Goal: Task Accomplishment & Management: Use online tool/utility

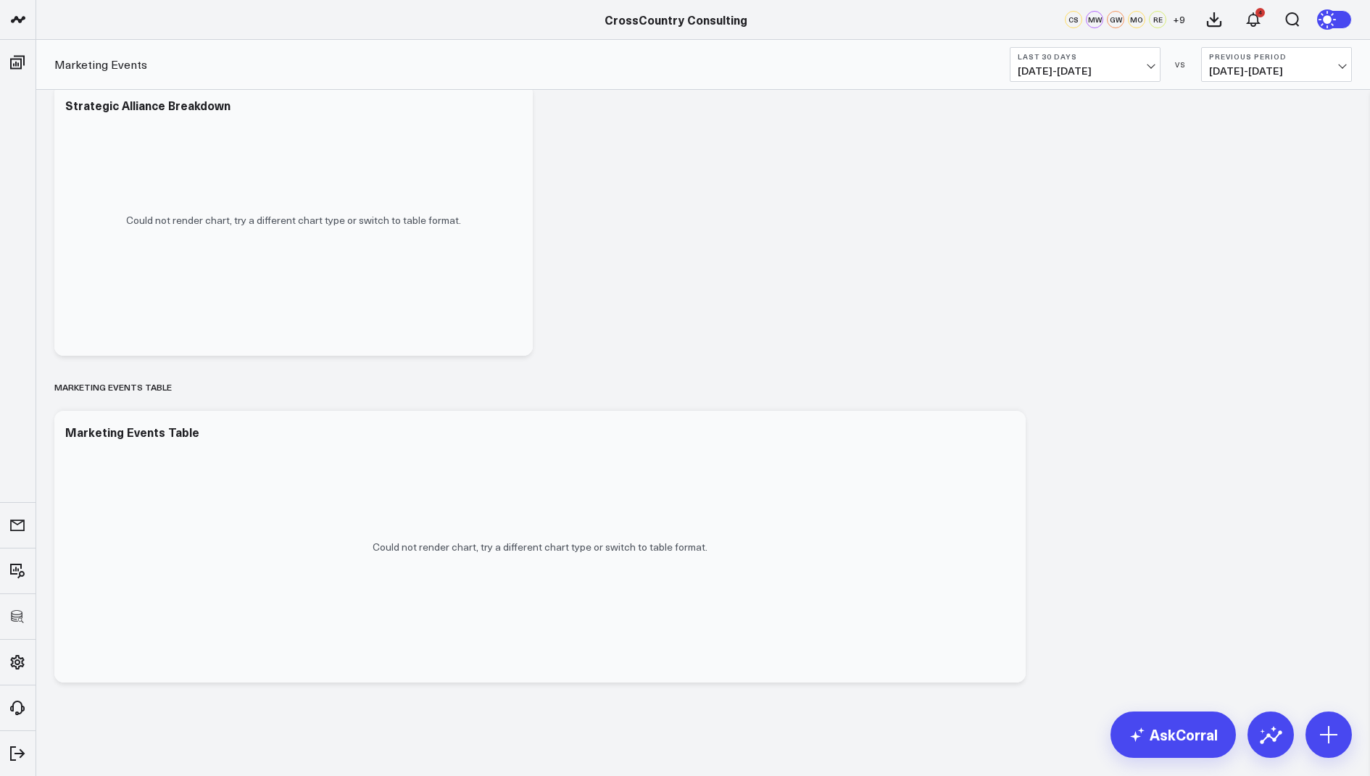
scroll to position [1795, 0]
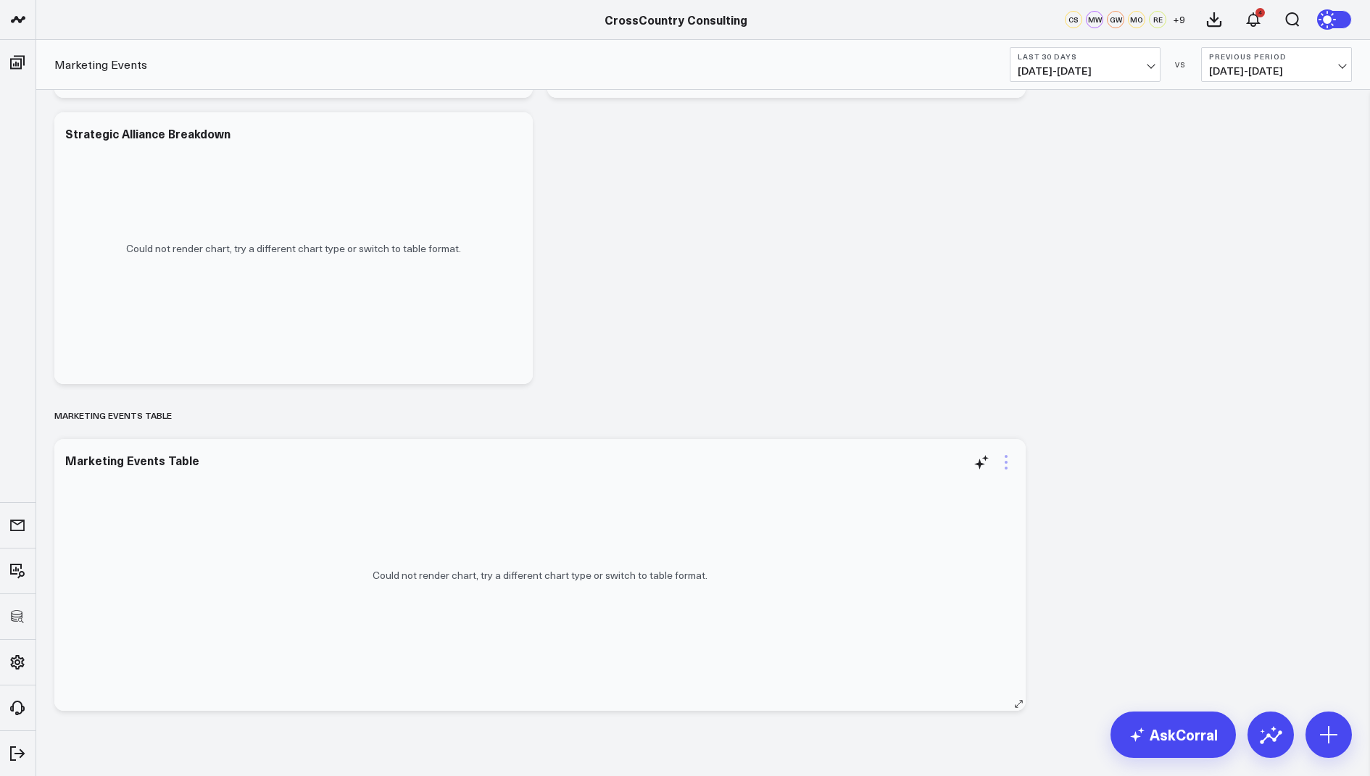
click at [1008, 462] on icon at bounding box center [1005, 462] width 17 height 17
click at [900, 743] on link "View Widget Admin" at bounding box center [924, 749] width 107 height 13
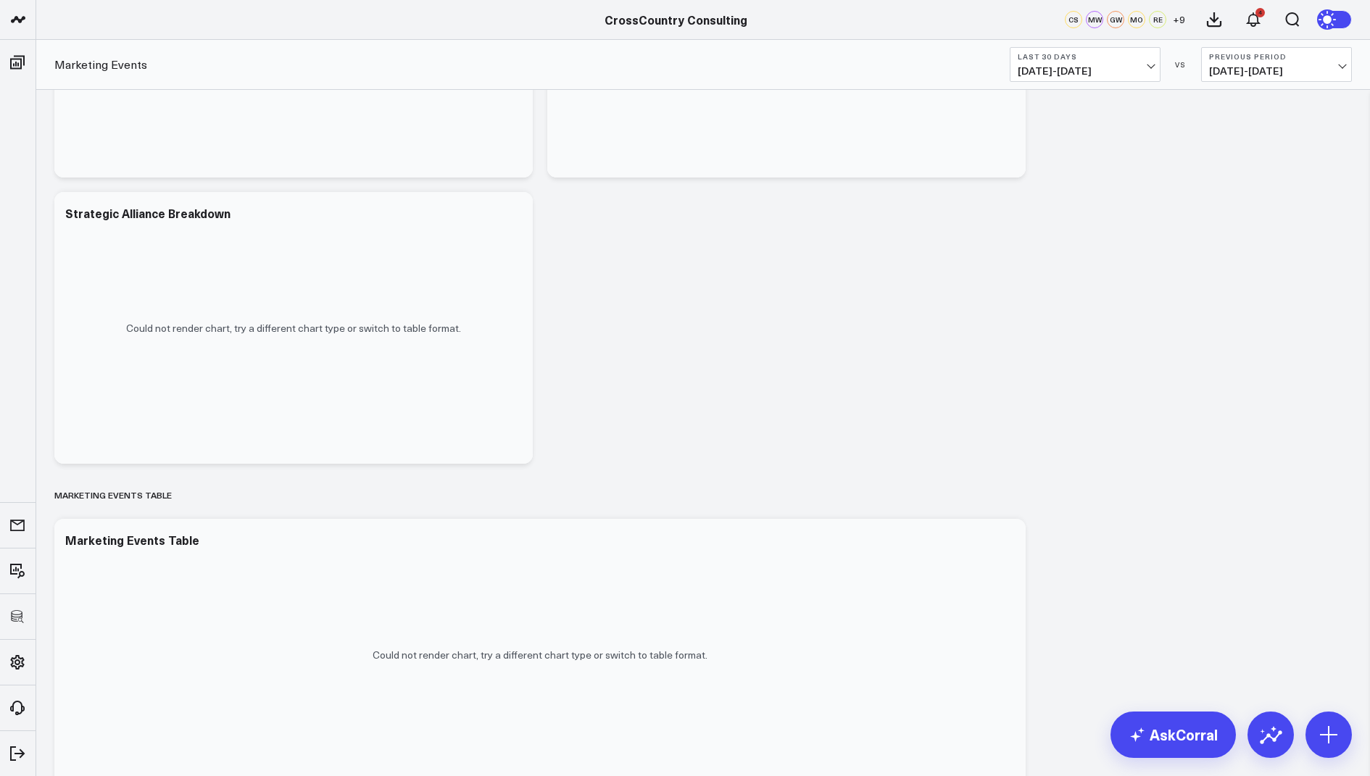
scroll to position [1716, 0]
click at [507, 218] on icon at bounding box center [512, 213] width 17 height 17
click at [433, 515] on button "Edit Widget" at bounding box center [453, 519] width 107 height 13
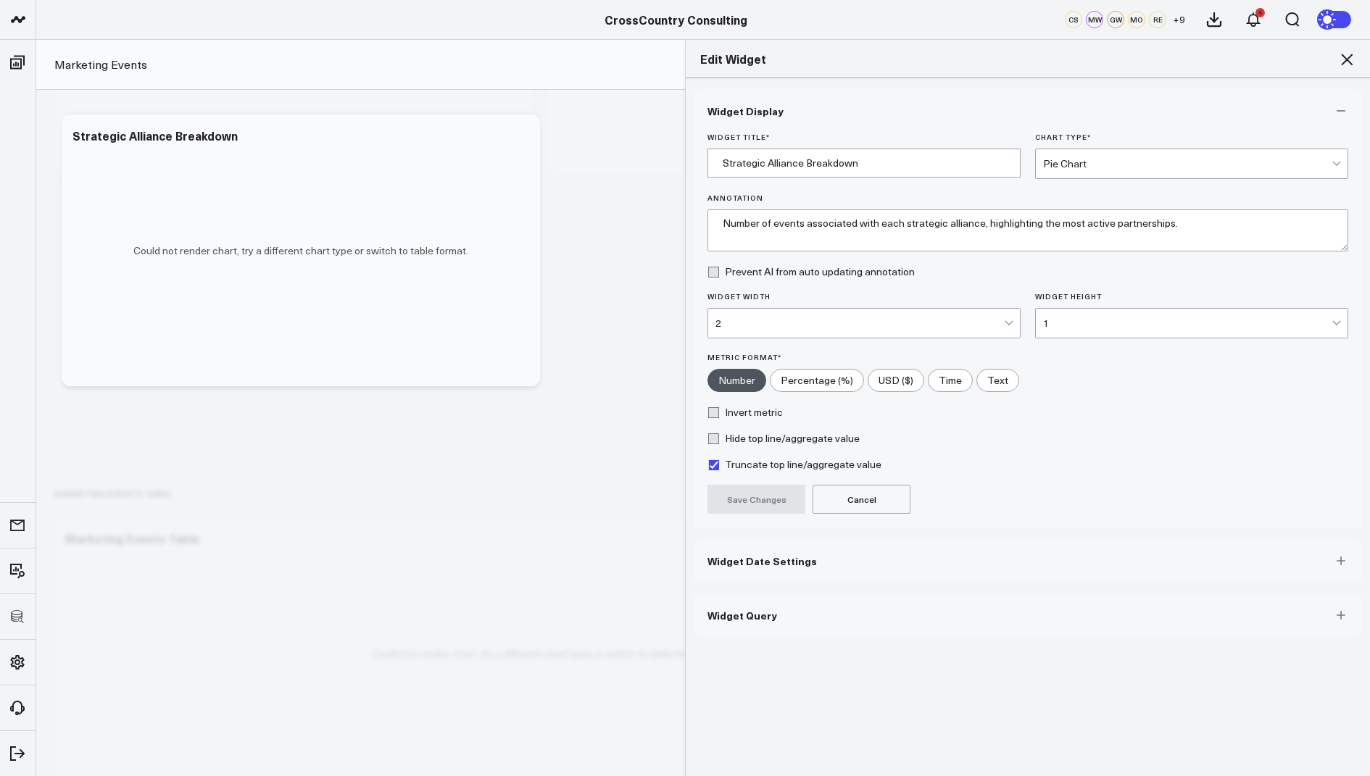
click at [714, 618] on button "Widget Query" at bounding box center [1028, 615] width 670 height 43
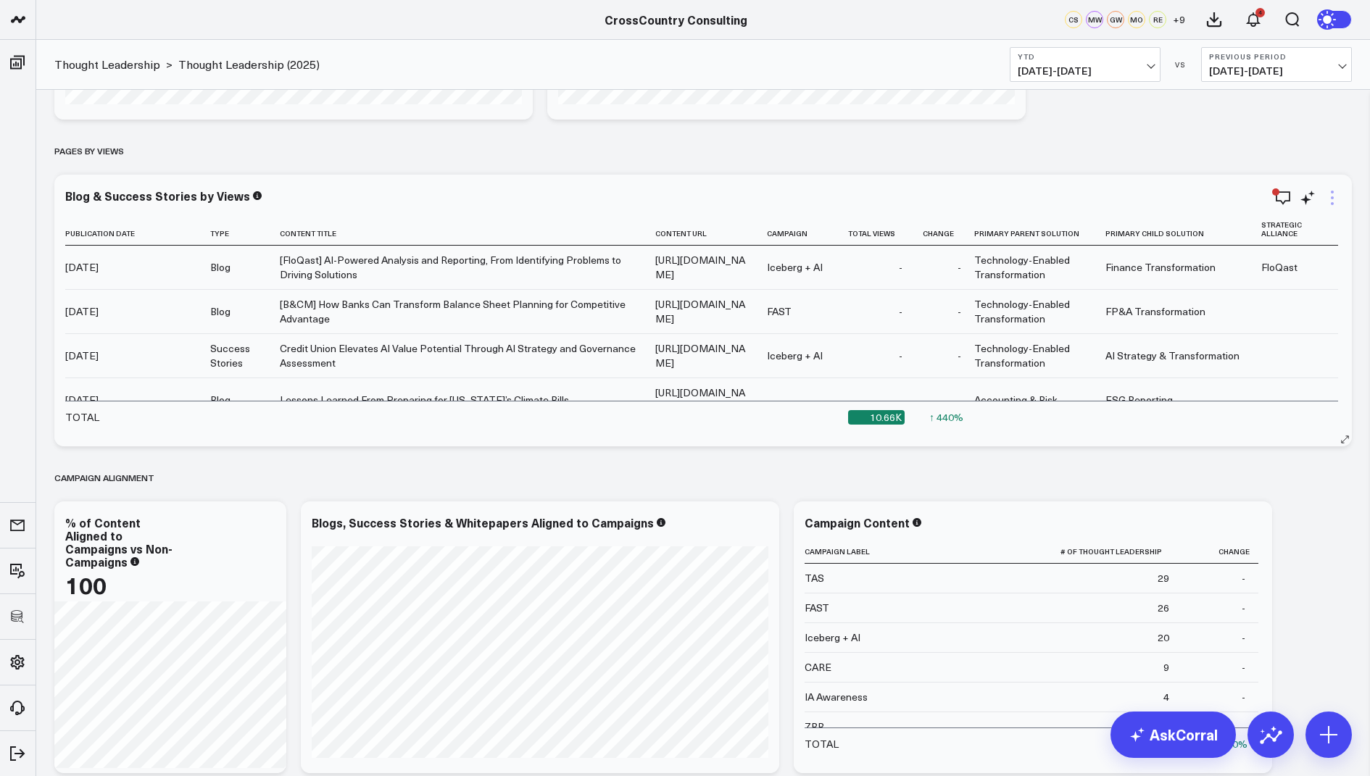
click at [1339, 201] on icon at bounding box center [1331, 197] width 17 height 17
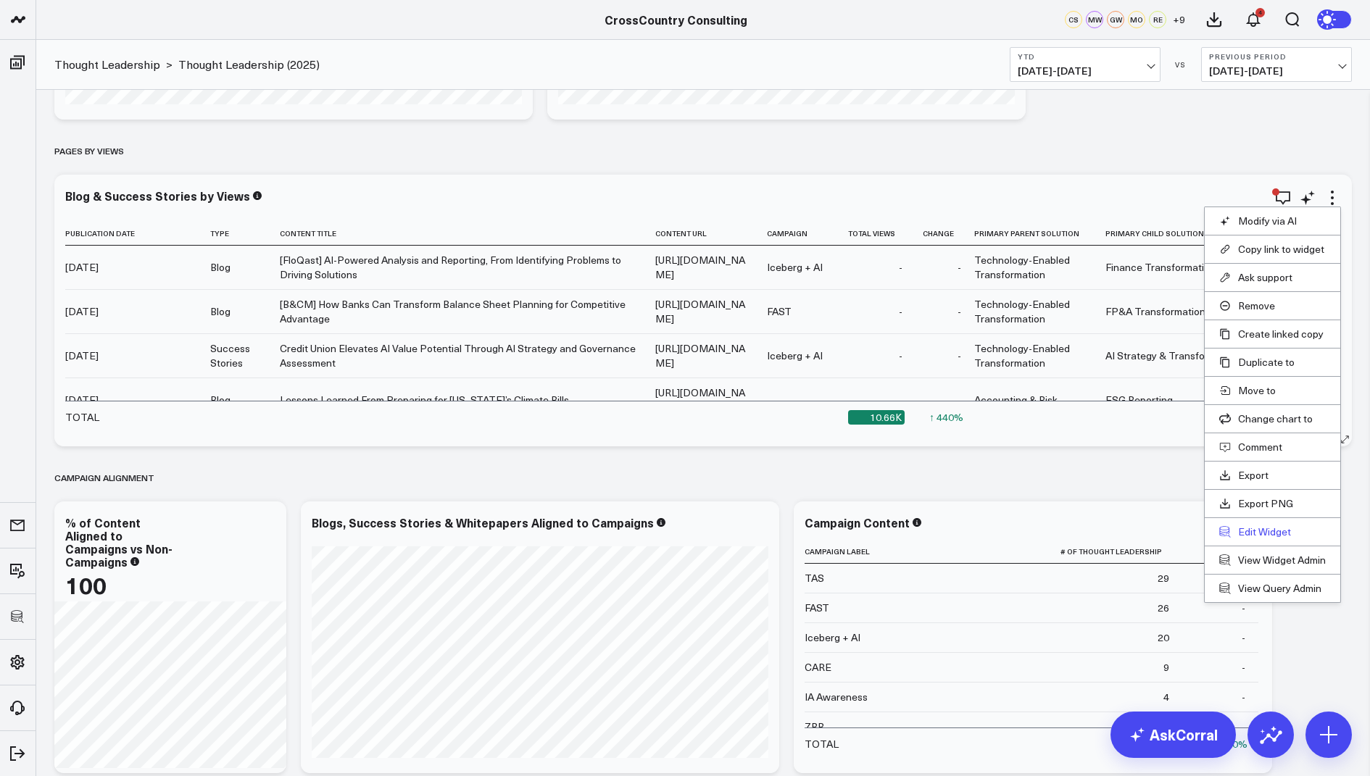
click at [1254, 526] on button "Edit Widget" at bounding box center [1272, 531] width 107 height 13
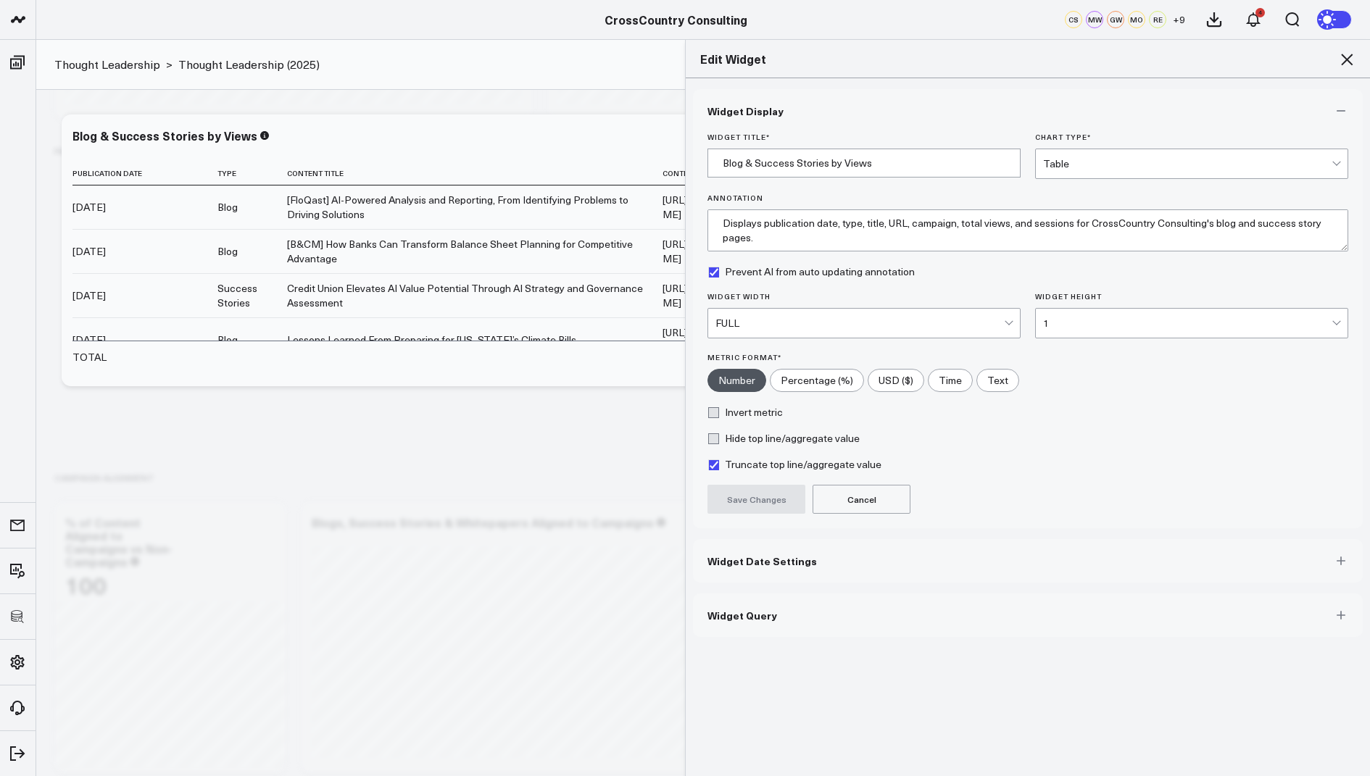
click at [782, 620] on button "Widget Query" at bounding box center [1028, 615] width 670 height 43
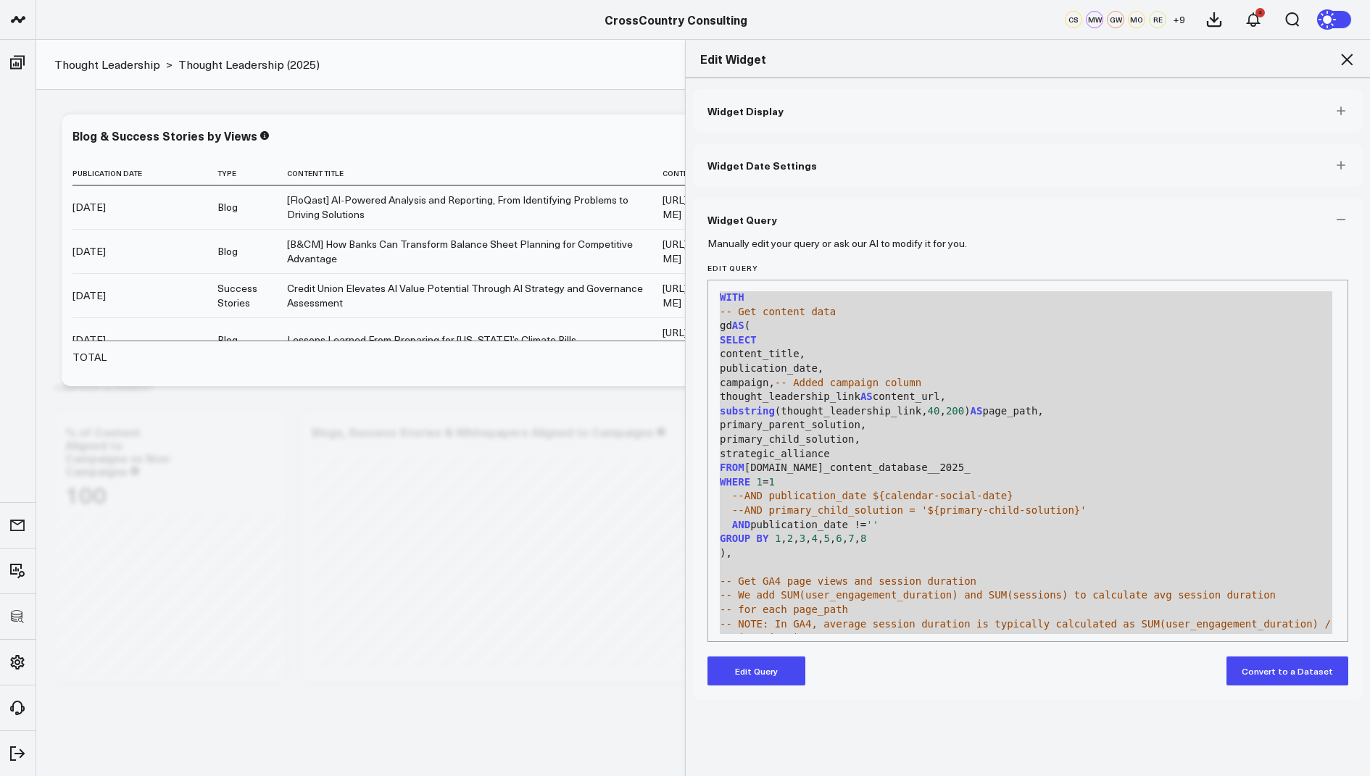
drag, startPoint x: 820, startPoint y: 612, endPoint x: 895, endPoint y: 231, distance: 387.8
click at [895, 231] on div "Widget Query Manually edit your query or ask our AI to modify it for you. Edit …" at bounding box center [1028, 449] width 670 height 502
click at [873, 468] on div "FROM smartsheets.marketing_content_database__2025_" at bounding box center [1027, 468] width 625 height 14
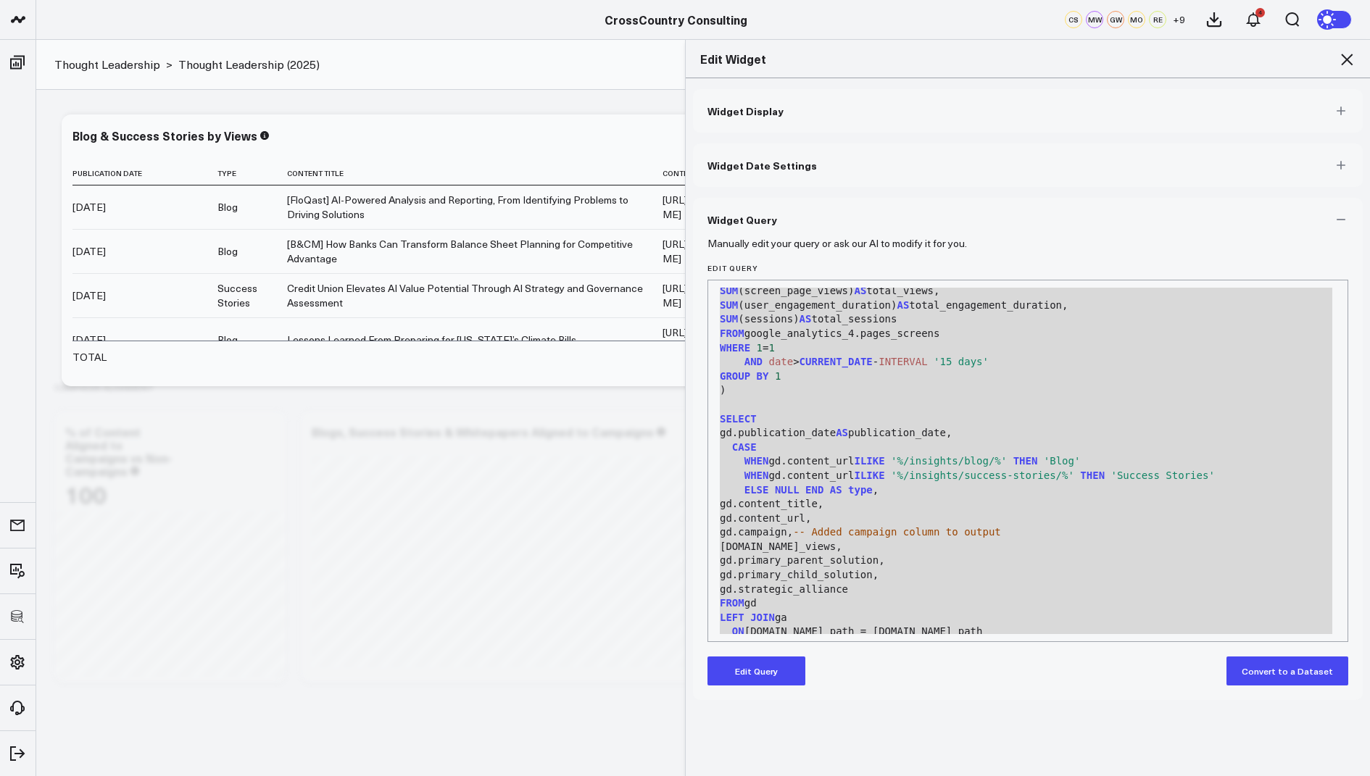
scroll to position [568, 0]
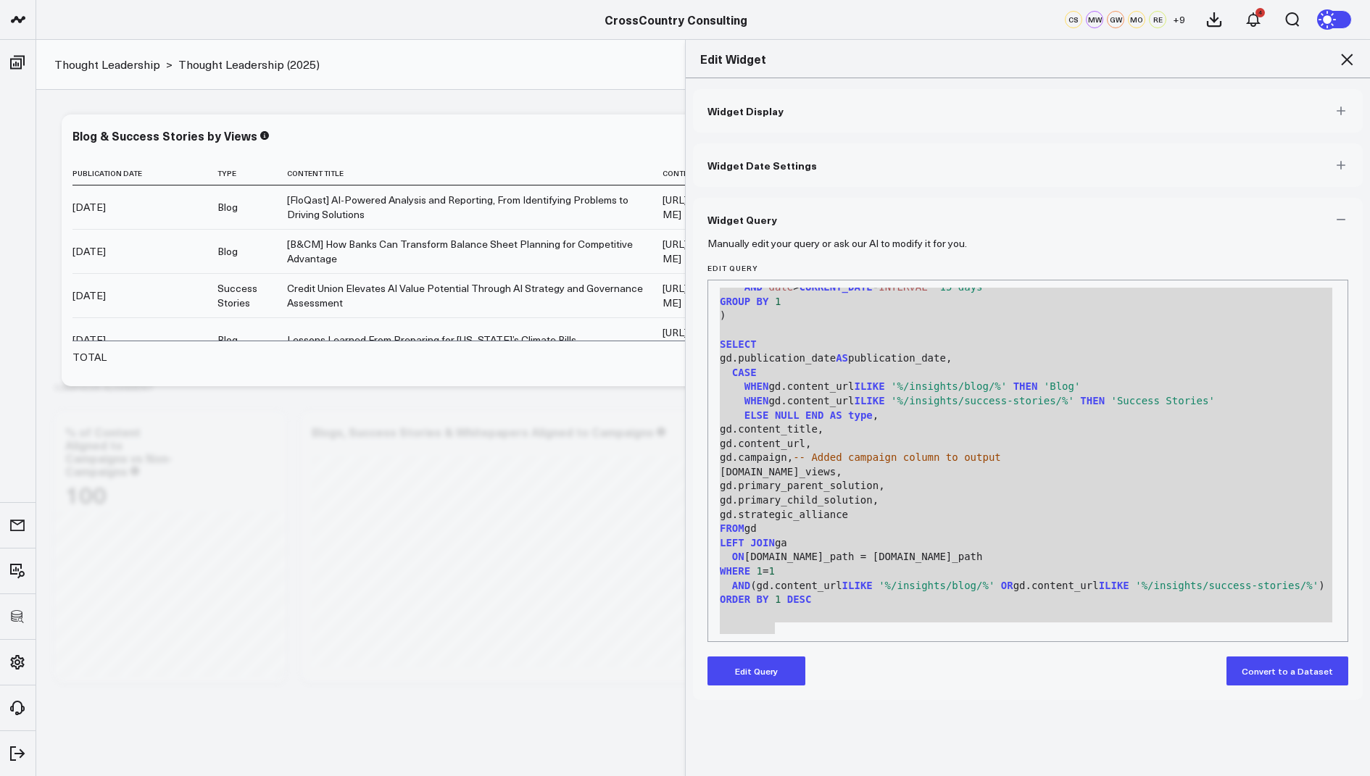
drag, startPoint x: 719, startPoint y: 296, endPoint x: 776, endPoint y: 695, distance: 403.5
copy div "WITH SELECT content_title, publication_date, campaign, -- Added campaign column…"
click at [1346, 54] on icon at bounding box center [1346, 59] width 17 height 17
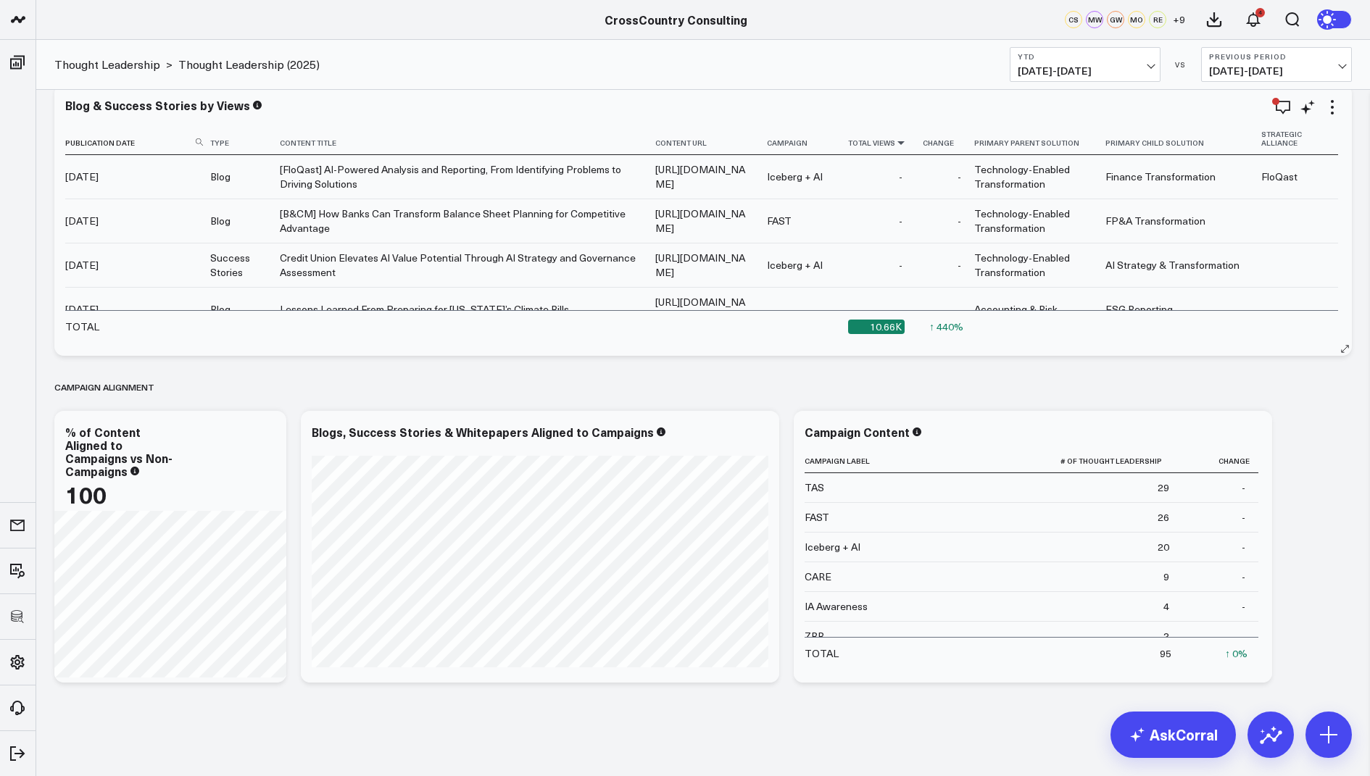
click at [907, 141] on icon at bounding box center [901, 142] width 12 height 9
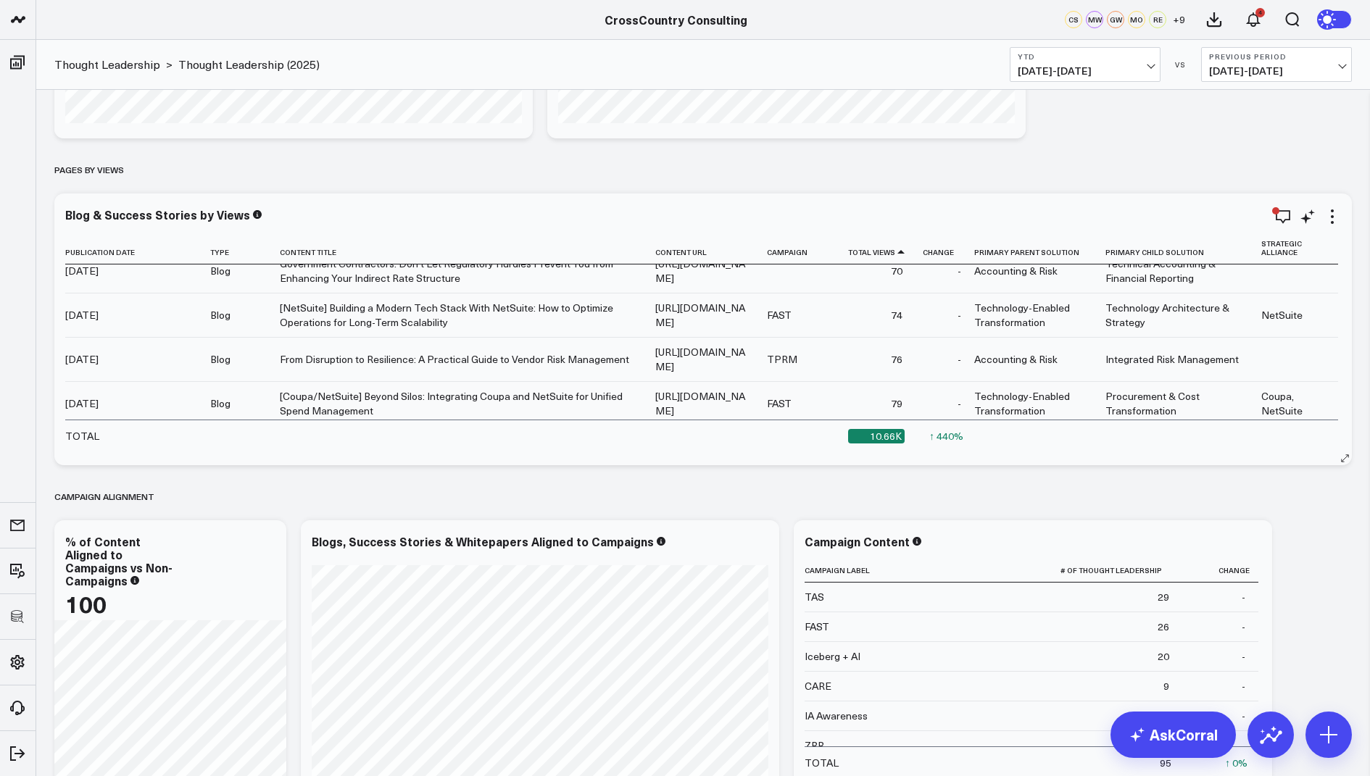
scroll to position [596, 0]
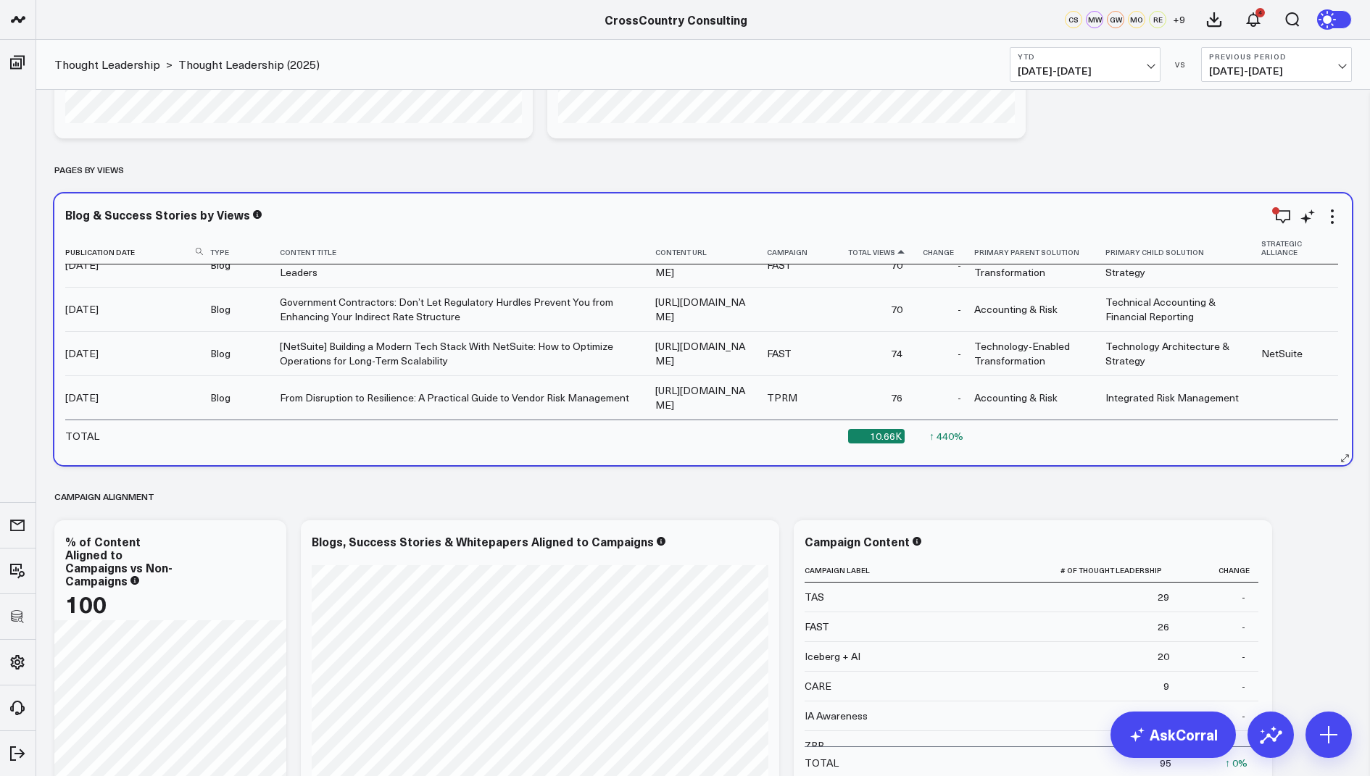
click at [907, 254] on icon at bounding box center [901, 252] width 12 height 9
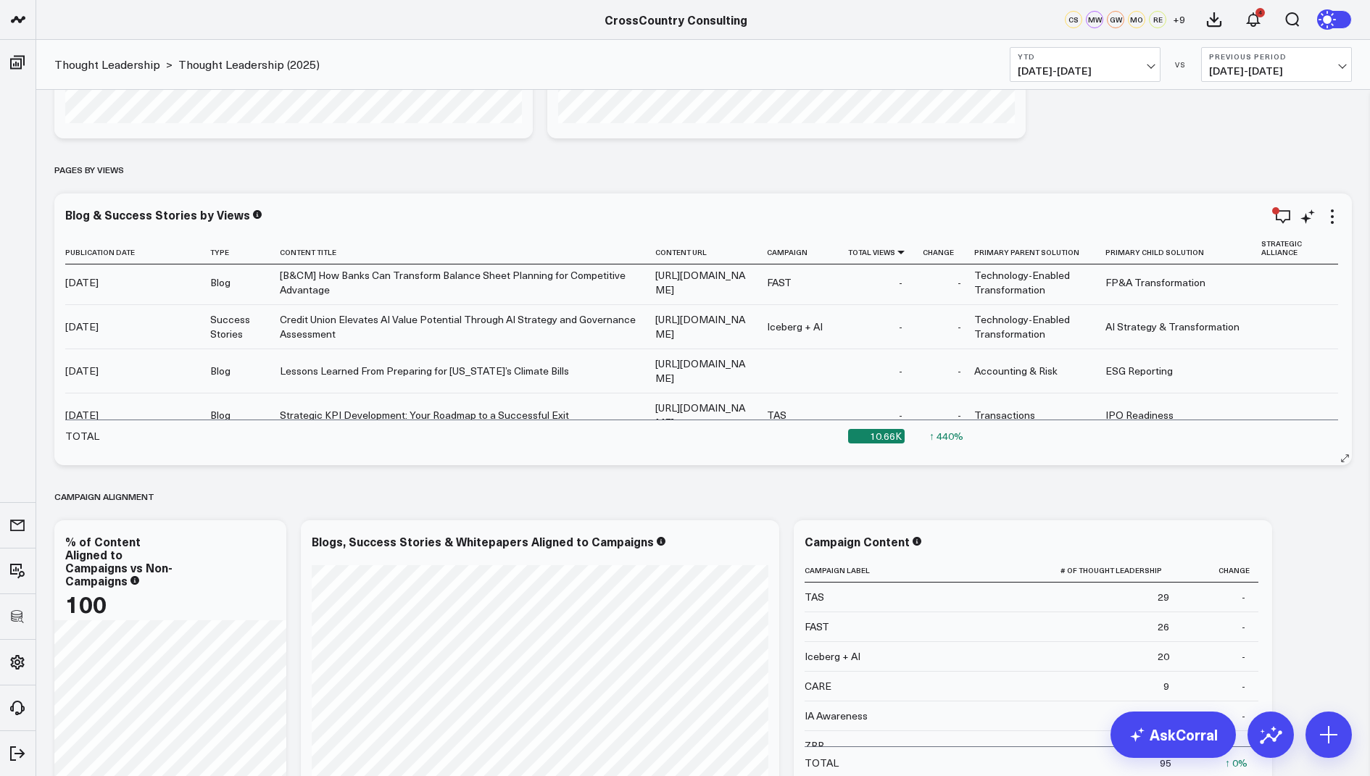
scroll to position [0, 0]
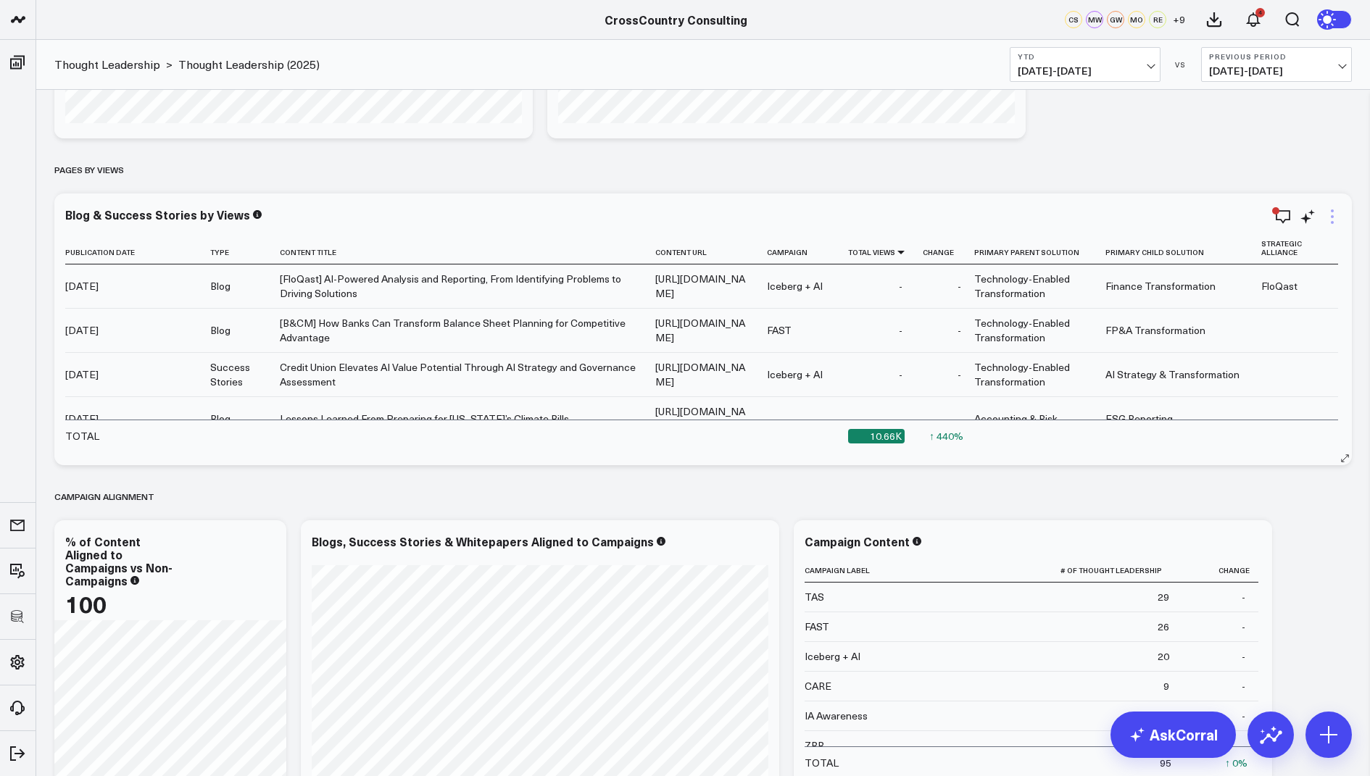
click at [1336, 217] on icon at bounding box center [1331, 216] width 17 height 17
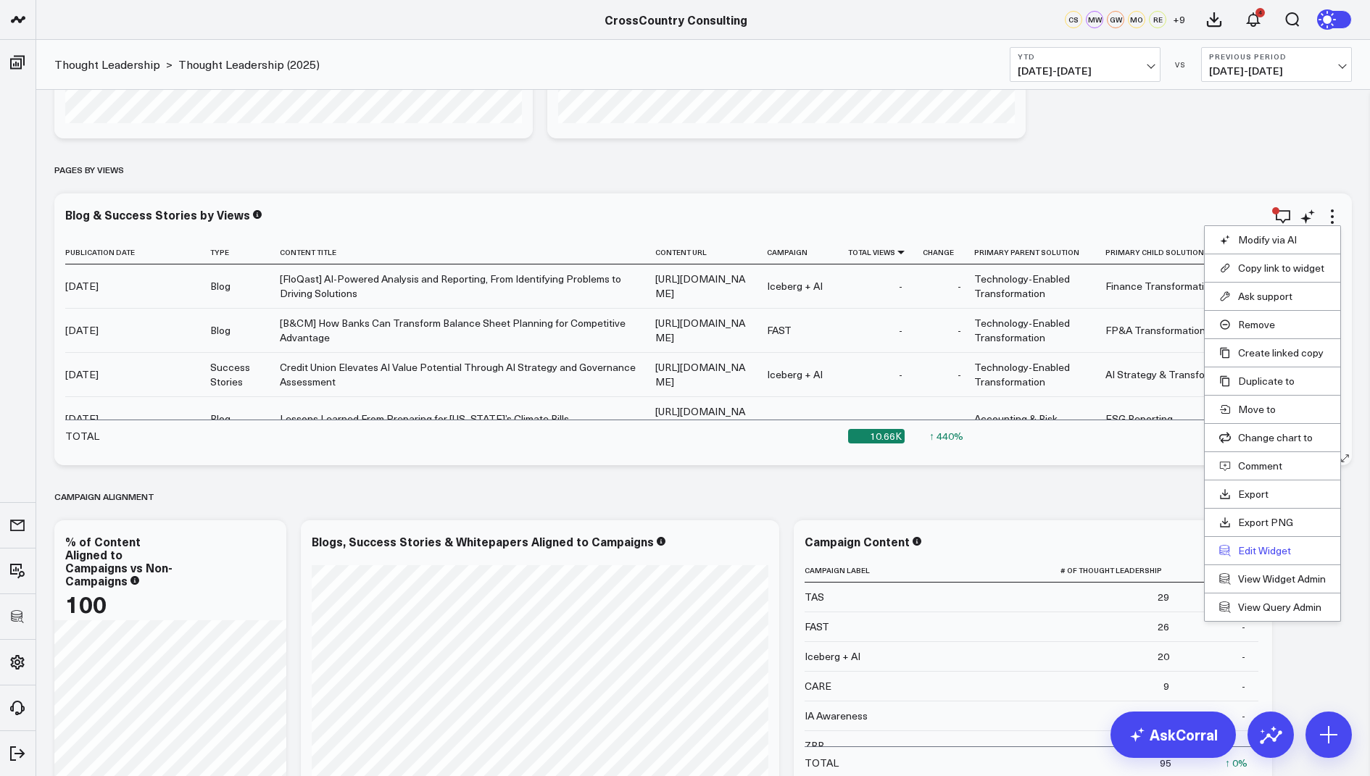
click at [1245, 552] on button "Edit Widget" at bounding box center [1272, 550] width 107 height 13
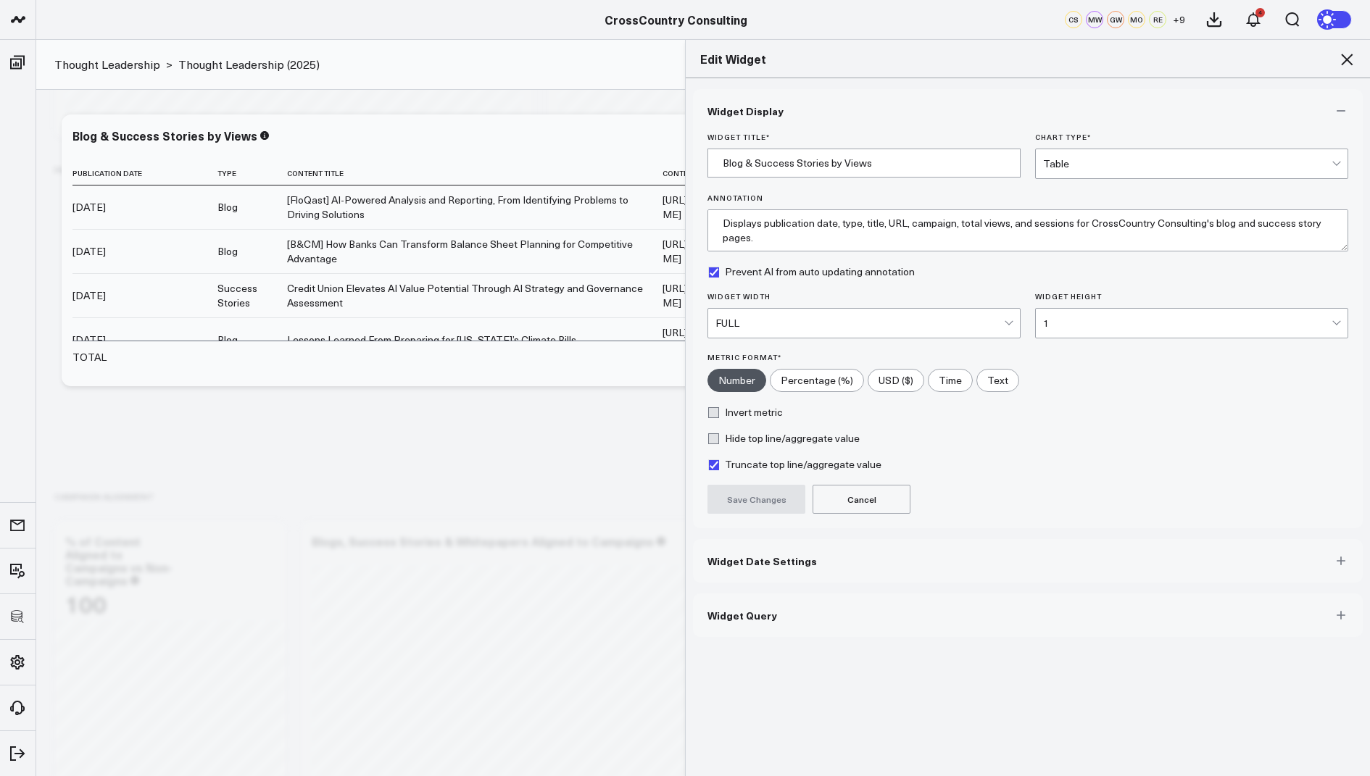
click at [720, 610] on span "Widget Query" at bounding box center [742, 616] width 70 height 12
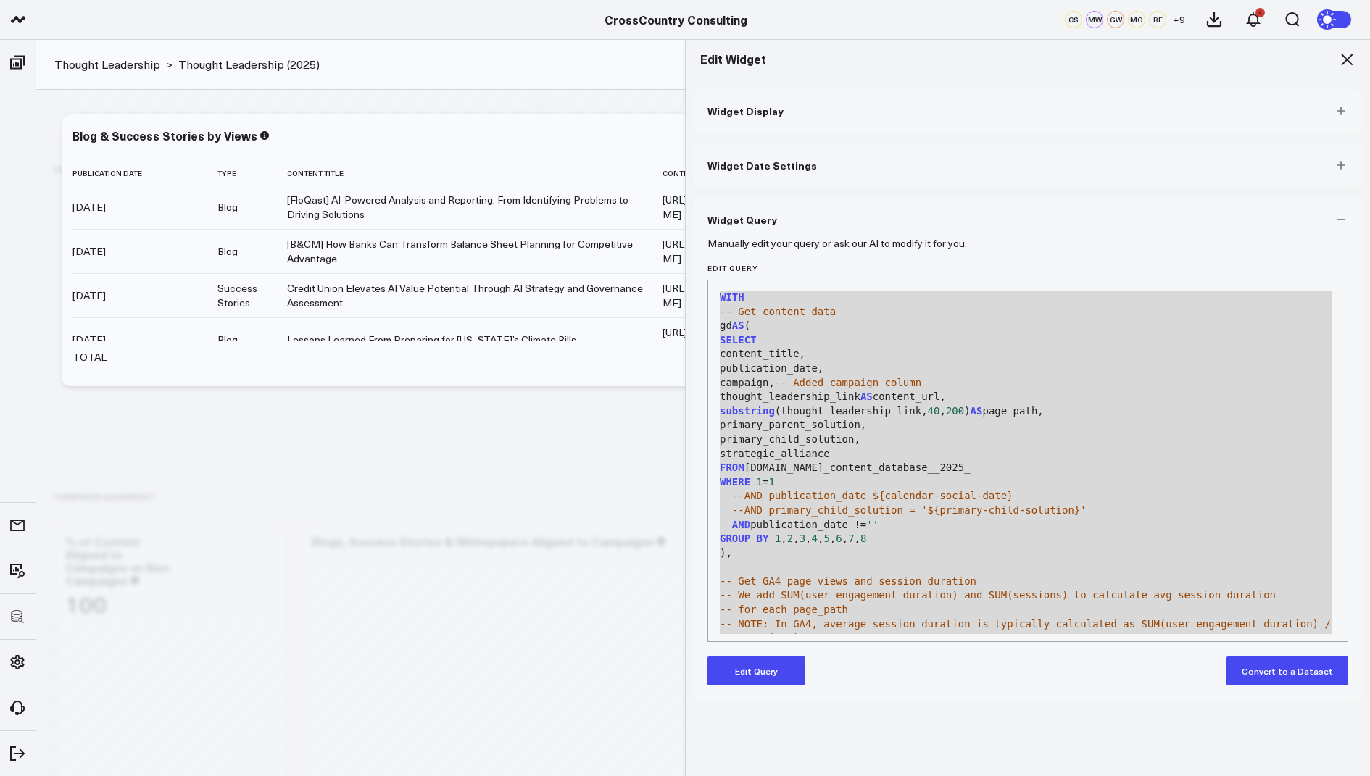
drag, startPoint x: 833, startPoint y: 612, endPoint x: 936, endPoint y: 183, distance: 440.6
click at [936, 183] on div "Widget Display Widget Date Settings Widget Query Manually edit your query or as…" at bounding box center [1028, 394] width 670 height 611
copy div "content_title, publication_date, campaign, -- Added campaign column thought_lea…"
click at [1345, 56] on icon at bounding box center [1346, 59] width 17 height 17
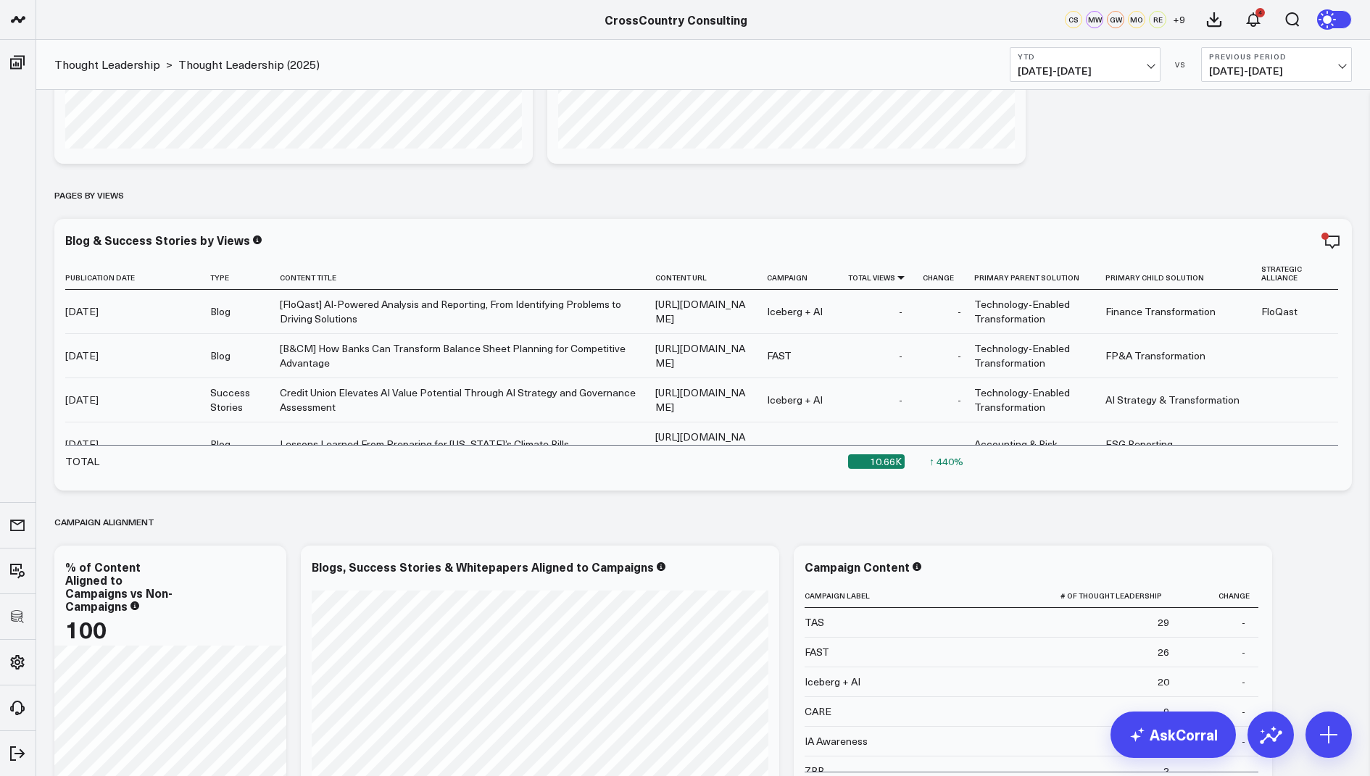
scroll to position [3101, 0]
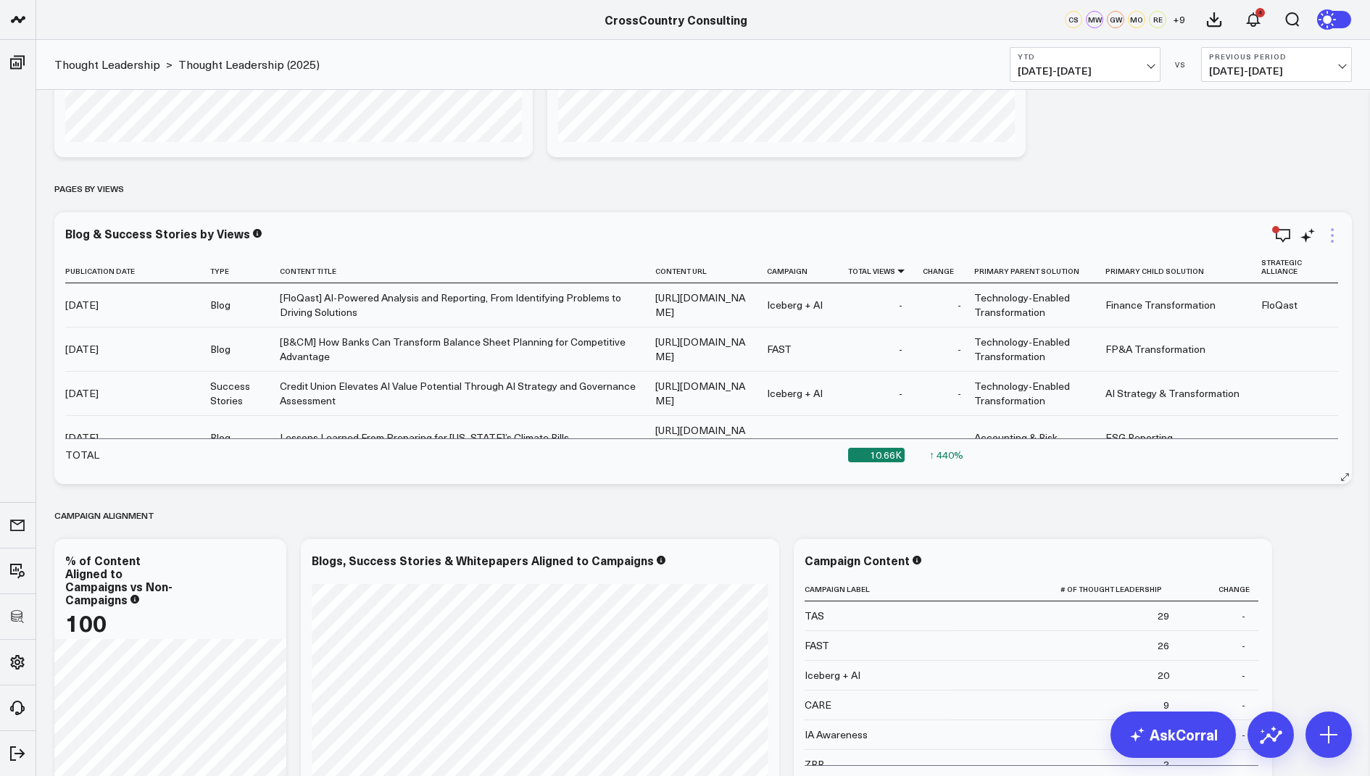
click at [1326, 243] on icon at bounding box center [1331, 235] width 17 height 17
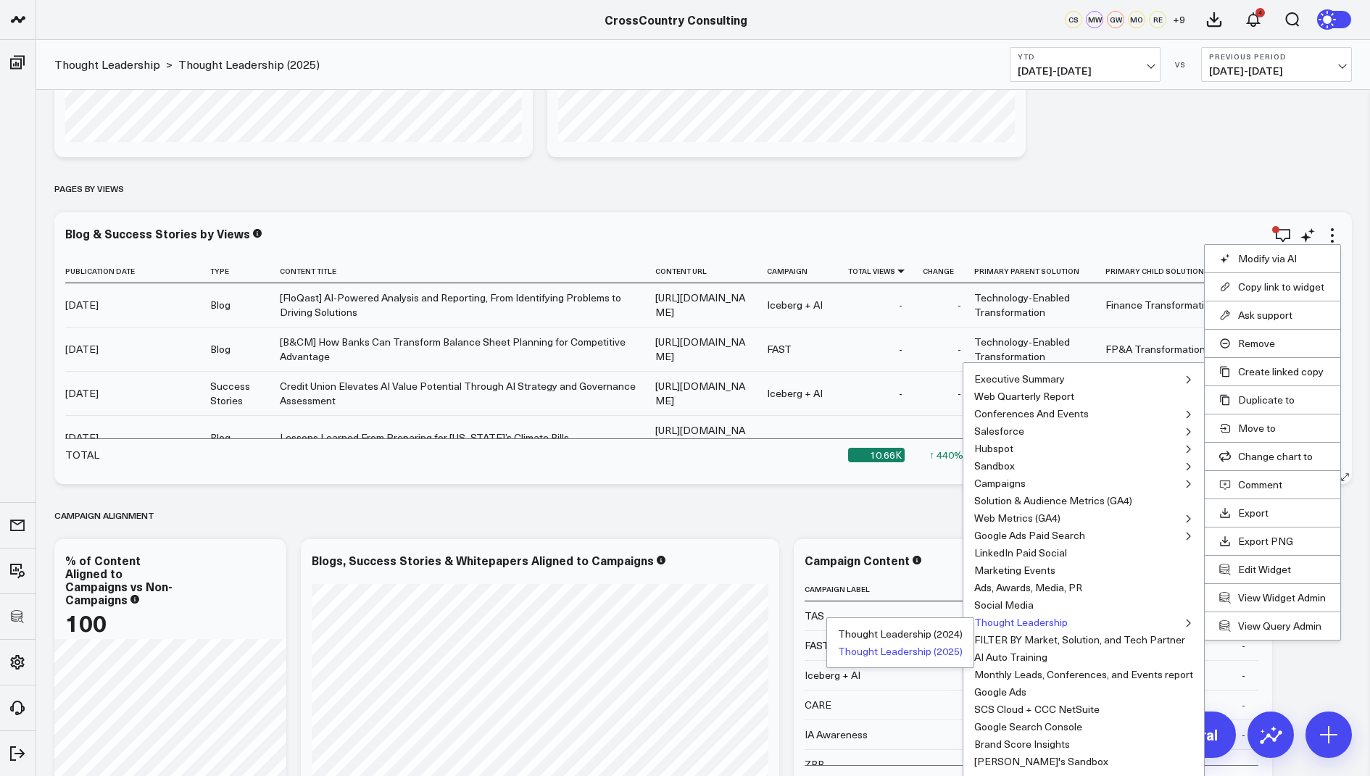
scroll to position [3167, 0]
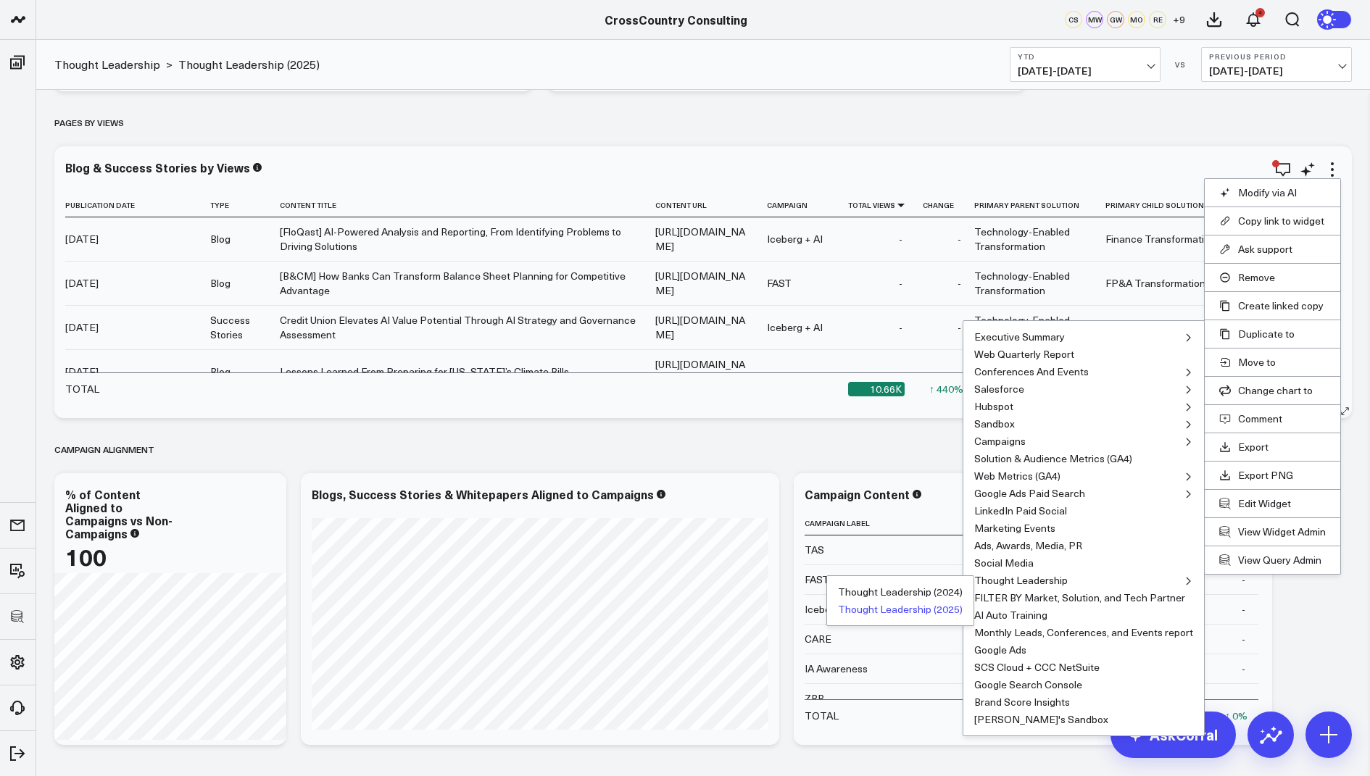
click at [939, 606] on button "Thought Leadership (2025)" at bounding box center [900, 609] width 125 height 10
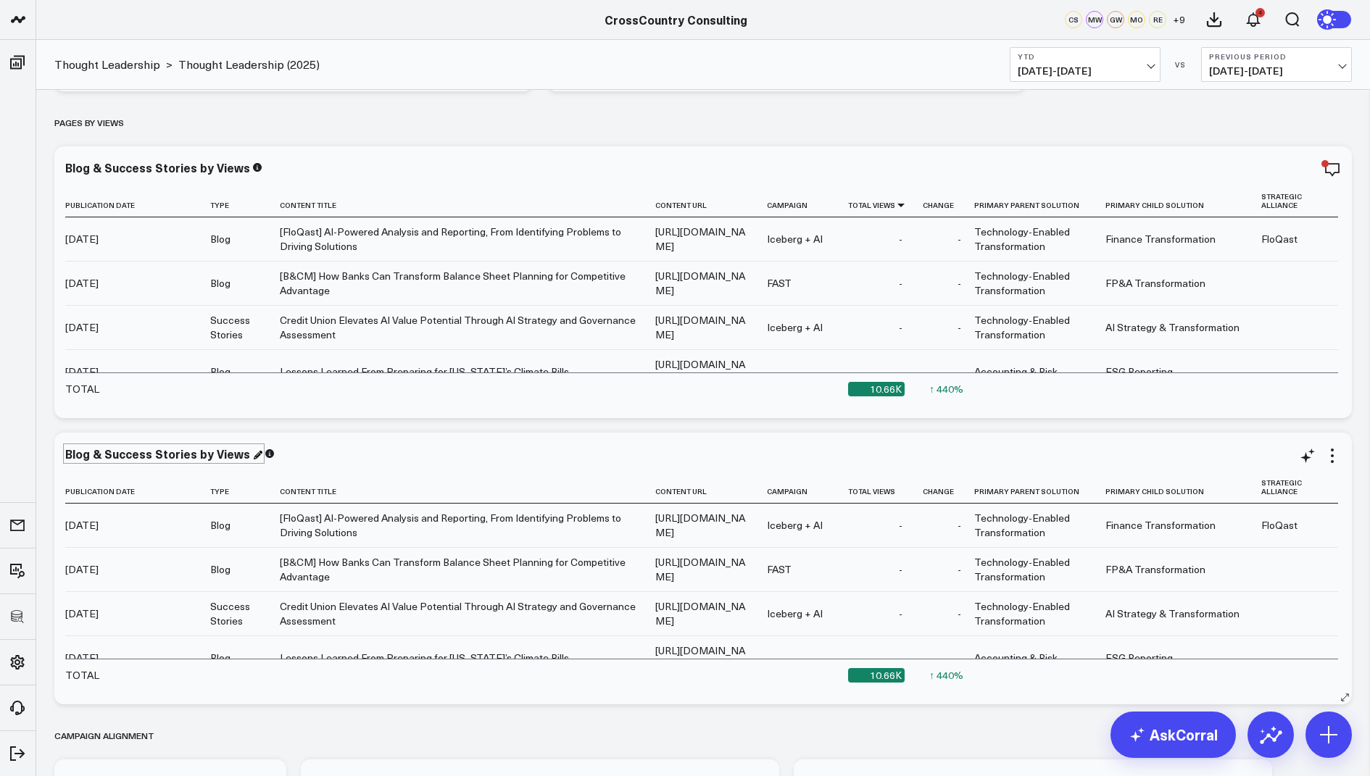
click at [227, 452] on div "Blog & Success Stories by Views" at bounding box center [163, 454] width 197 height 16
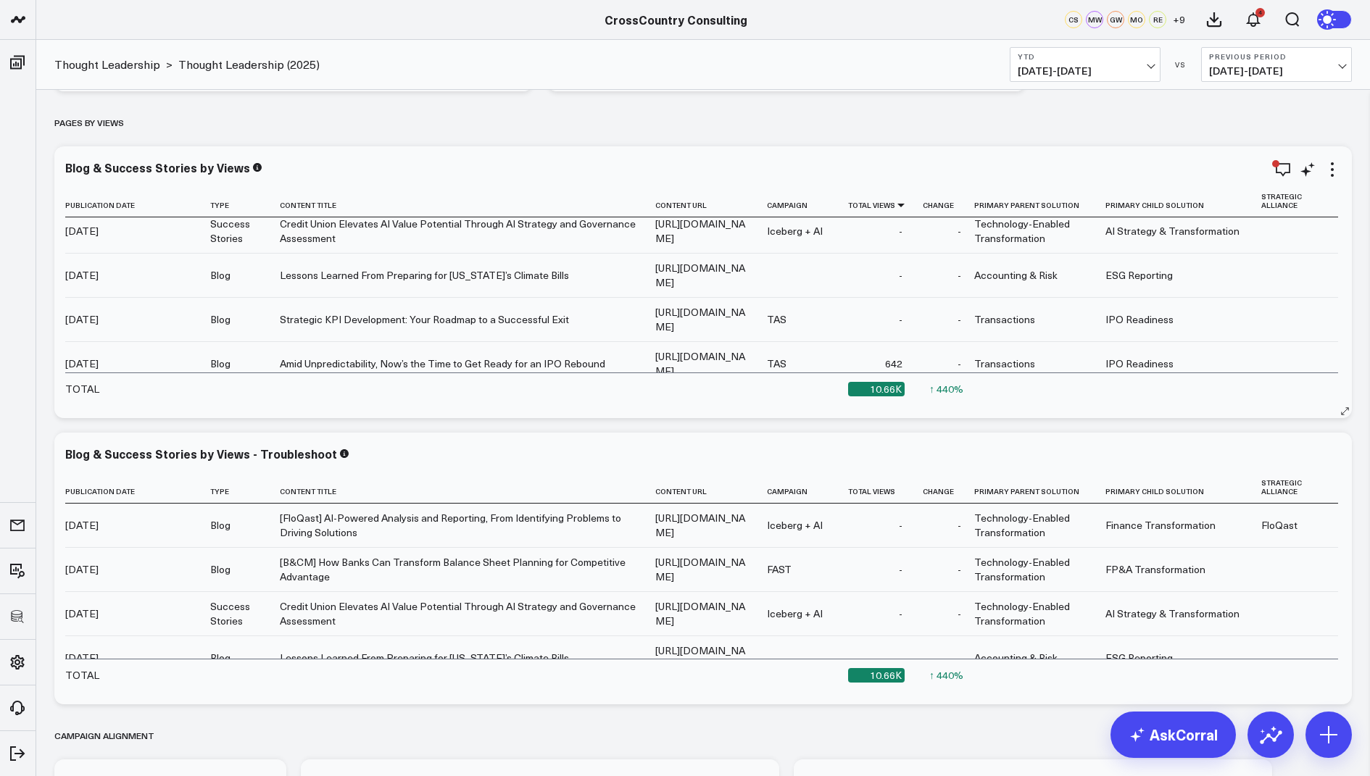
scroll to position [0, 0]
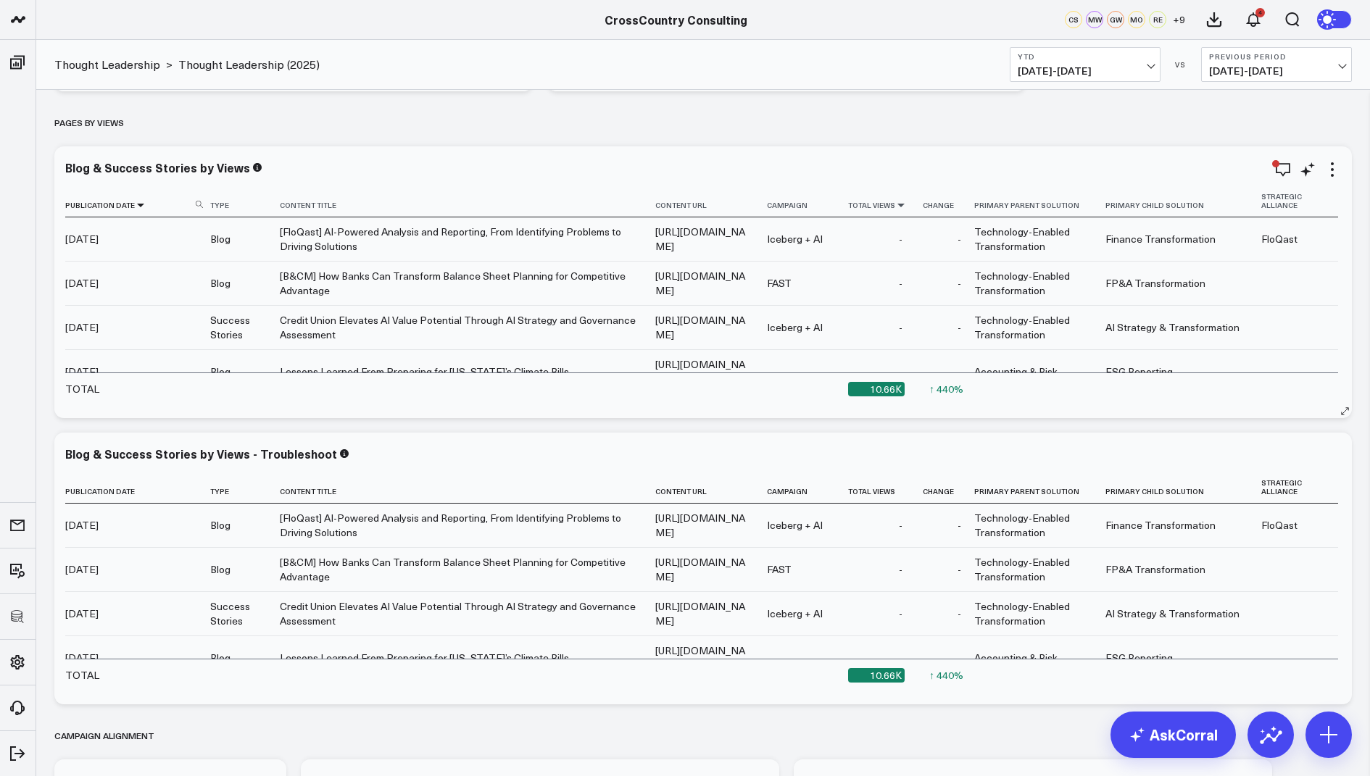
click at [138, 204] on icon at bounding box center [141, 205] width 12 height 9
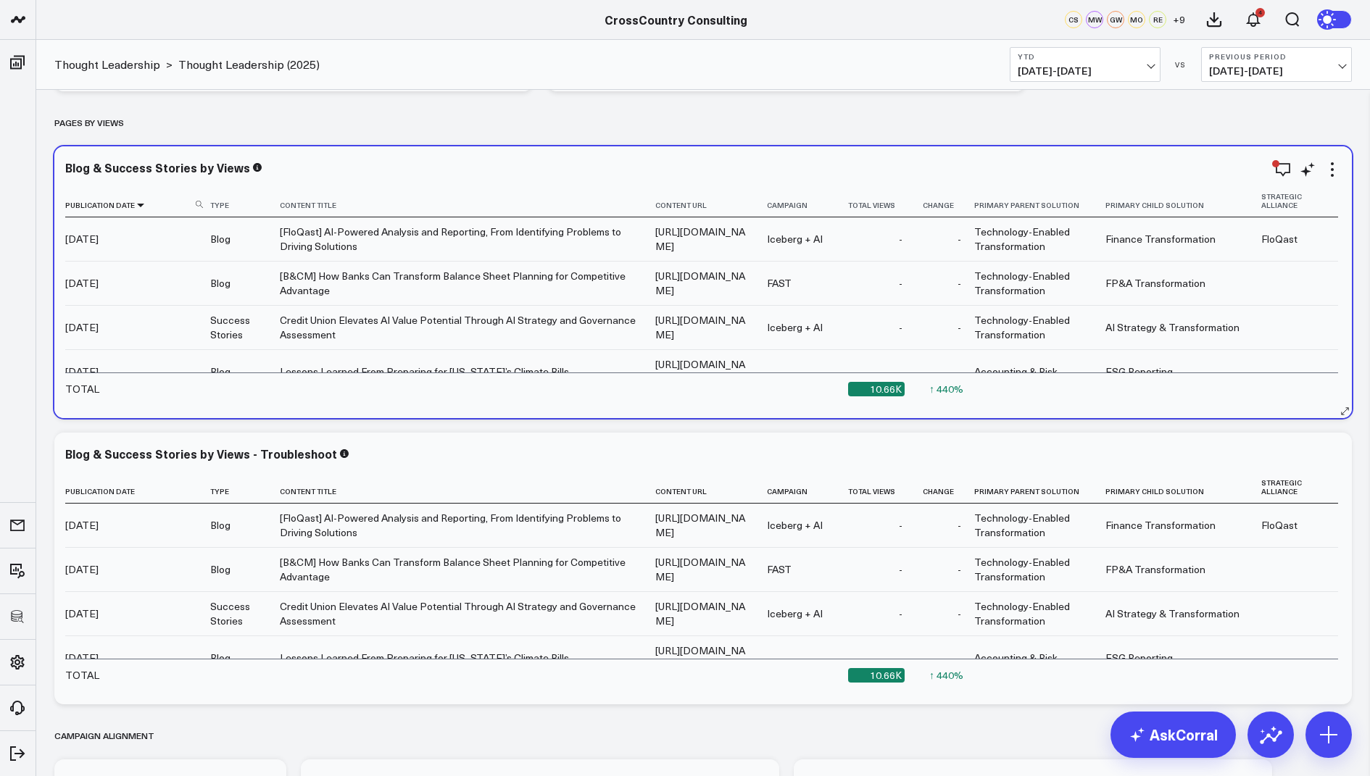
click at [138, 201] on icon at bounding box center [141, 205] width 12 height 9
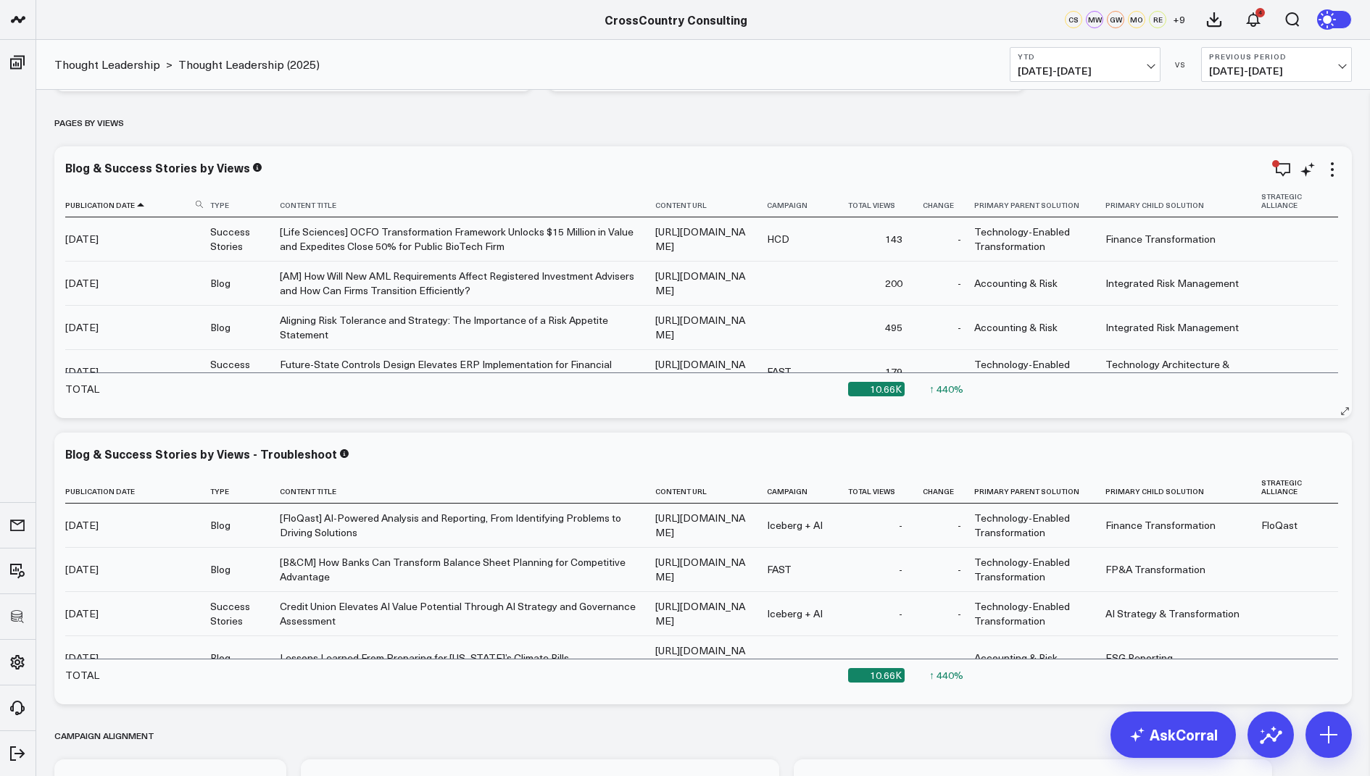
click at [138, 201] on icon at bounding box center [141, 205] width 12 height 9
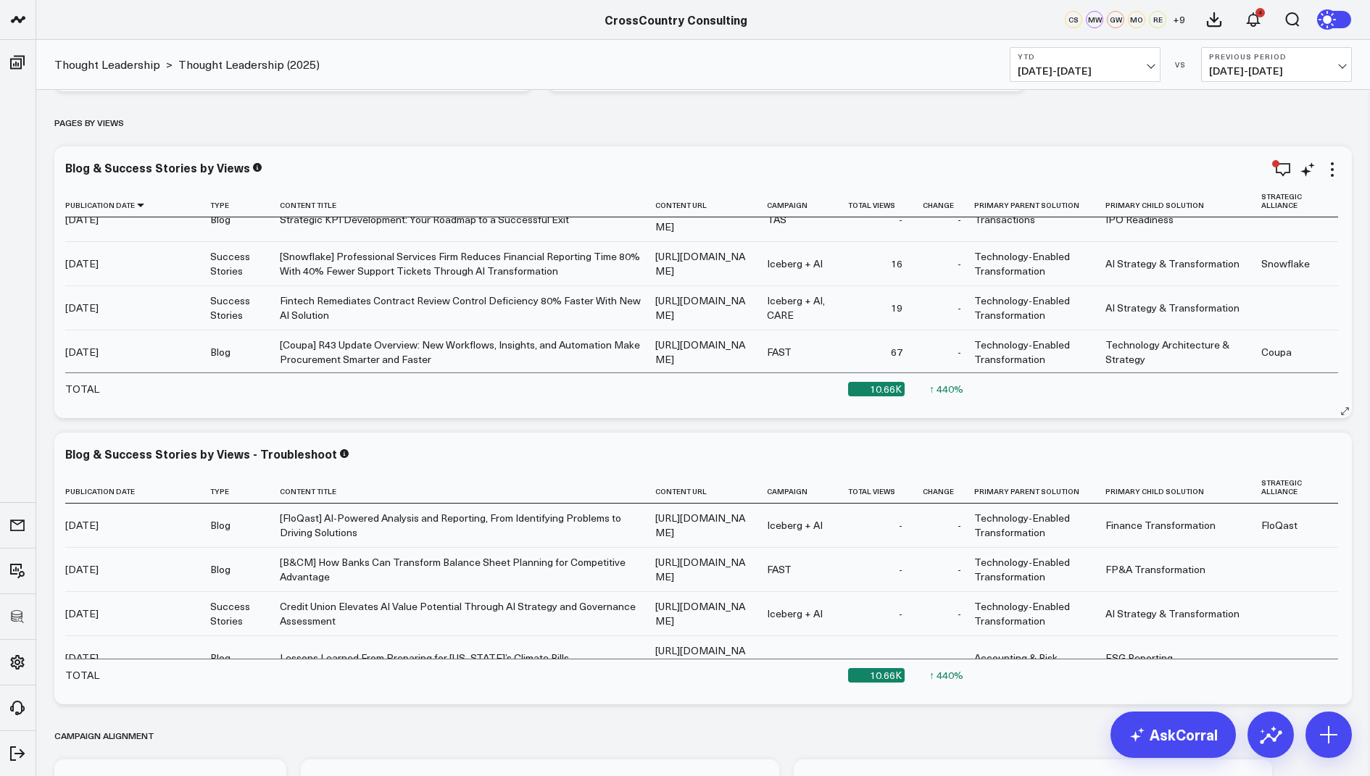
scroll to position [201, 0]
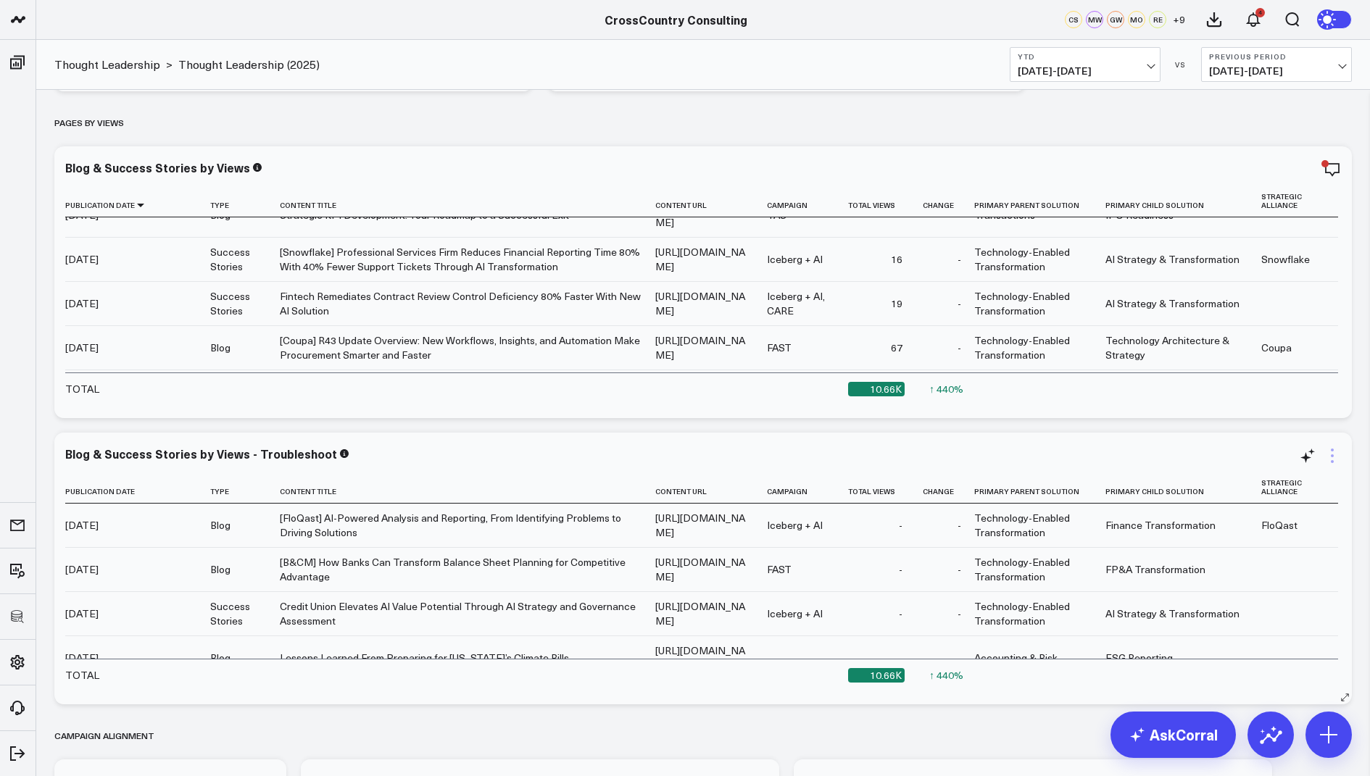
click at [1334, 458] on icon at bounding box center [1331, 455] width 17 height 17
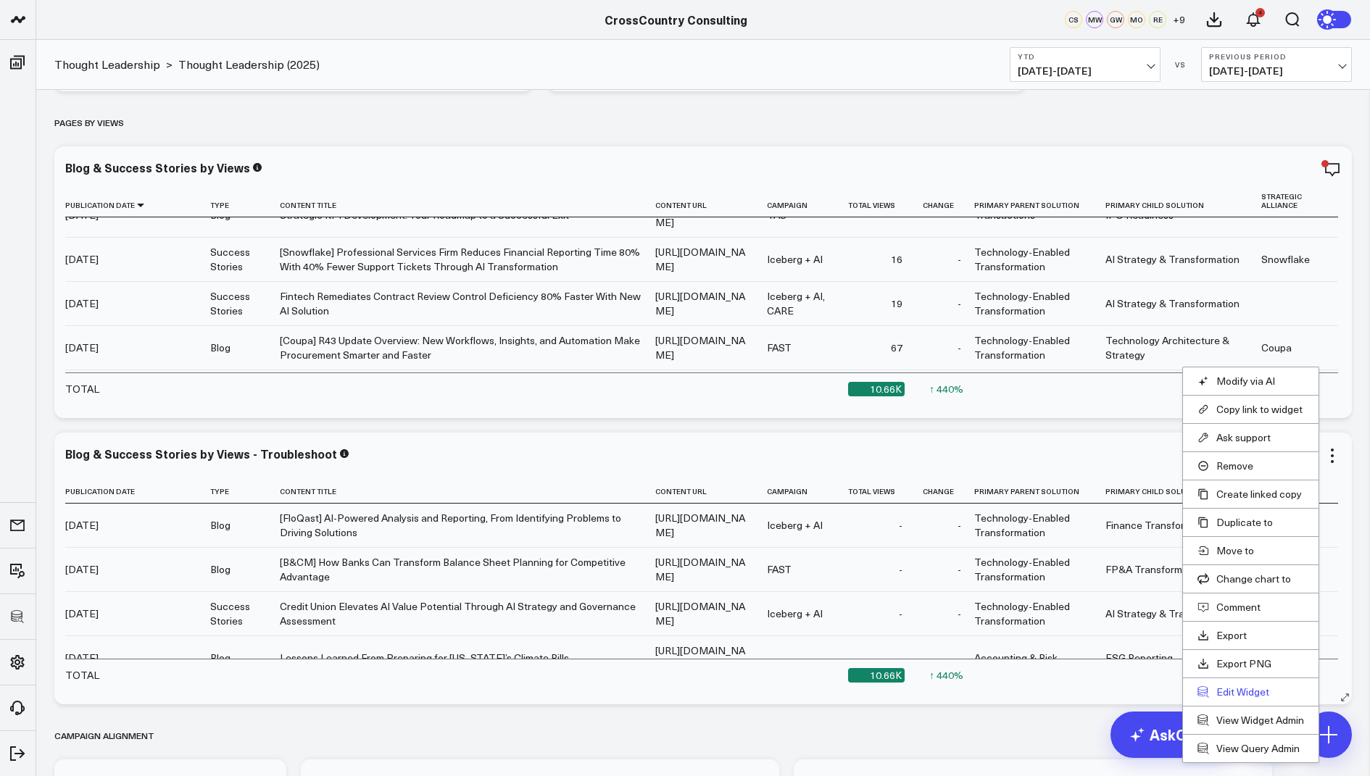
click at [1237, 692] on button "Edit Widget" at bounding box center [1250, 692] width 107 height 13
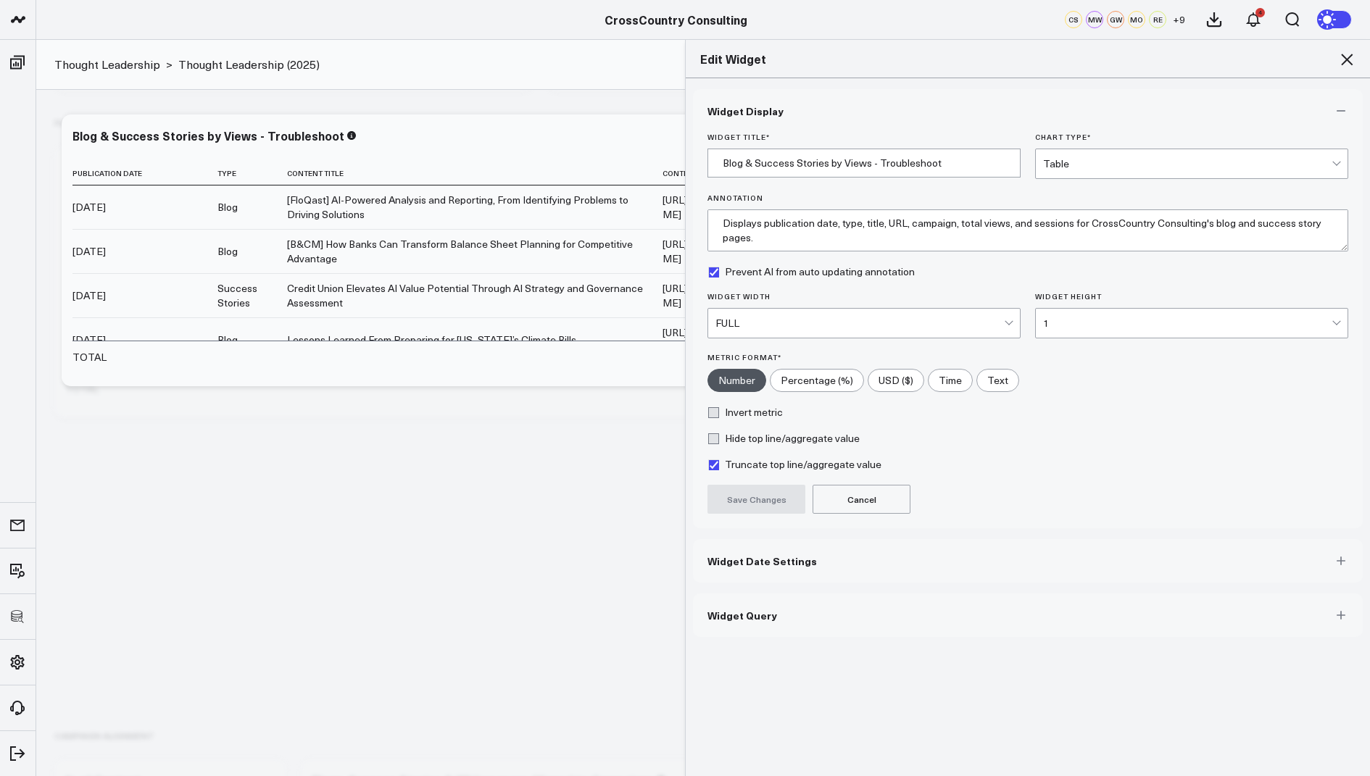
click at [791, 607] on button "Widget Query" at bounding box center [1028, 615] width 670 height 43
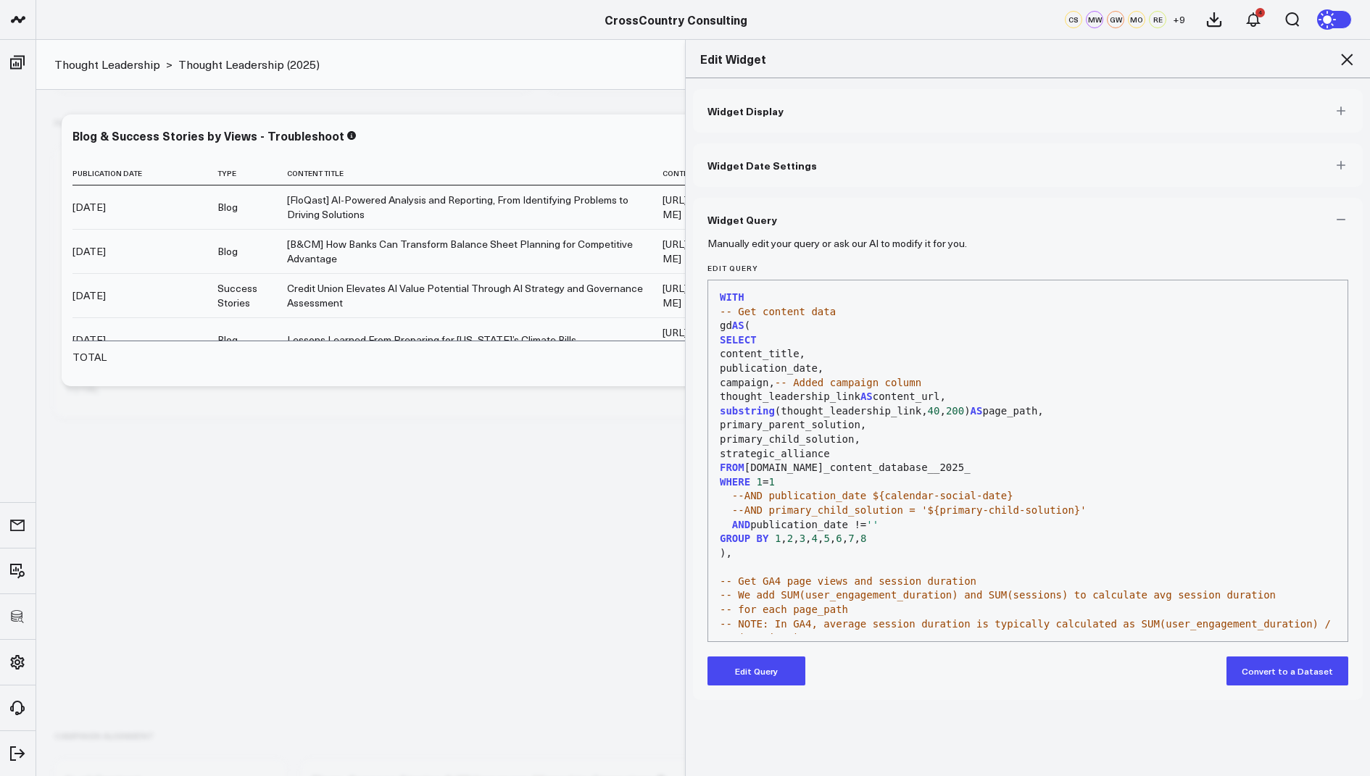
click at [758, 657] on button "Edit Query" at bounding box center [756, 671] width 98 height 29
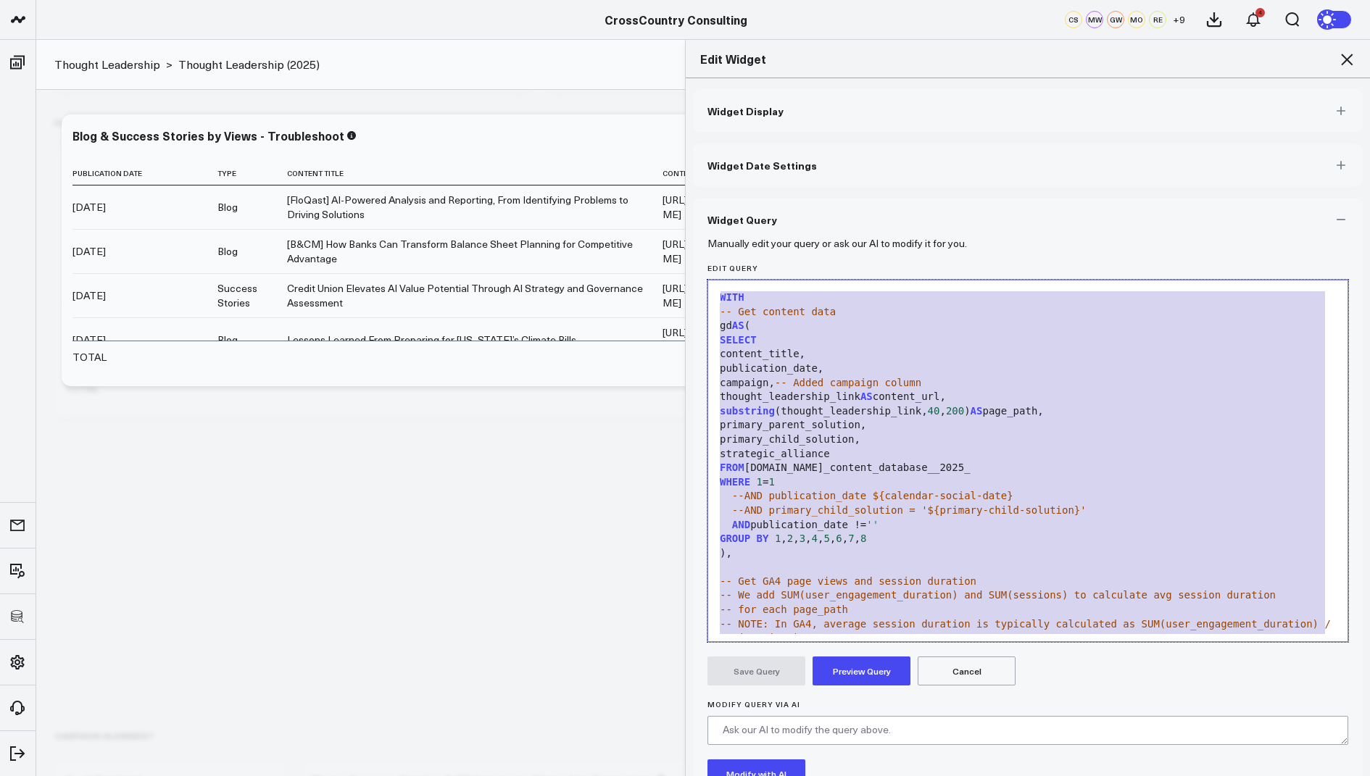
drag, startPoint x: 850, startPoint y: 607, endPoint x: 1056, endPoint y: 36, distance: 606.4
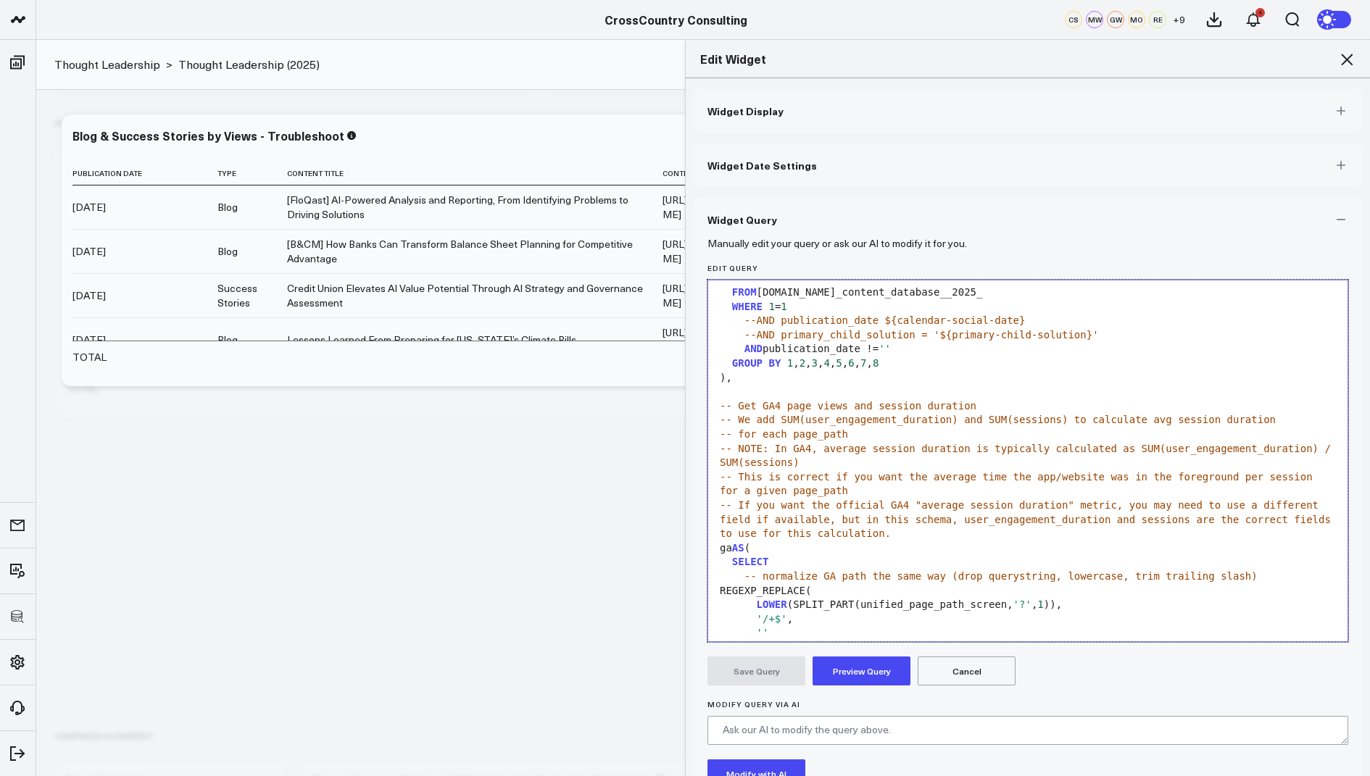
scroll to position [212, 0]
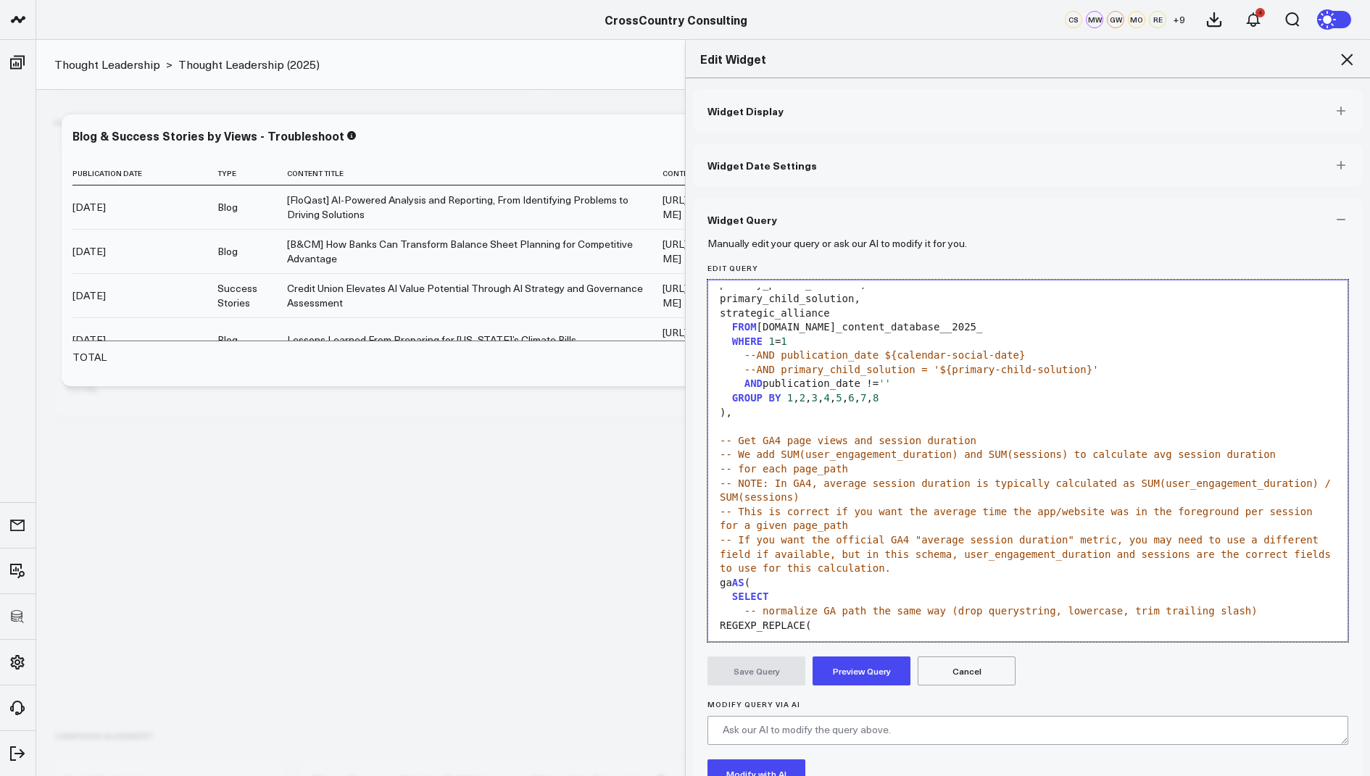
click at [852, 677] on button "Preview Query" at bounding box center [862, 671] width 98 height 29
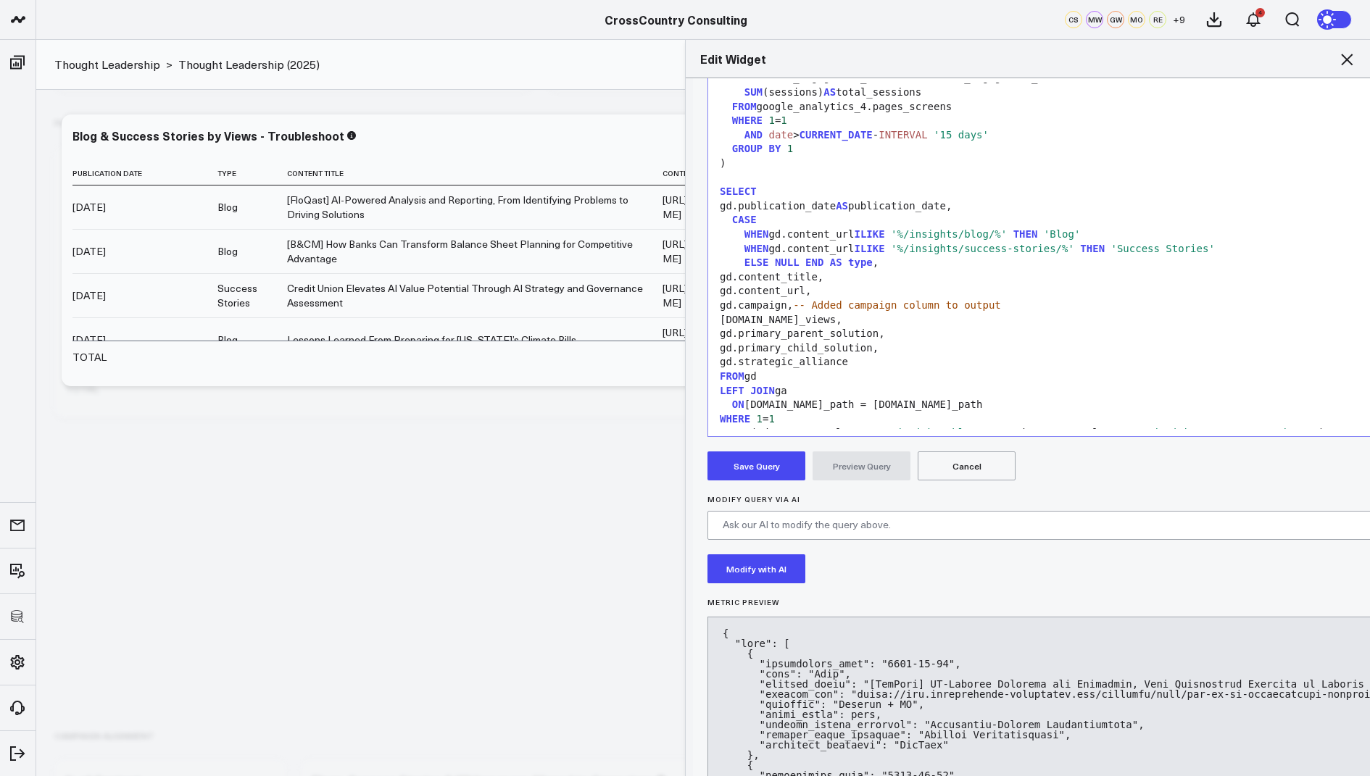
scroll to position [214, 0]
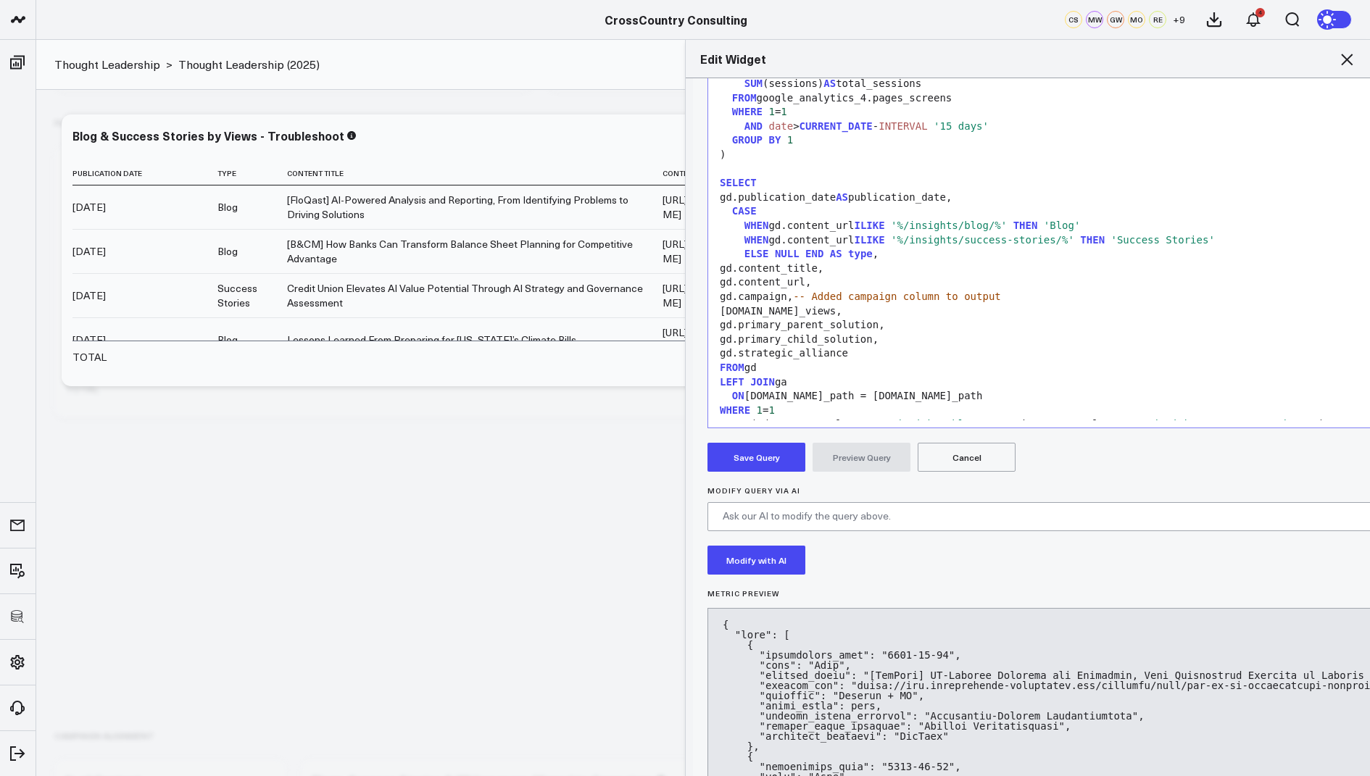
click at [749, 460] on button "Save Query" at bounding box center [756, 457] width 98 height 29
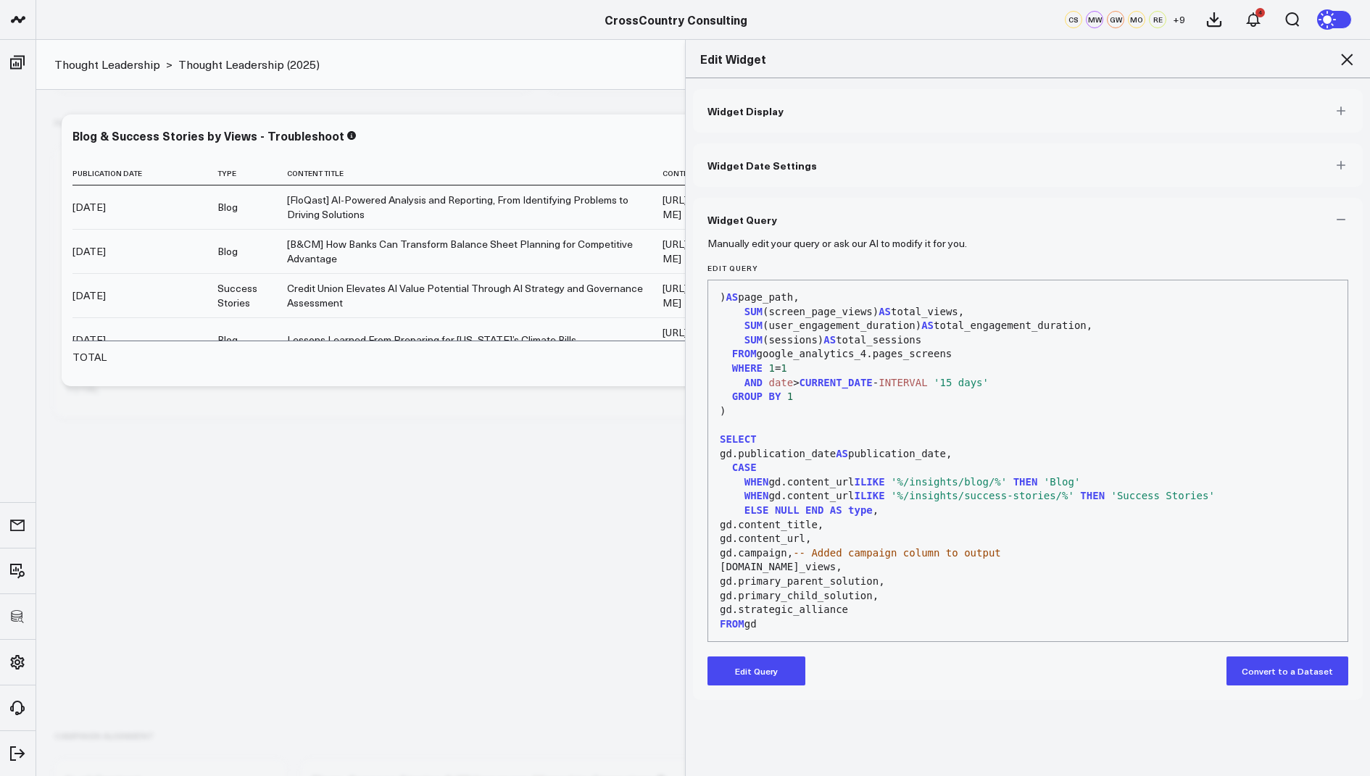
scroll to position [639, 0]
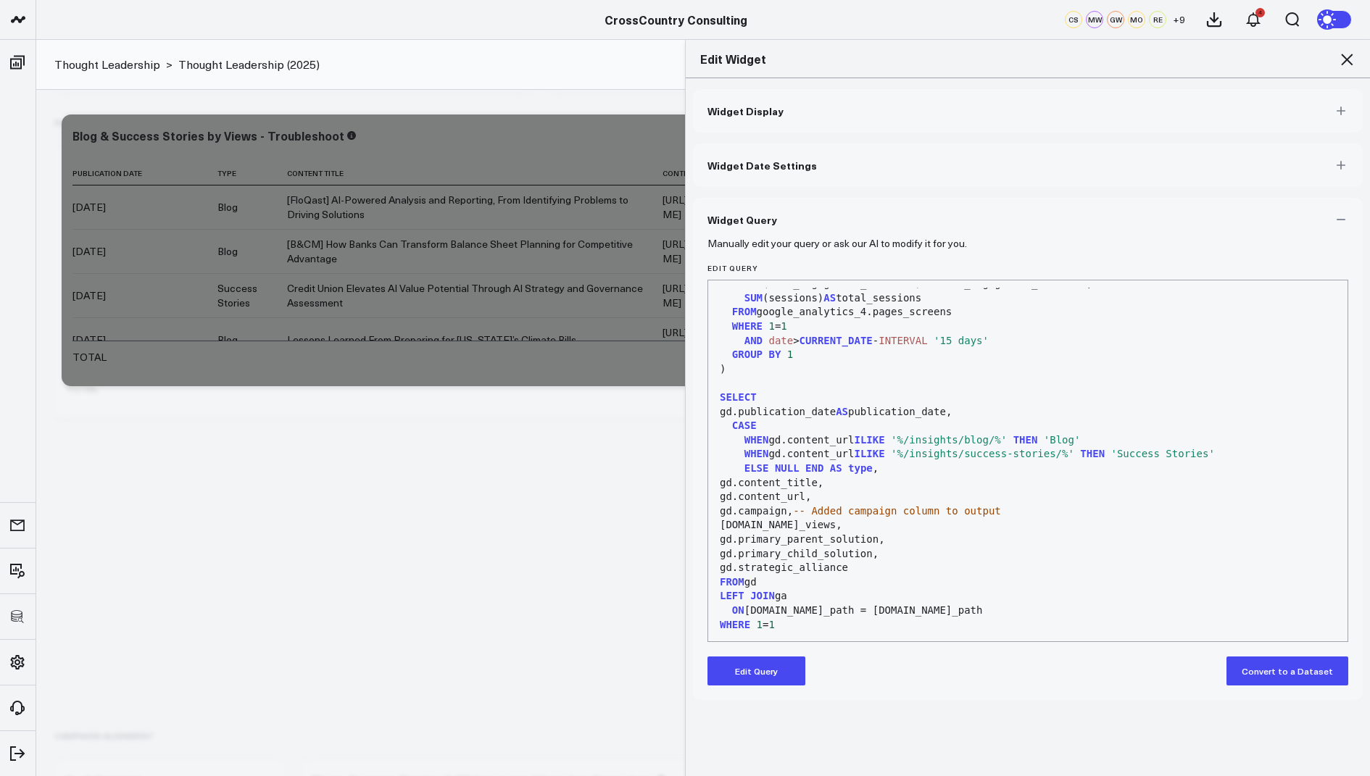
click at [1343, 56] on icon at bounding box center [1347, 60] width 12 height 12
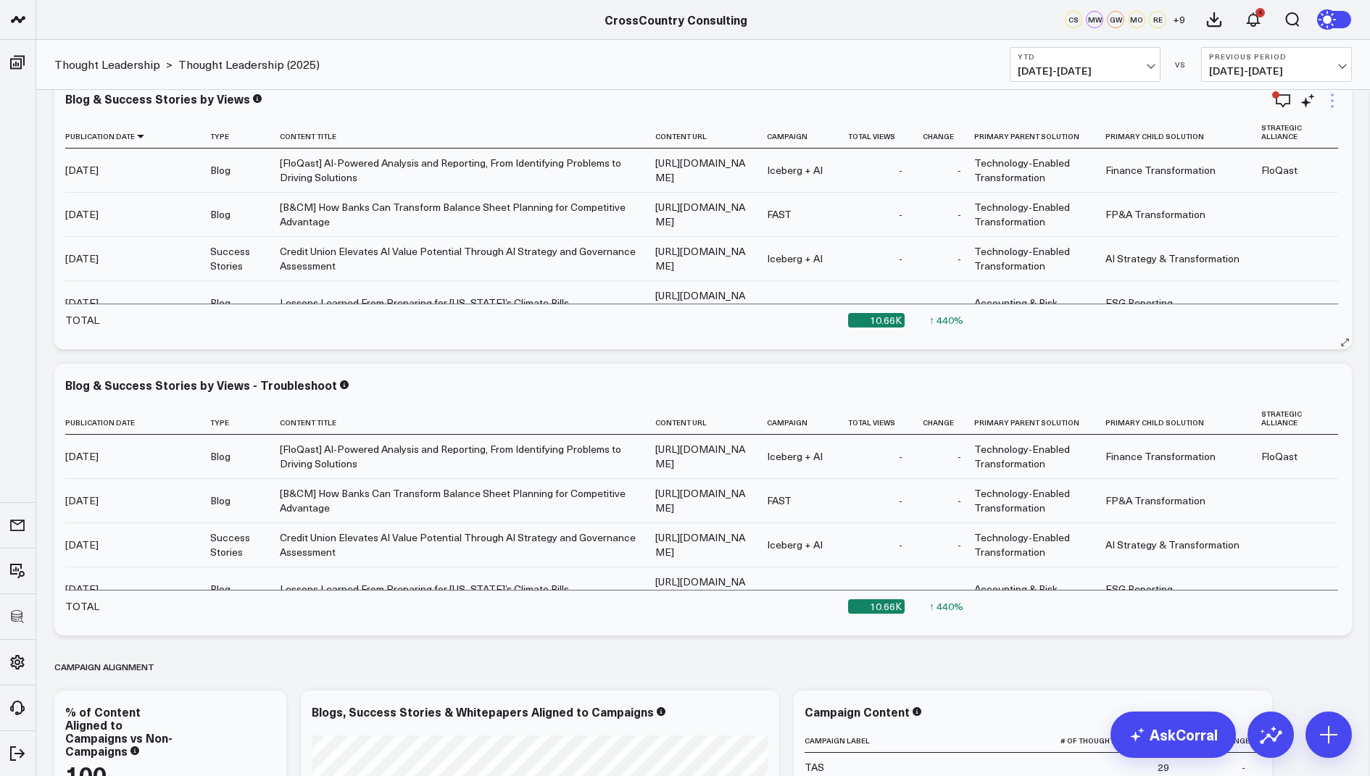
click at [1329, 100] on icon at bounding box center [1331, 100] width 17 height 17
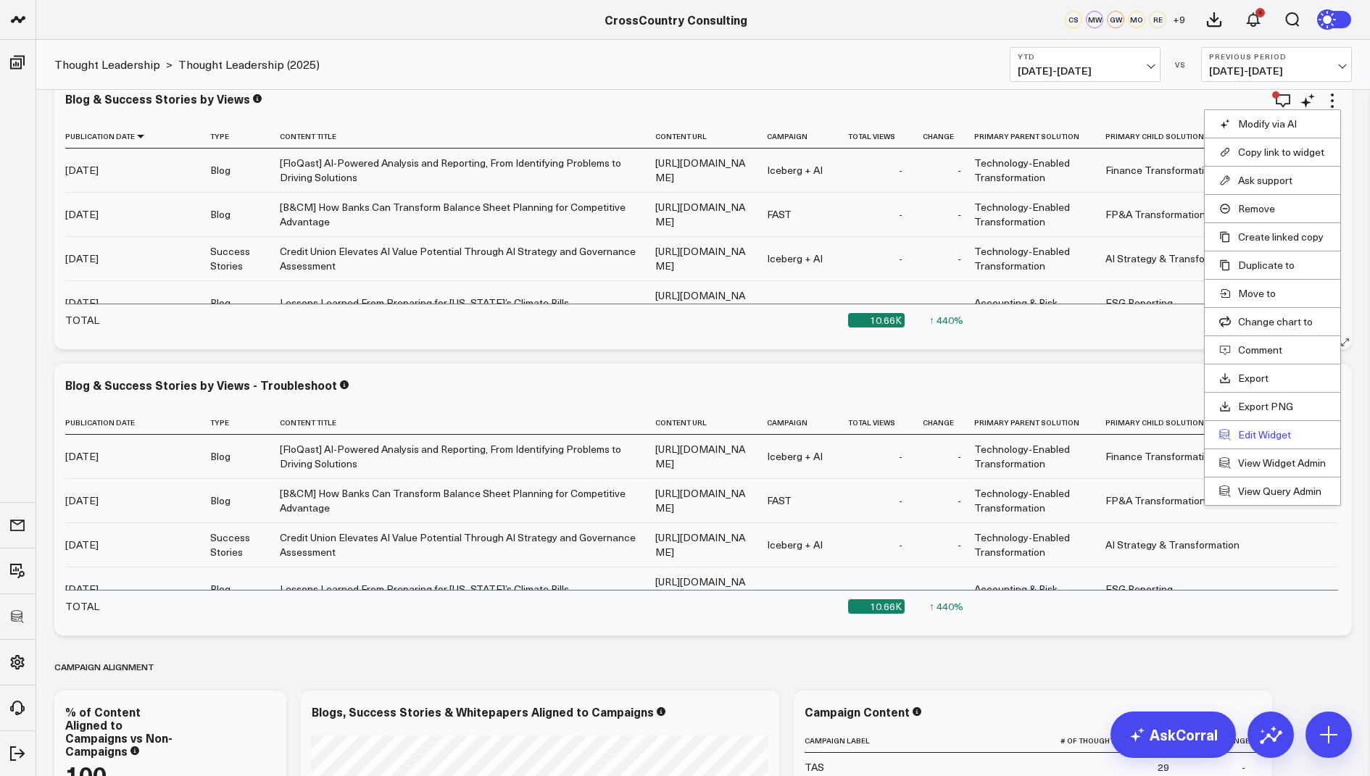
click at [1254, 436] on button "Edit Widget" at bounding box center [1272, 434] width 107 height 13
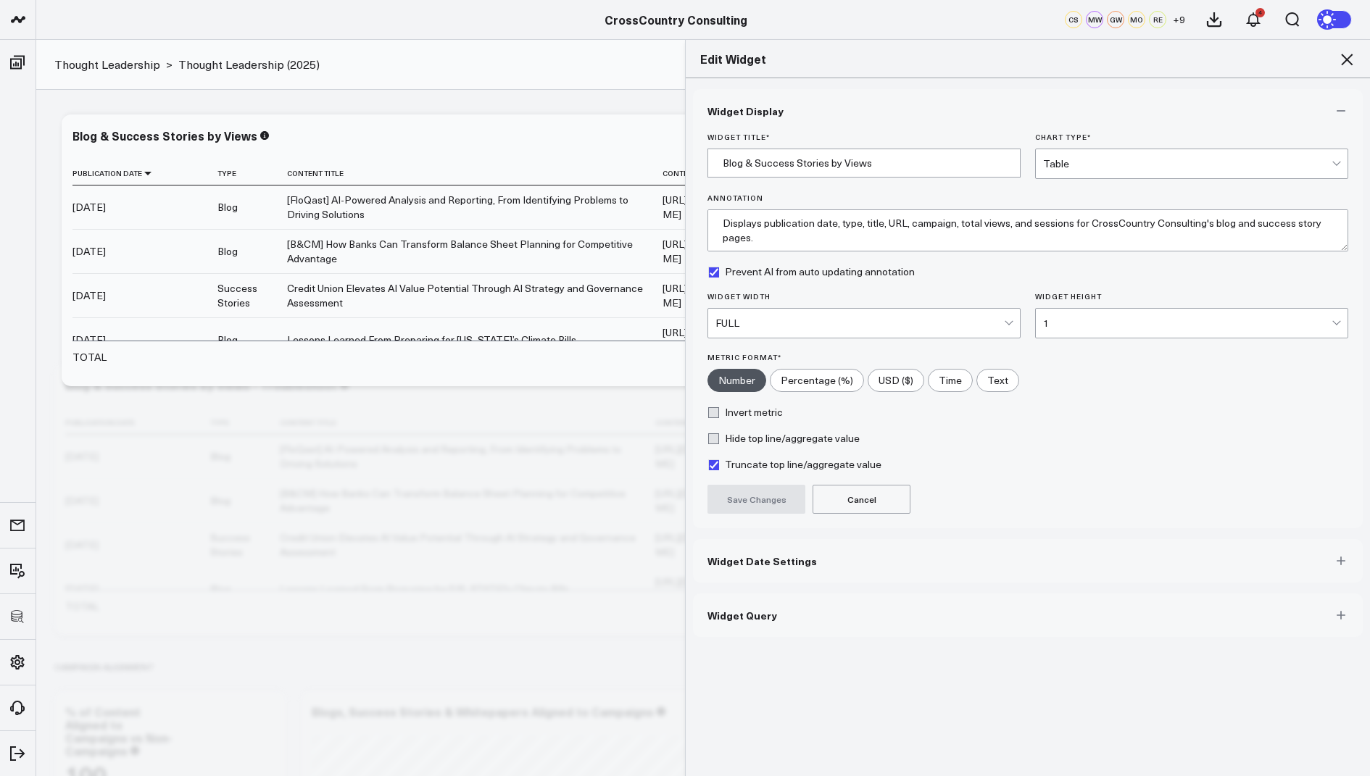
click at [794, 615] on button "Widget Query" at bounding box center [1028, 615] width 670 height 43
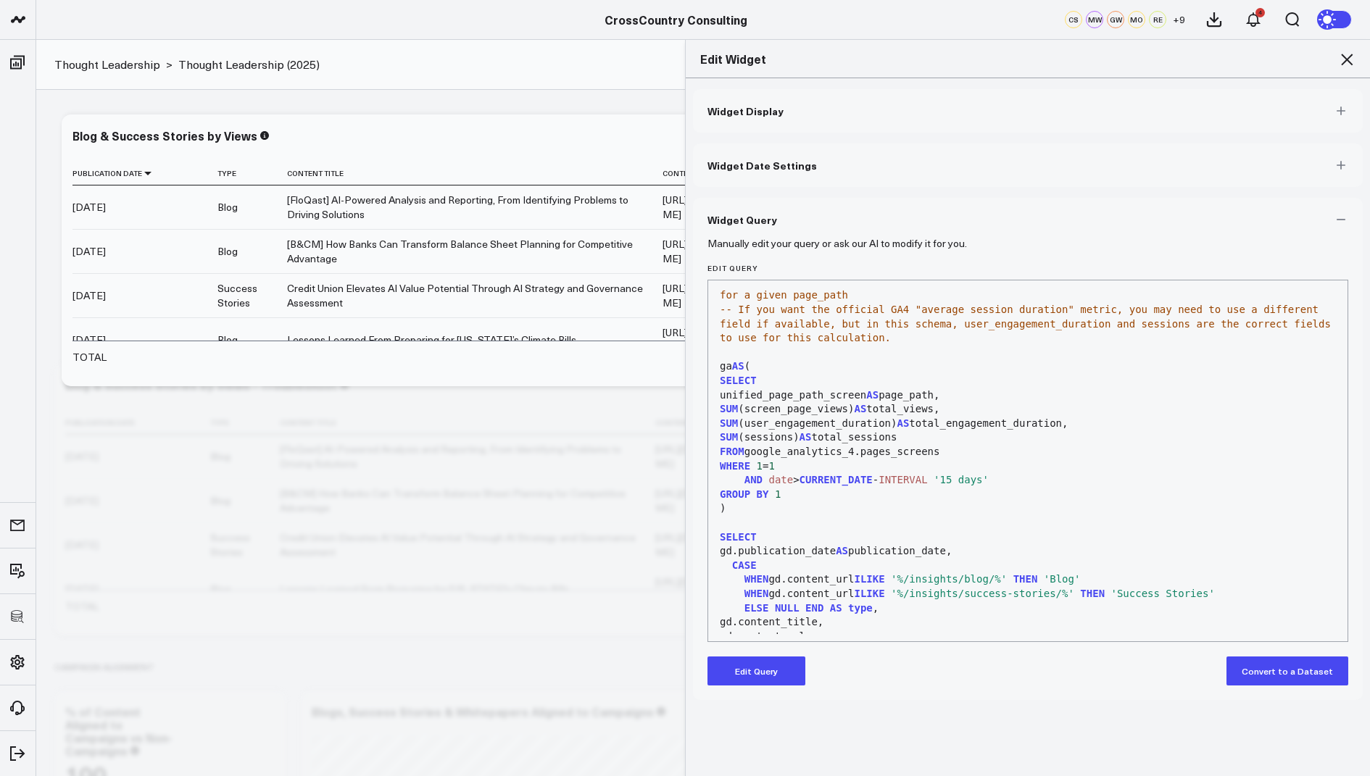
scroll to position [568, 0]
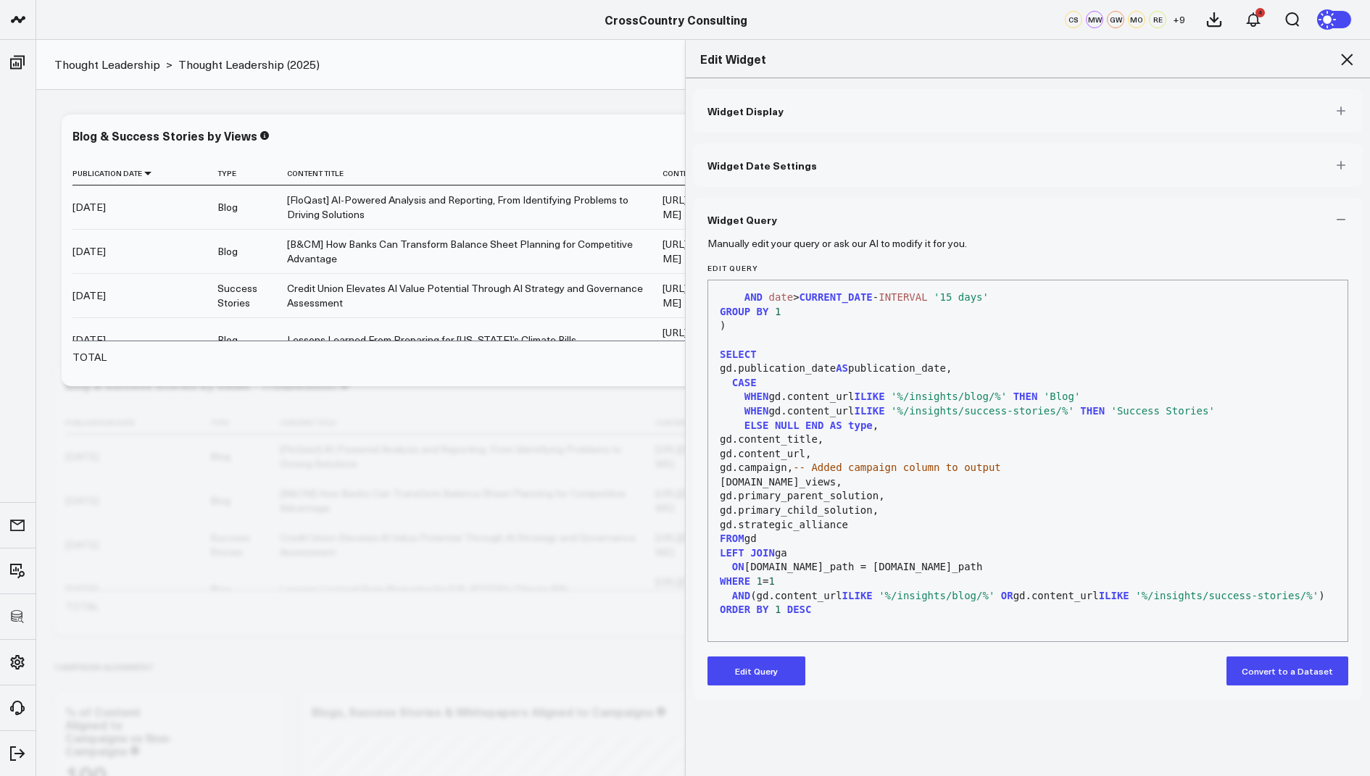
click at [823, 624] on div at bounding box center [1027, 625] width 625 height 14
click at [774, 678] on button "Edit Query" at bounding box center [756, 671] width 98 height 29
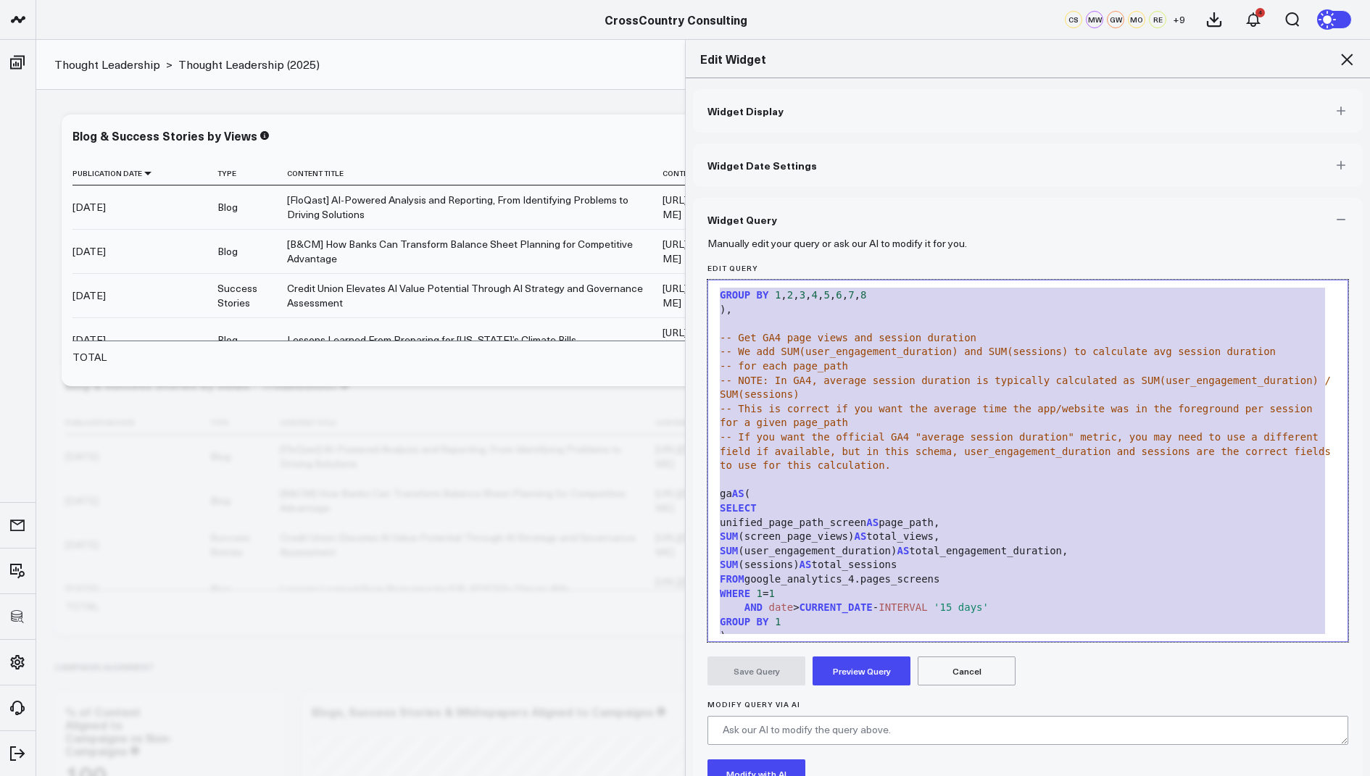
scroll to position [0, 0]
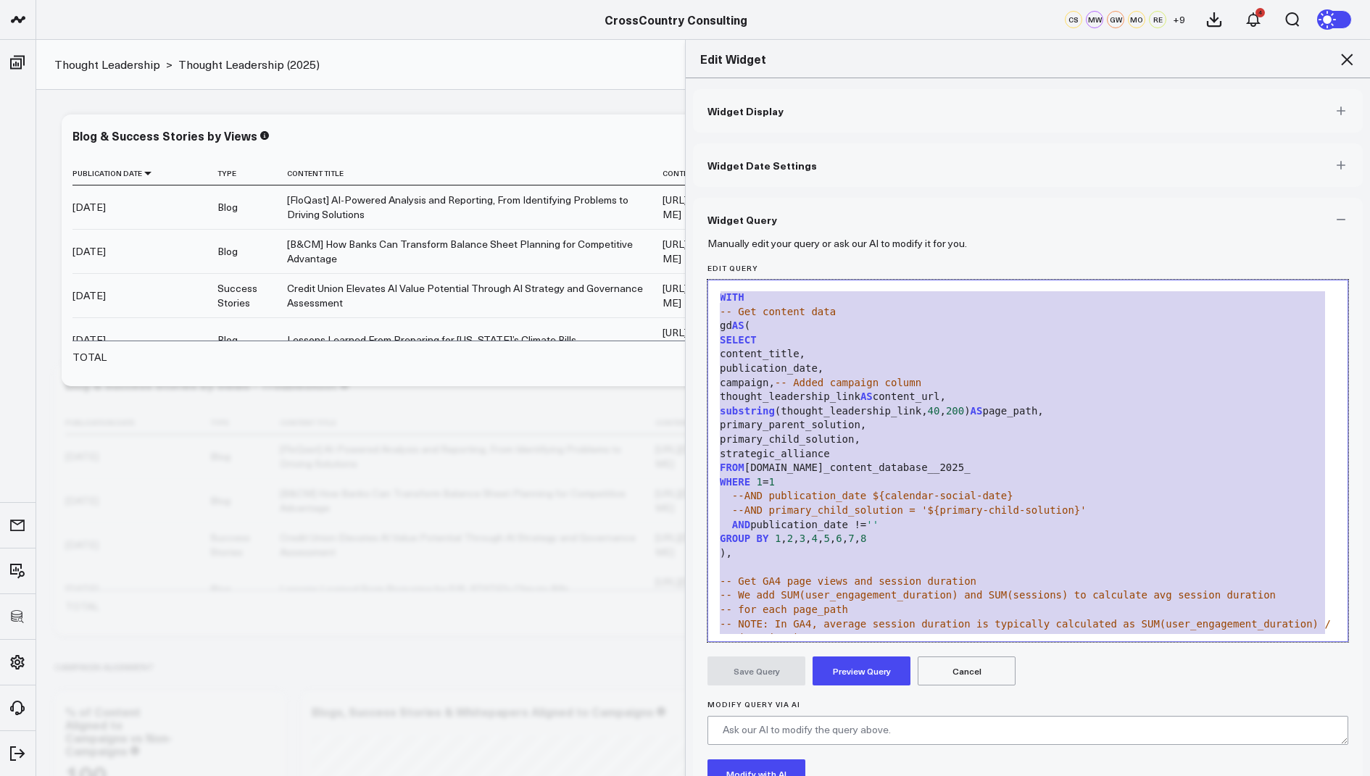
drag, startPoint x: 844, startPoint y: 609, endPoint x: 999, endPoint y: 43, distance: 586.0
click at [999, 44] on div "Edit Widget Widget Display Widget Date Settings Widget Query Manually edit your…" at bounding box center [1027, 407] width 685 height 737
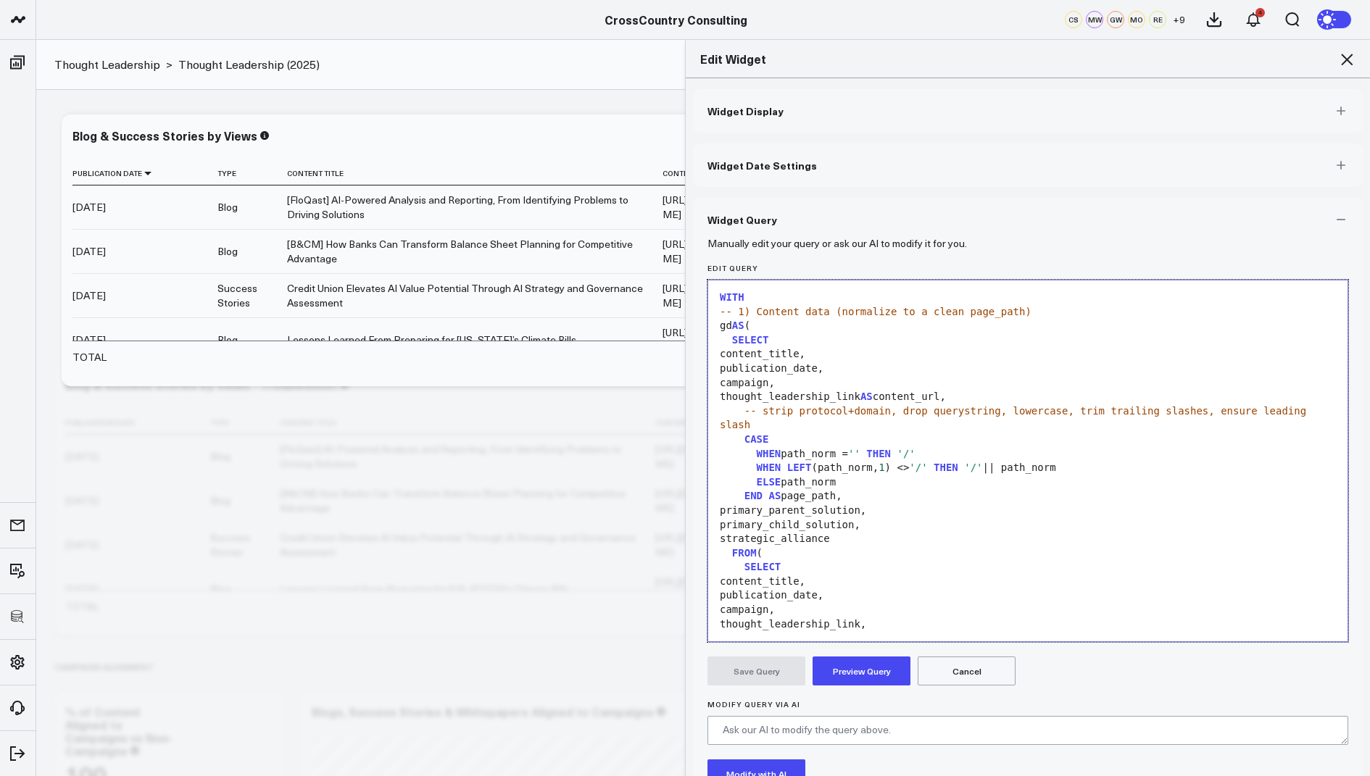
scroll to position [1419, 0]
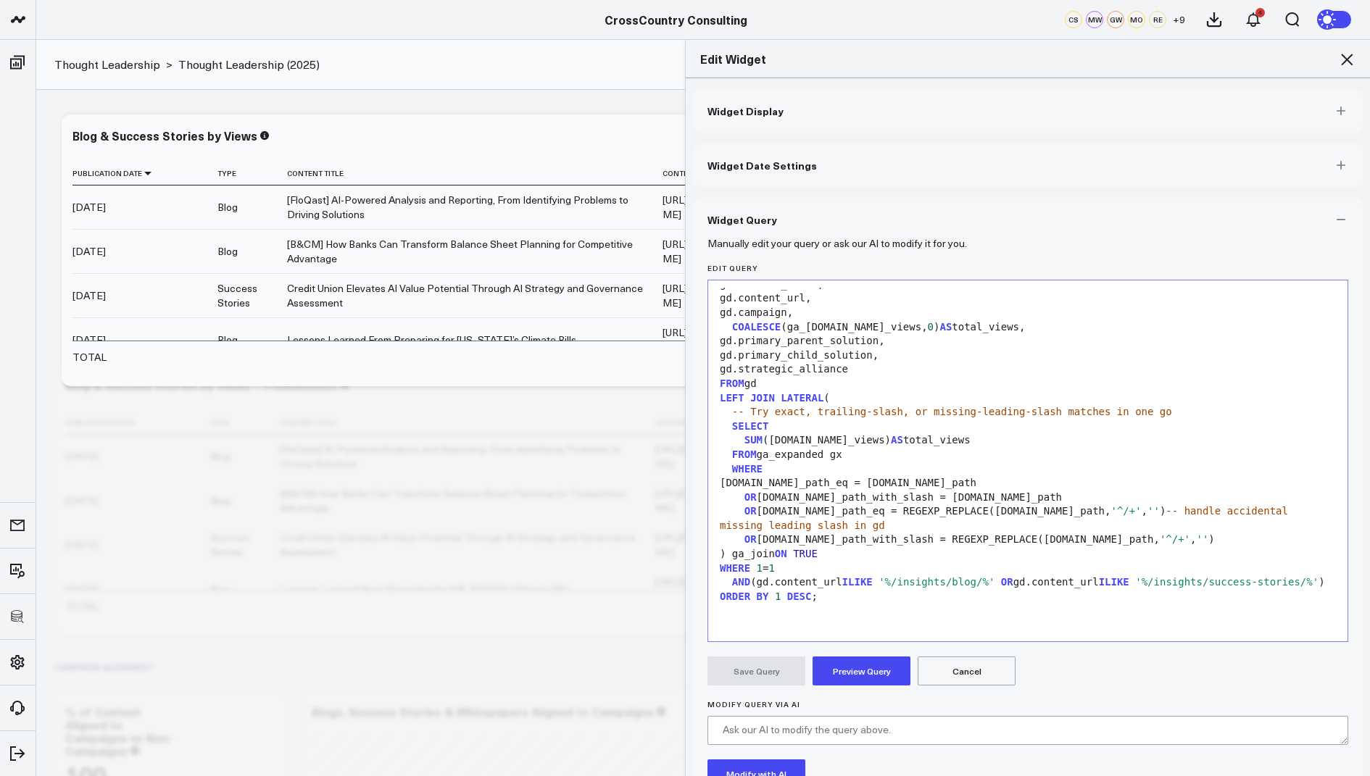
click at [844, 675] on button "Preview Query" at bounding box center [862, 671] width 98 height 29
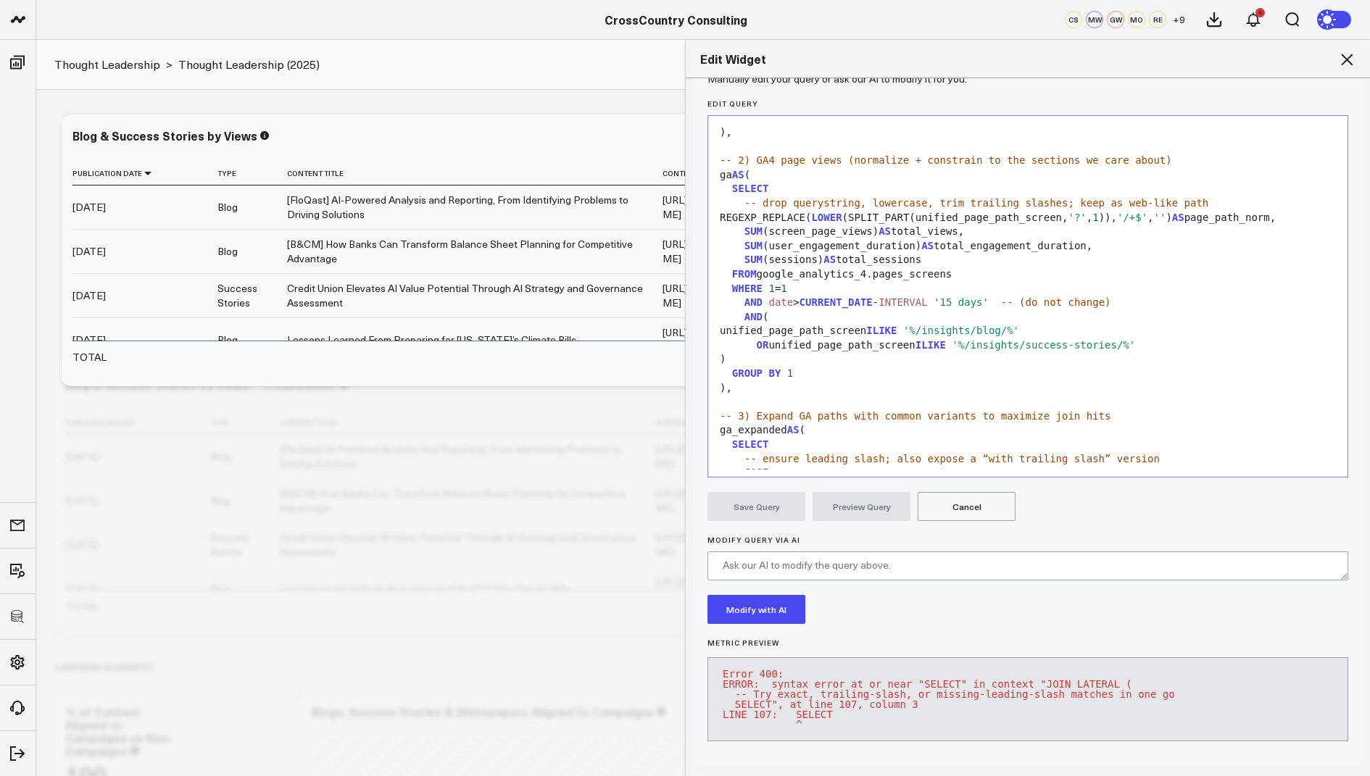
scroll to position [923, 0]
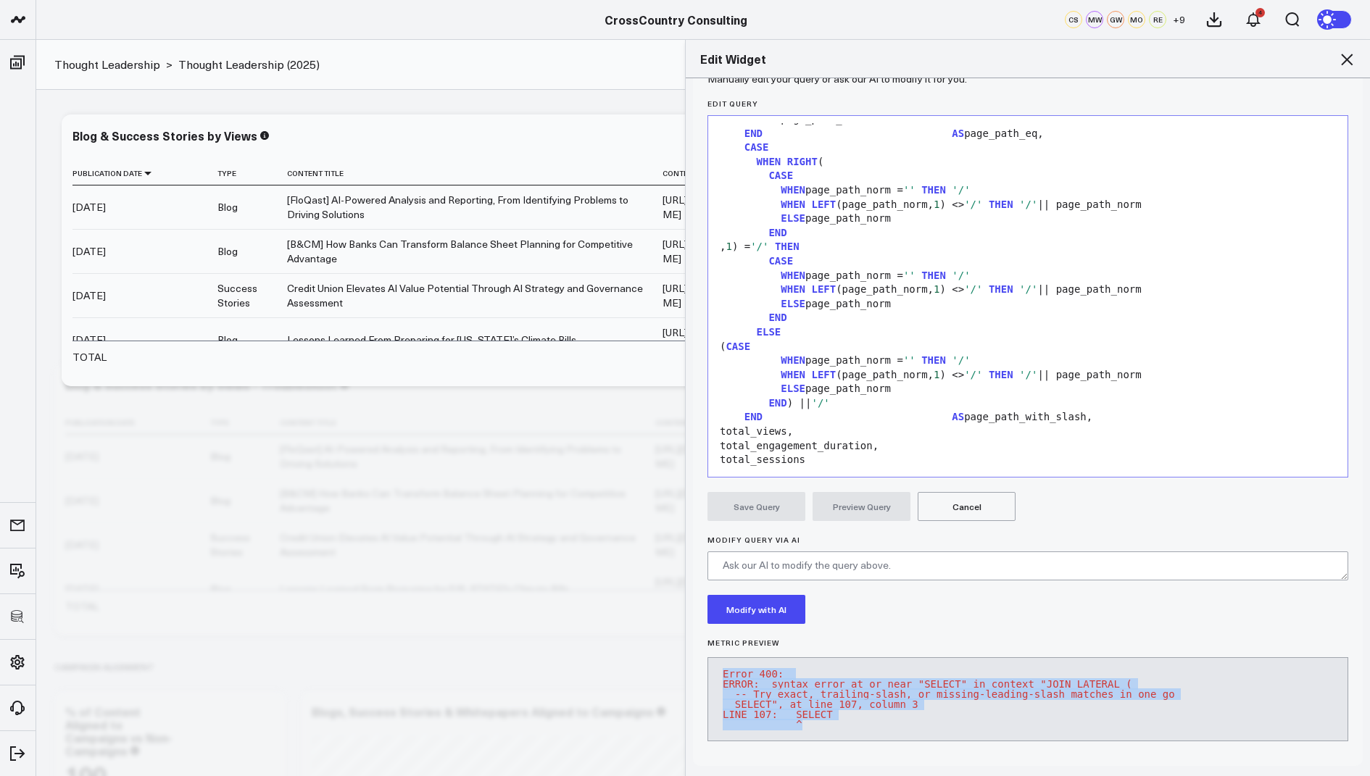
drag, startPoint x: 848, startPoint y: 715, endPoint x: 820, endPoint y: 639, distance: 80.9
click at [820, 639] on div "Metric Preview Error 400: ERROR: syntax error at or near "SELECT" in context "J…" at bounding box center [1027, 695] width 641 height 113
copy pre "Error 400: ERROR: syntax error at or near "SELECT" in context "JOIN LATERAL ( -…"
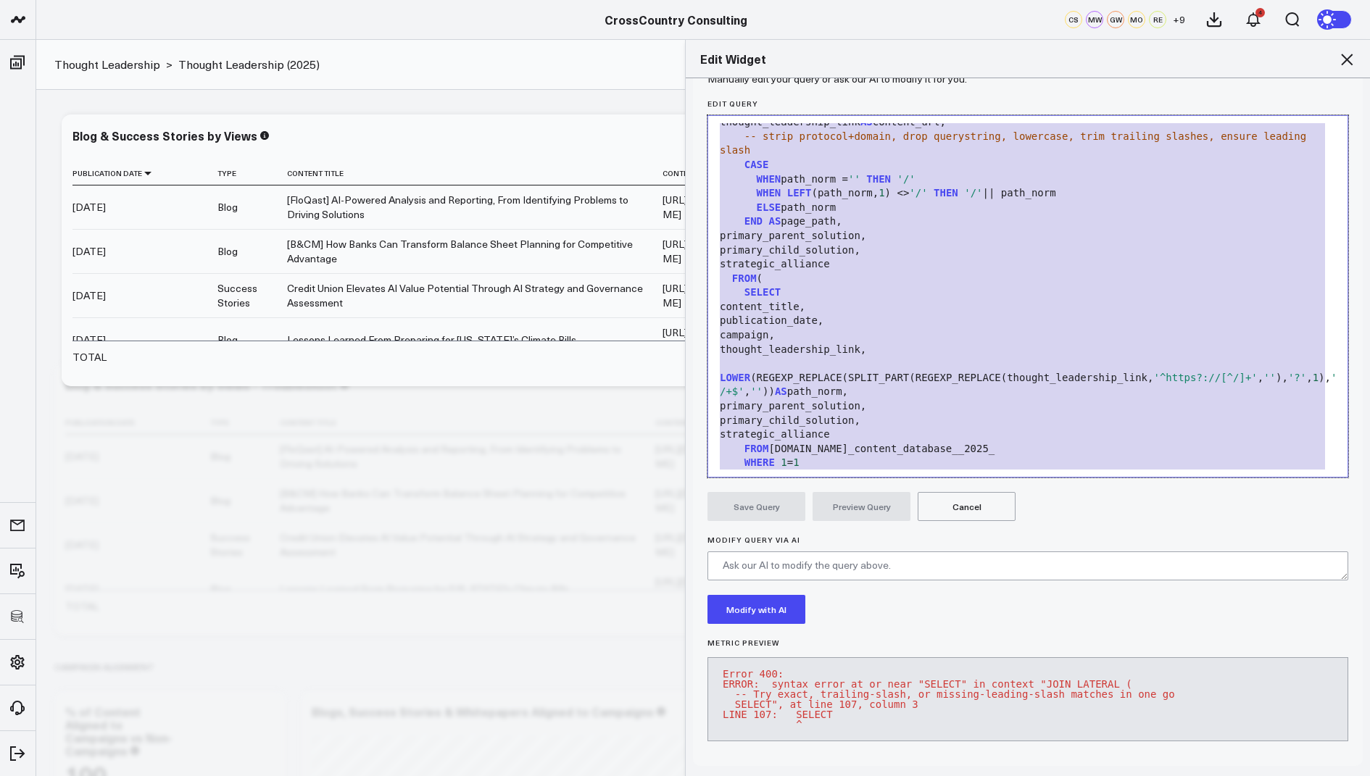
scroll to position [0, 0]
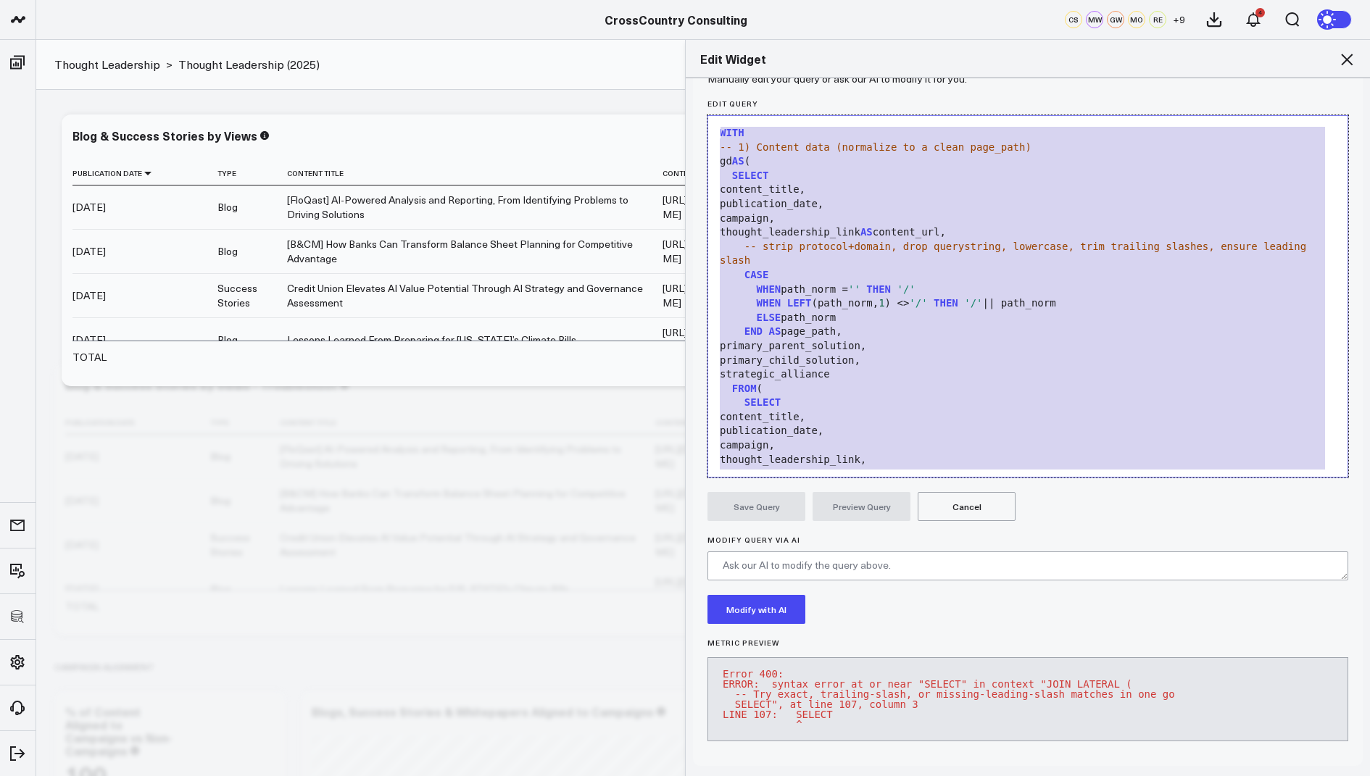
drag, startPoint x: 841, startPoint y: 429, endPoint x: 963, endPoint y: 16, distance: 430.9
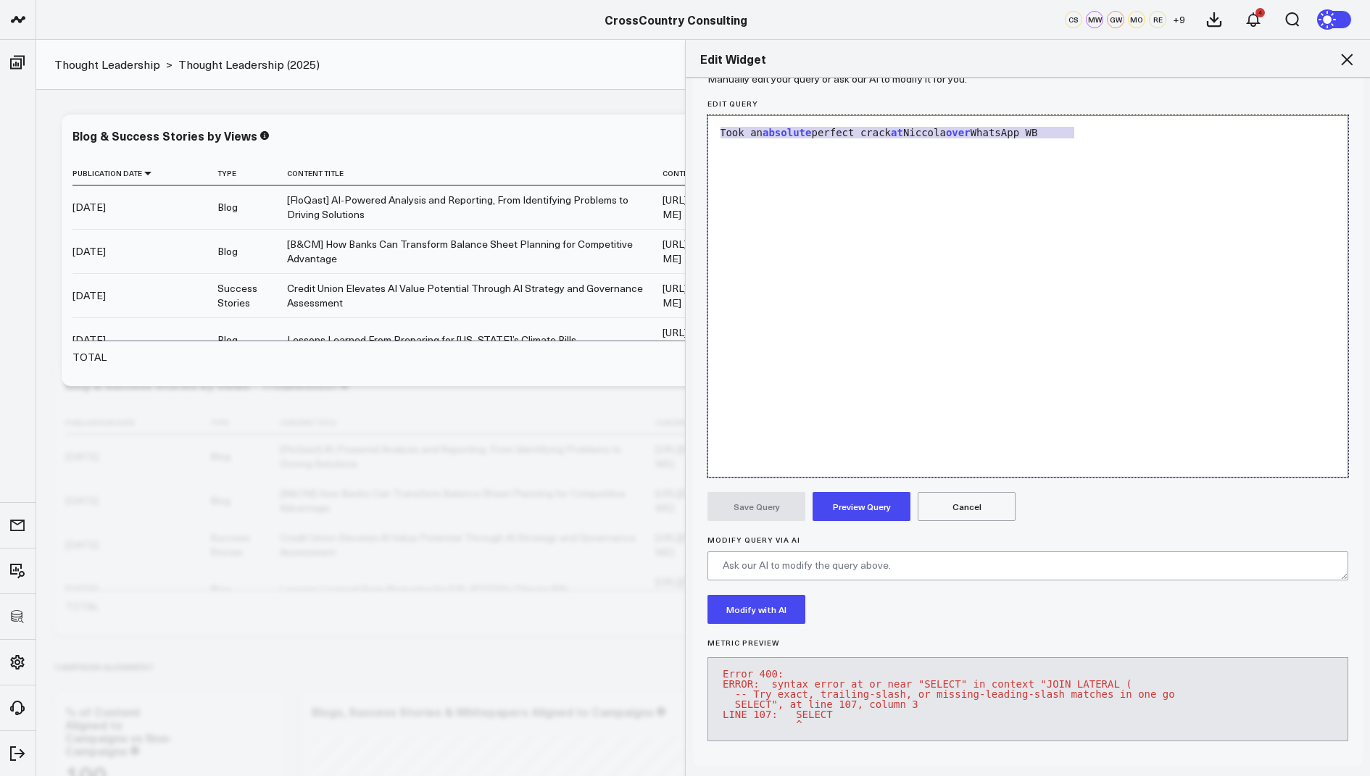
drag, startPoint x: 1094, startPoint y: 129, endPoint x: 1082, endPoint y: 83, distance: 48.0
click at [1082, 83] on form "Manually edit your query or ask our AI to modify it for you. Edit Query Selecti…" at bounding box center [1027, 414] width 641 height 675
click at [768, 126] on div at bounding box center [1027, 133] width 625 height 14
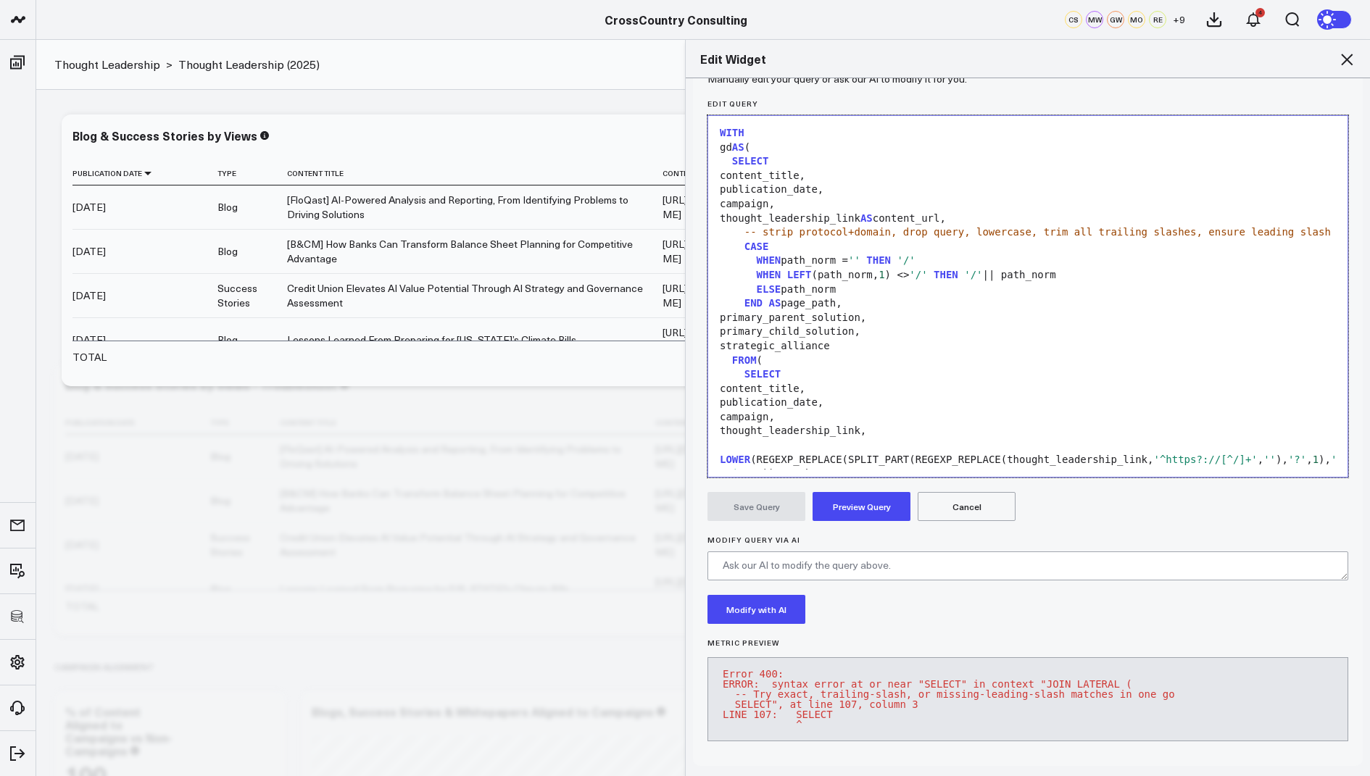
scroll to position [1192, 0]
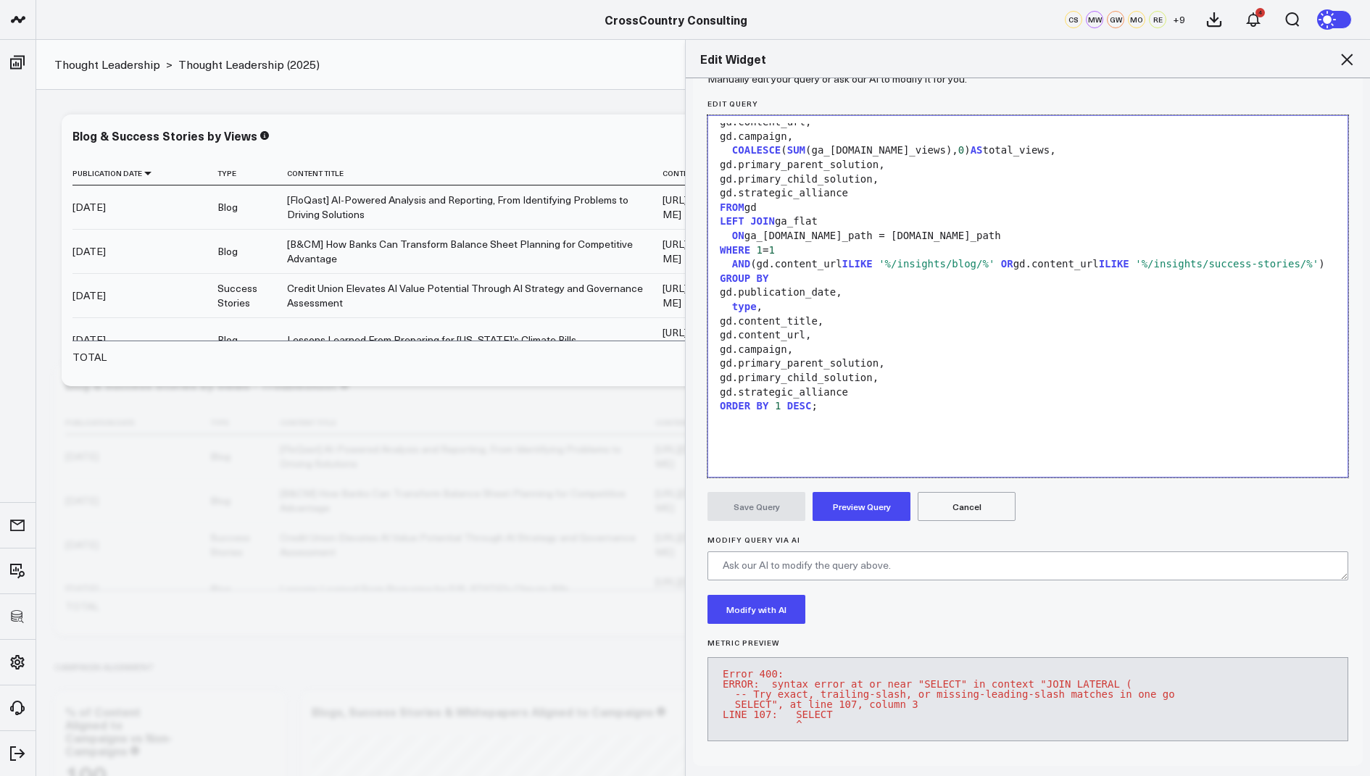
click at [872, 508] on button "Preview Query" at bounding box center [862, 506] width 98 height 29
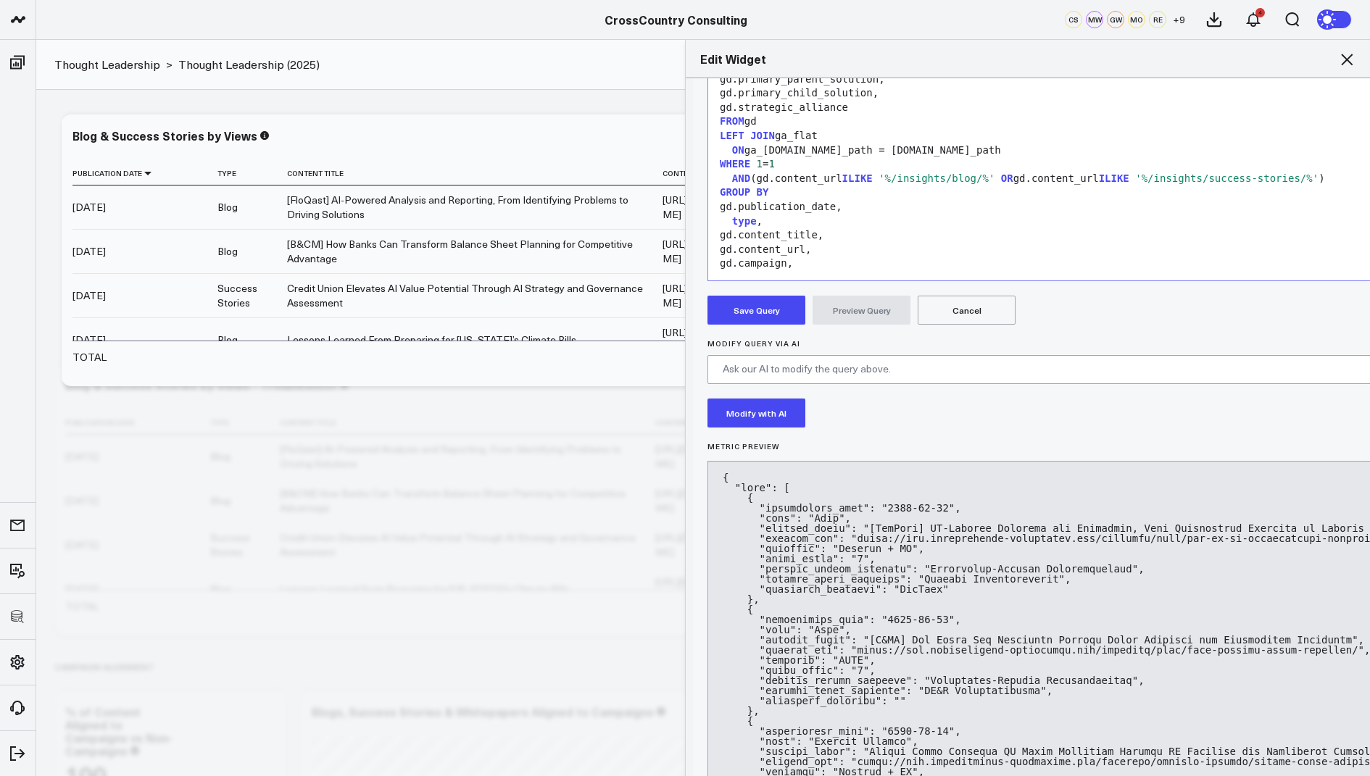
scroll to position [377, 0]
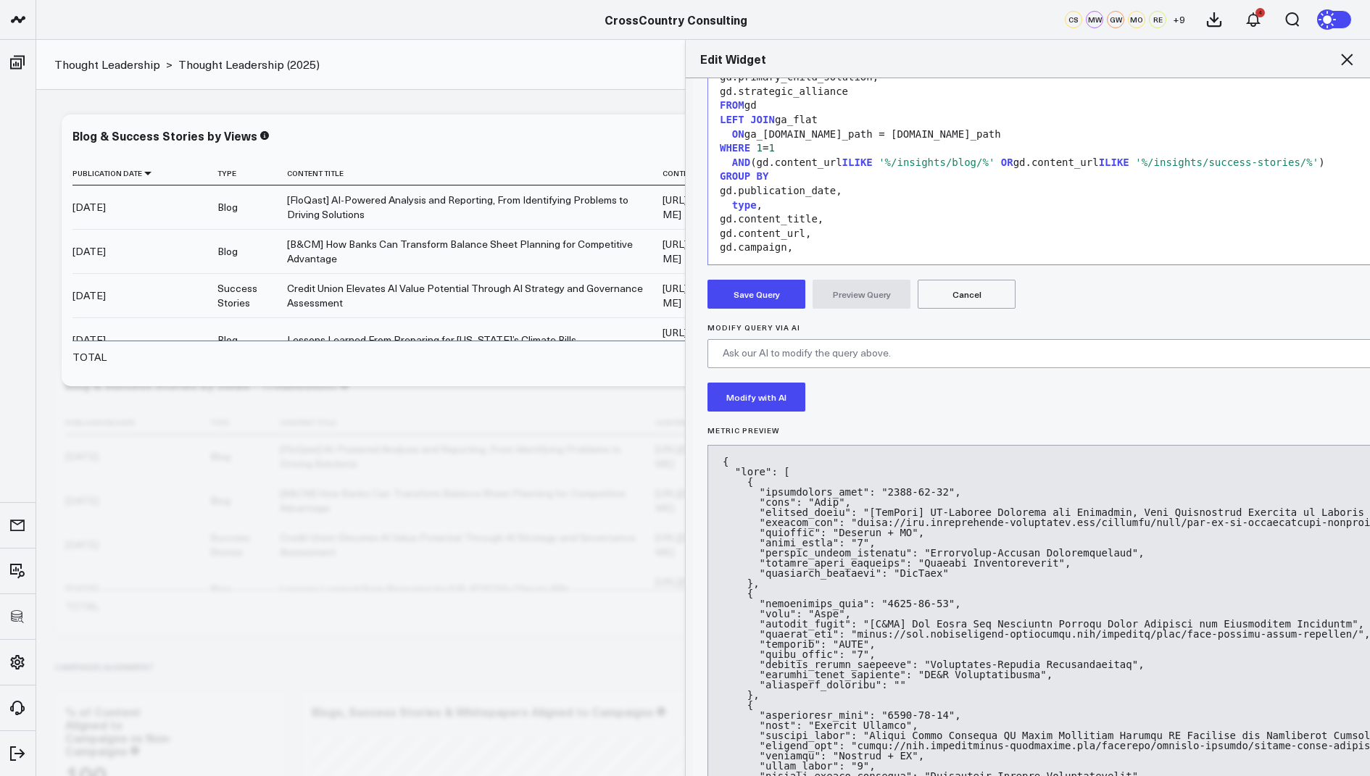
click at [747, 293] on button "Save Query" at bounding box center [756, 294] width 98 height 29
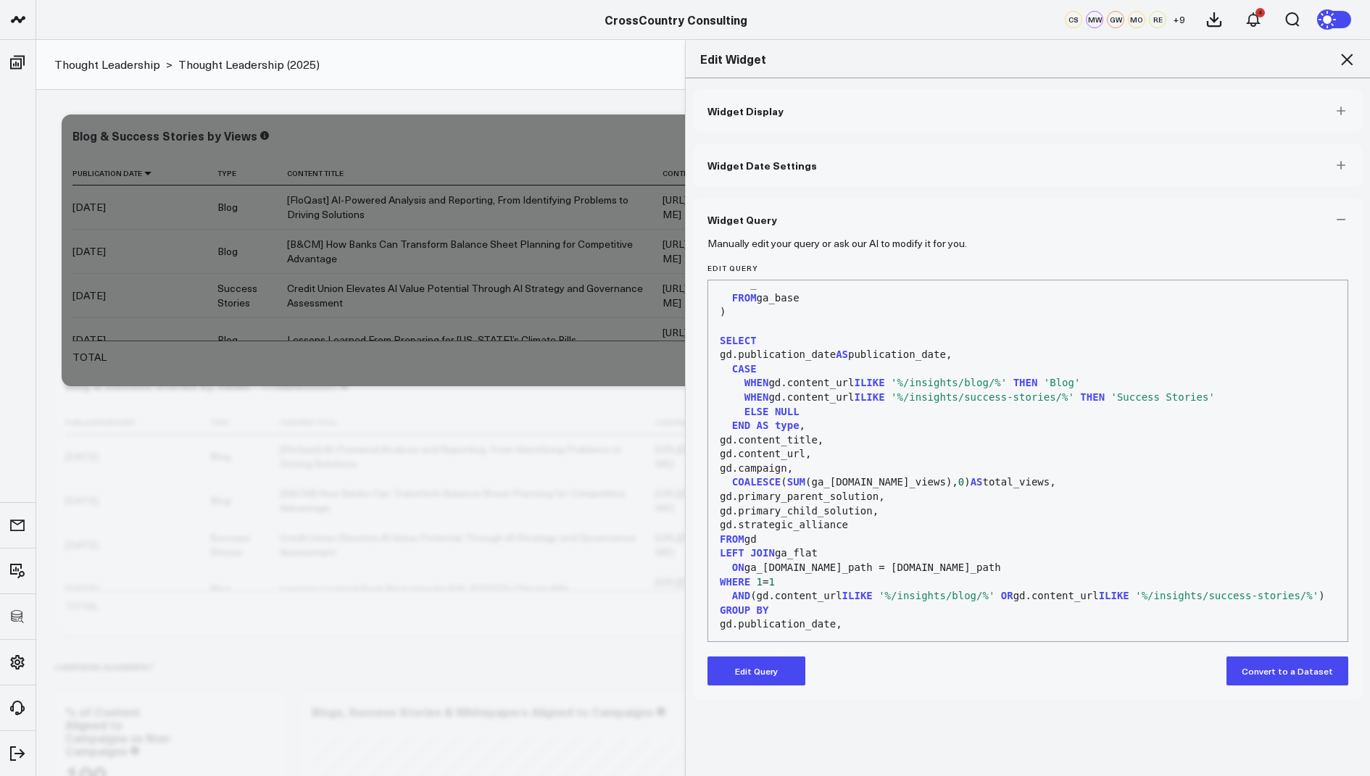
scroll to position [1079, 0]
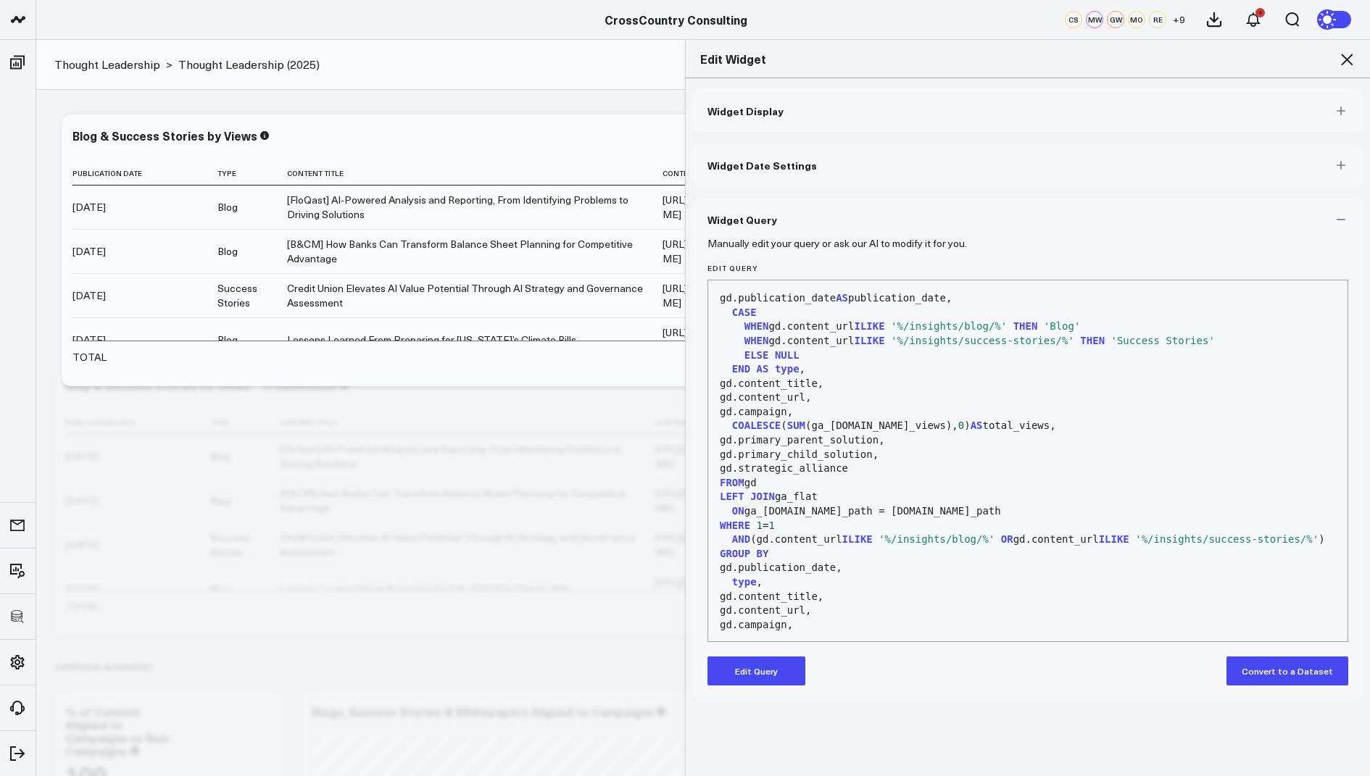
click at [1347, 58] on icon at bounding box center [1347, 60] width 12 height 12
click at [1348, 60] on button "Previous Period 04/05/24 - 12/31/24" at bounding box center [1276, 64] width 151 height 35
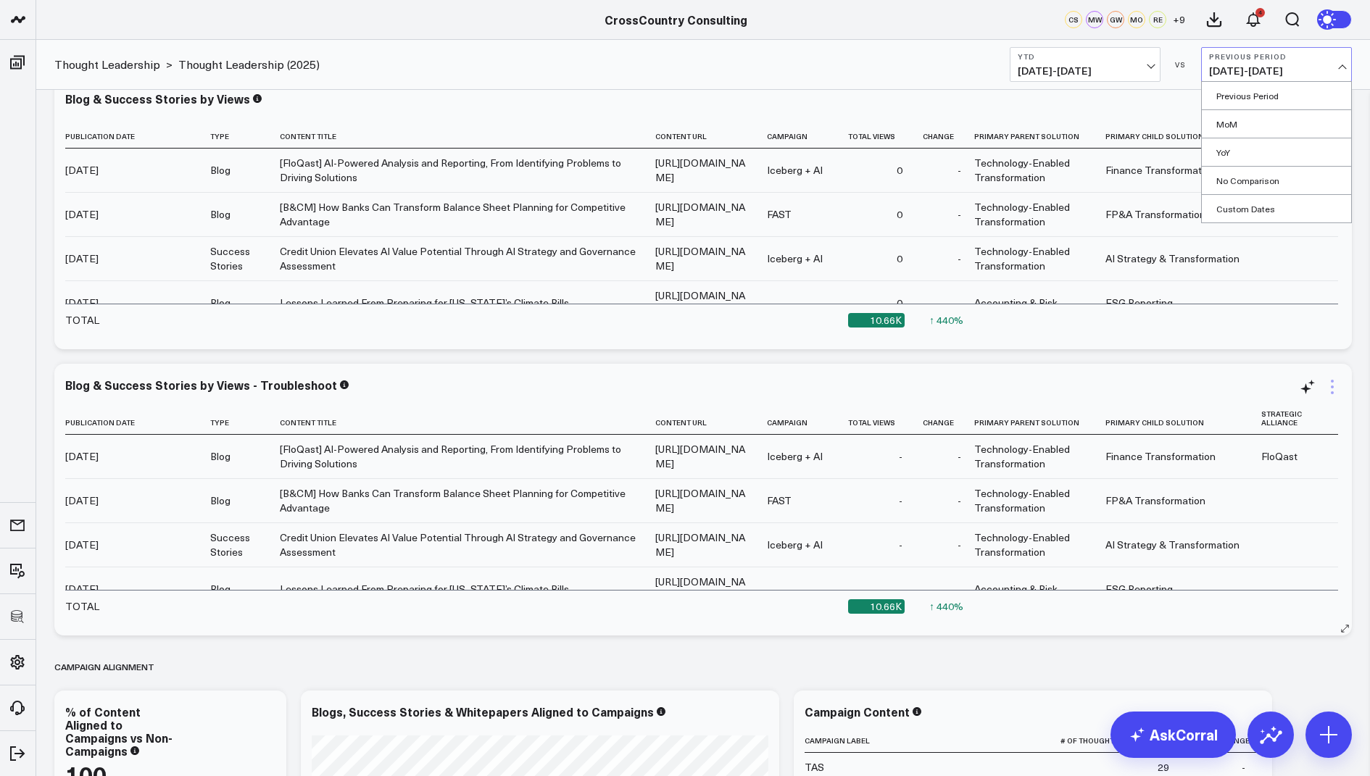
click at [1331, 383] on icon at bounding box center [1331, 386] width 17 height 17
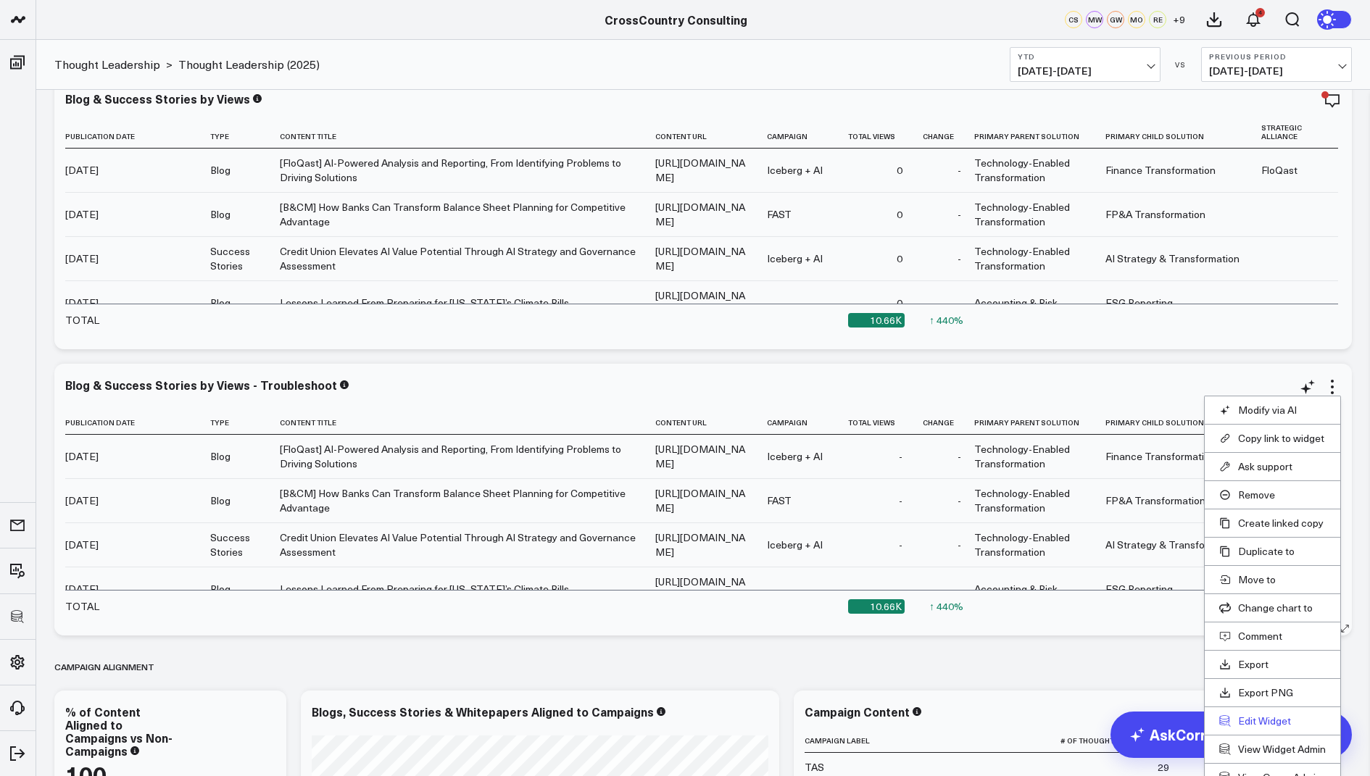
click at [1241, 718] on button "Edit Widget" at bounding box center [1272, 721] width 107 height 13
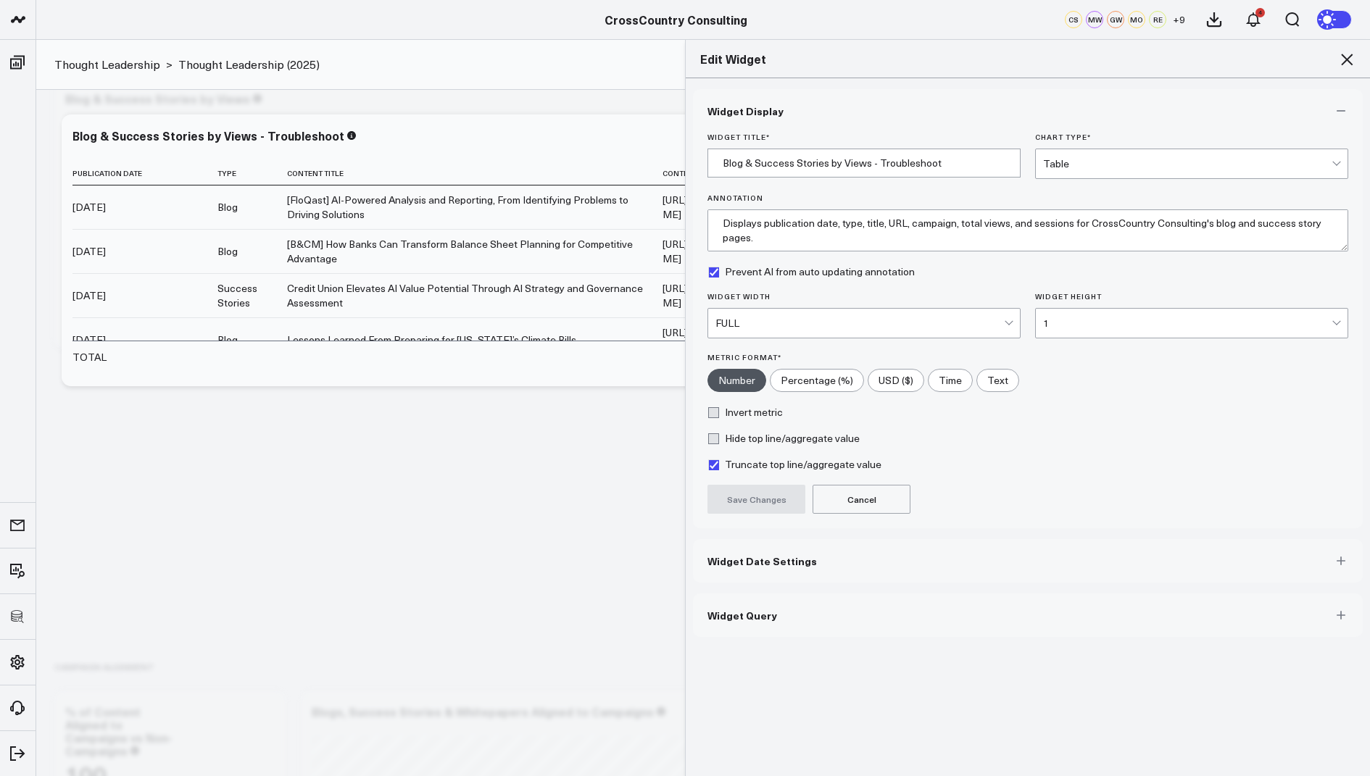
click at [726, 617] on span "Widget Query" at bounding box center [742, 616] width 70 height 12
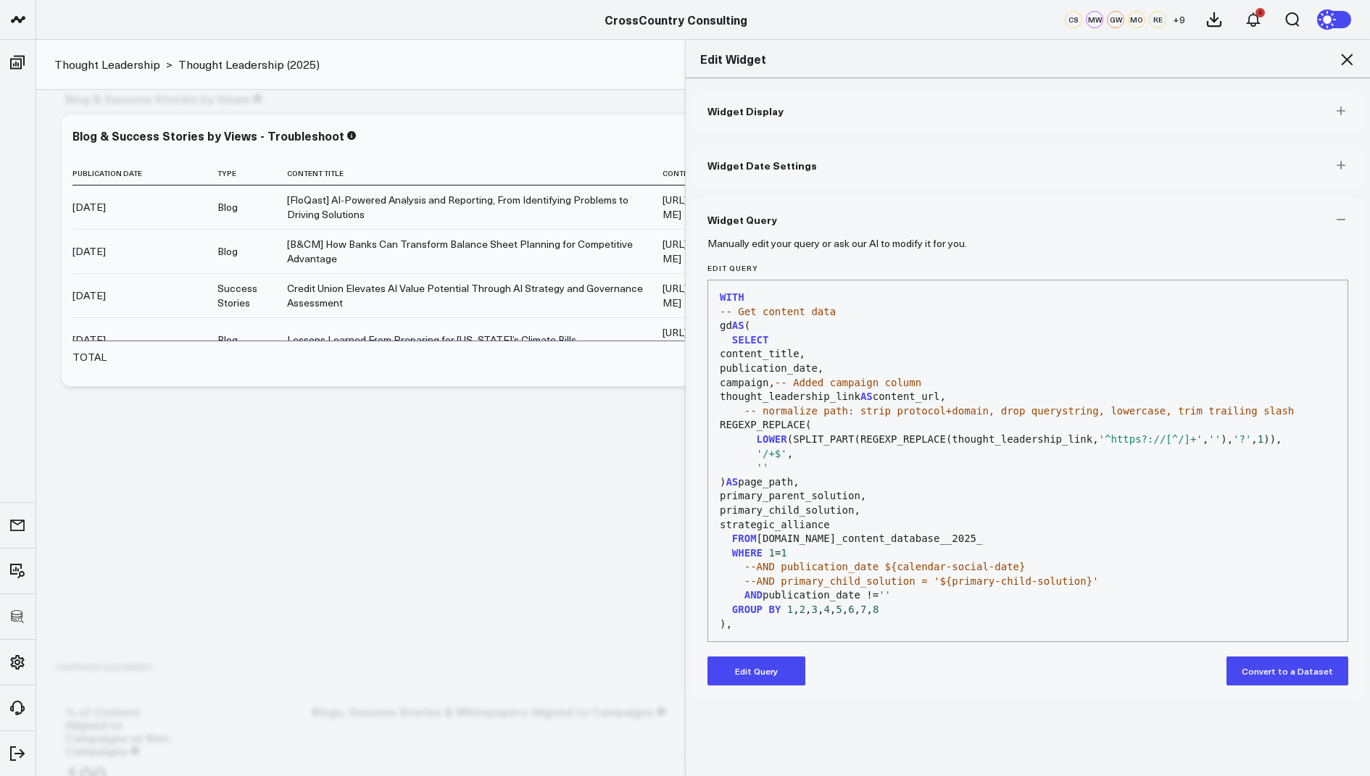
click at [762, 662] on button "Edit Query" at bounding box center [756, 671] width 98 height 29
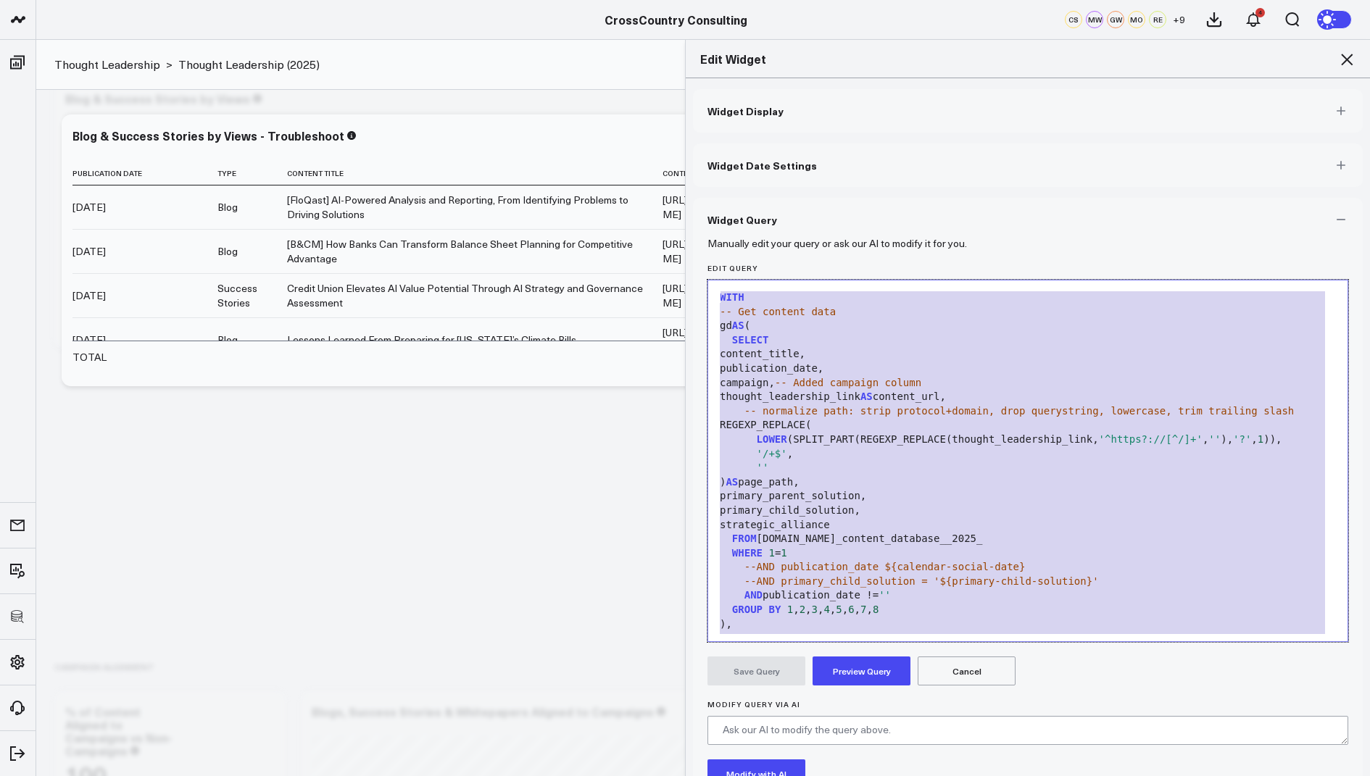
drag, startPoint x: 823, startPoint y: 594, endPoint x: 928, endPoint y: 104, distance: 501.0
click at [928, 104] on div "Widget Display Widget Date Settings Widget Query Manually edit your query or as…" at bounding box center [1028, 484] width 670 height 791
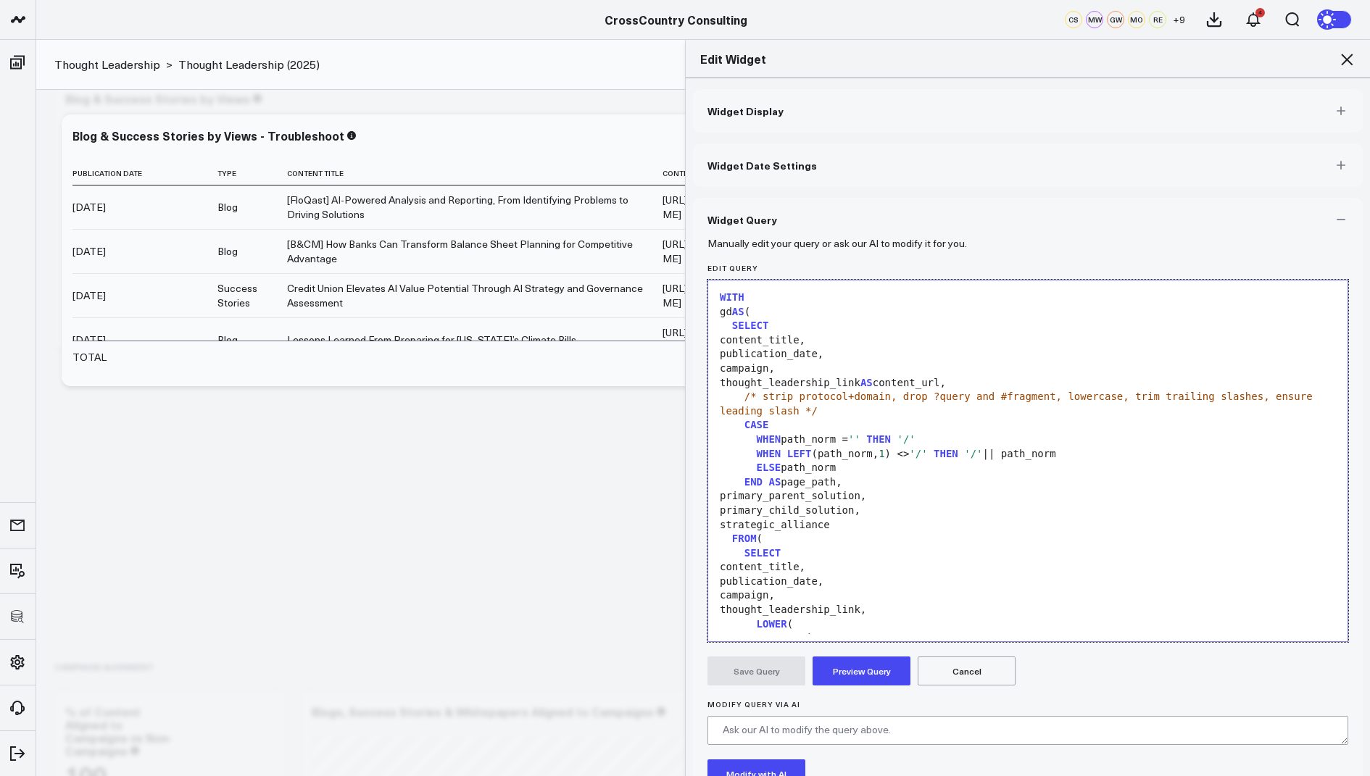
scroll to position [1249, 0]
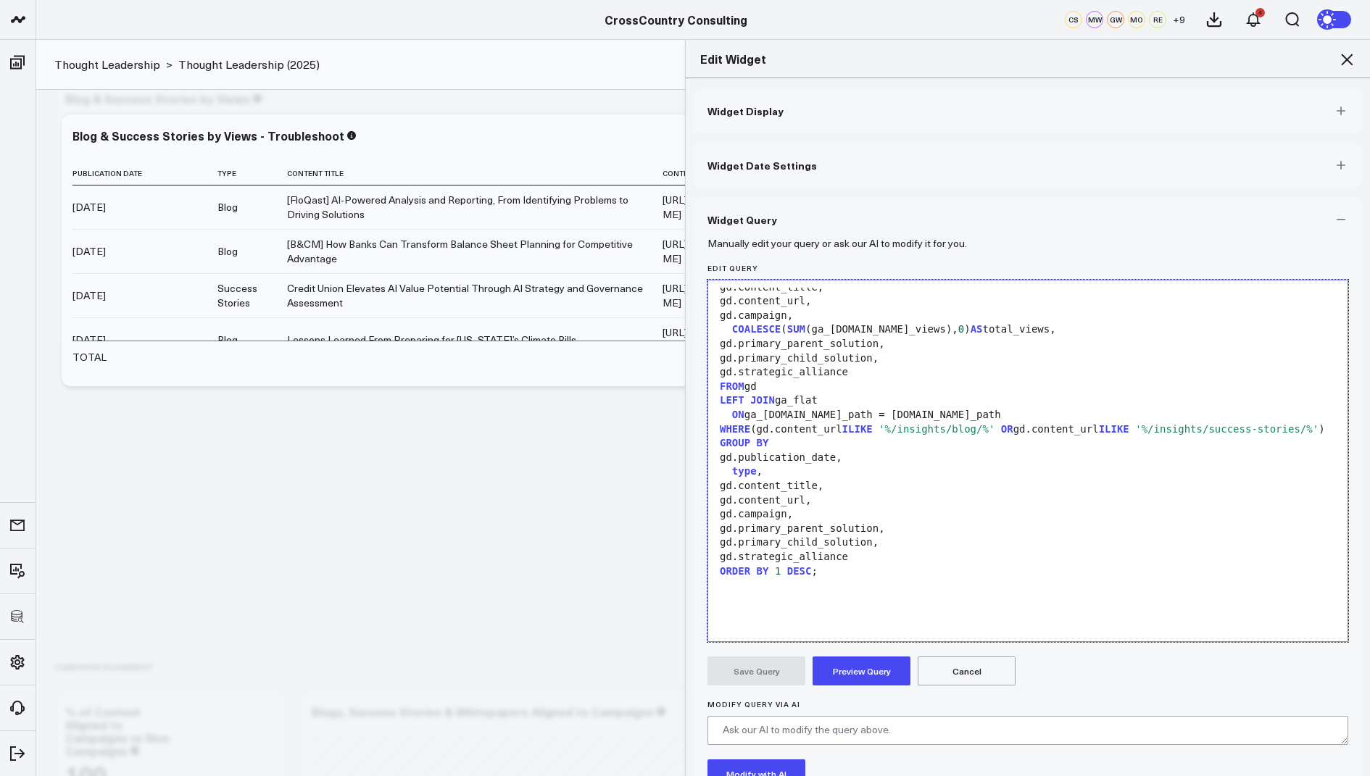
click at [851, 677] on button "Preview Query" at bounding box center [862, 671] width 98 height 29
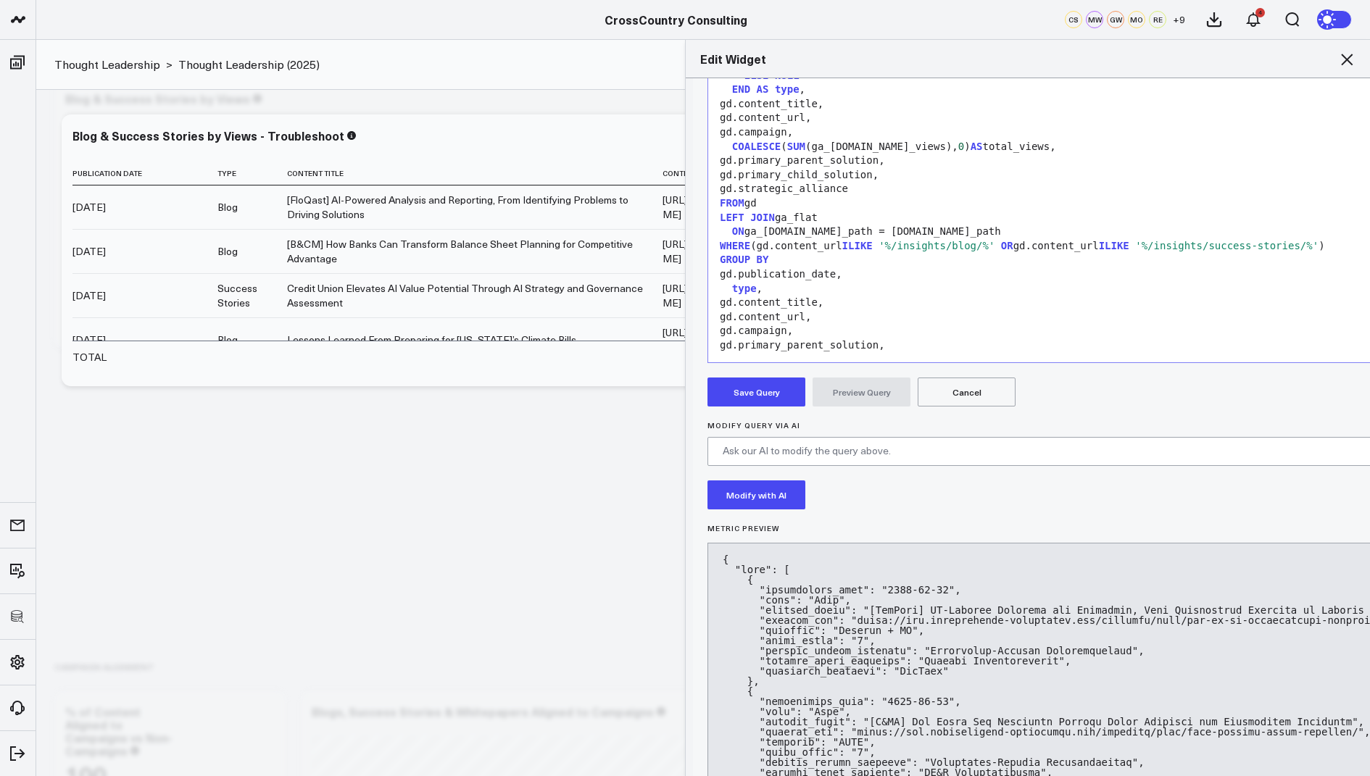
scroll to position [291, 0]
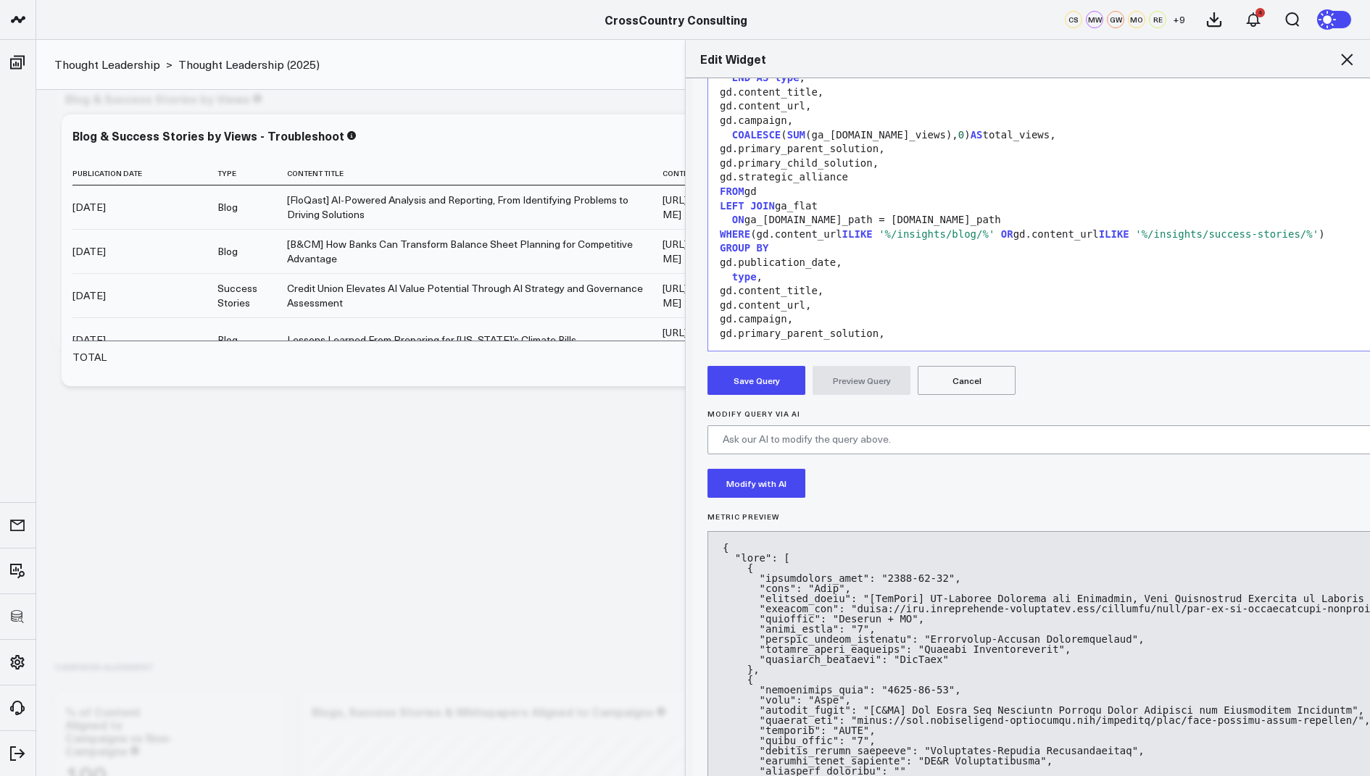
click at [753, 384] on button "Save Query" at bounding box center [756, 380] width 98 height 29
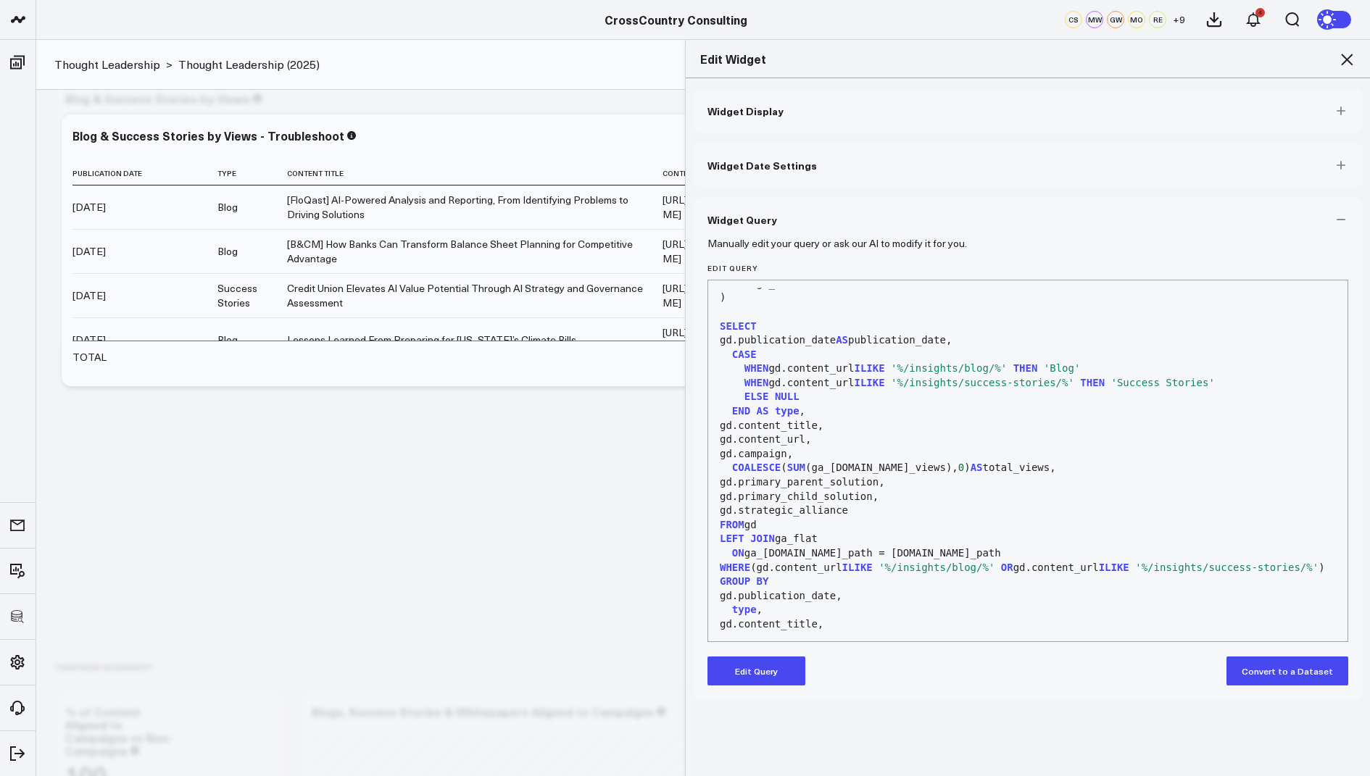
scroll to position [1179, 0]
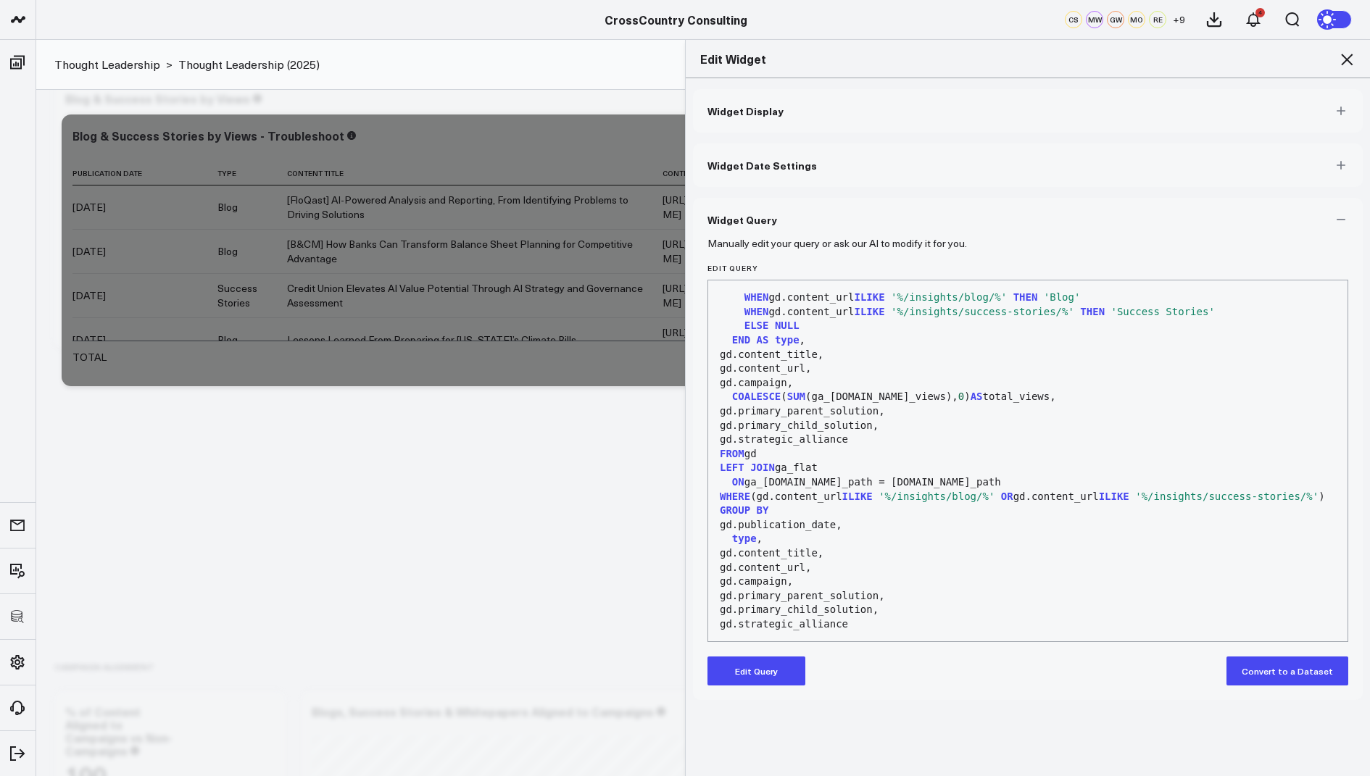
click at [1347, 52] on icon at bounding box center [1346, 59] width 17 height 17
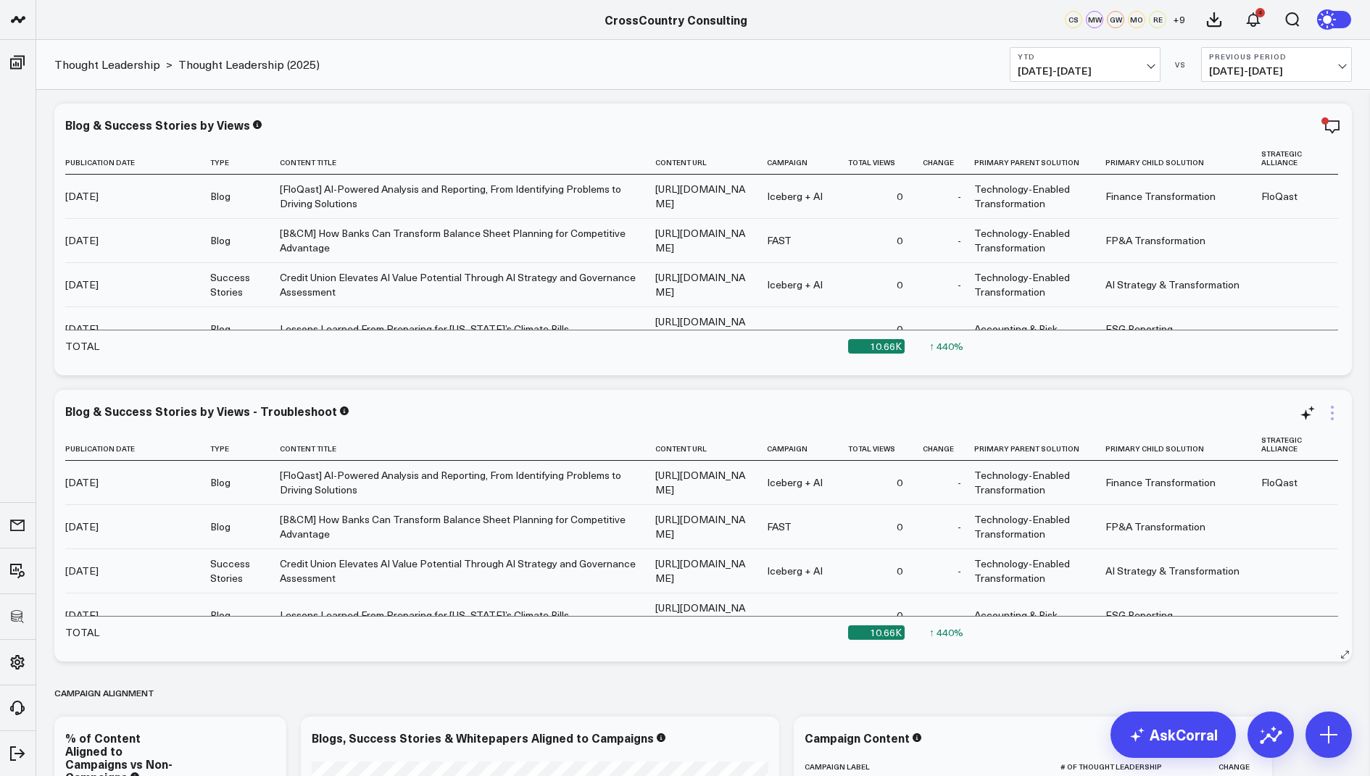
click at [1338, 409] on icon at bounding box center [1331, 412] width 17 height 17
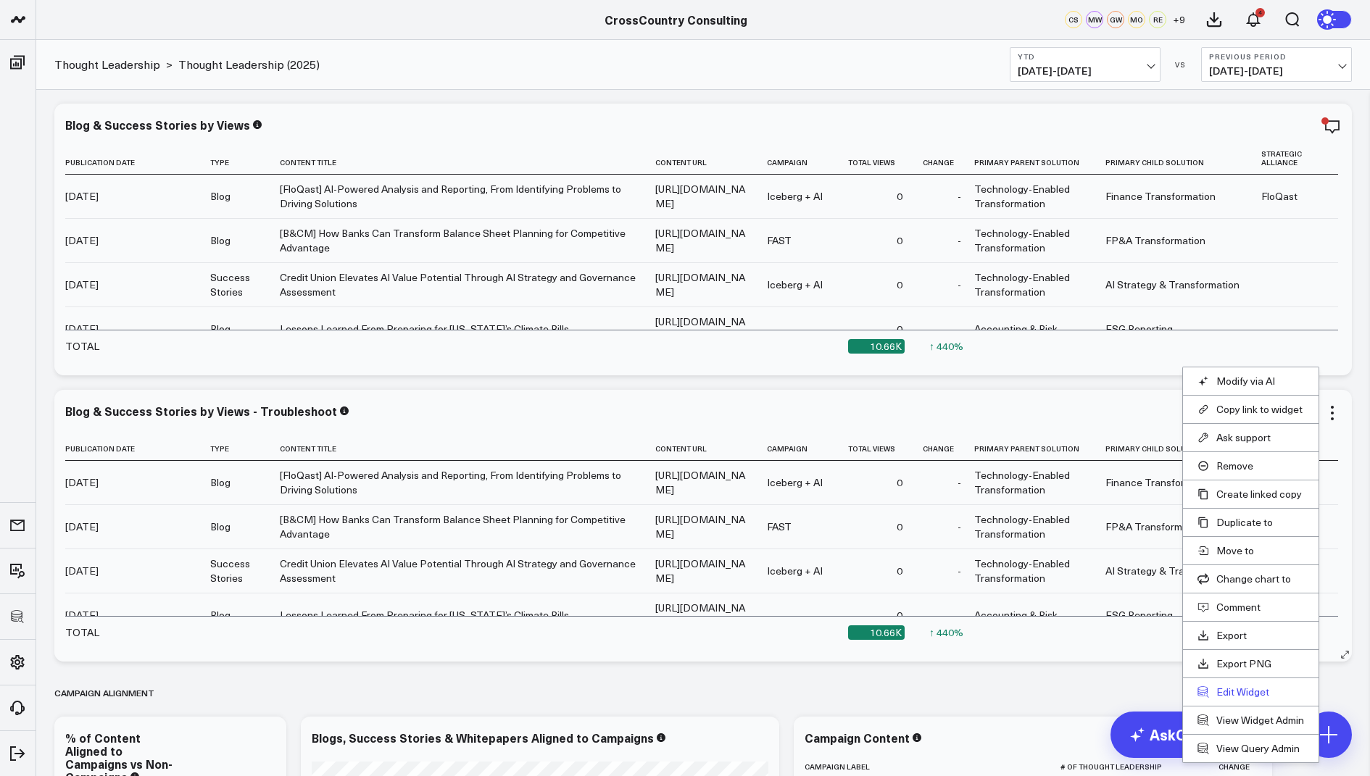
click at [1233, 690] on button "Edit Widget" at bounding box center [1250, 692] width 107 height 13
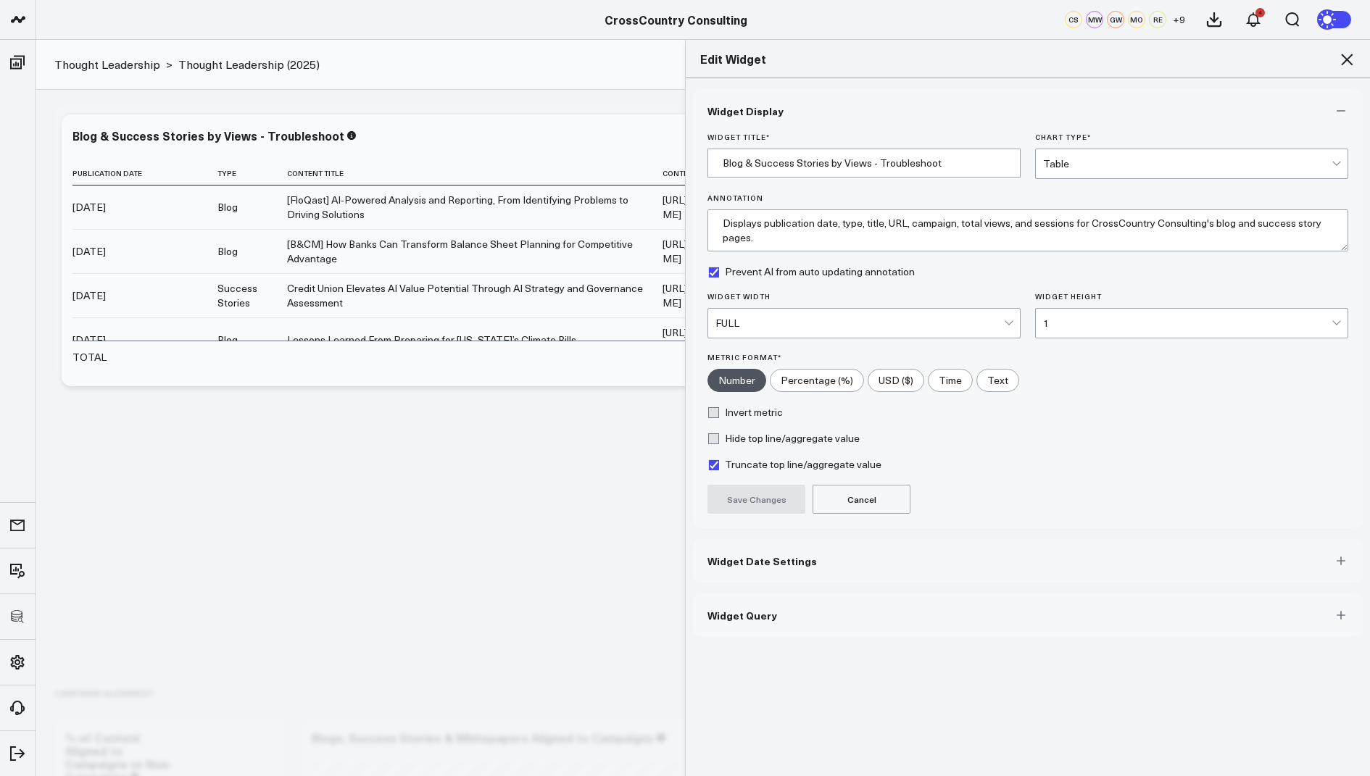
click at [715, 604] on button "Widget Query" at bounding box center [1028, 615] width 670 height 43
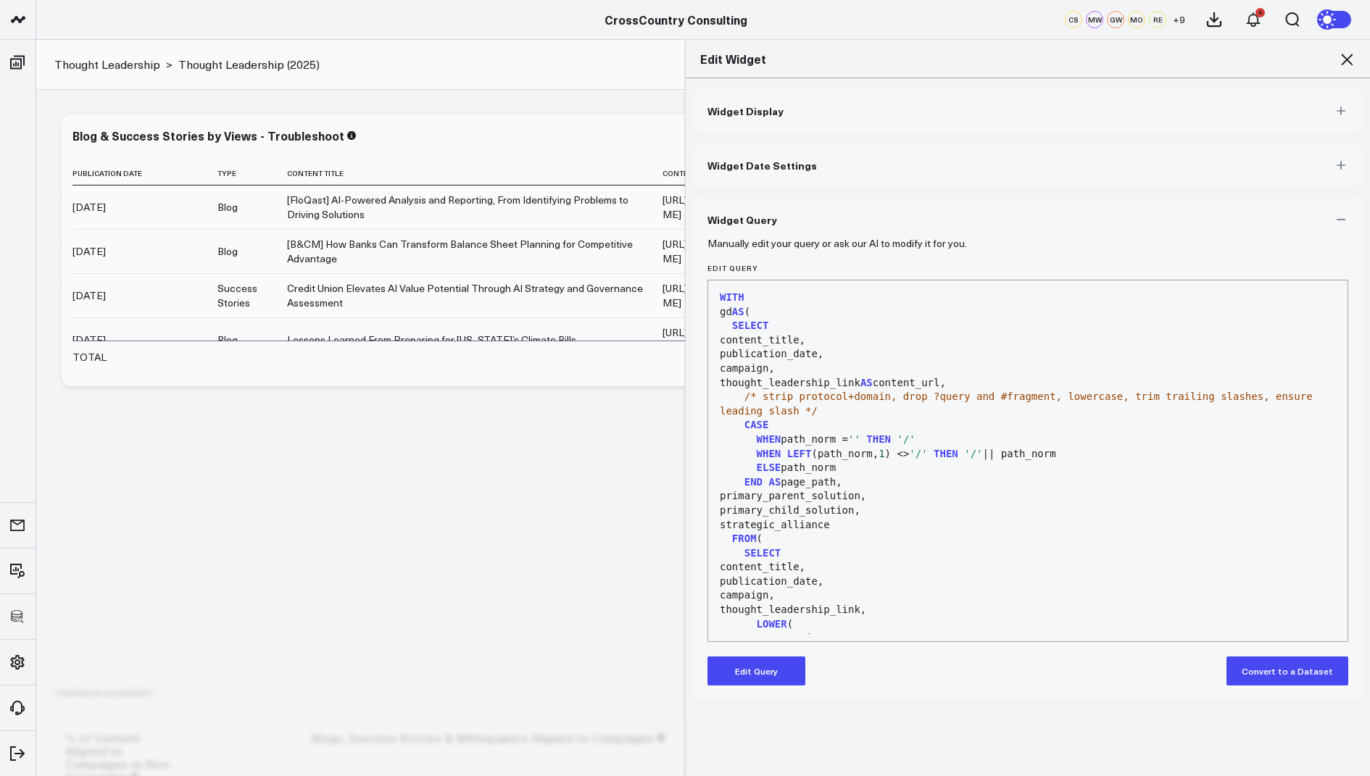
click at [762, 668] on button "Edit Query" at bounding box center [756, 671] width 98 height 29
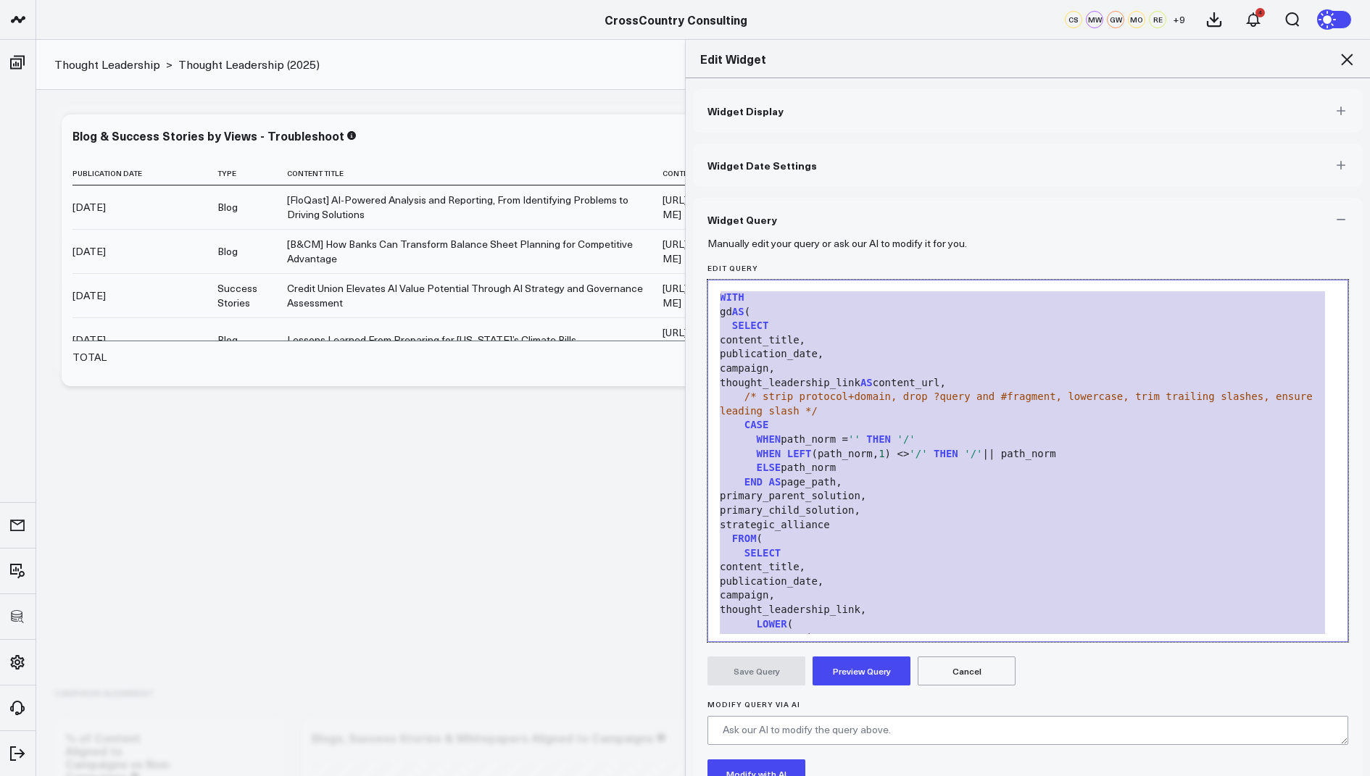
drag, startPoint x: 845, startPoint y: 592, endPoint x: 992, endPoint y: 124, distance: 490.8
click at [992, 124] on div "Widget Display Widget Date Settings Widget Query Manually edit your query or as…" at bounding box center [1028, 484] width 670 height 791
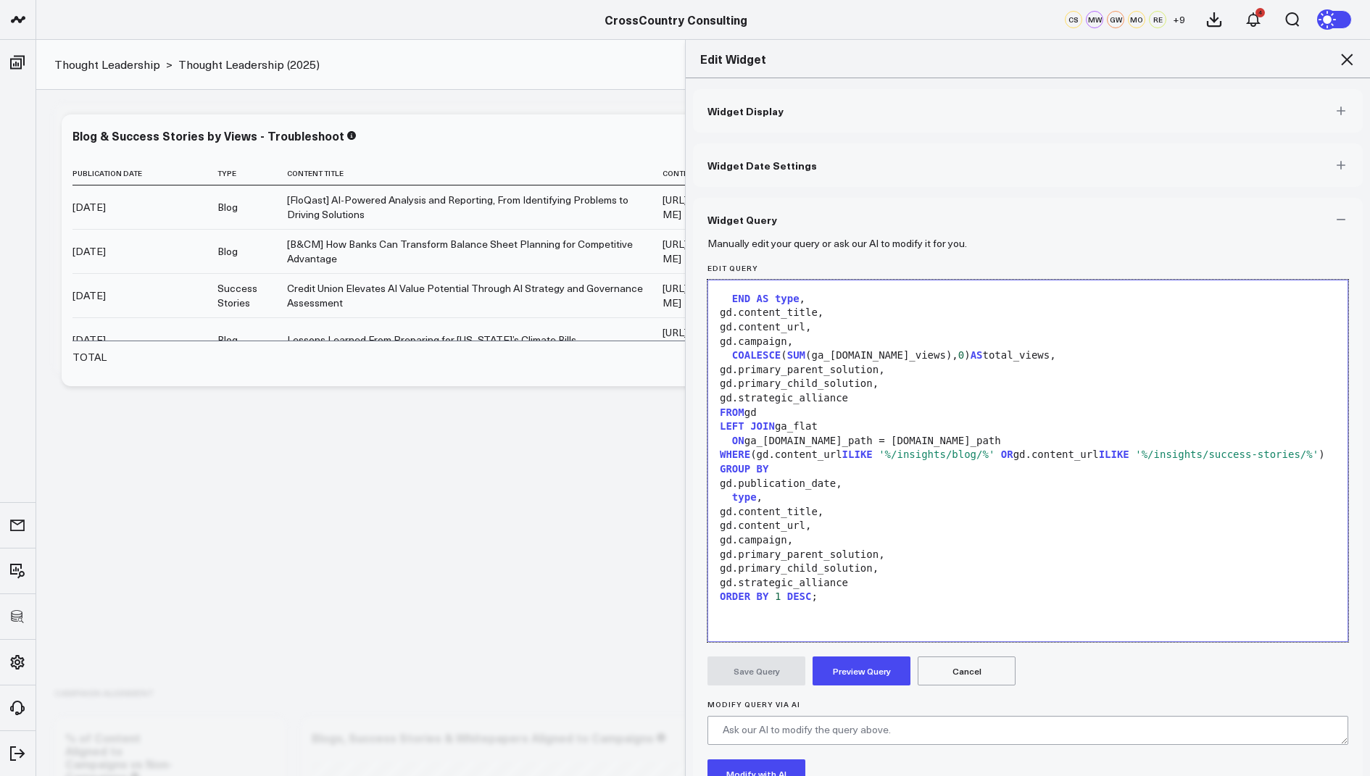
click at [866, 678] on button "Preview Query" at bounding box center [862, 671] width 98 height 29
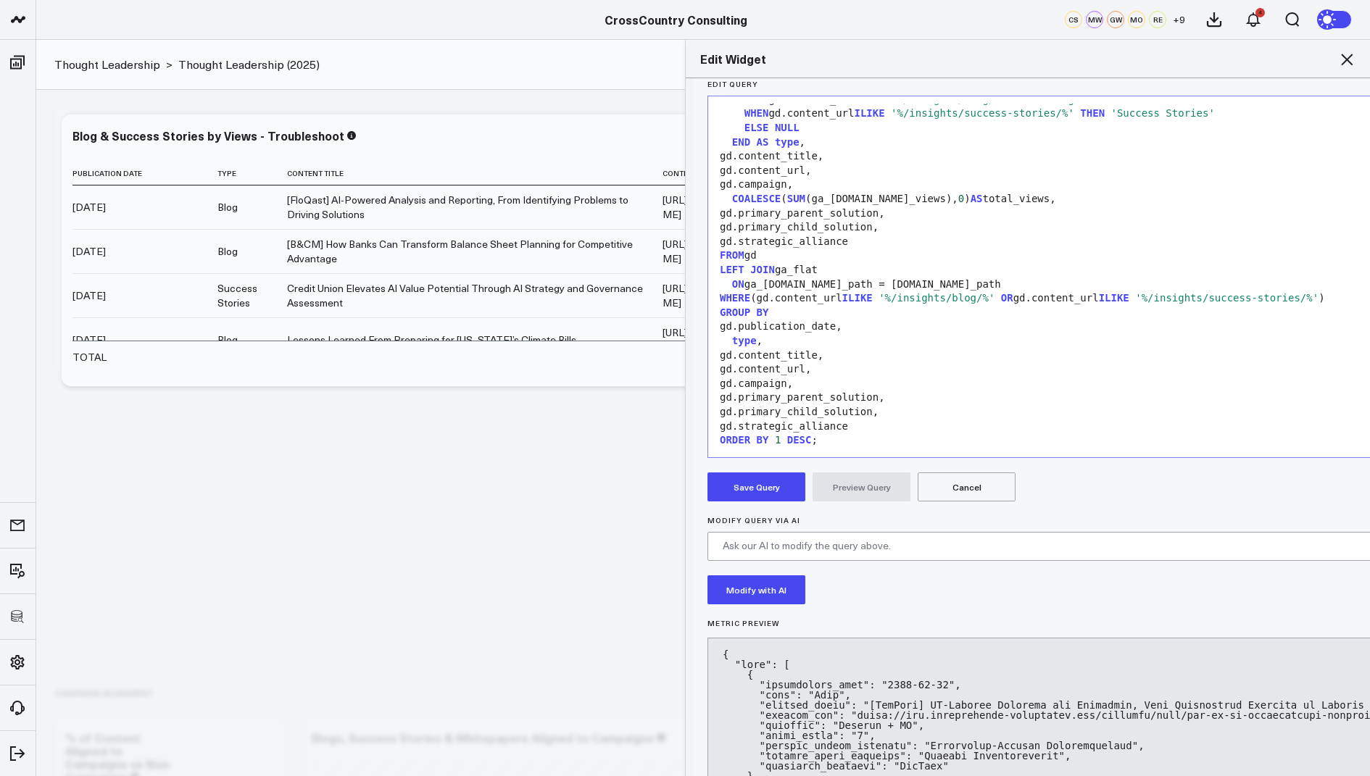
scroll to position [200, 0]
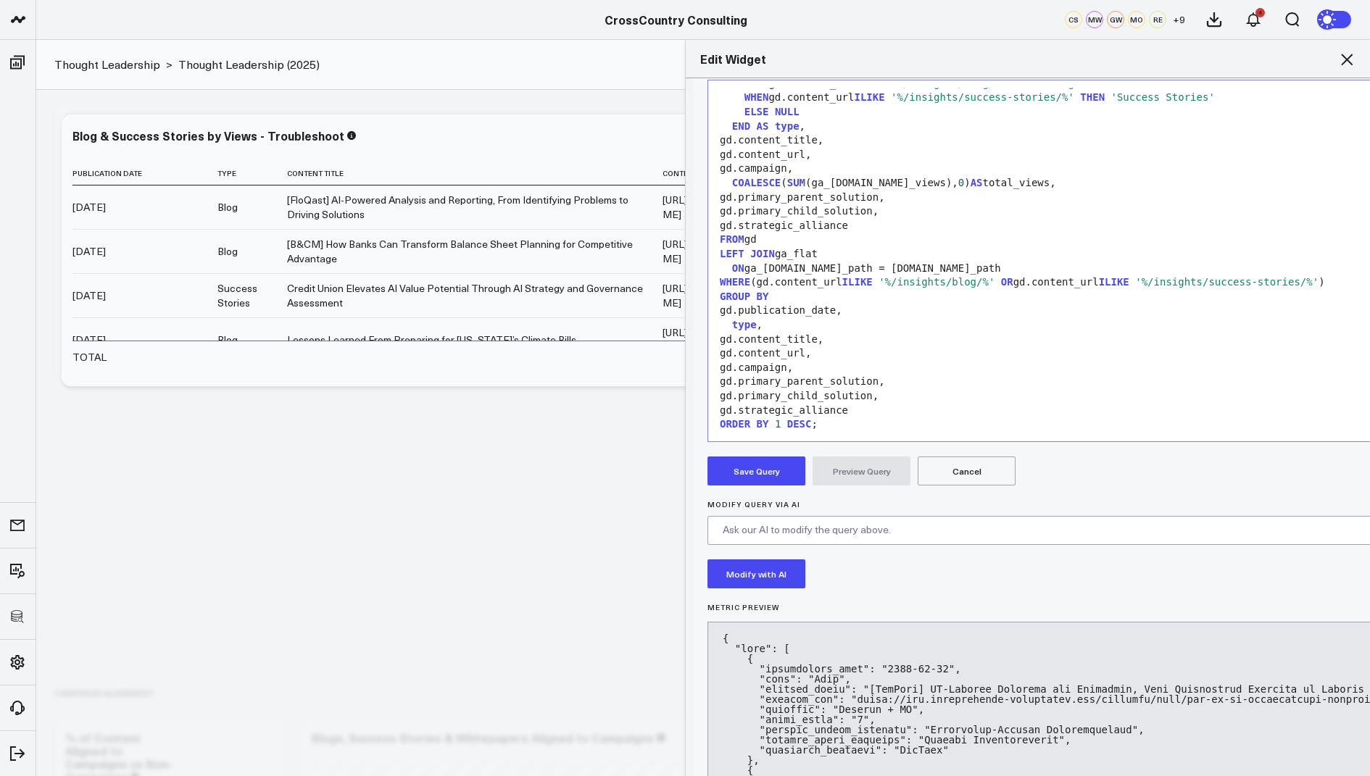
click at [754, 465] on button "Save Query" at bounding box center [756, 471] width 98 height 29
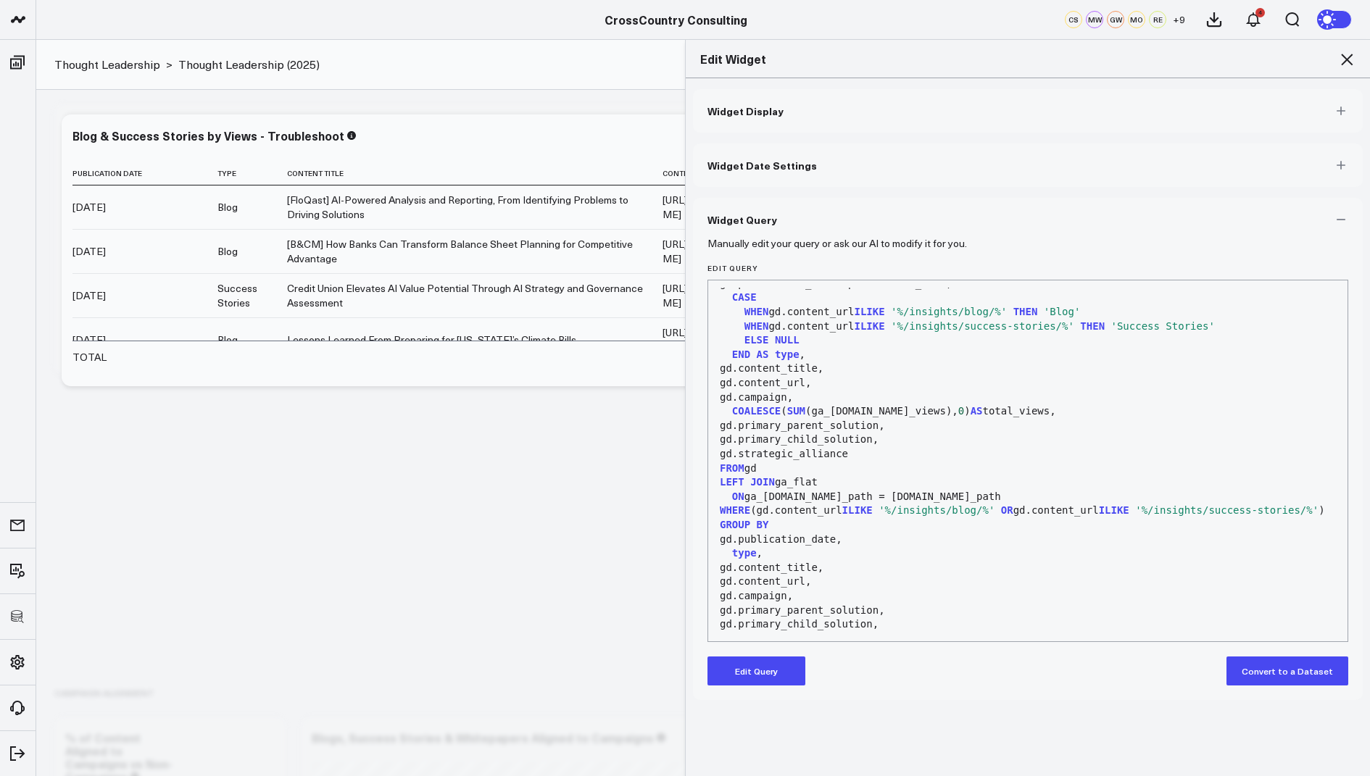
scroll to position [1250, 0]
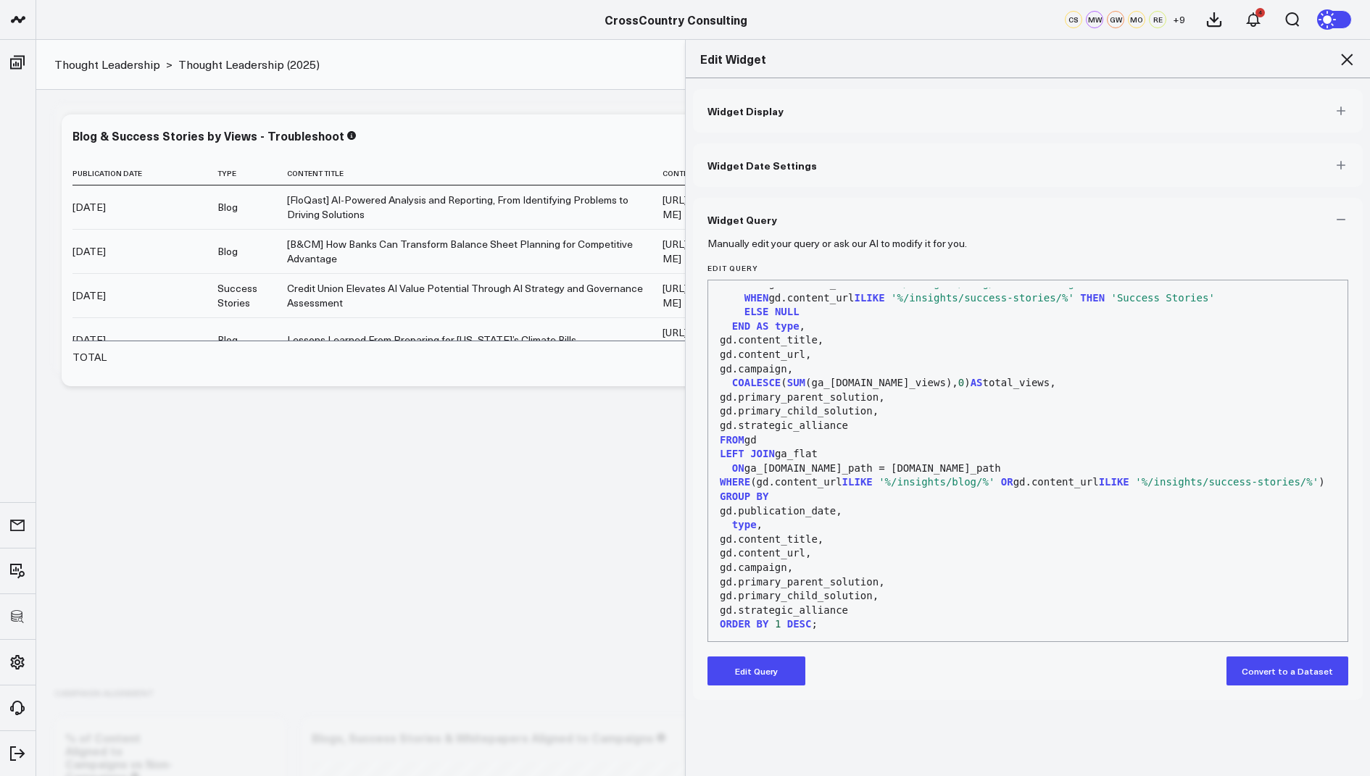
click at [1348, 57] on icon at bounding box center [1347, 60] width 12 height 12
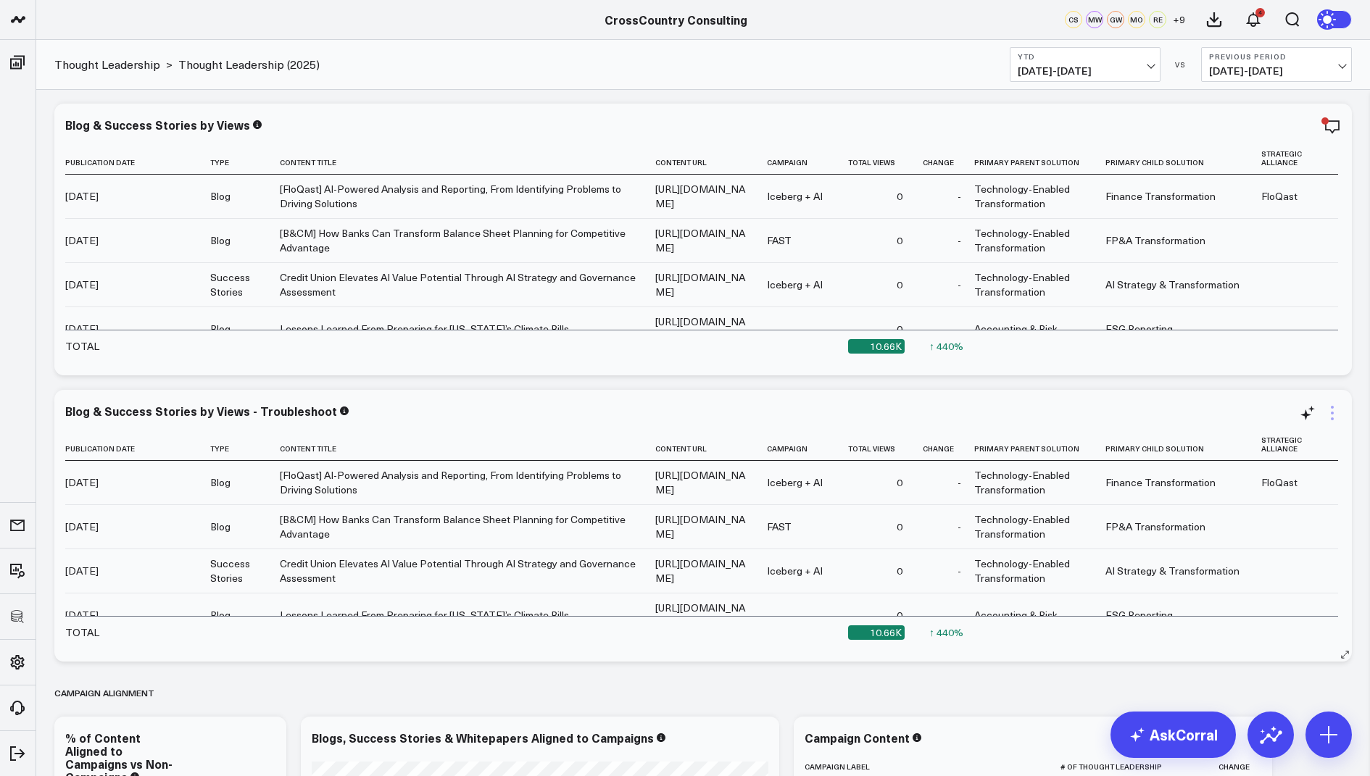
click at [1332, 418] on icon at bounding box center [1332, 418] width 3 height 3
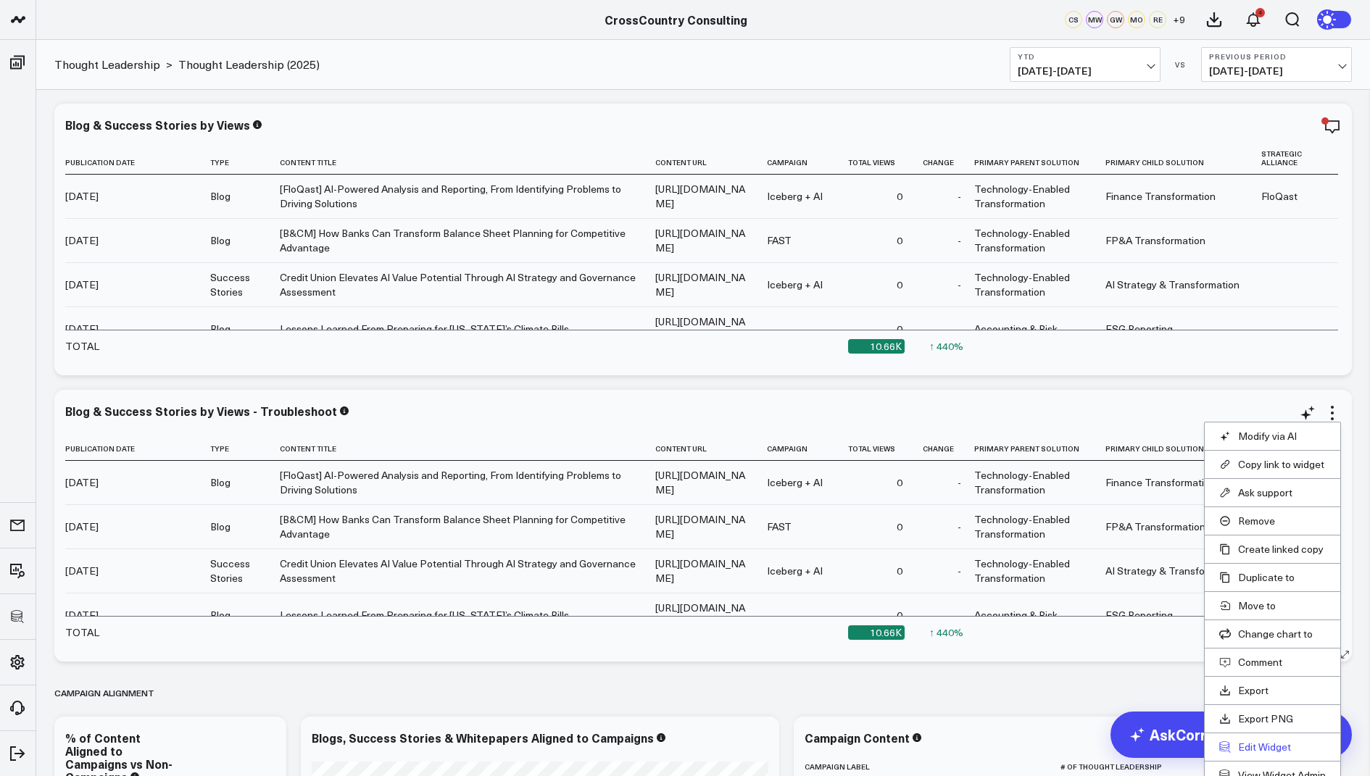
click at [1250, 742] on button "Edit Widget" at bounding box center [1272, 747] width 107 height 13
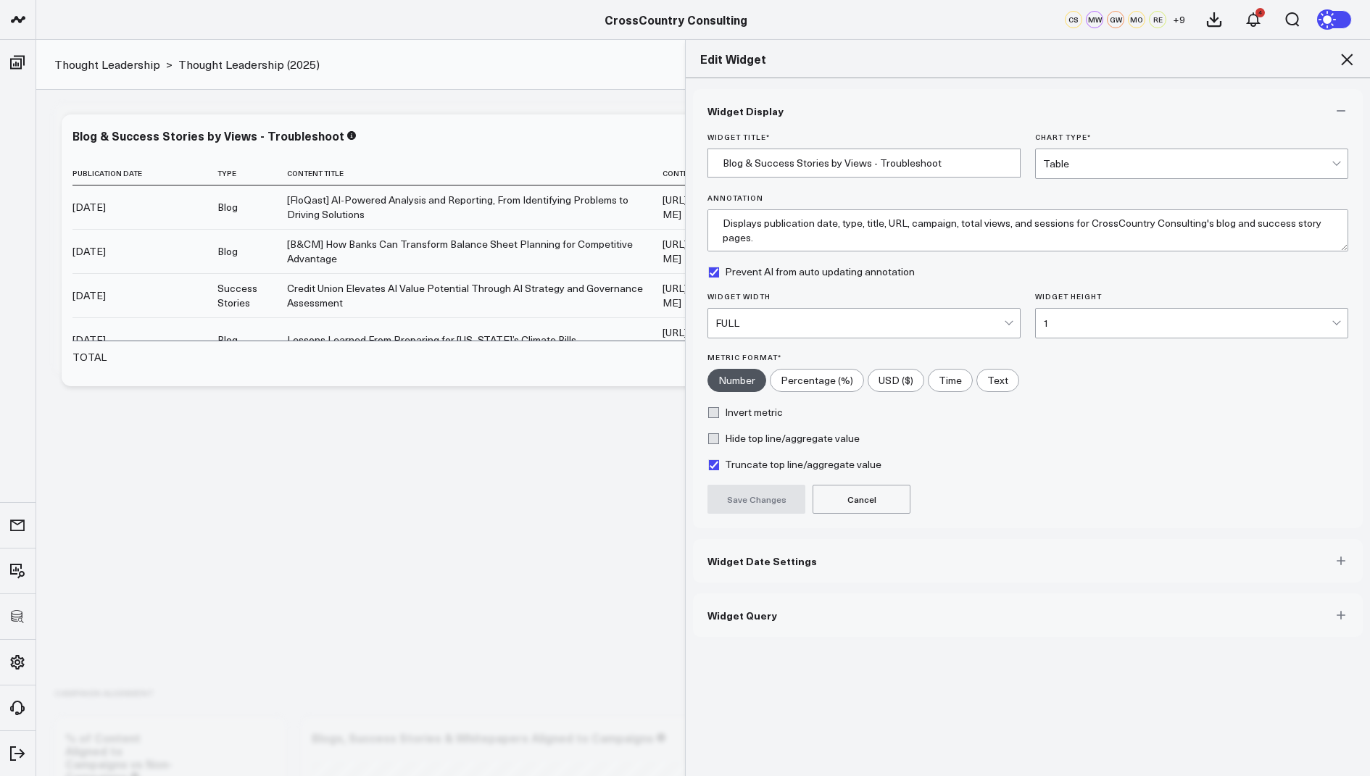
click at [750, 621] on button "Widget Query" at bounding box center [1028, 615] width 670 height 43
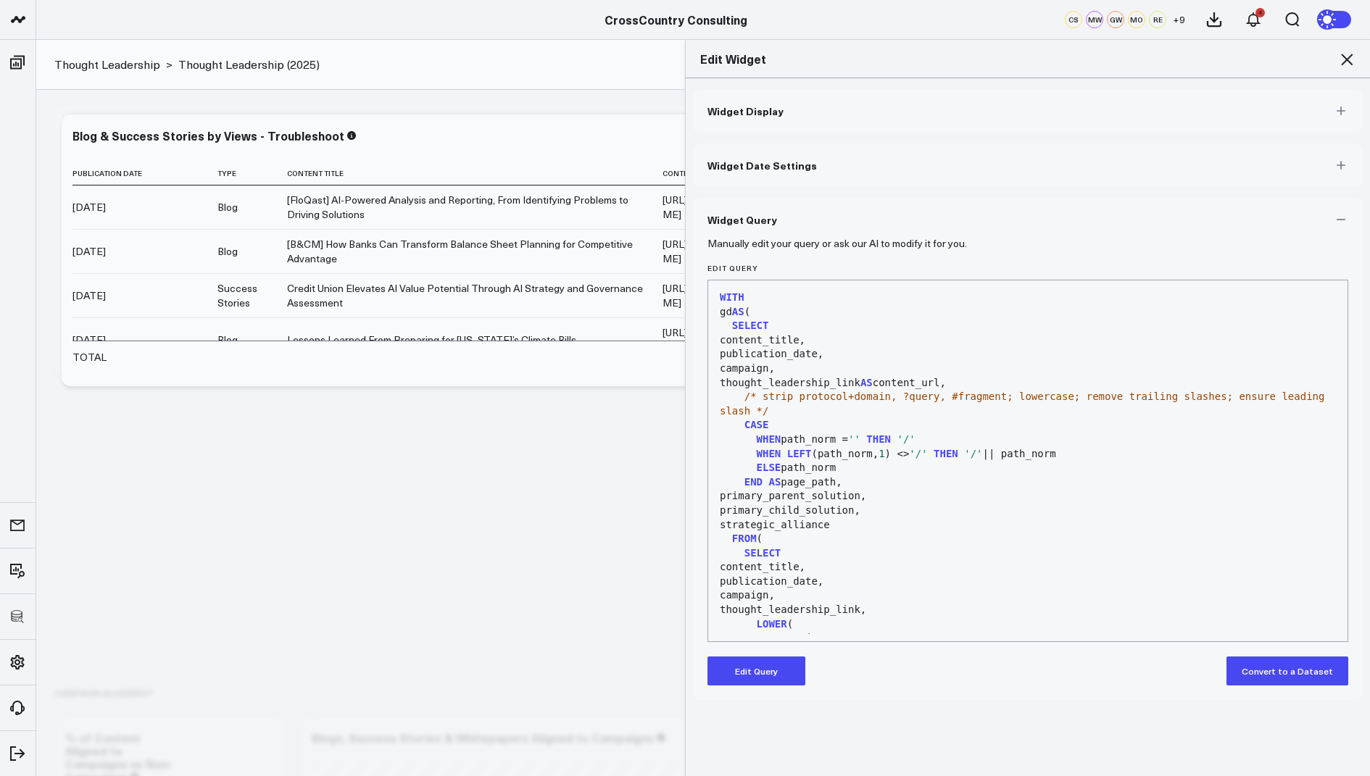
click at [757, 670] on button "Edit Query" at bounding box center [756, 671] width 98 height 29
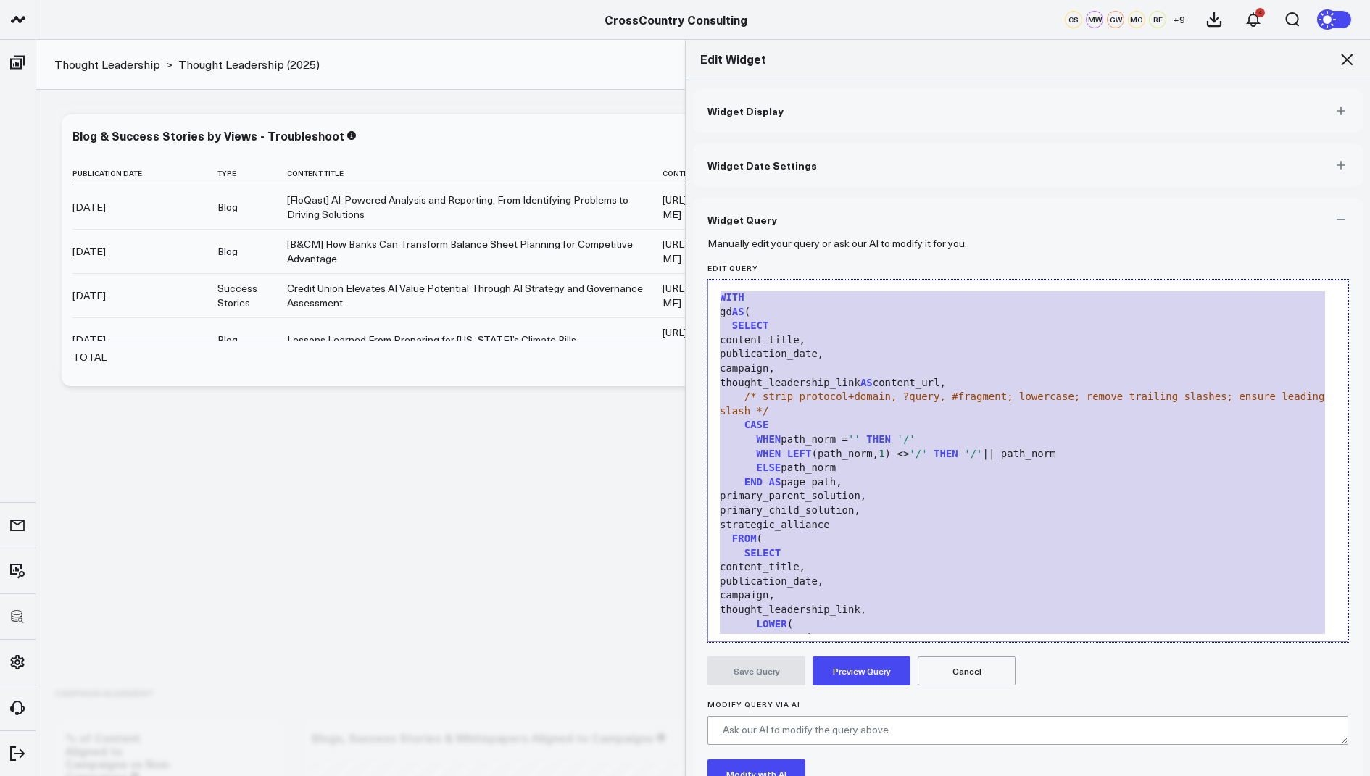
drag, startPoint x: 841, startPoint y: 593, endPoint x: 955, endPoint y: 108, distance: 498.1
click at [955, 108] on div "Widget Display Widget Date Settings Widget Query Manually edit your query or as…" at bounding box center [1028, 484] width 670 height 791
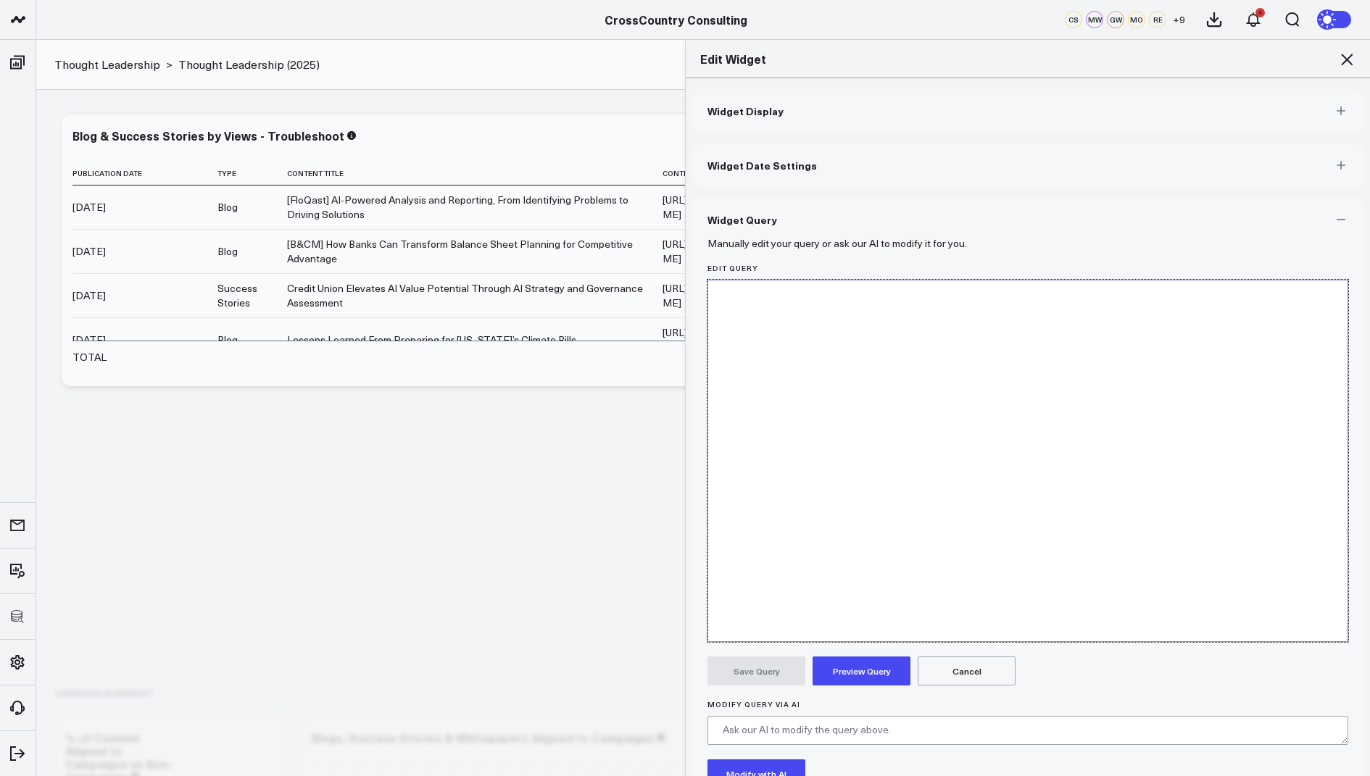
scroll to position [1461, 0]
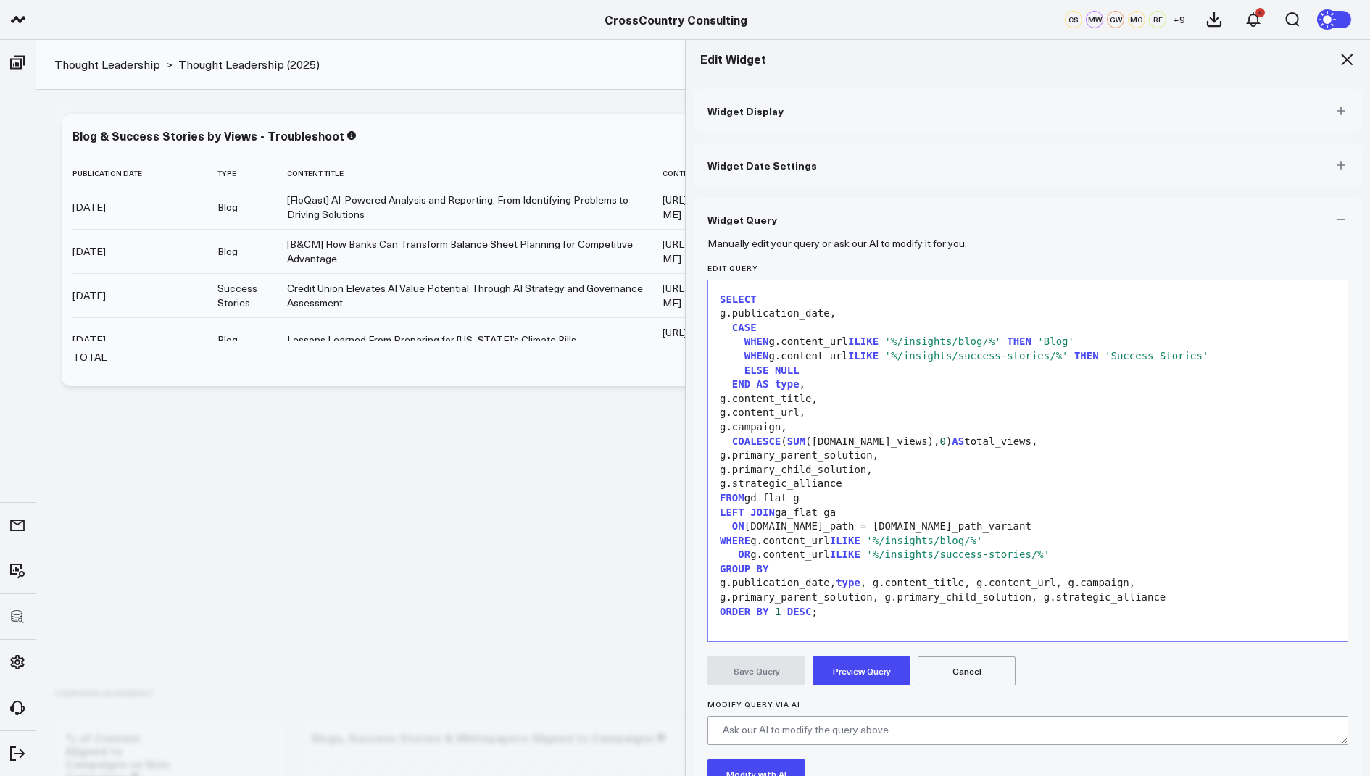
click at [855, 661] on button "Preview Query" at bounding box center [862, 671] width 98 height 29
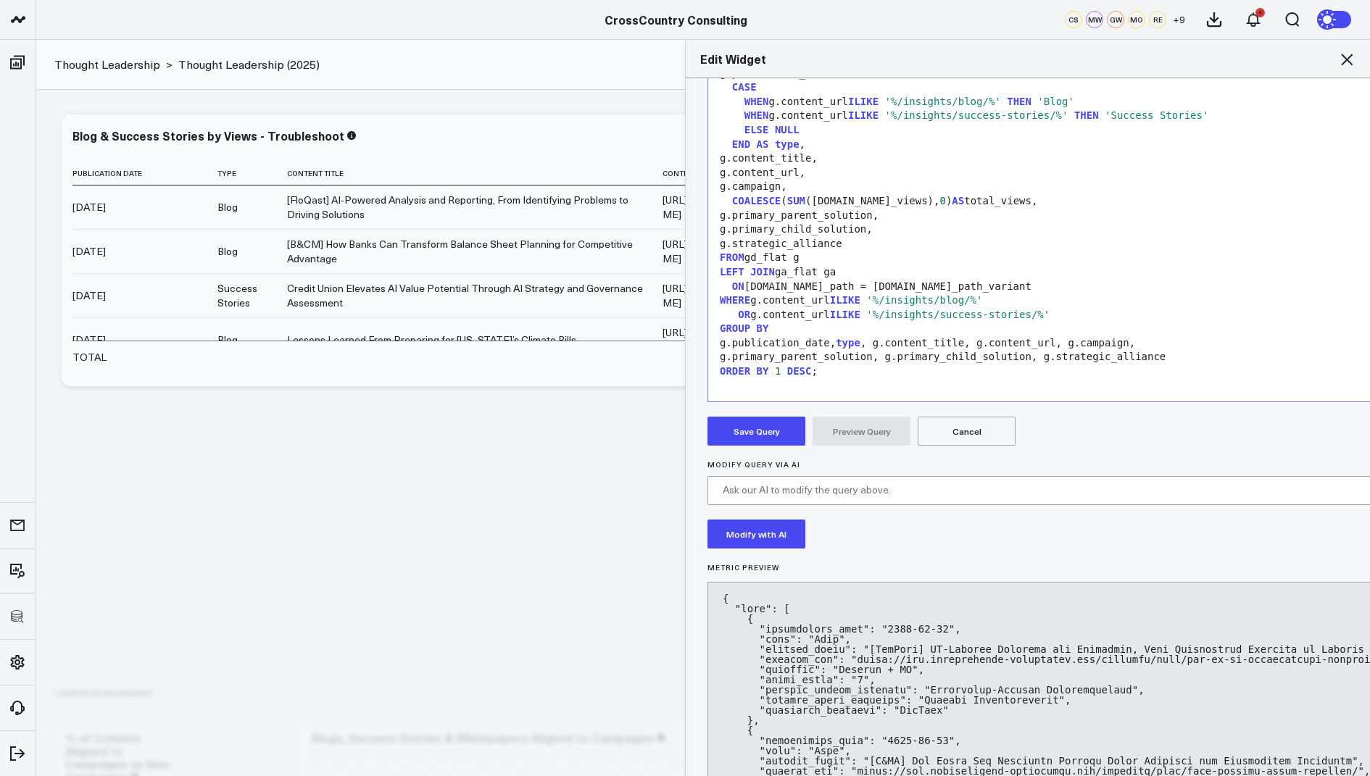
scroll to position [254, 0]
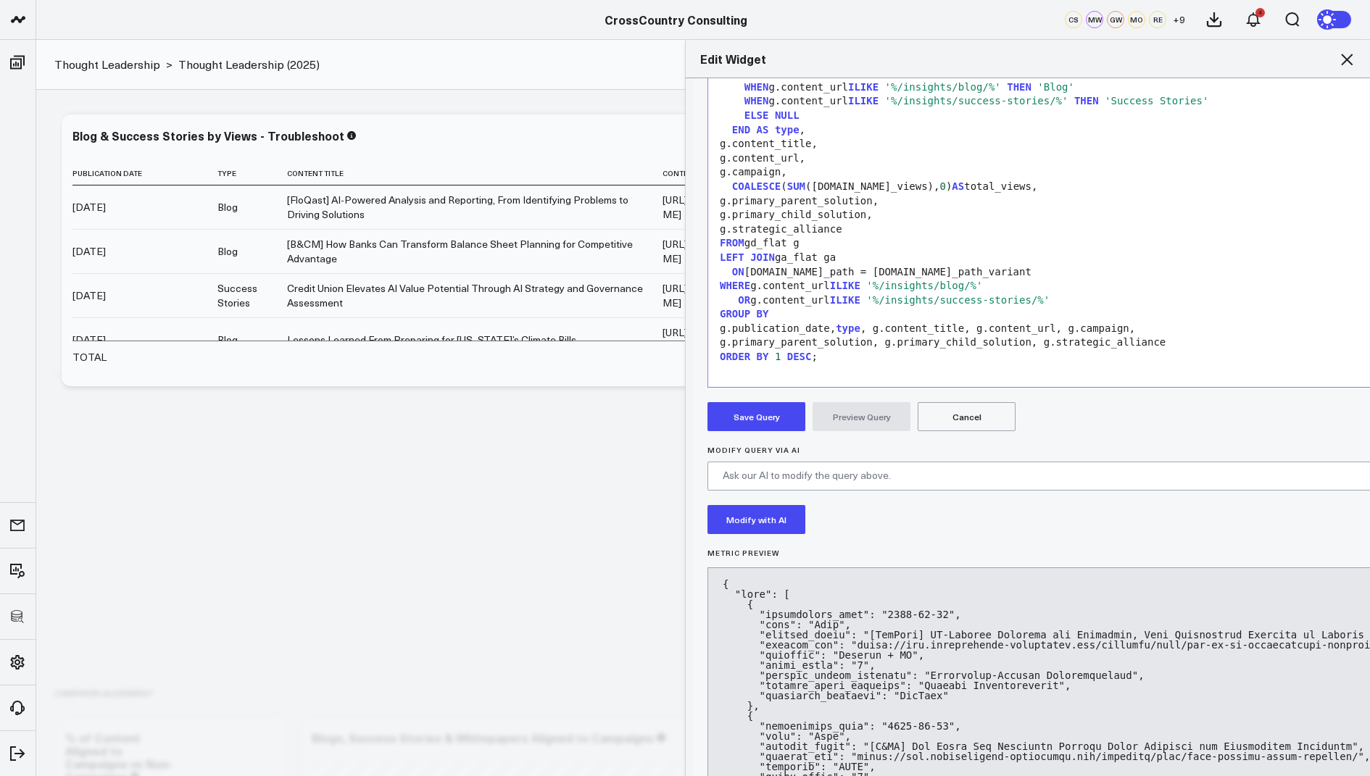
click at [1346, 63] on icon at bounding box center [1346, 59] width 17 height 17
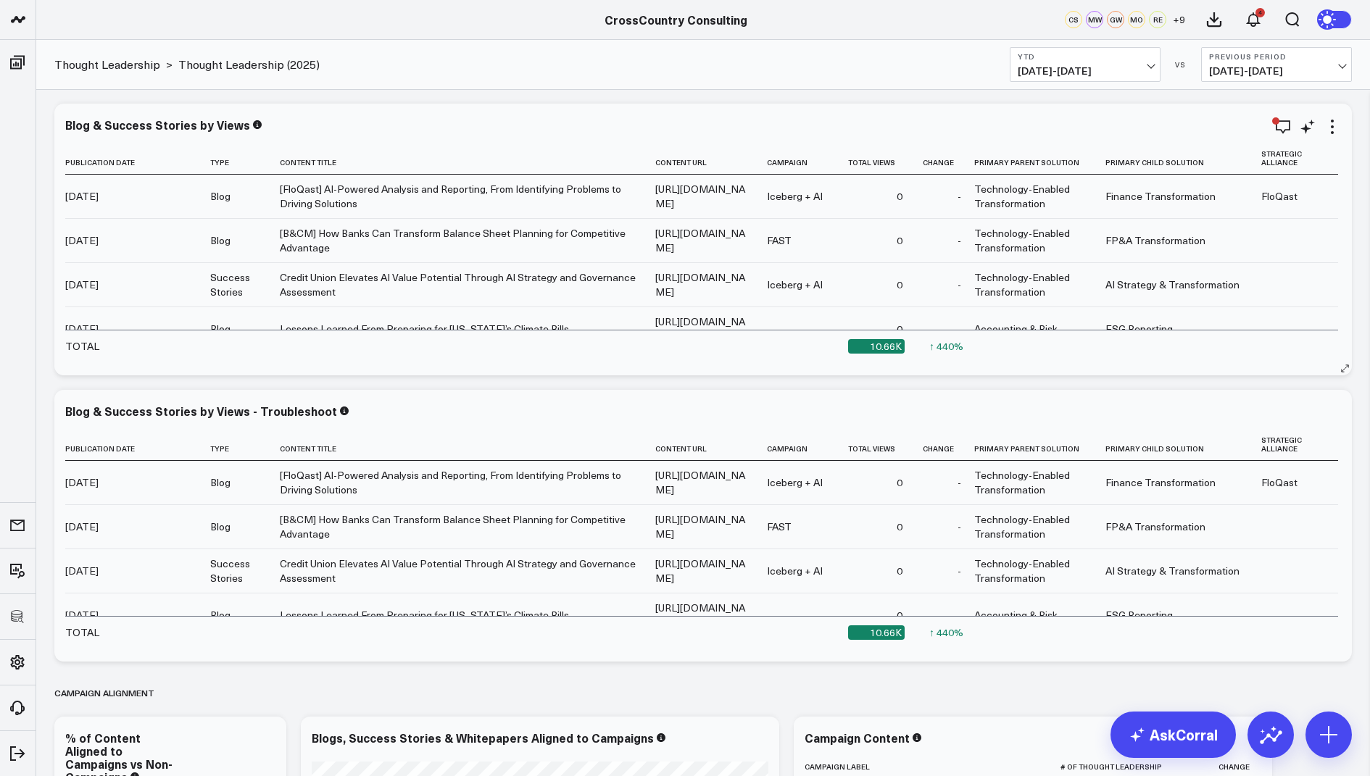
scroll to position [3155, 0]
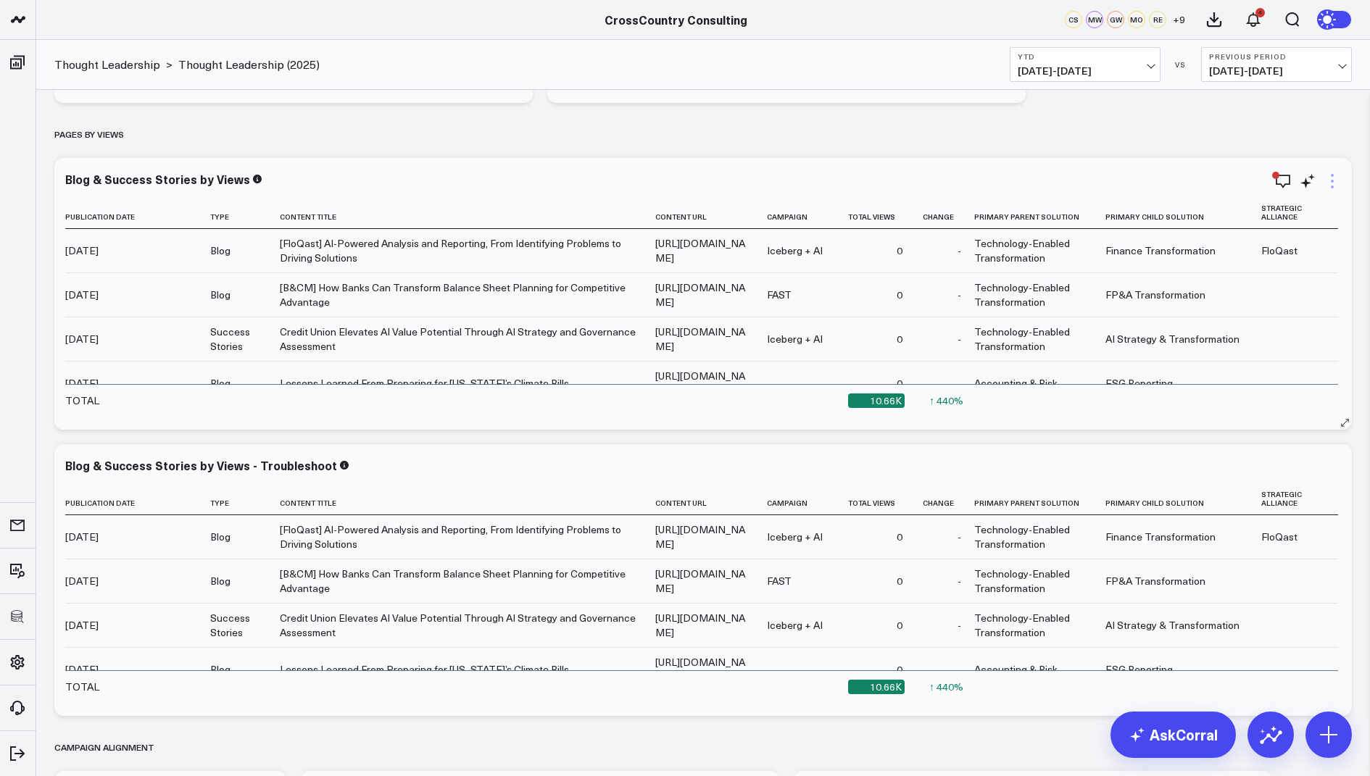
click at [1331, 182] on icon at bounding box center [1332, 181] width 3 height 3
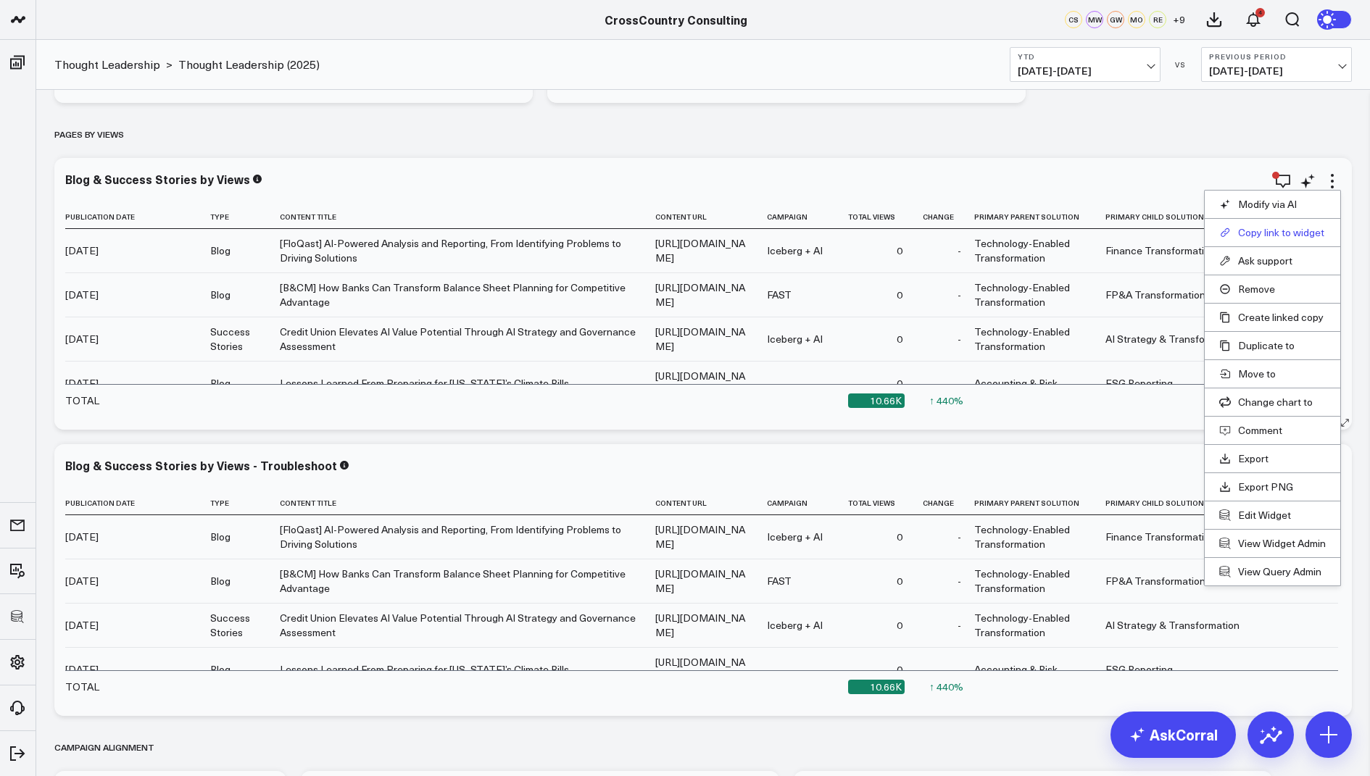
click at [1261, 231] on button "Copy link to widget" at bounding box center [1272, 232] width 107 height 13
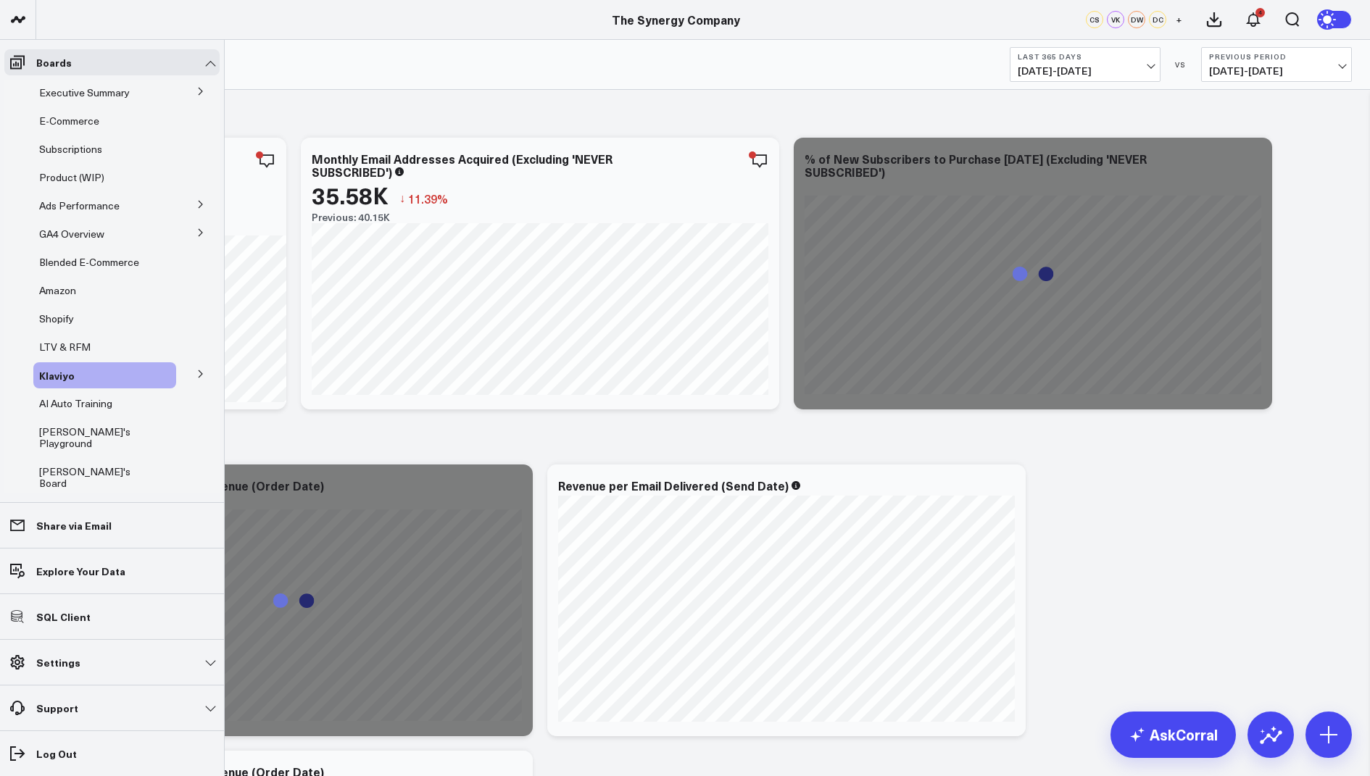
click at [196, 93] on icon at bounding box center [200, 91] width 9 height 9
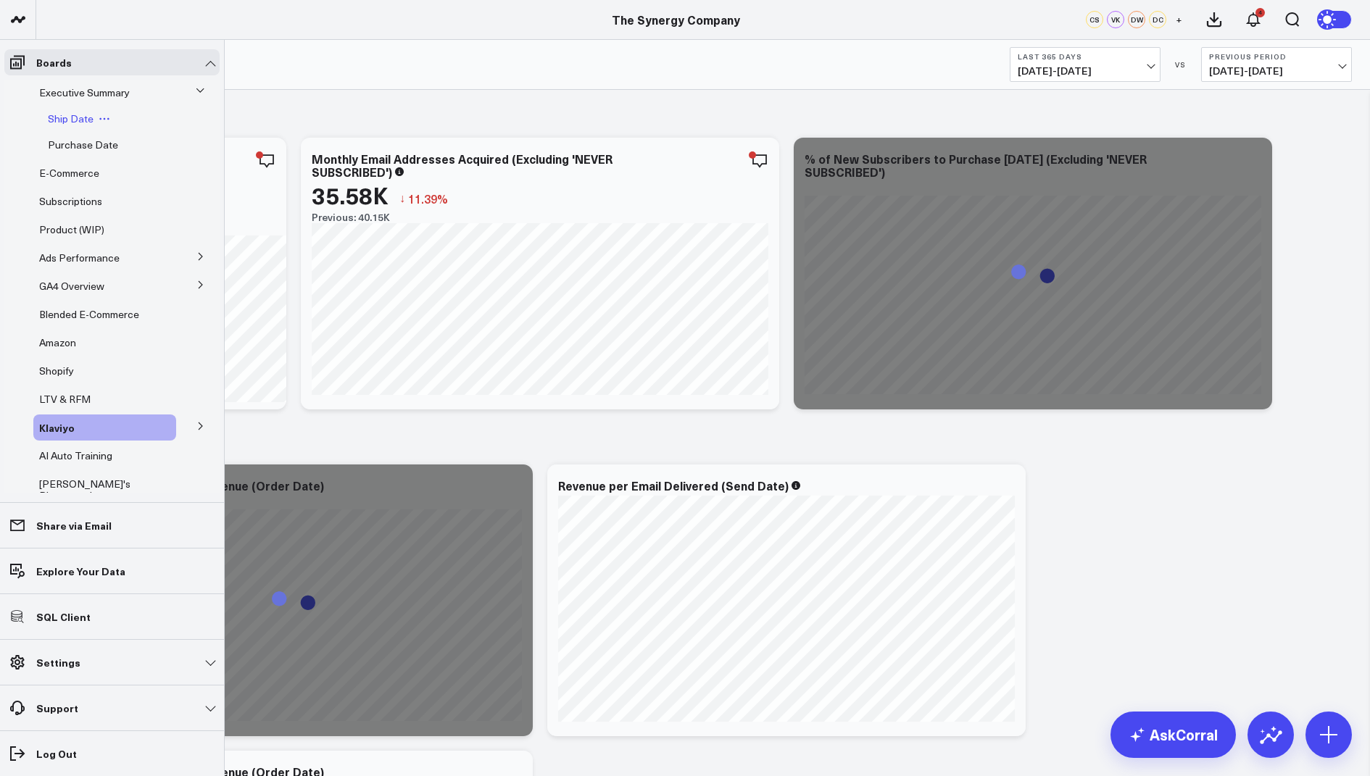
click at [64, 117] on span "Ship Date" at bounding box center [71, 119] width 46 height 14
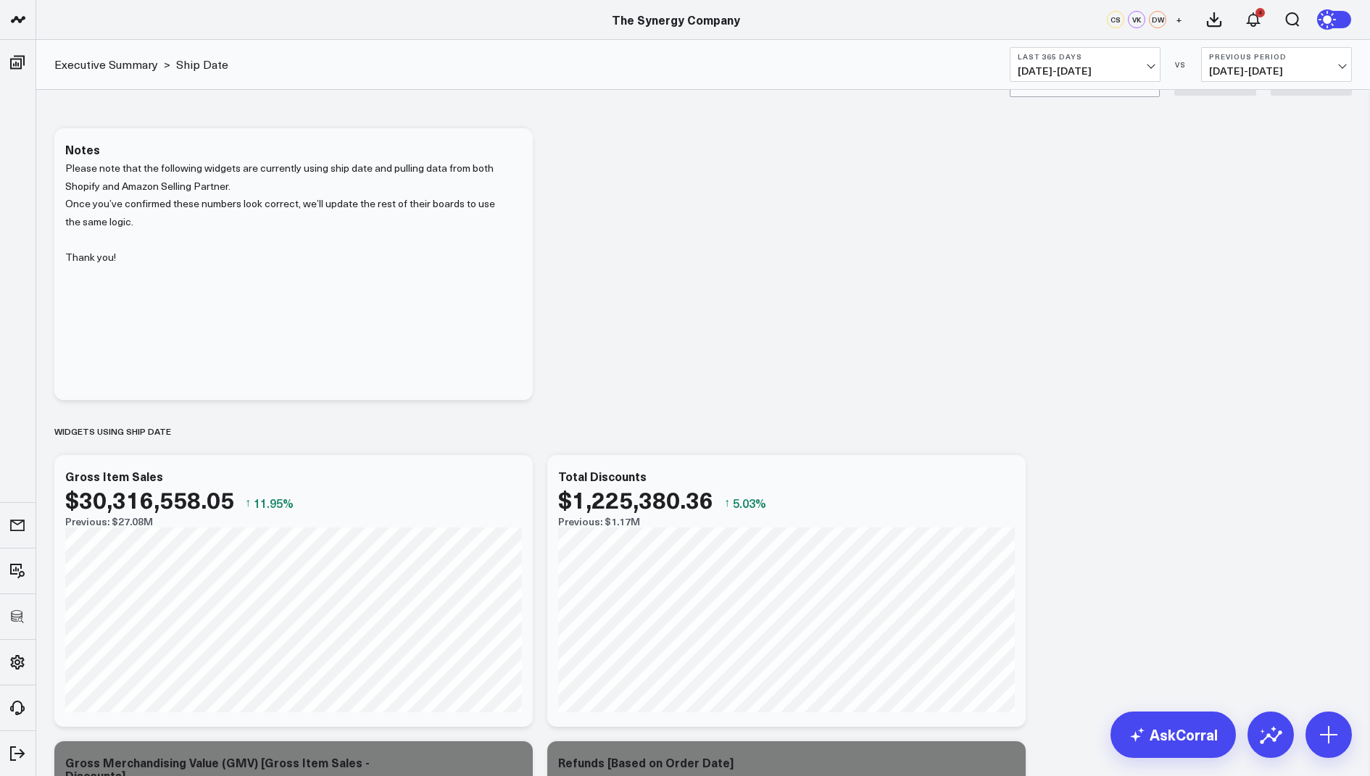
scroll to position [151, 0]
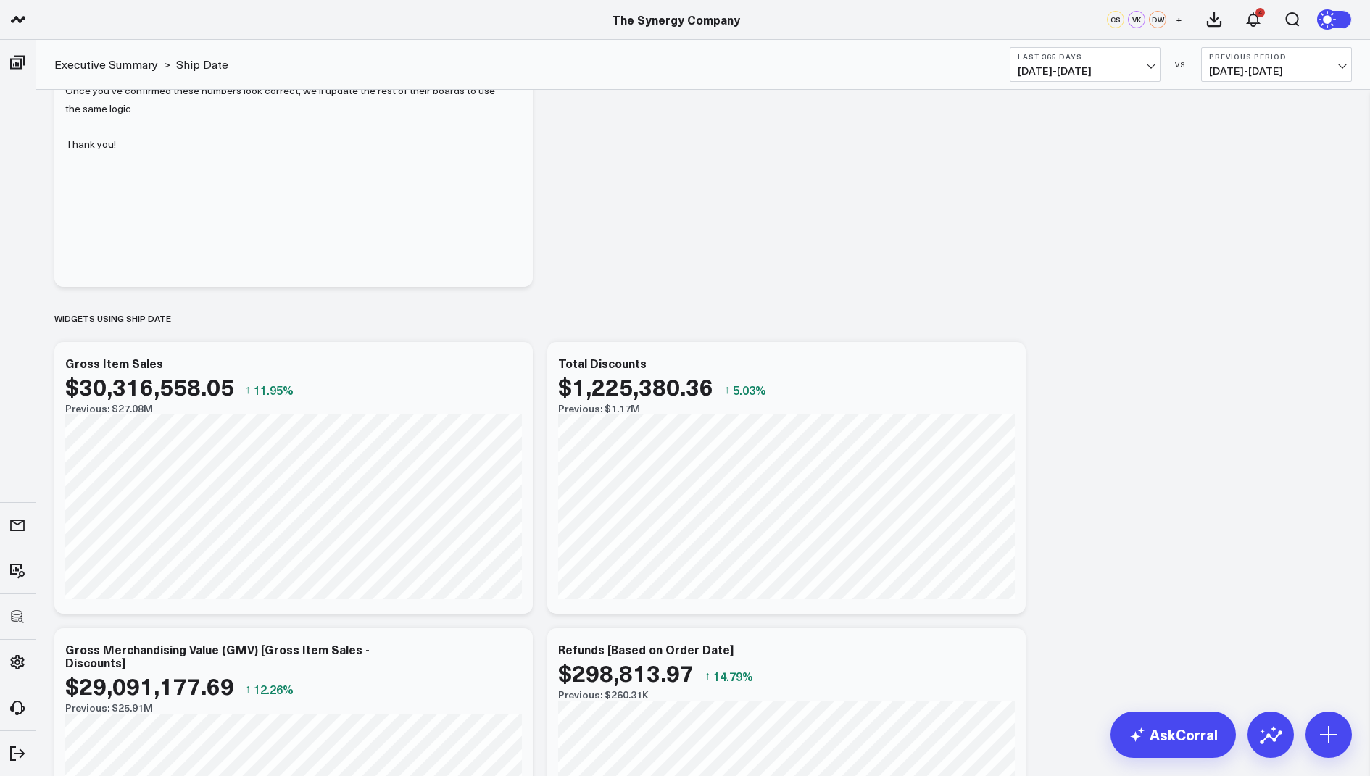
click at [1092, 72] on span "09/29/24 - 09/28/25" at bounding box center [1085, 71] width 135 height 12
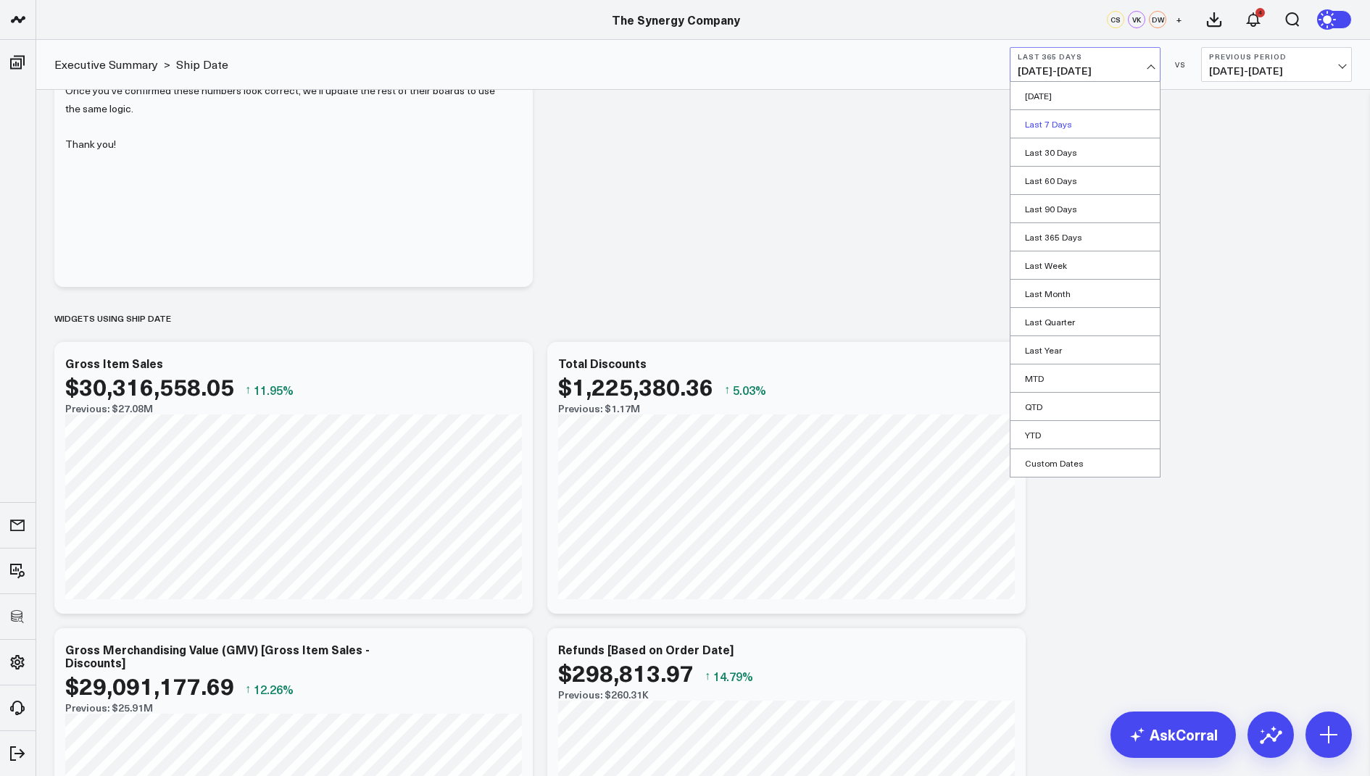
click at [1042, 122] on link "Last 7 Days" at bounding box center [1084, 124] width 149 height 28
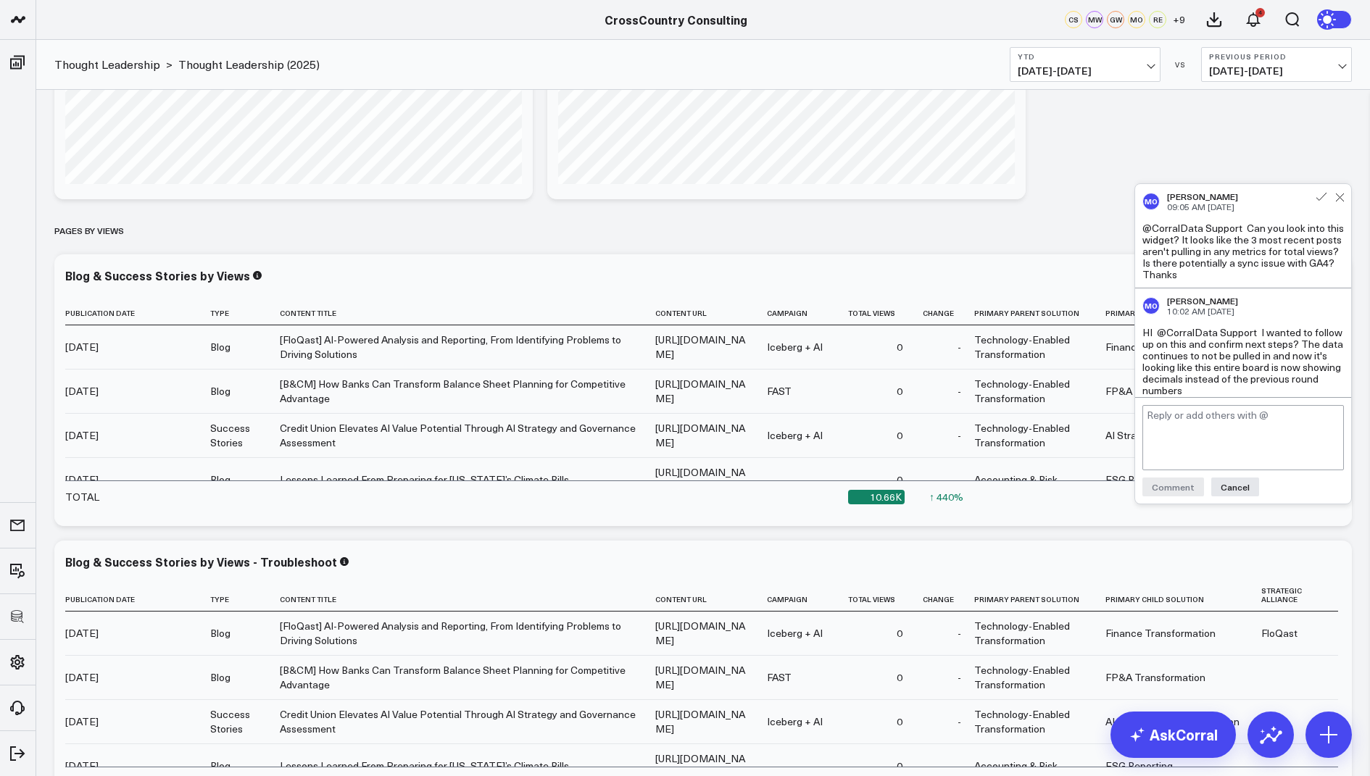
scroll to position [6, 0]
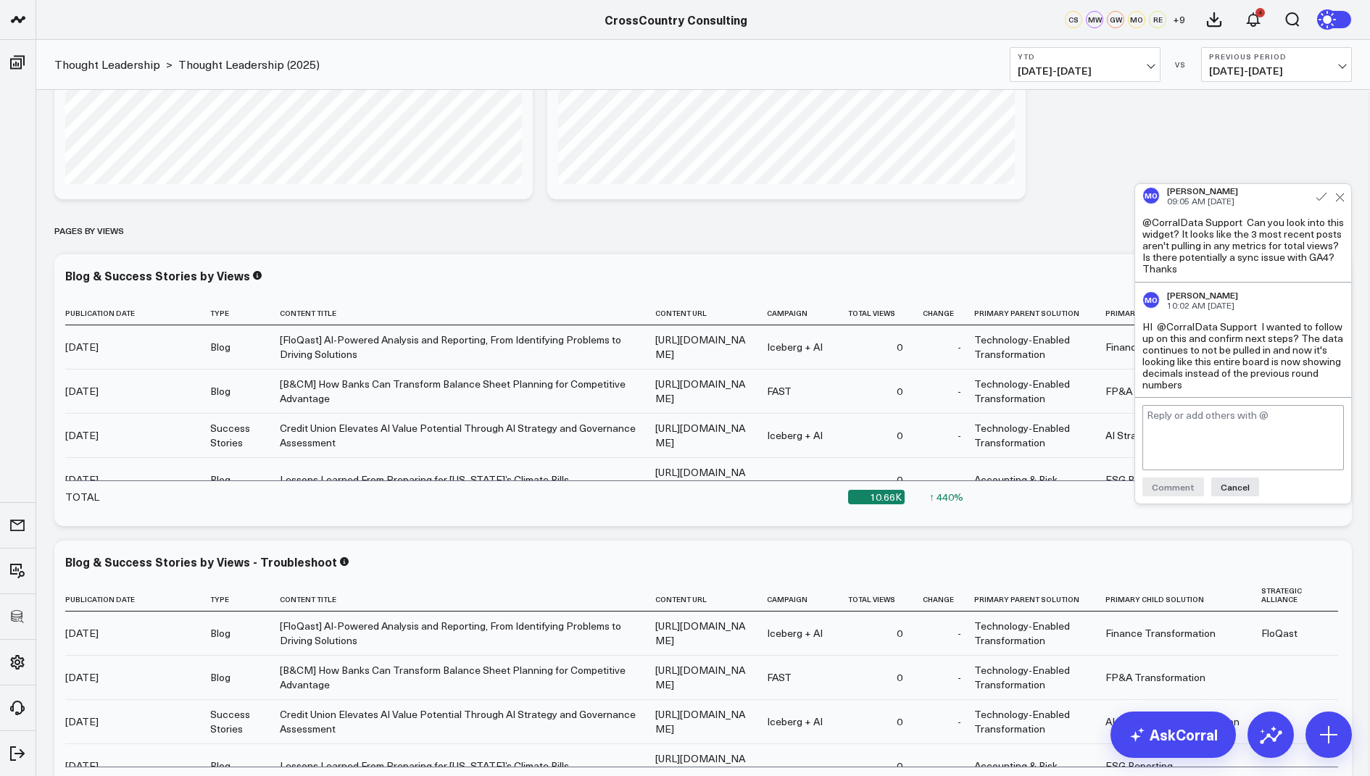
click at [1207, 423] on textarea at bounding box center [1242, 437] width 201 height 65
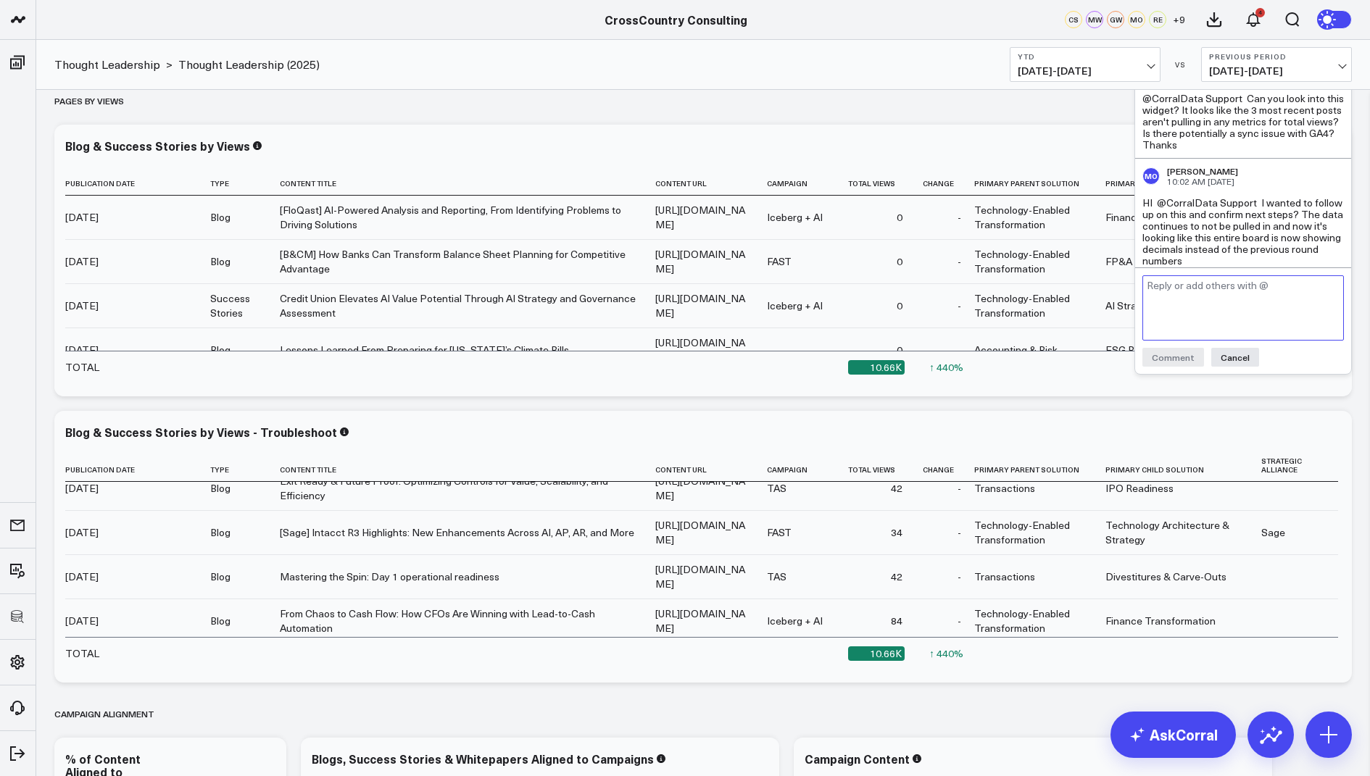
scroll to position [3143, 0]
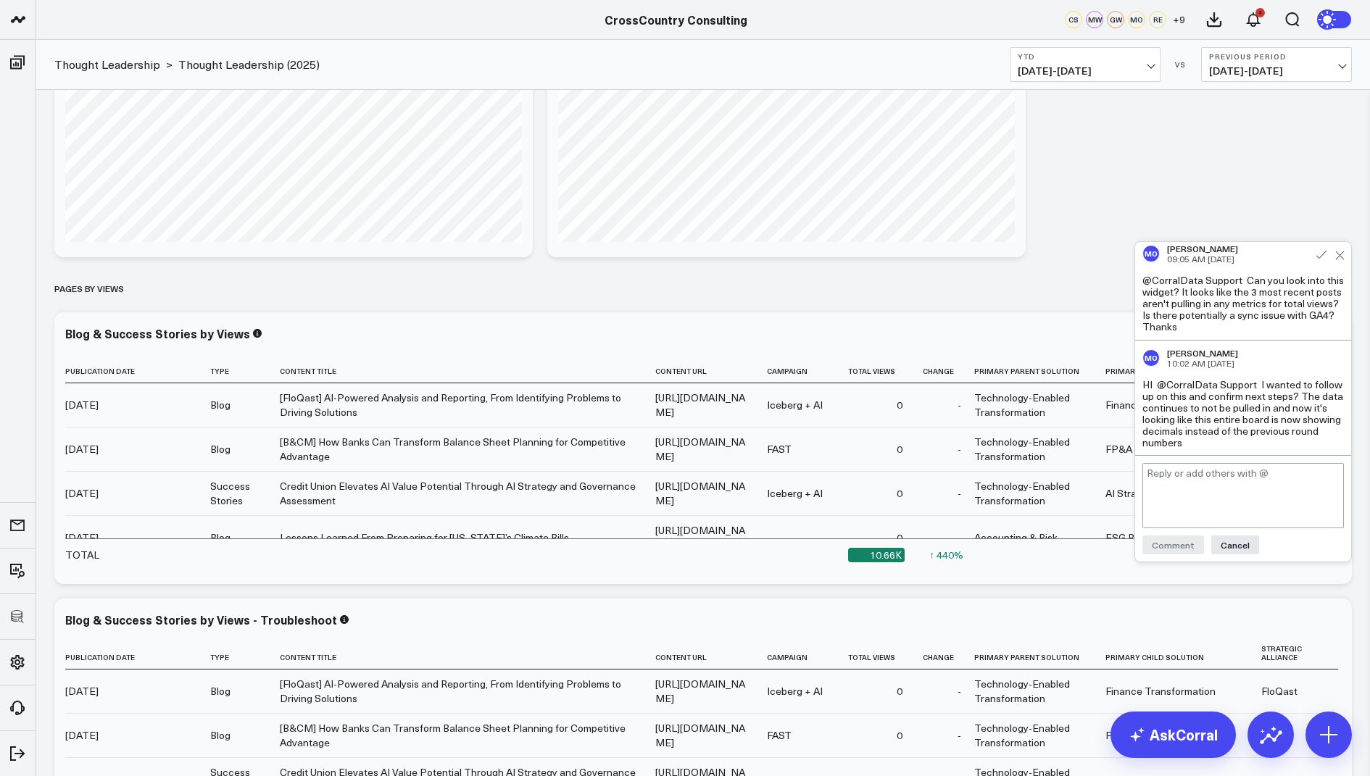
scroll to position [5, 0]
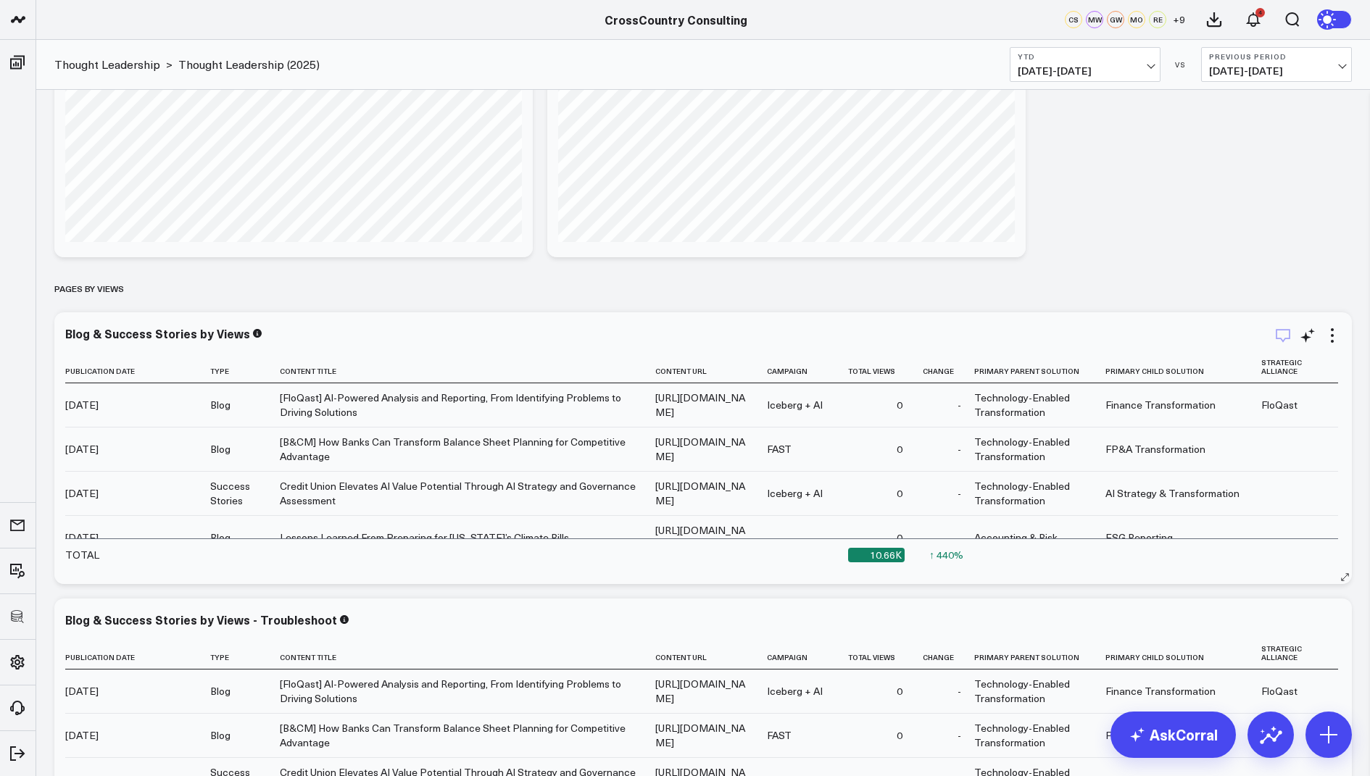
click at [1281, 338] on icon "button" at bounding box center [1283, 336] width 14 height 14
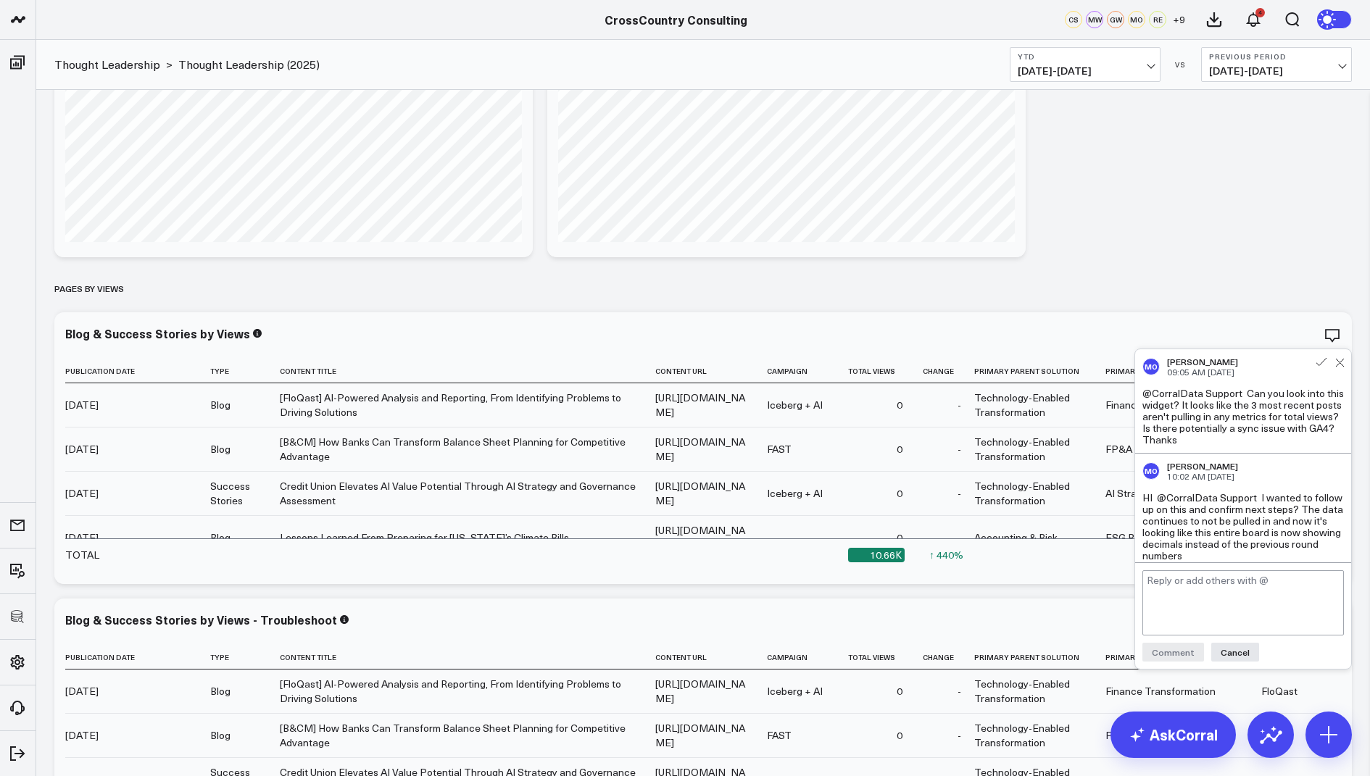
scroll to position [6, 0]
click at [1167, 584] on textarea at bounding box center [1242, 602] width 201 height 65
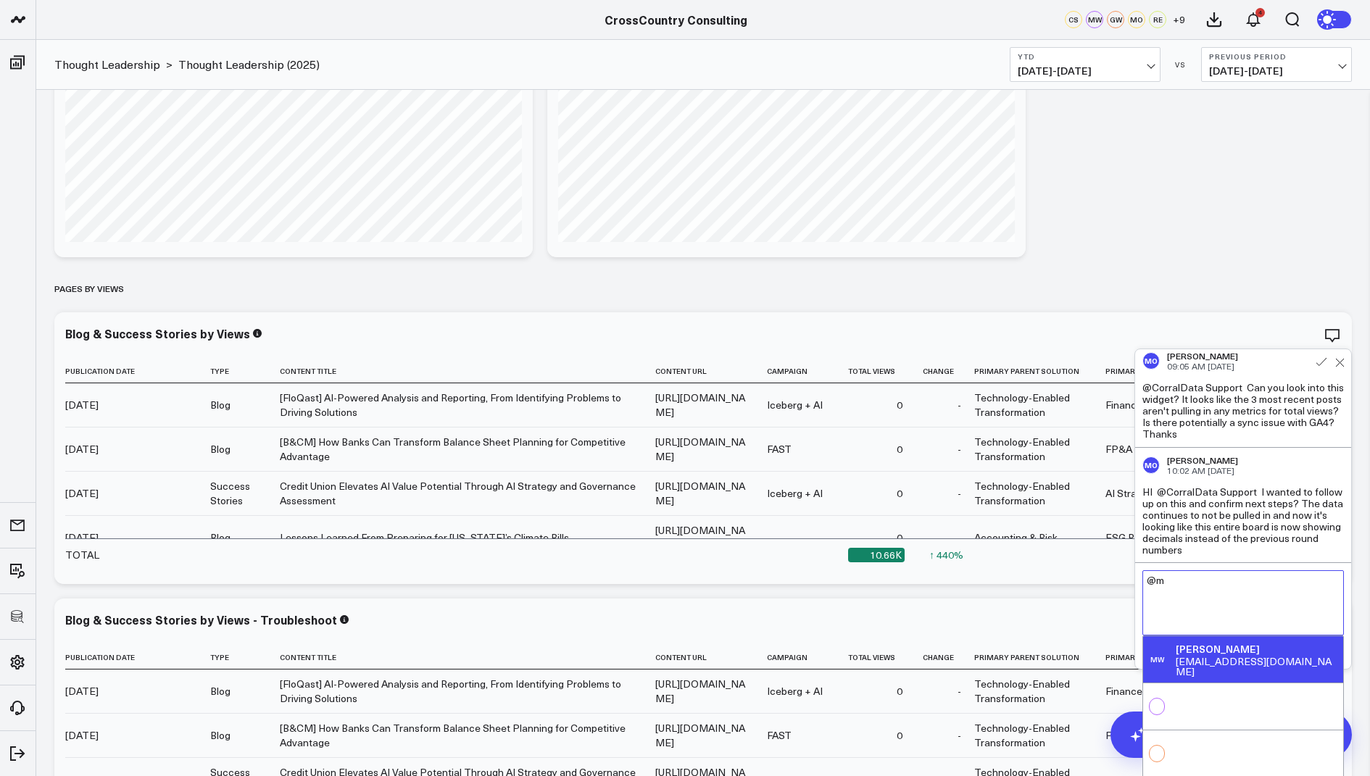
type textarea "@"
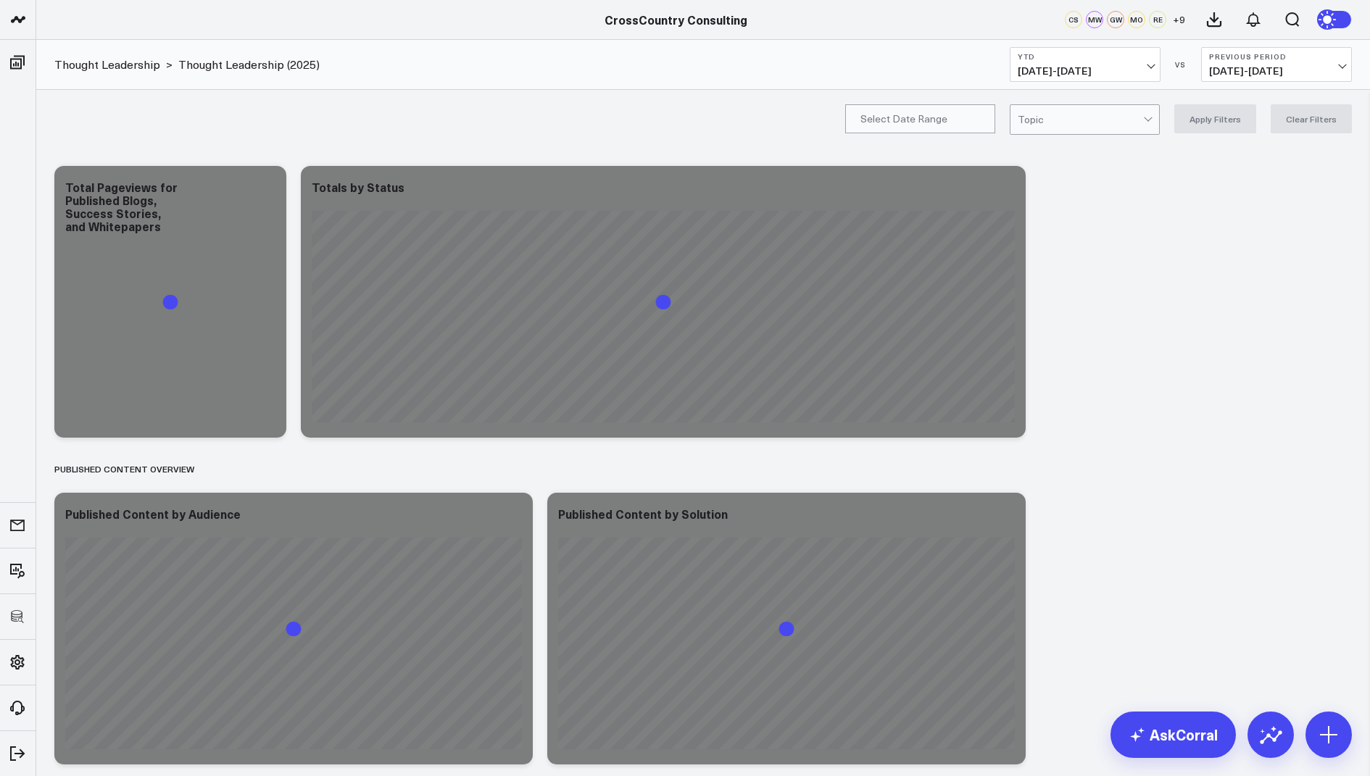
scroll to position [2969, 0]
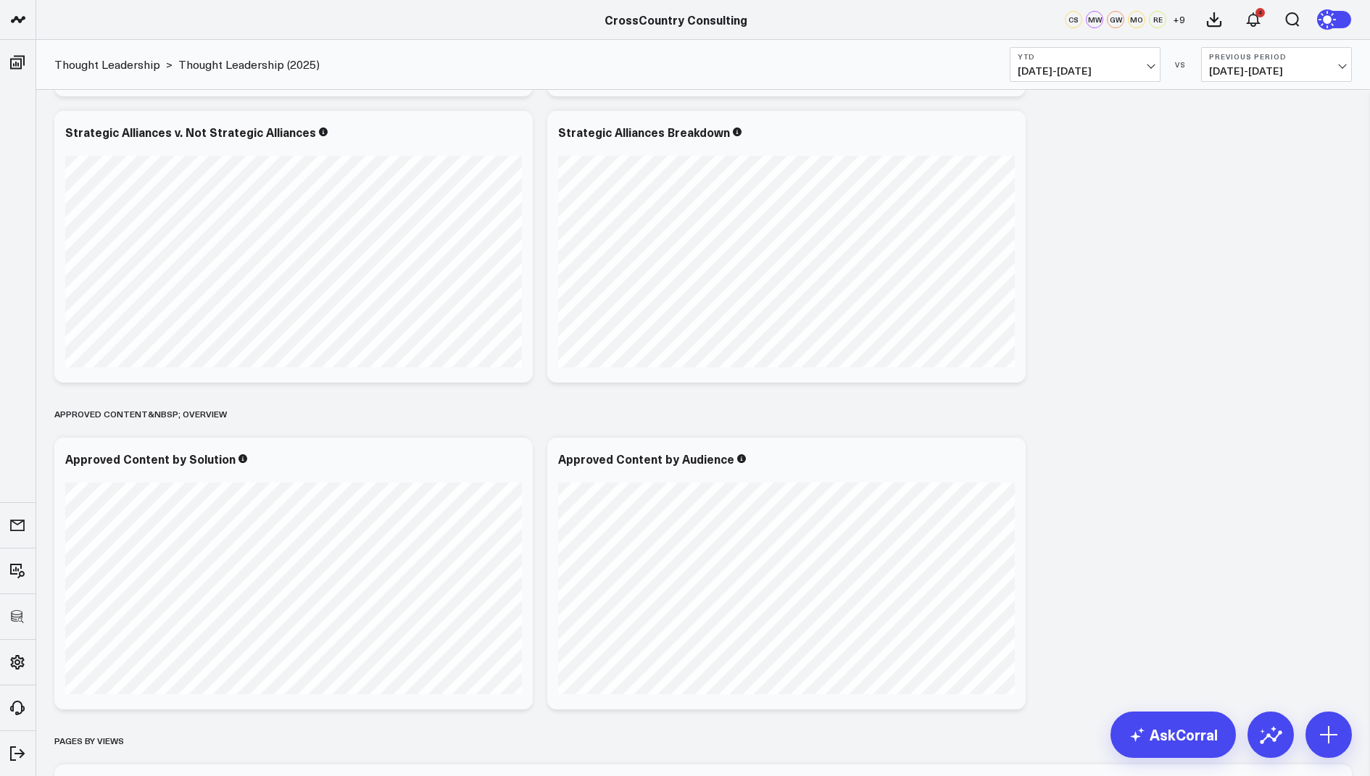
scroll to position [3058, 0]
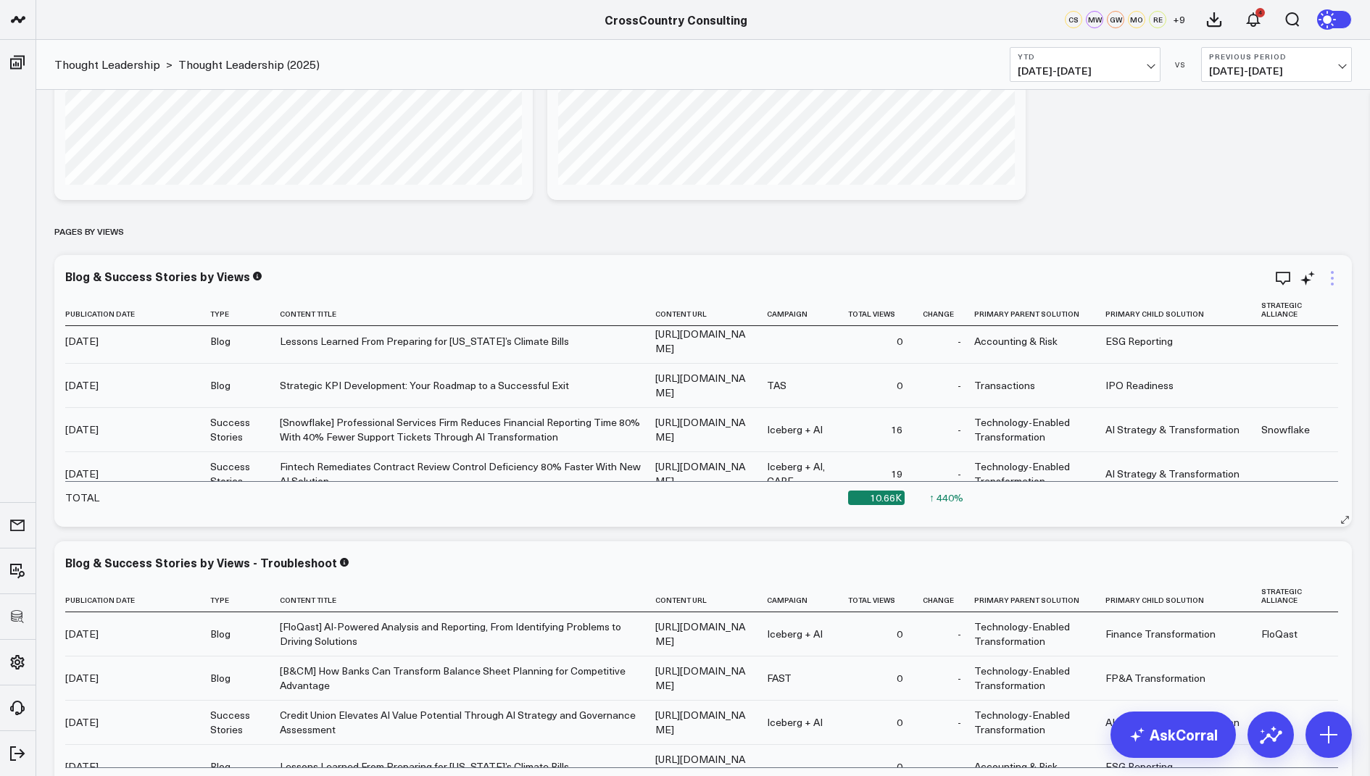
click at [1331, 280] on icon at bounding box center [1331, 278] width 17 height 17
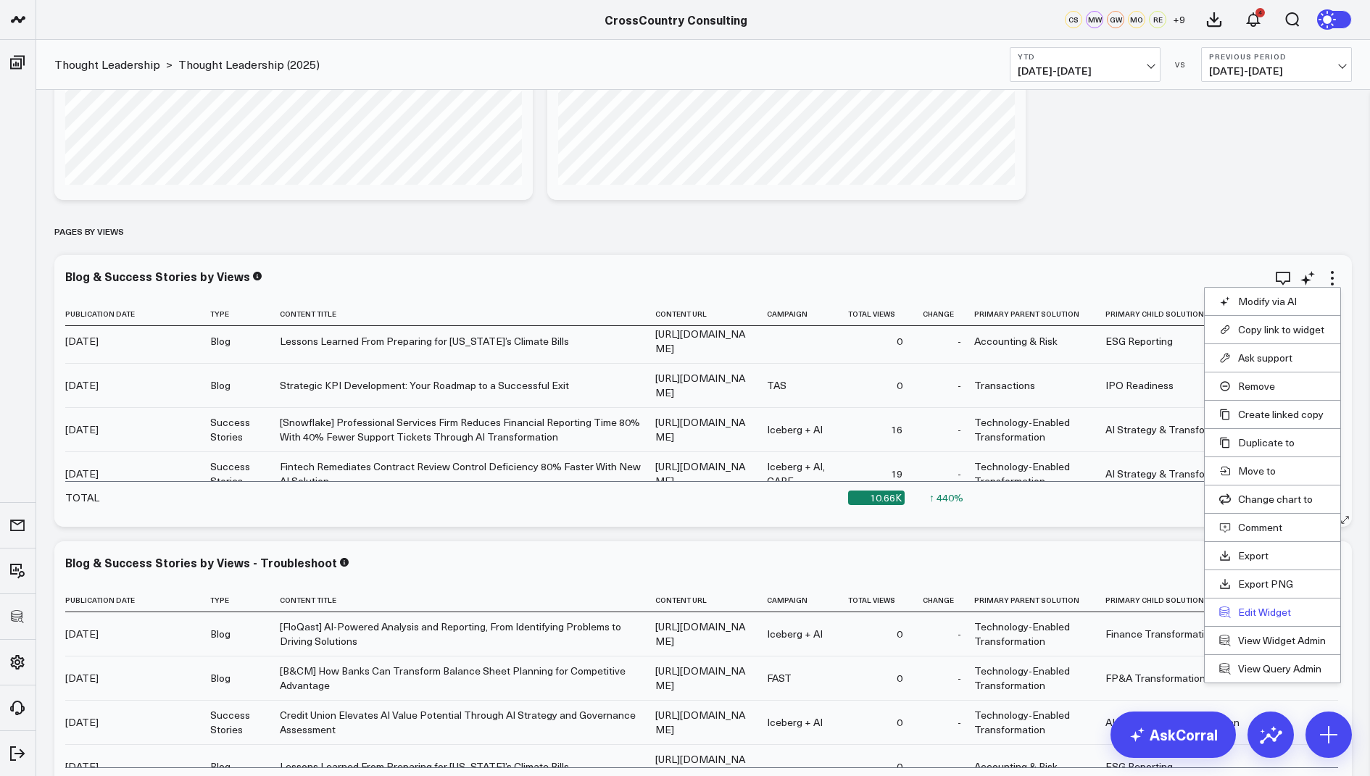
click at [1250, 607] on button "Edit Widget" at bounding box center [1272, 612] width 107 height 13
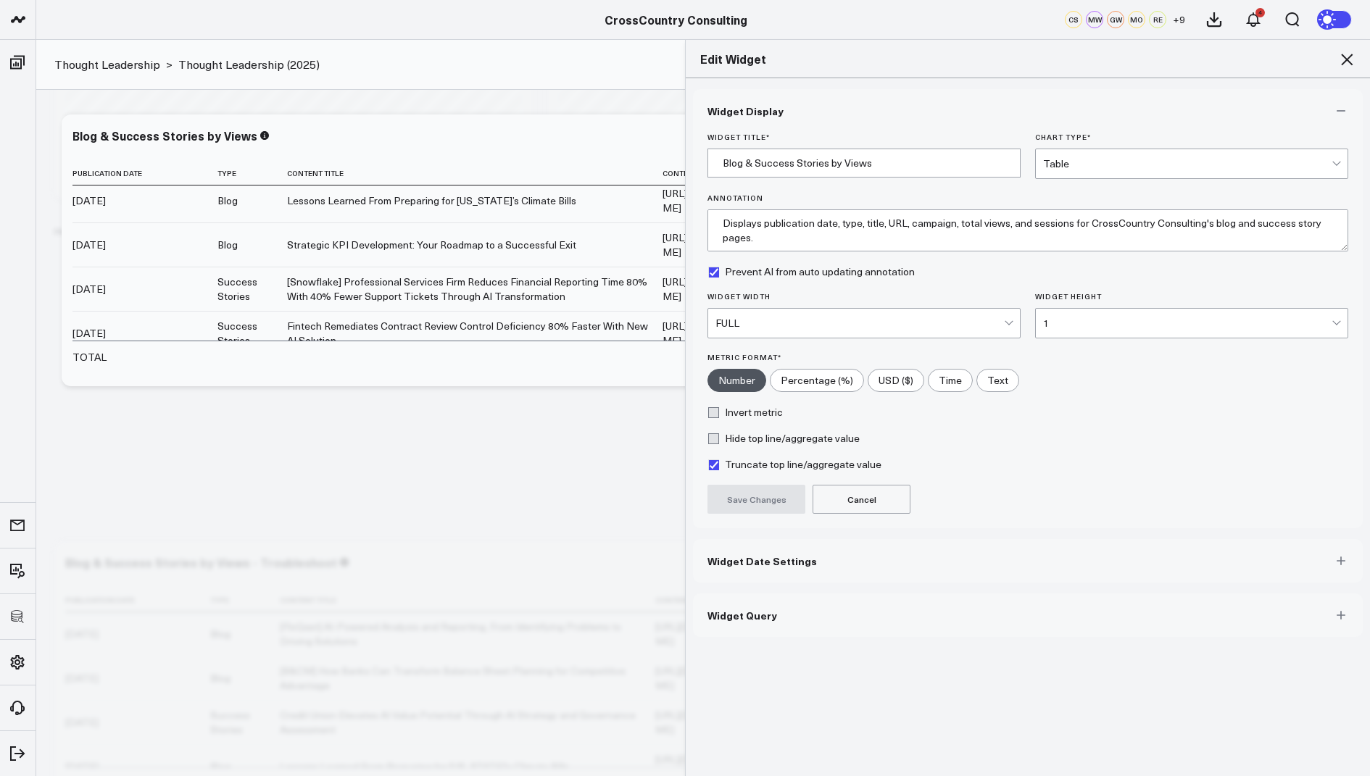
click at [723, 624] on button "Widget Query" at bounding box center [1028, 615] width 670 height 43
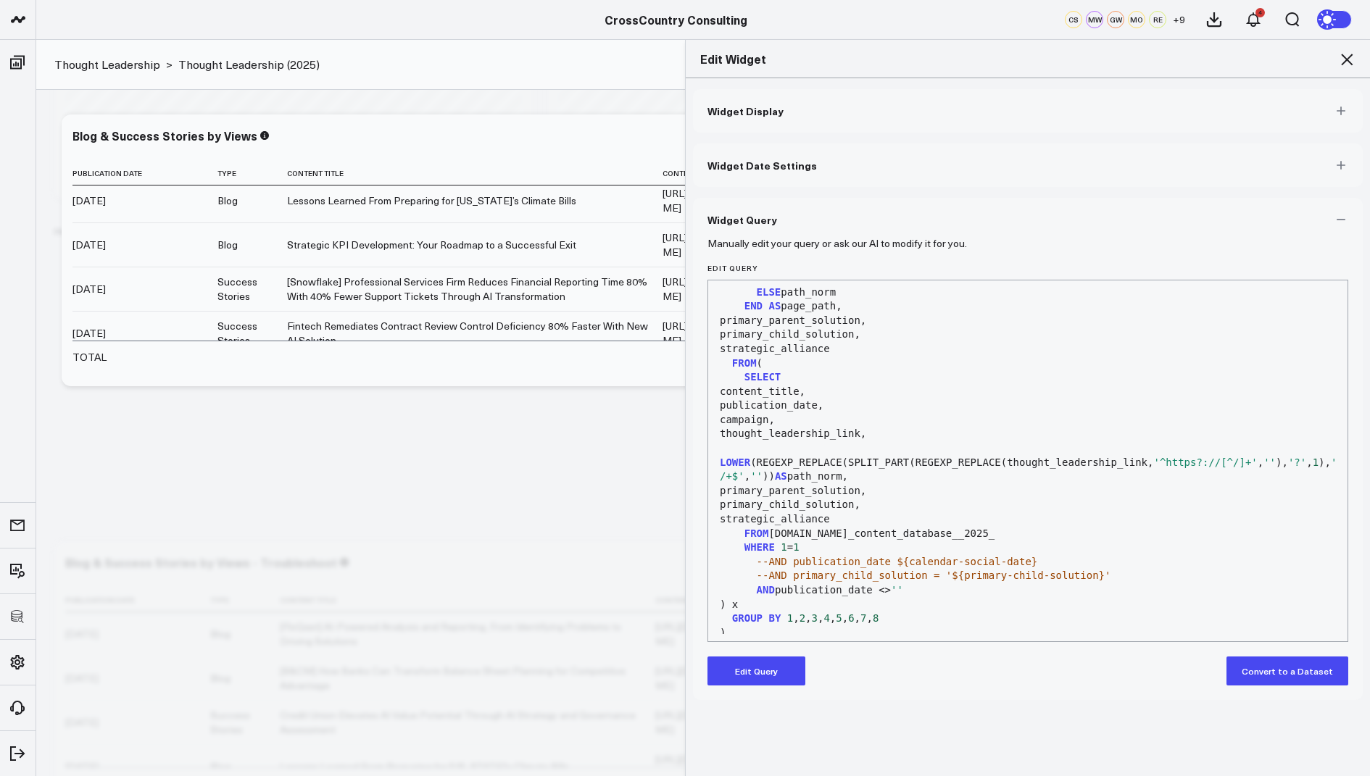
scroll to position [161, 0]
drag, startPoint x: 1059, startPoint y: 514, endPoint x: 776, endPoint y: 518, distance: 283.4
click at [776, 528] on div "FROM smartsheets.marketing_content_database__2025_" at bounding box center [1027, 535] width 625 height 14
copy div "smartsheets.marketing_content_database__2025_"
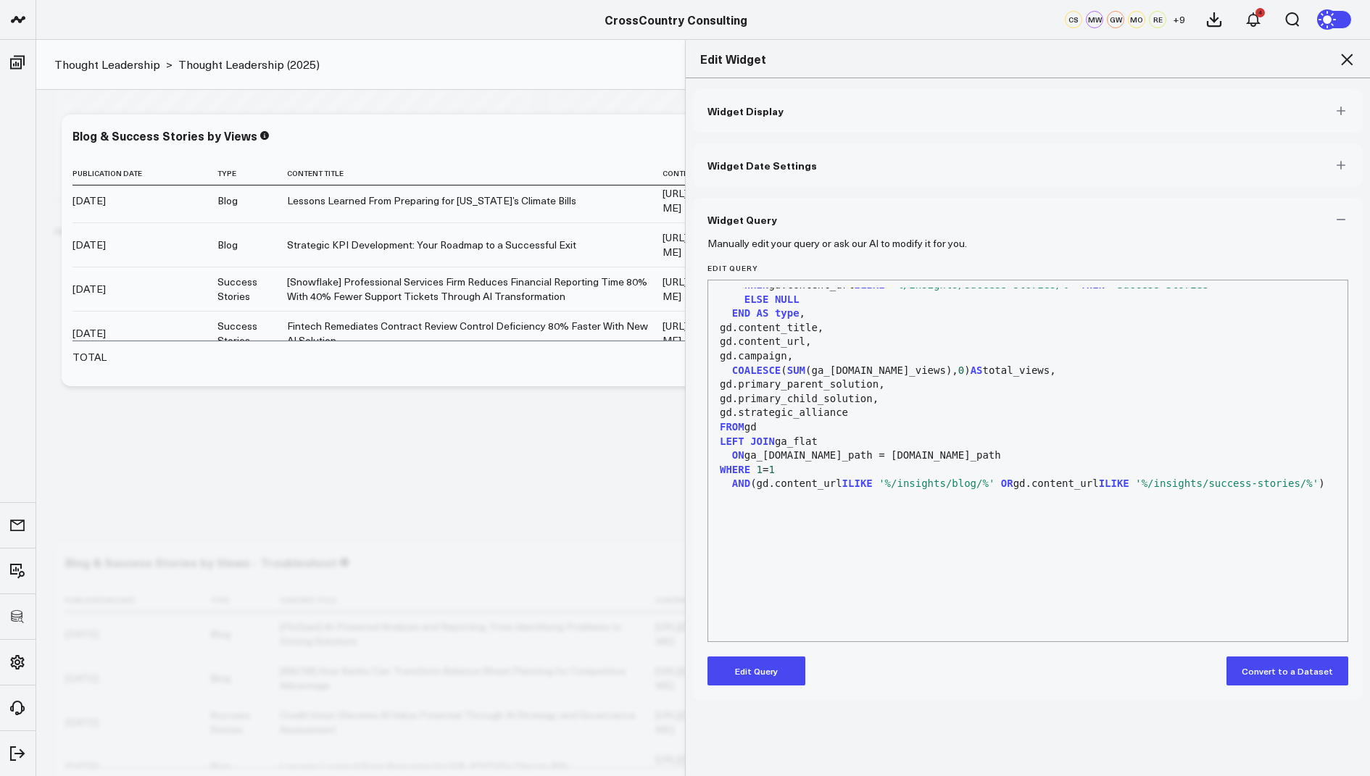
scroll to position [1193, 0]
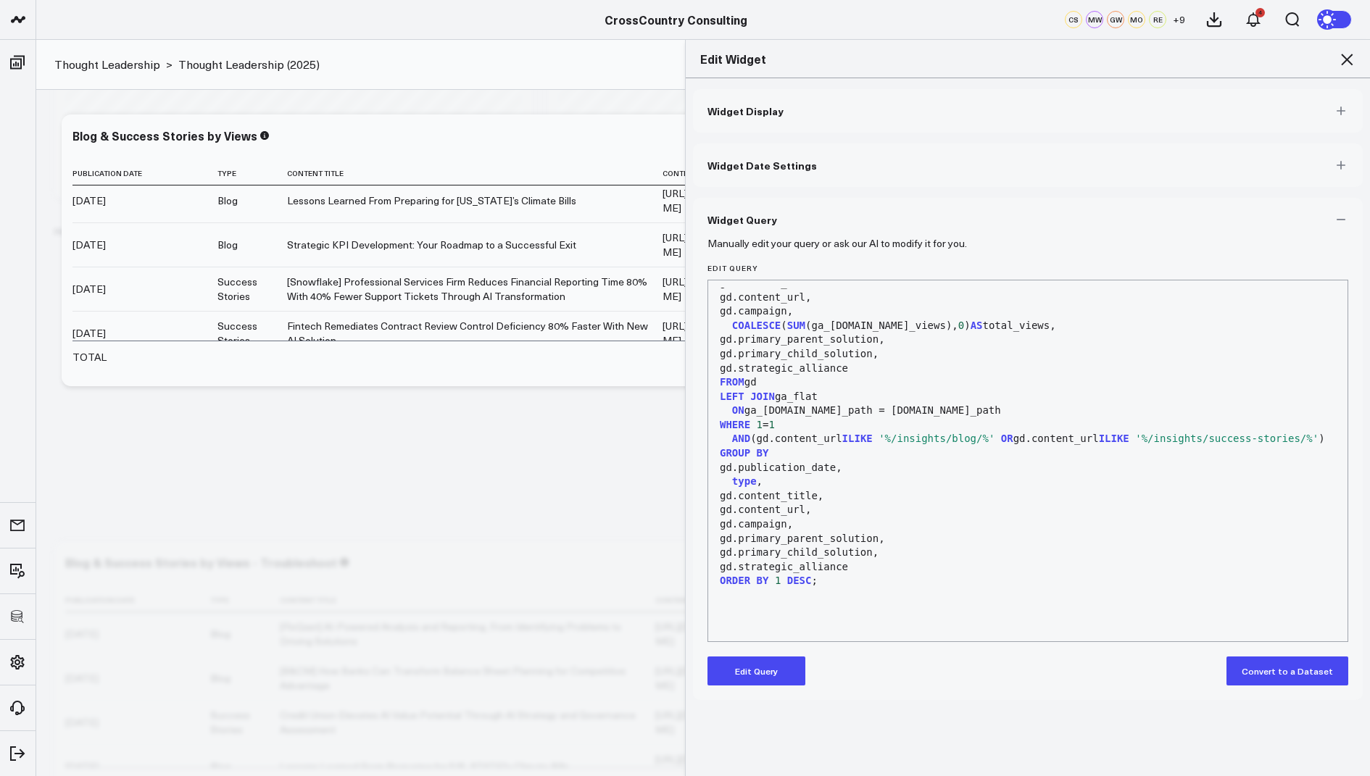
click at [1345, 54] on icon at bounding box center [1346, 59] width 17 height 17
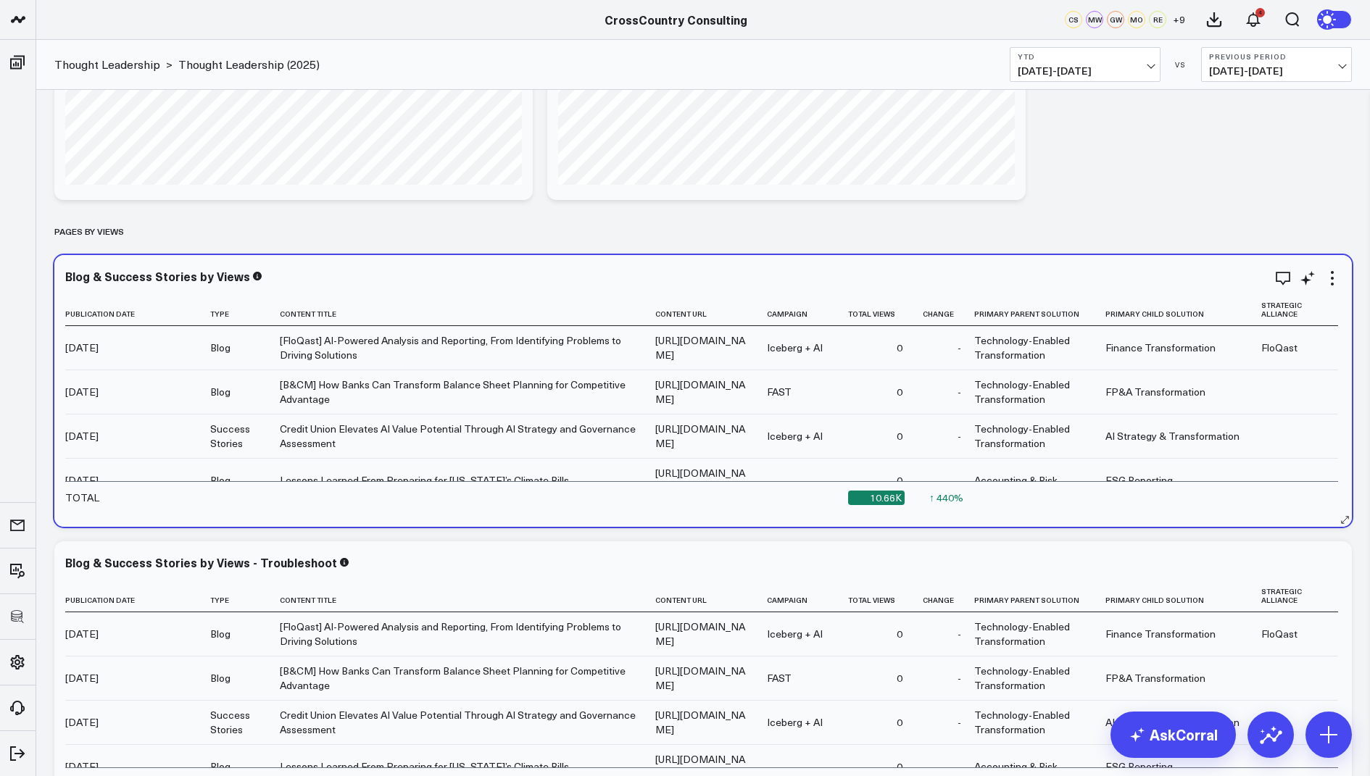
click at [478, 355] on div "[FloQast] AI-Powered Analysis and Reporting, From Identifying Problems to Drivi…" at bounding box center [461, 347] width 362 height 29
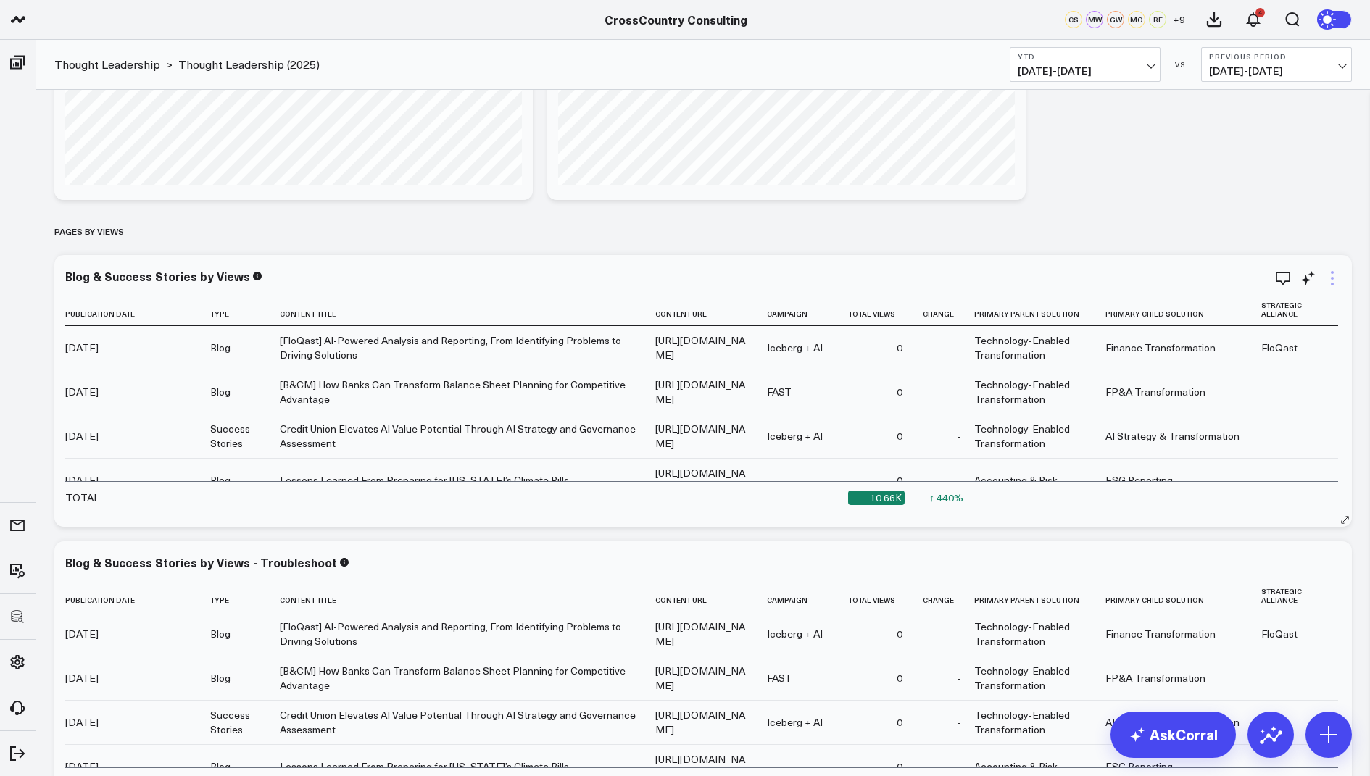
click at [1334, 279] on icon at bounding box center [1331, 278] width 17 height 17
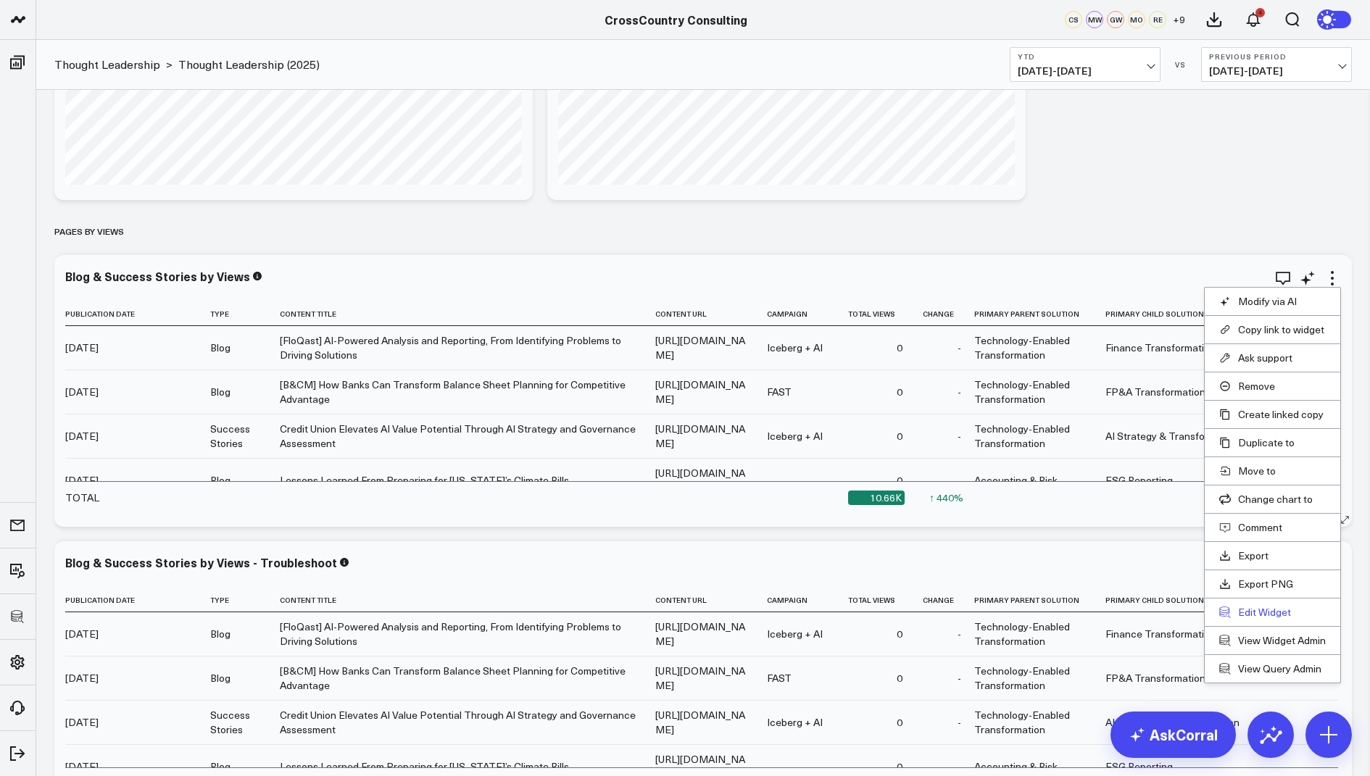
click at [1249, 606] on button "Edit Widget" at bounding box center [1272, 612] width 107 height 13
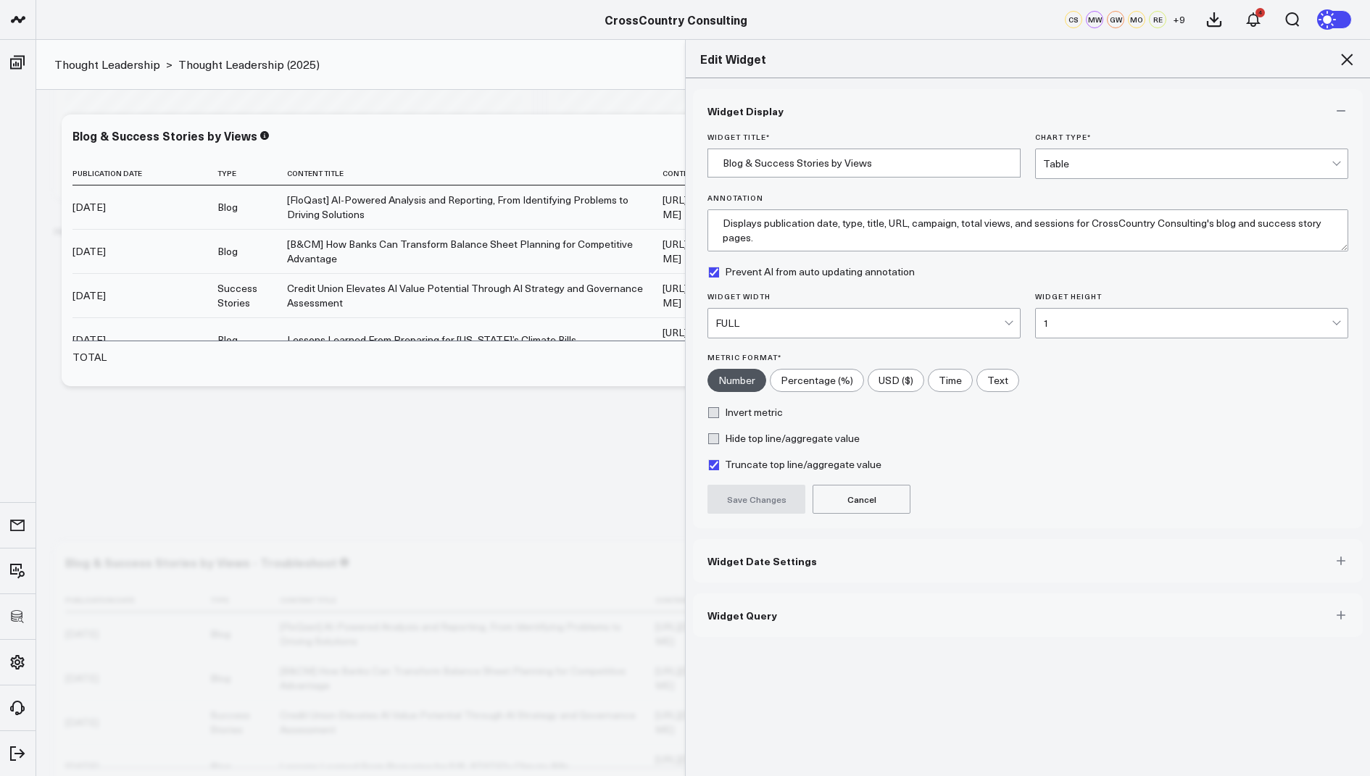
click at [760, 622] on button "Widget Query" at bounding box center [1028, 615] width 670 height 43
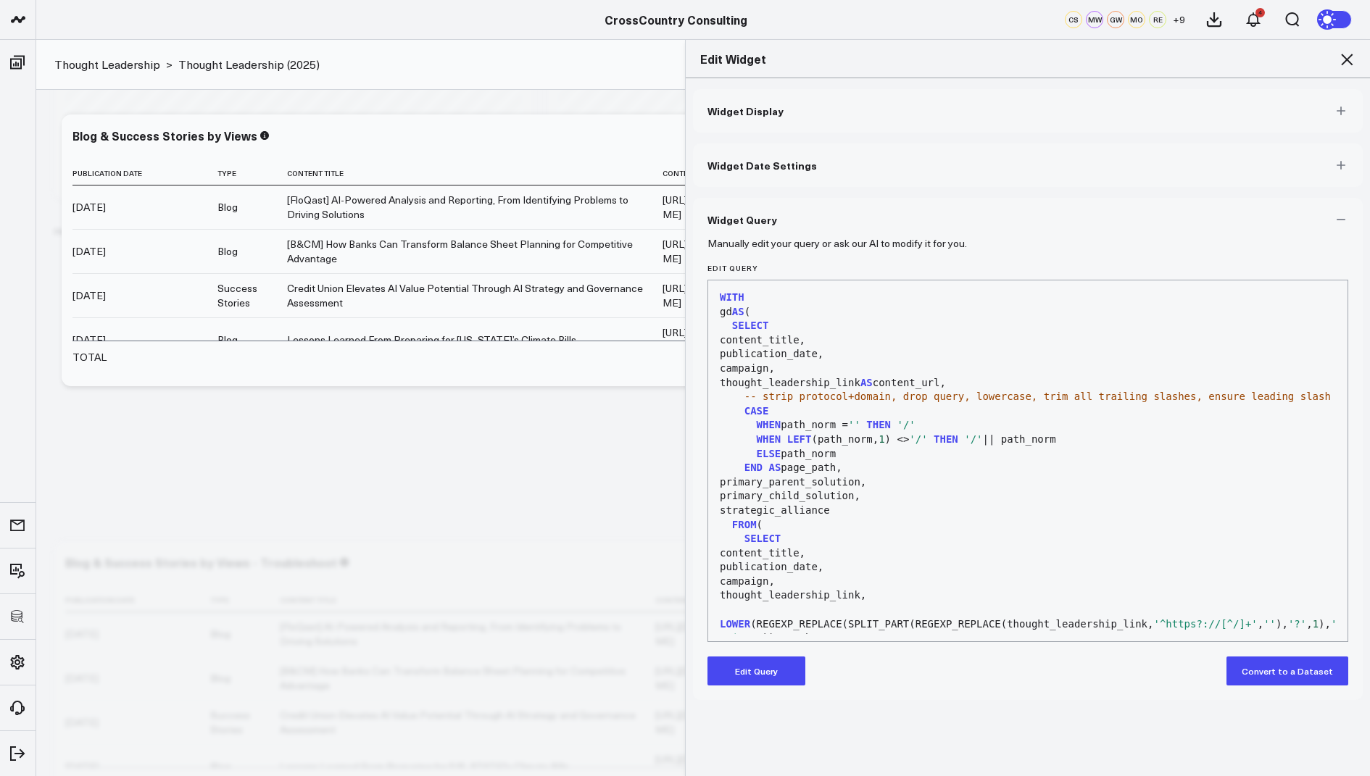
click at [752, 673] on button "Edit Query" at bounding box center [756, 671] width 98 height 29
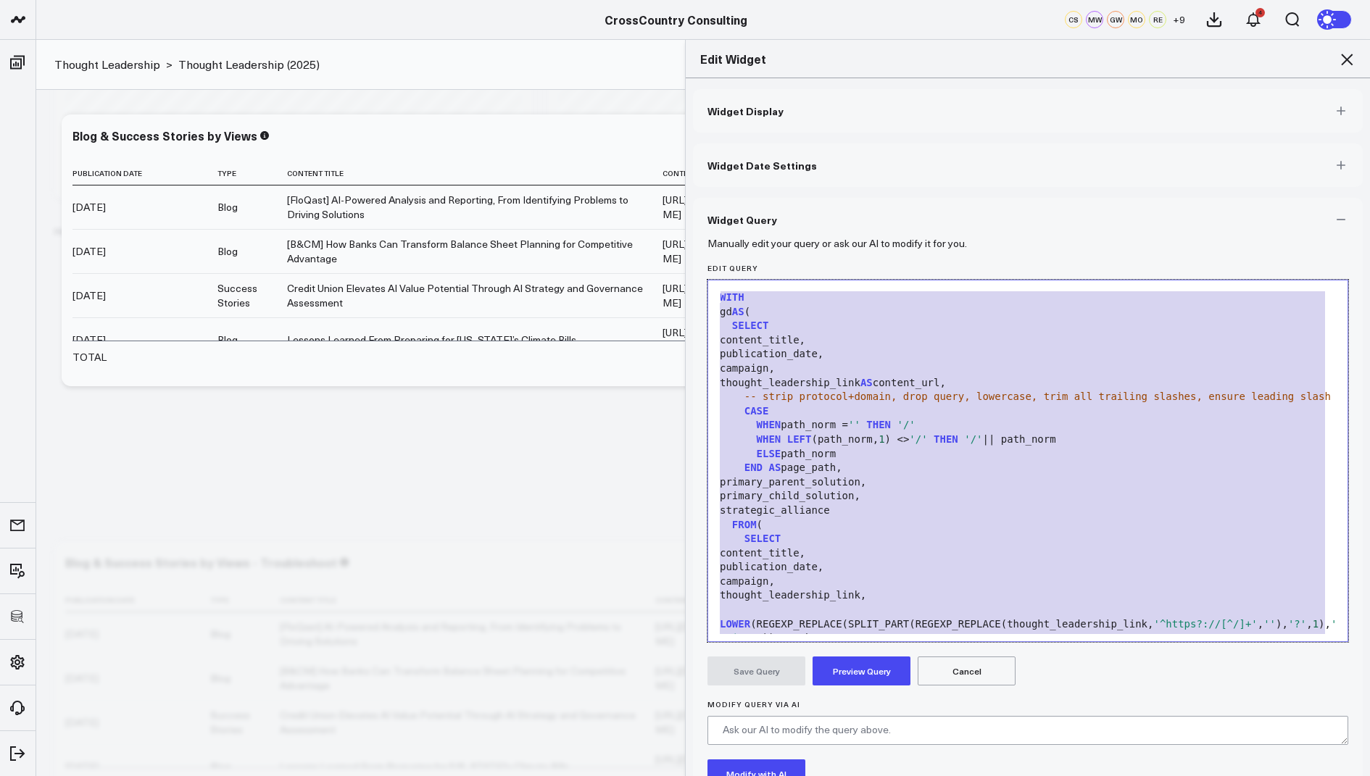
drag, startPoint x: 828, startPoint y: 584, endPoint x: 1045, endPoint y: 17, distance: 607.1
copy div "WHERE 1 = 1 AND date > CURRENT_DATE - INTERVAL '15 days' -- do not change AND (…"
click at [1350, 56] on icon at bounding box center [1347, 60] width 12 height 12
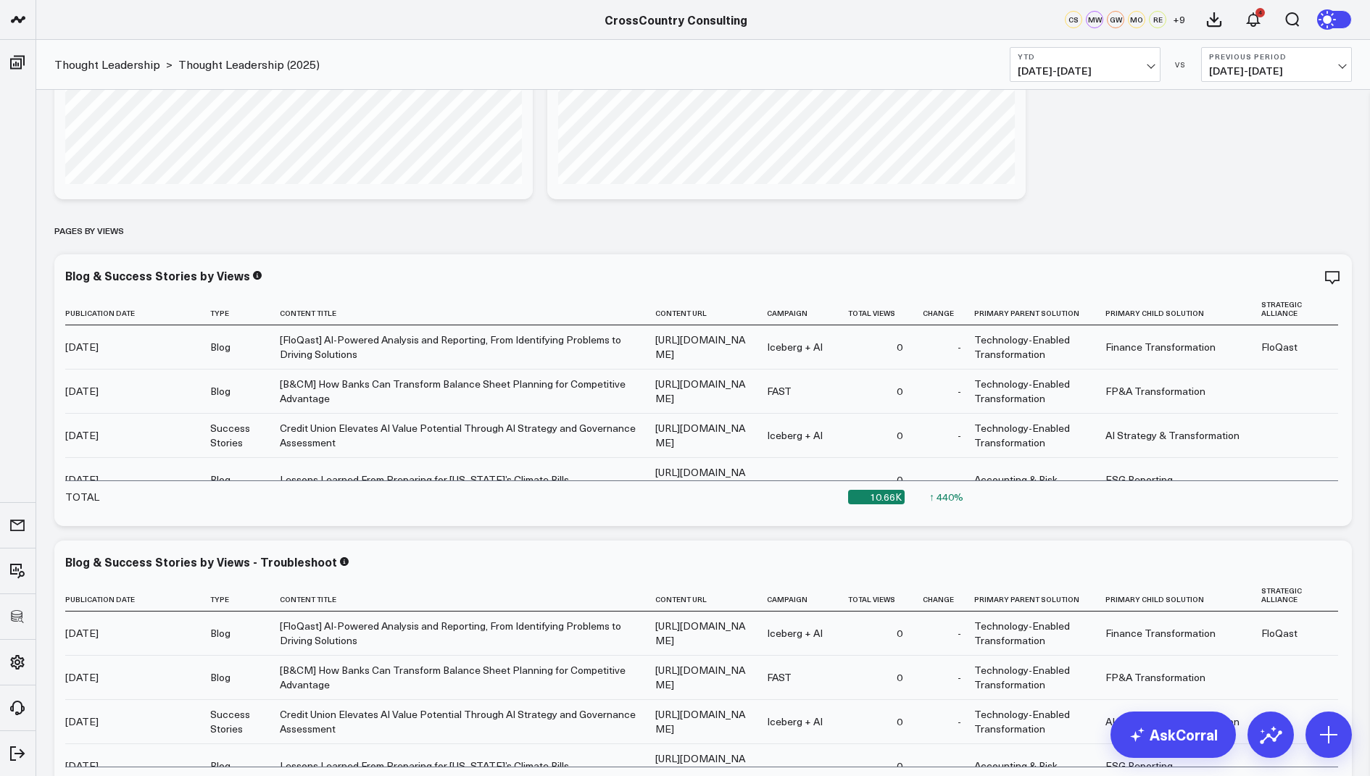
click at [1332, 281] on icon at bounding box center [1331, 277] width 17 height 17
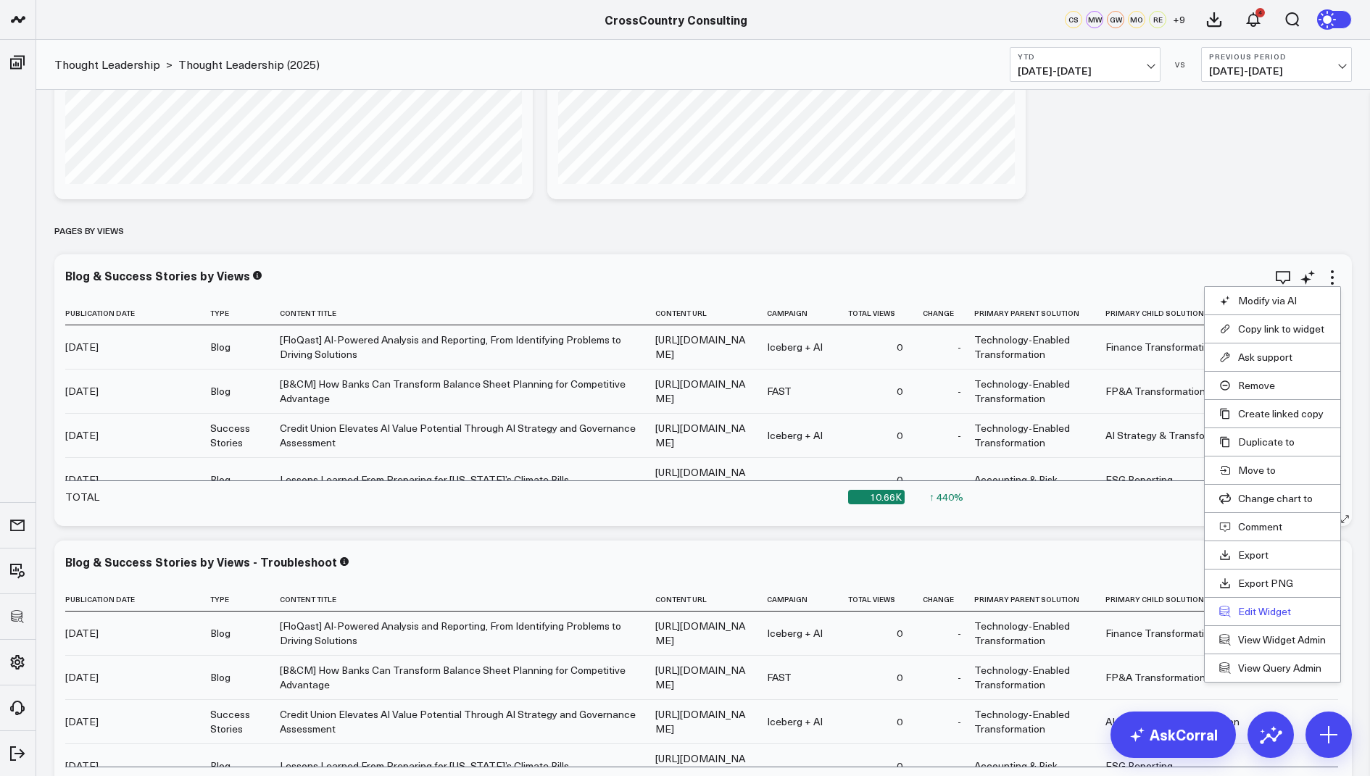
click at [1250, 611] on button "Edit Widget" at bounding box center [1272, 611] width 107 height 13
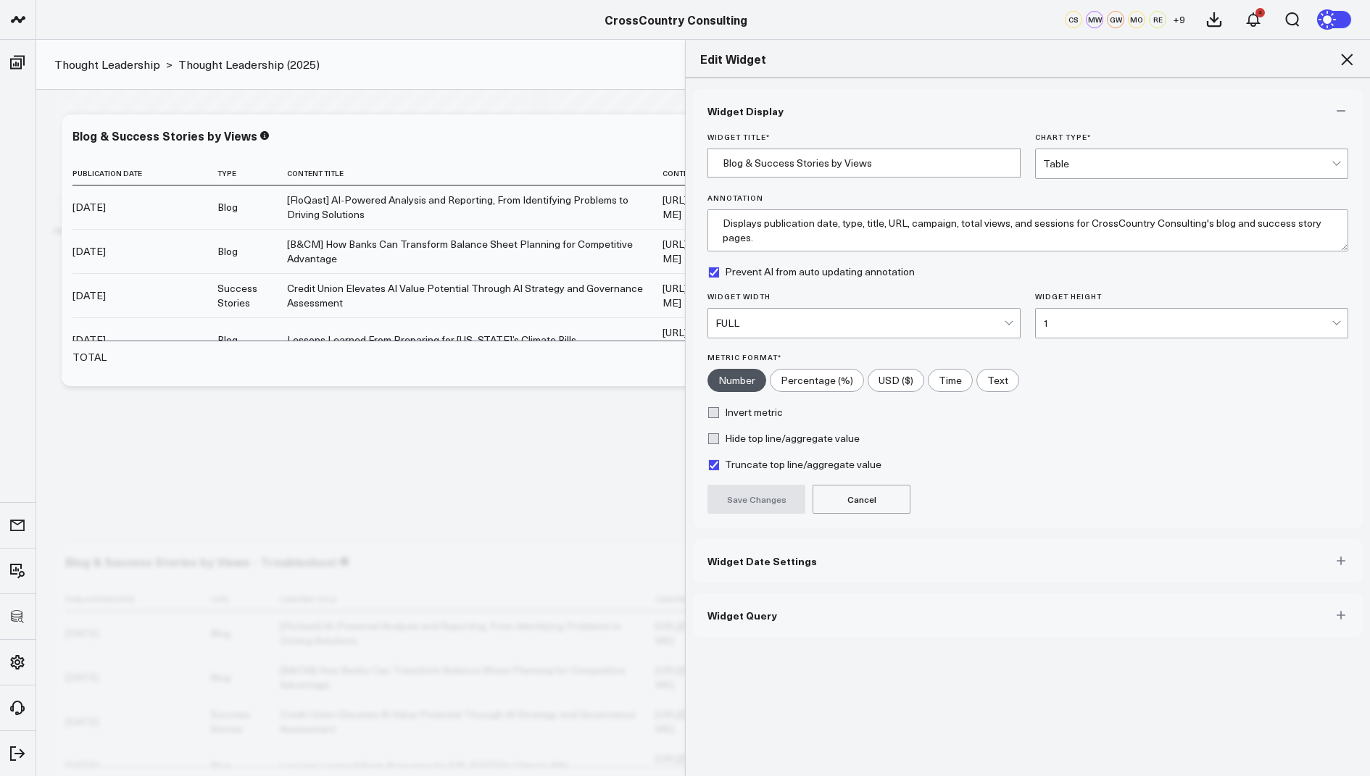
click at [726, 620] on button "Widget Query" at bounding box center [1028, 615] width 670 height 43
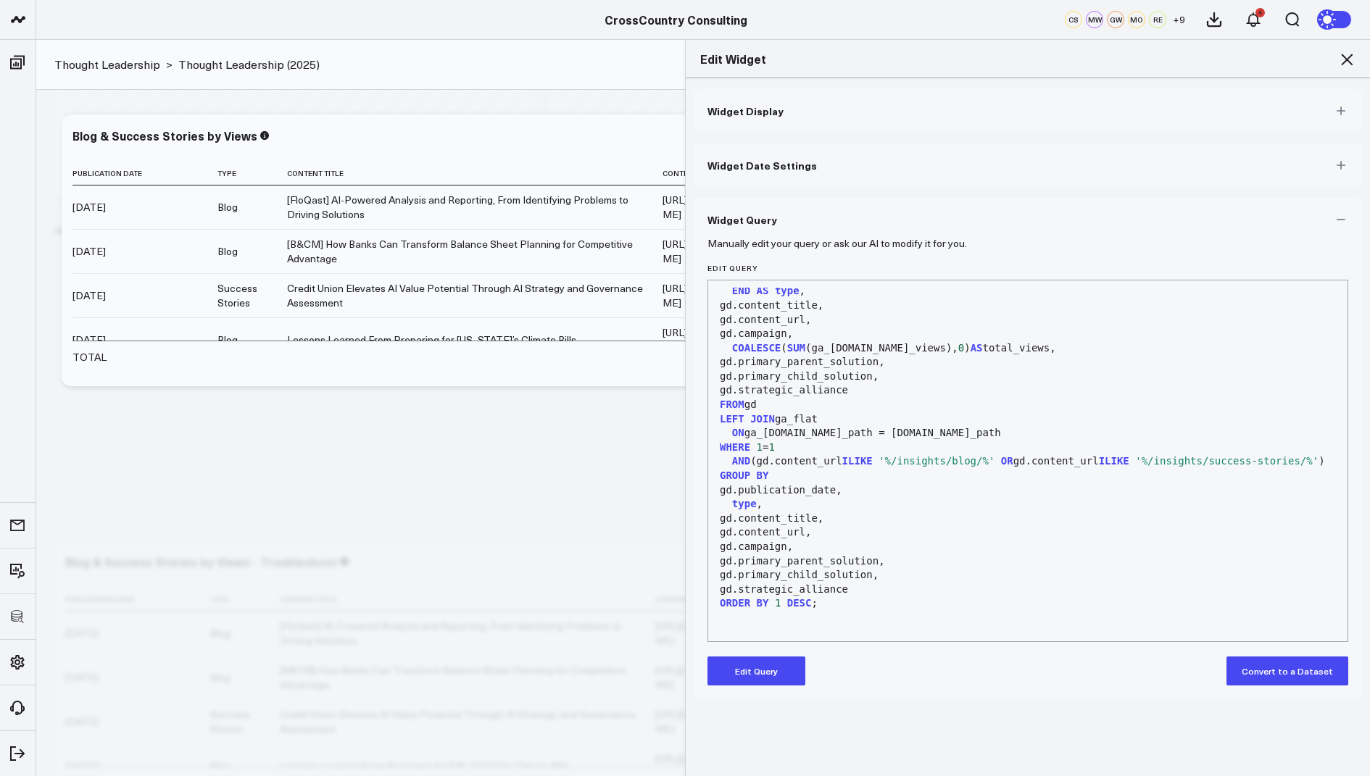
scroll to position [1193, 0]
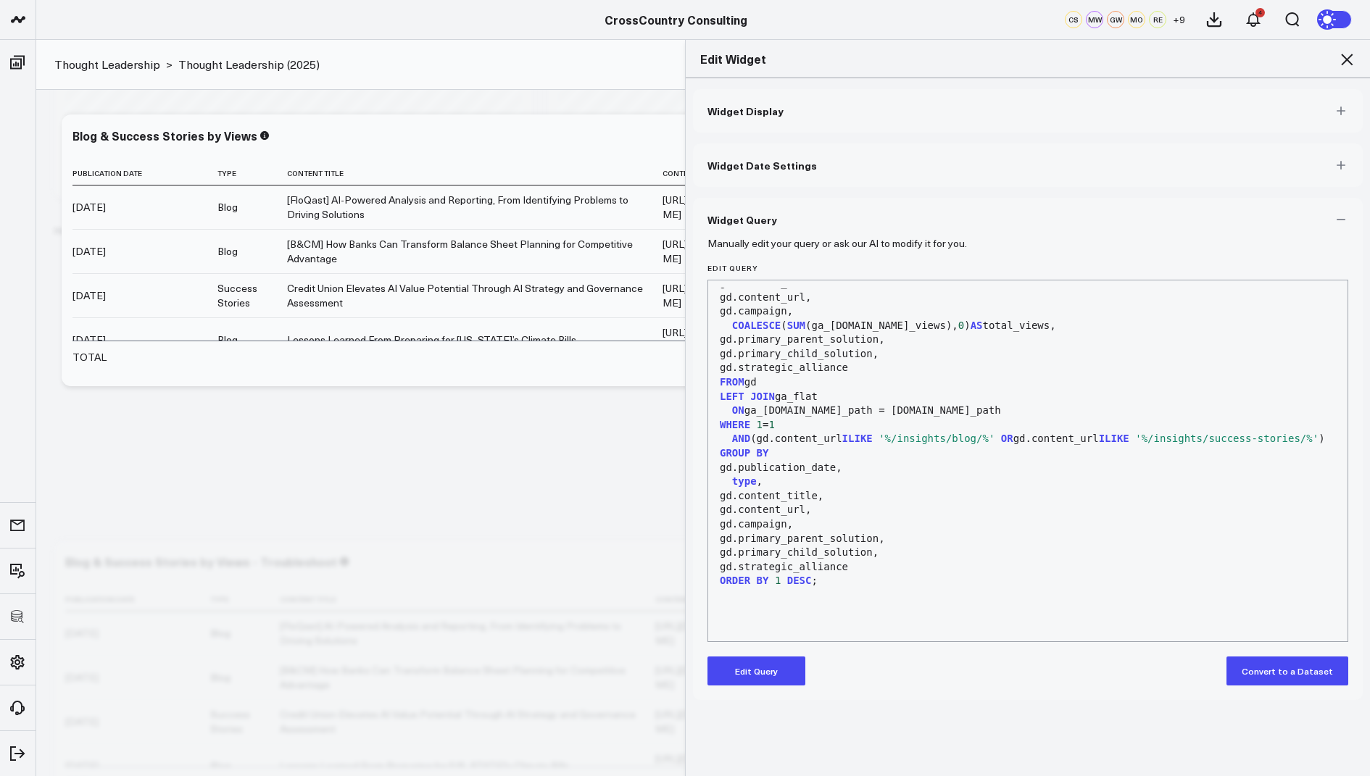
click at [1351, 62] on icon at bounding box center [1346, 59] width 17 height 17
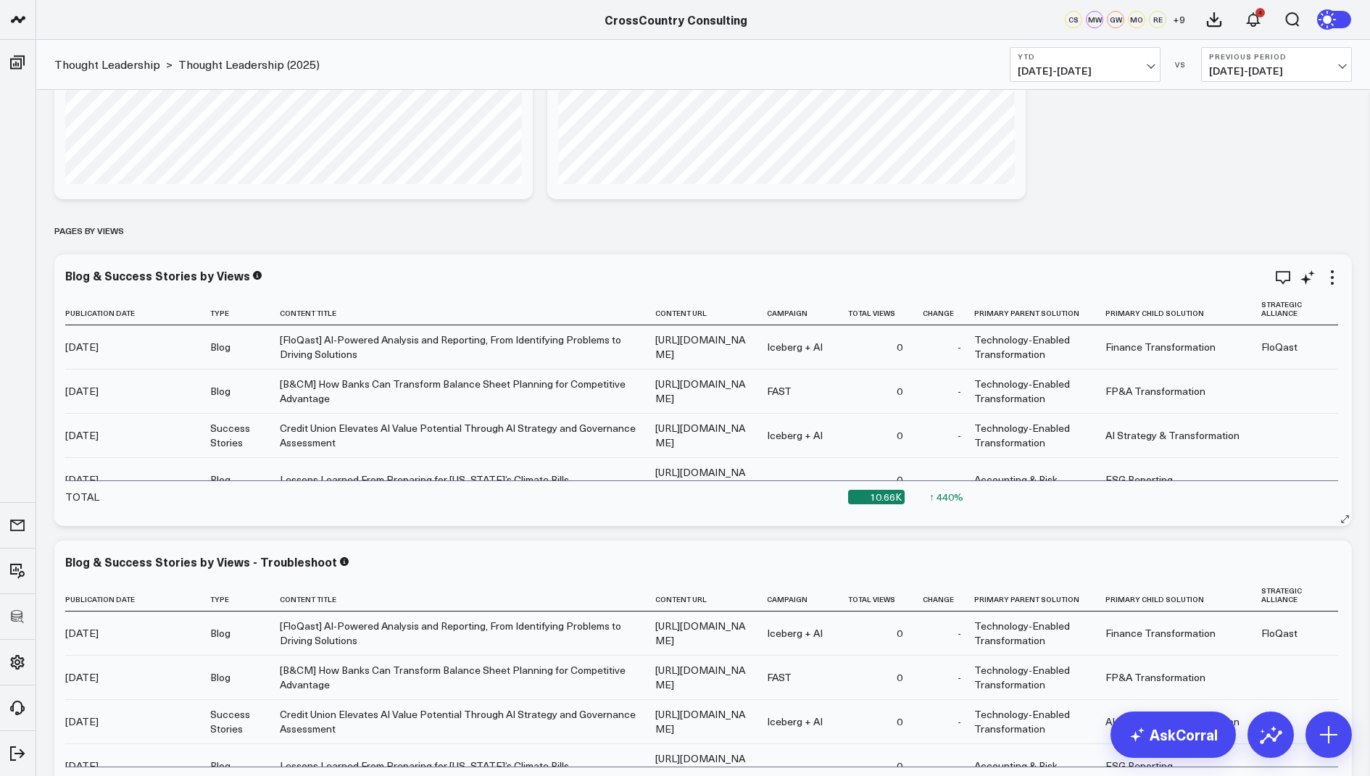
scroll to position [3044, 0]
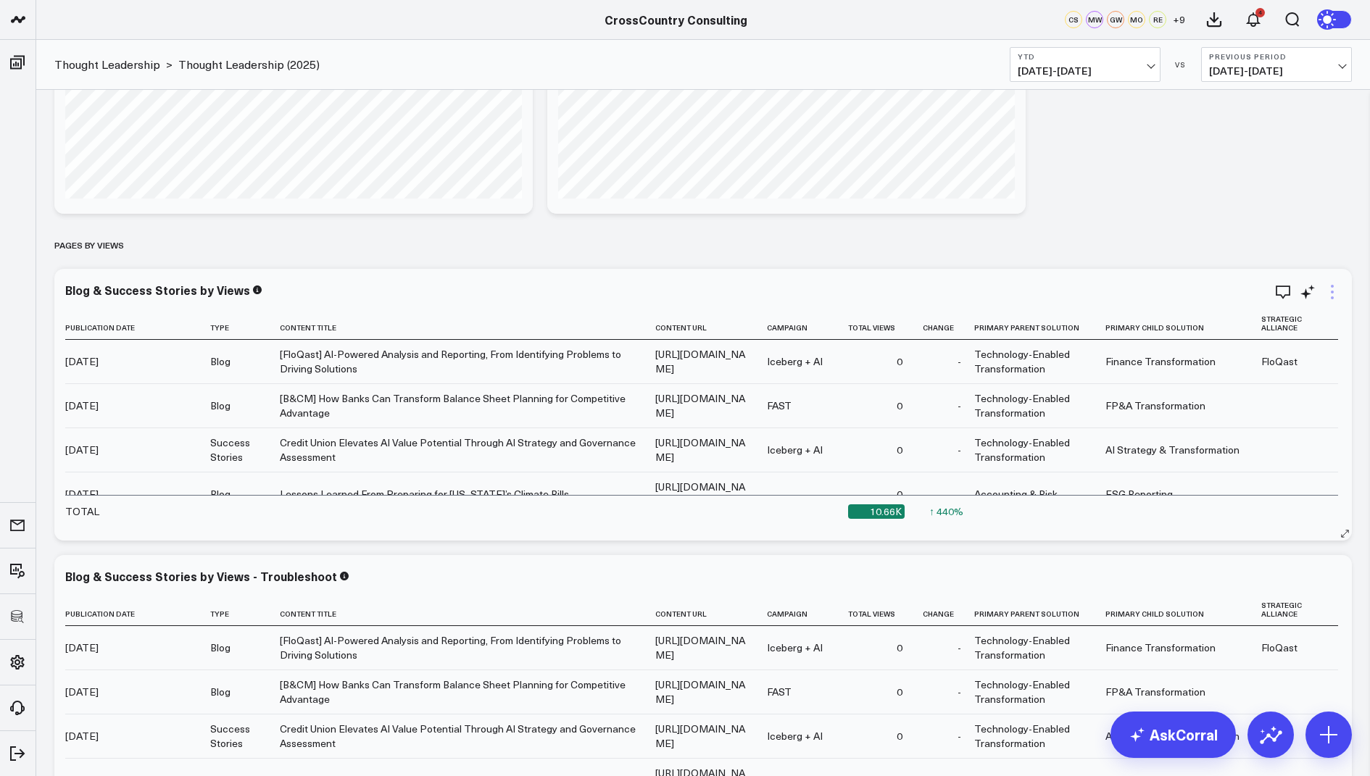
click at [1331, 288] on icon at bounding box center [1331, 291] width 17 height 17
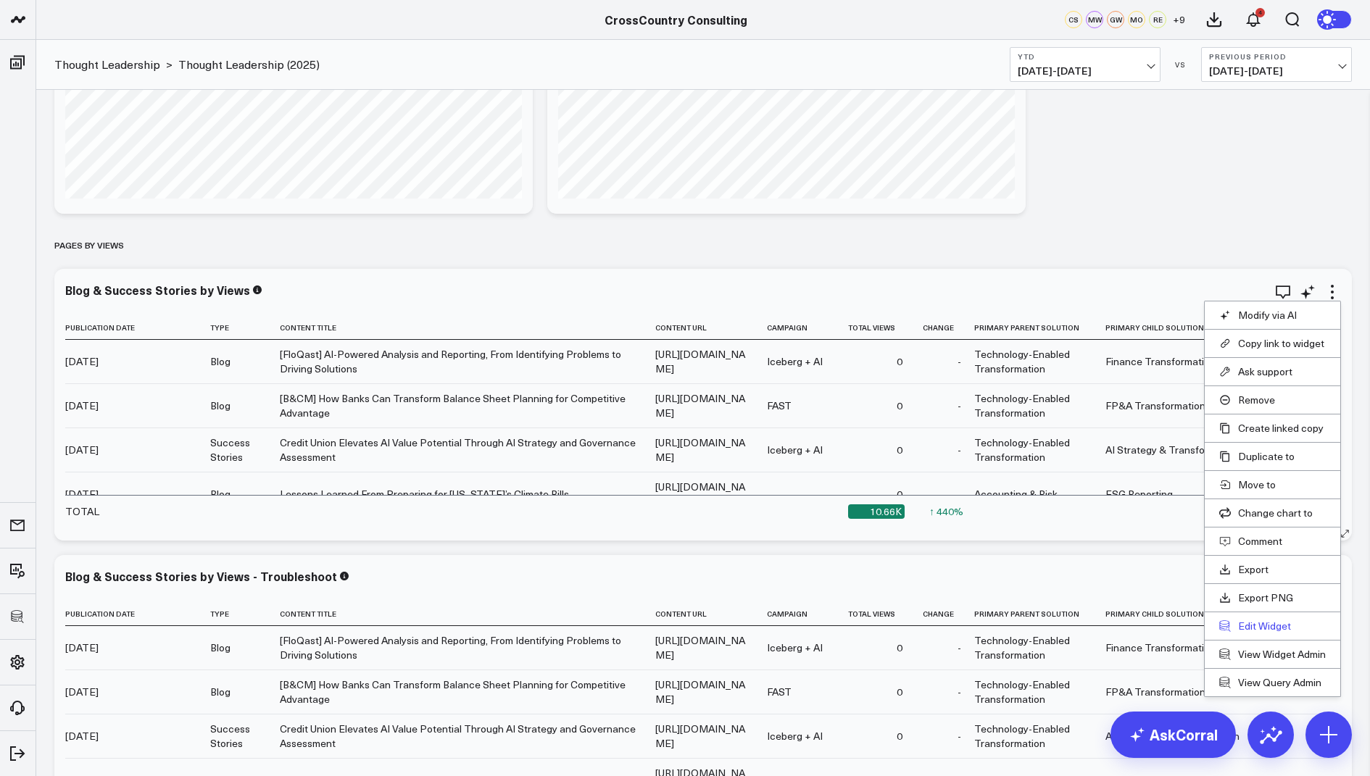
click at [1250, 623] on button "Edit Widget" at bounding box center [1272, 626] width 107 height 13
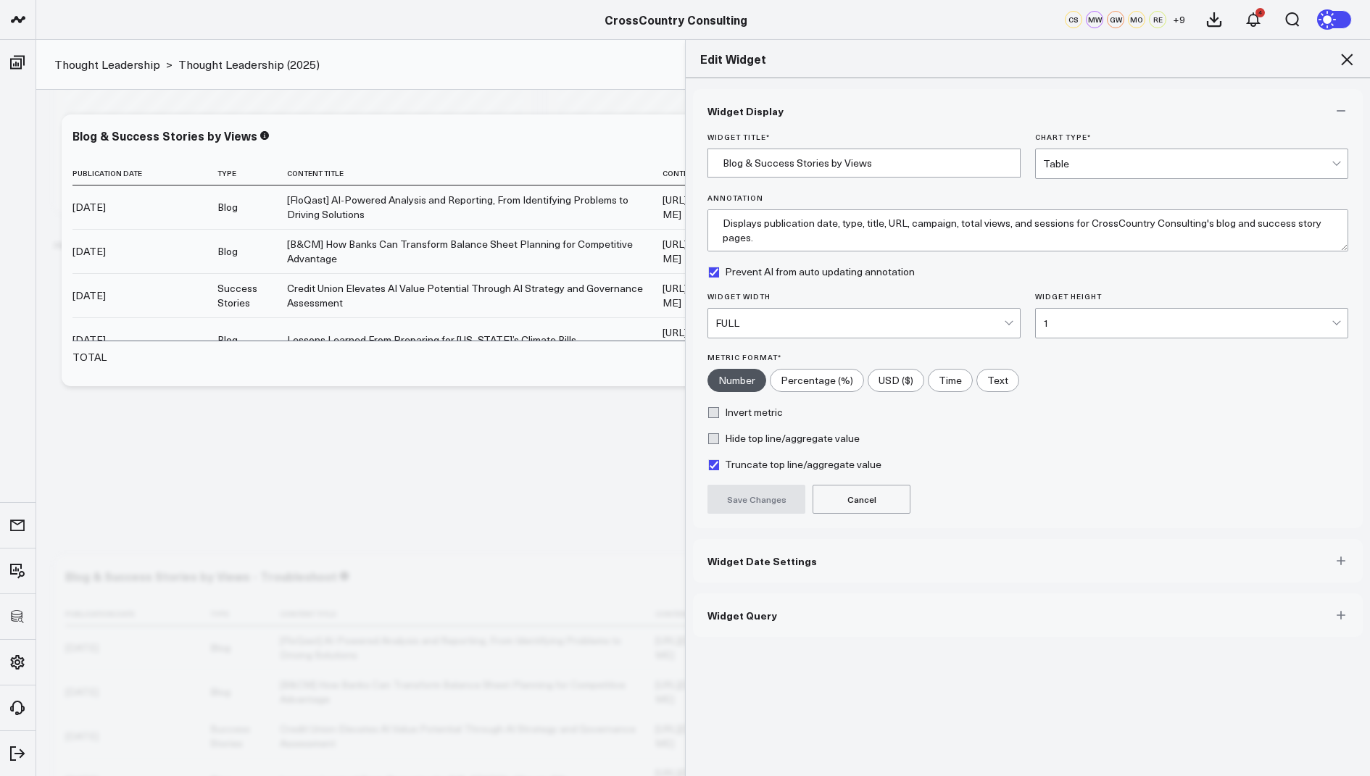
click at [1345, 56] on icon at bounding box center [1346, 59] width 17 height 17
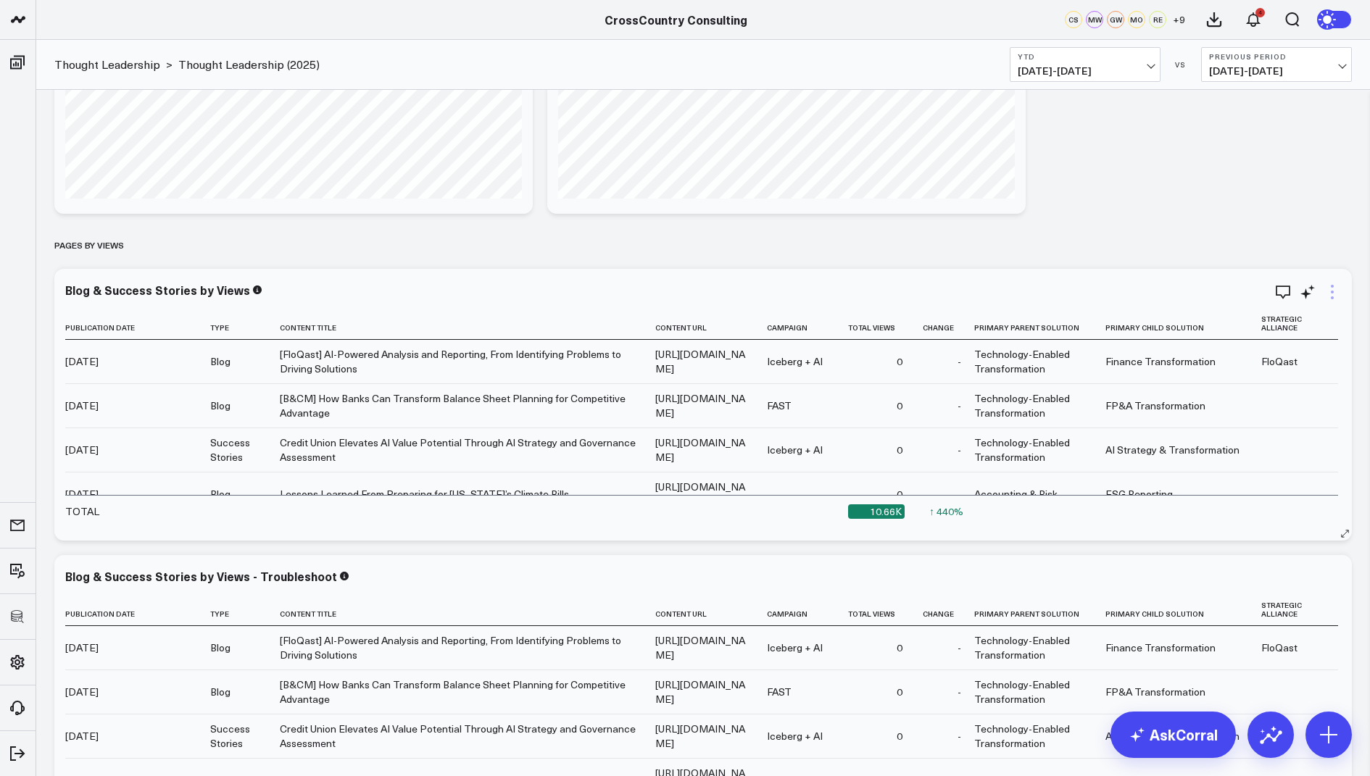
click at [1334, 290] on icon at bounding box center [1331, 291] width 17 height 17
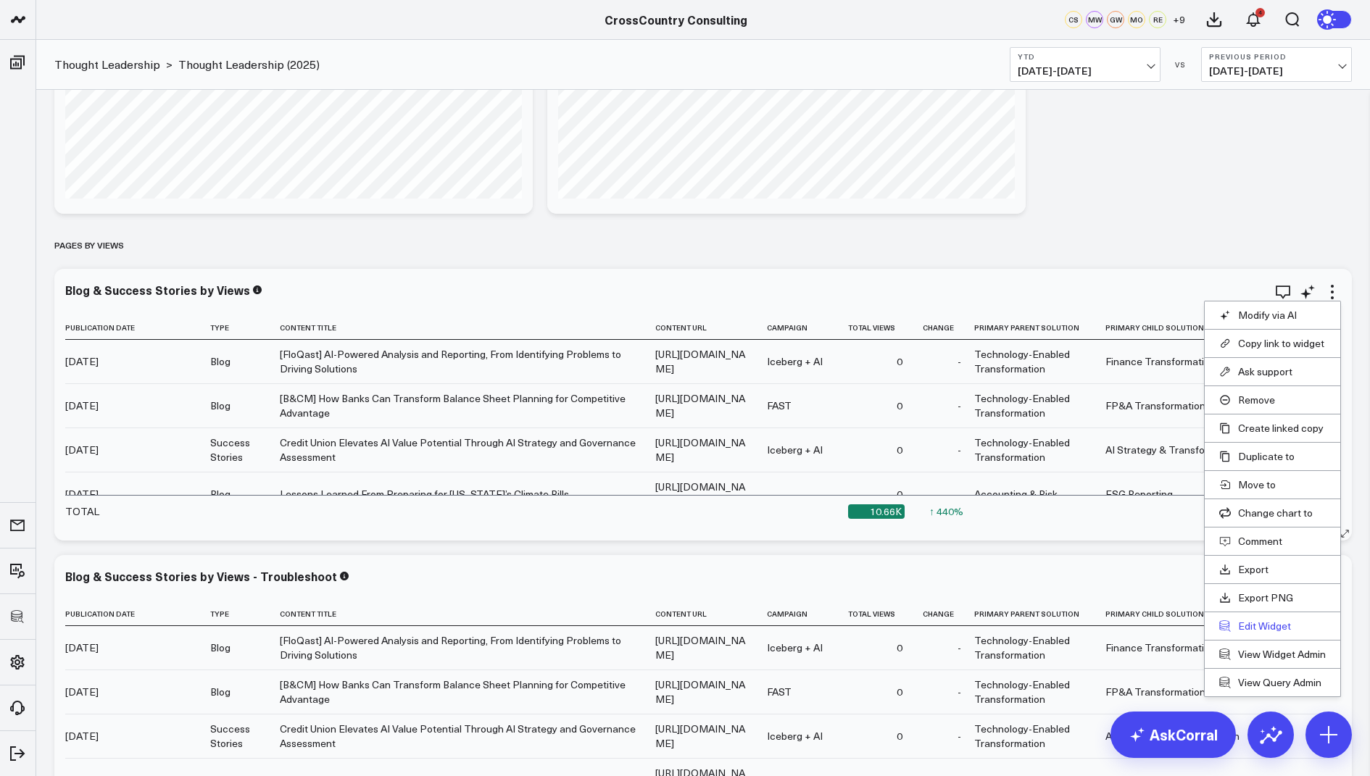
click at [1255, 621] on button "Edit Widget" at bounding box center [1272, 626] width 107 height 13
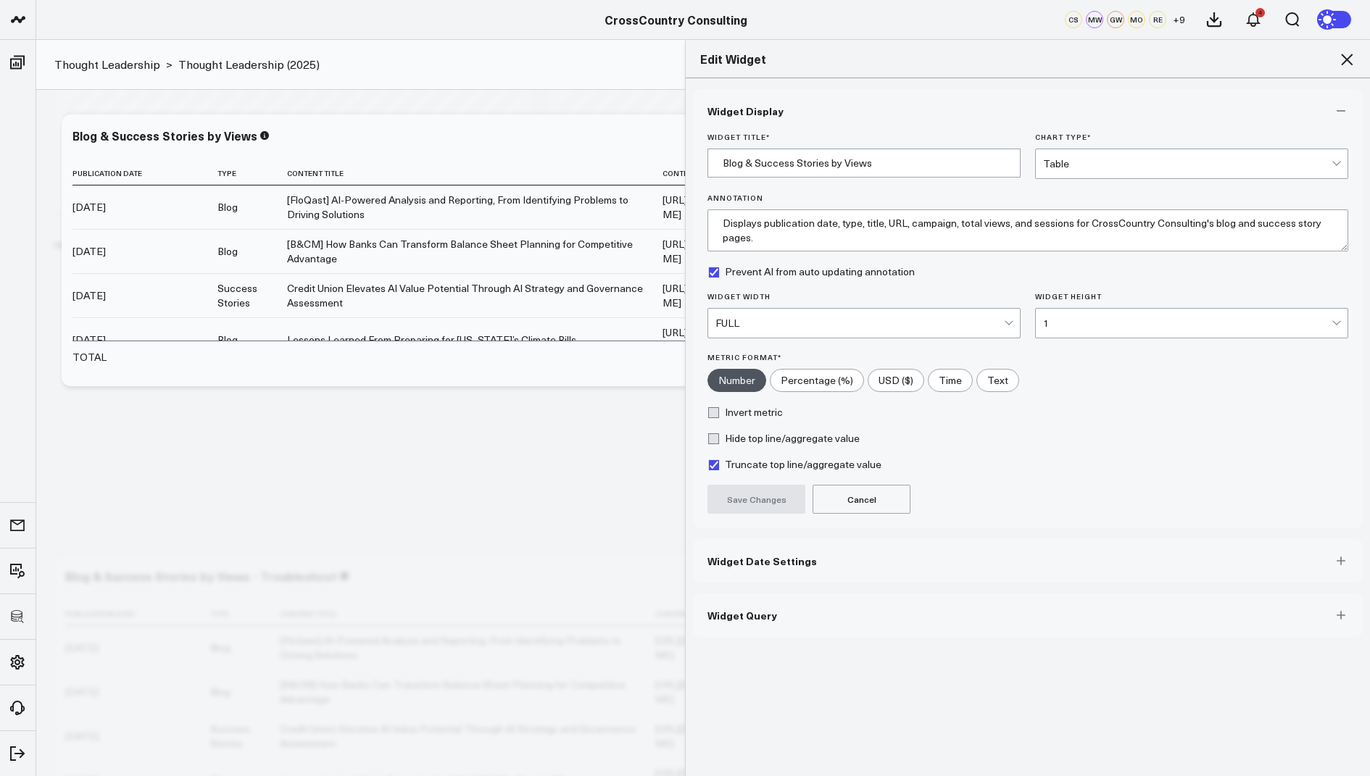
click at [748, 610] on span "Widget Query" at bounding box center [742, 616] width 70 height 12
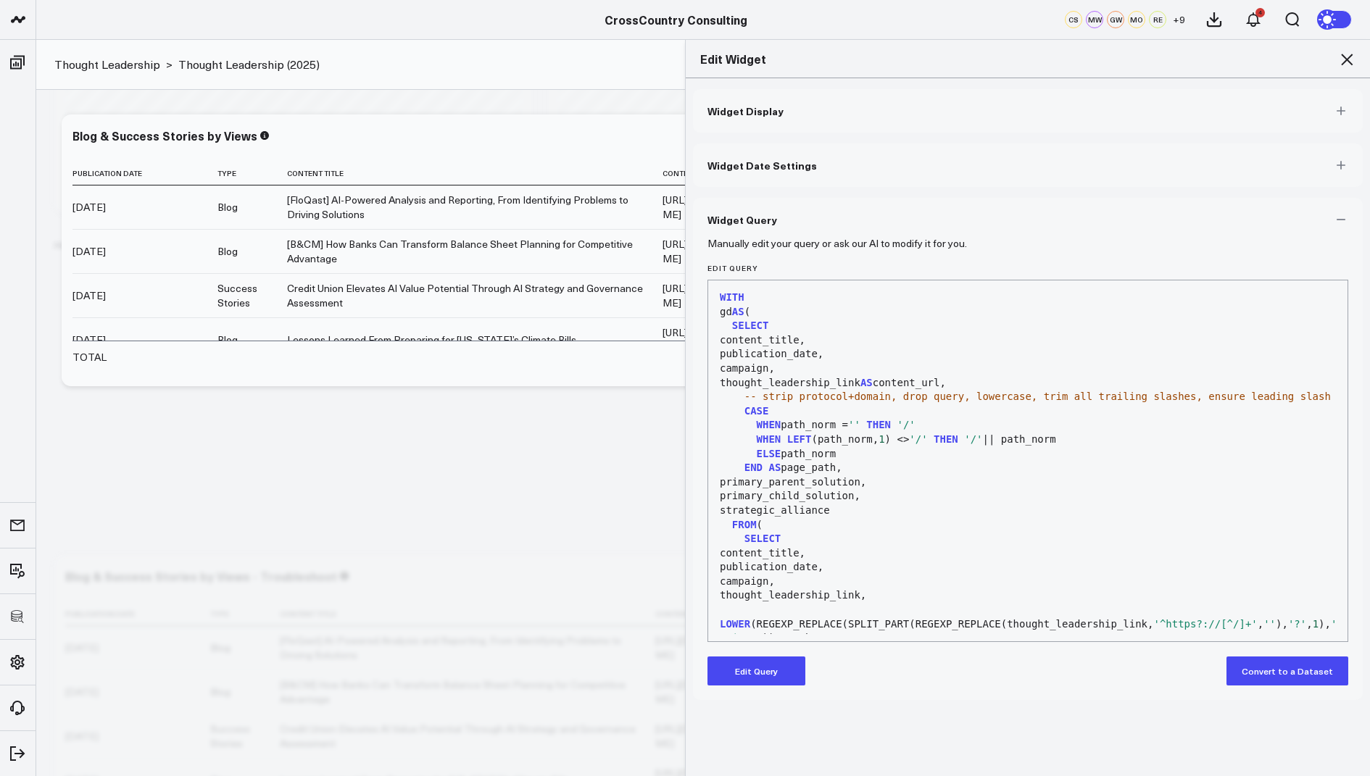
click at [752, 670] on button "Edit Query" at bounding box center [756, 671] width 98 height 29
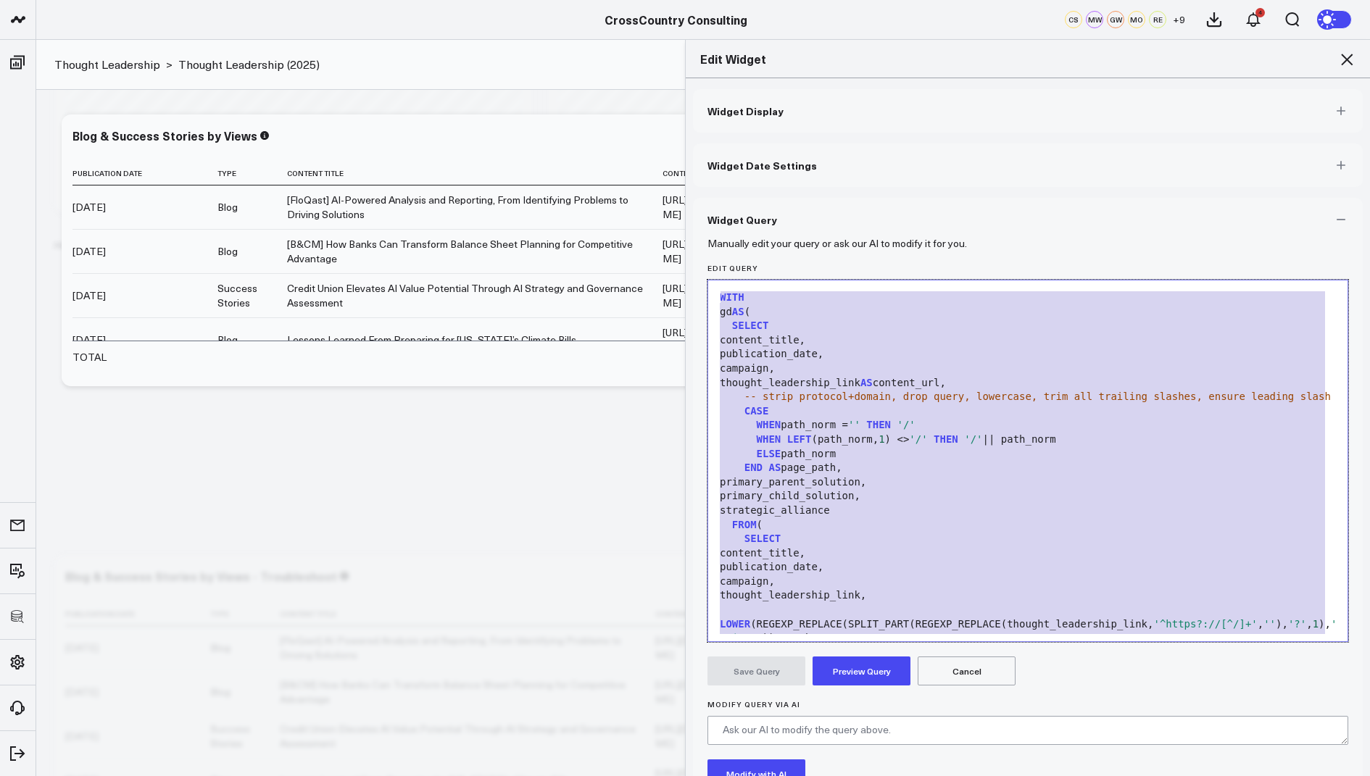
drag, startPoint x: 847, startPoint y: 588, endPoint x: 950, endPoint y: 136, distance: 464.0
copy div "content_title, publication_date, campaign, thought_leadership_link AS content_u…"
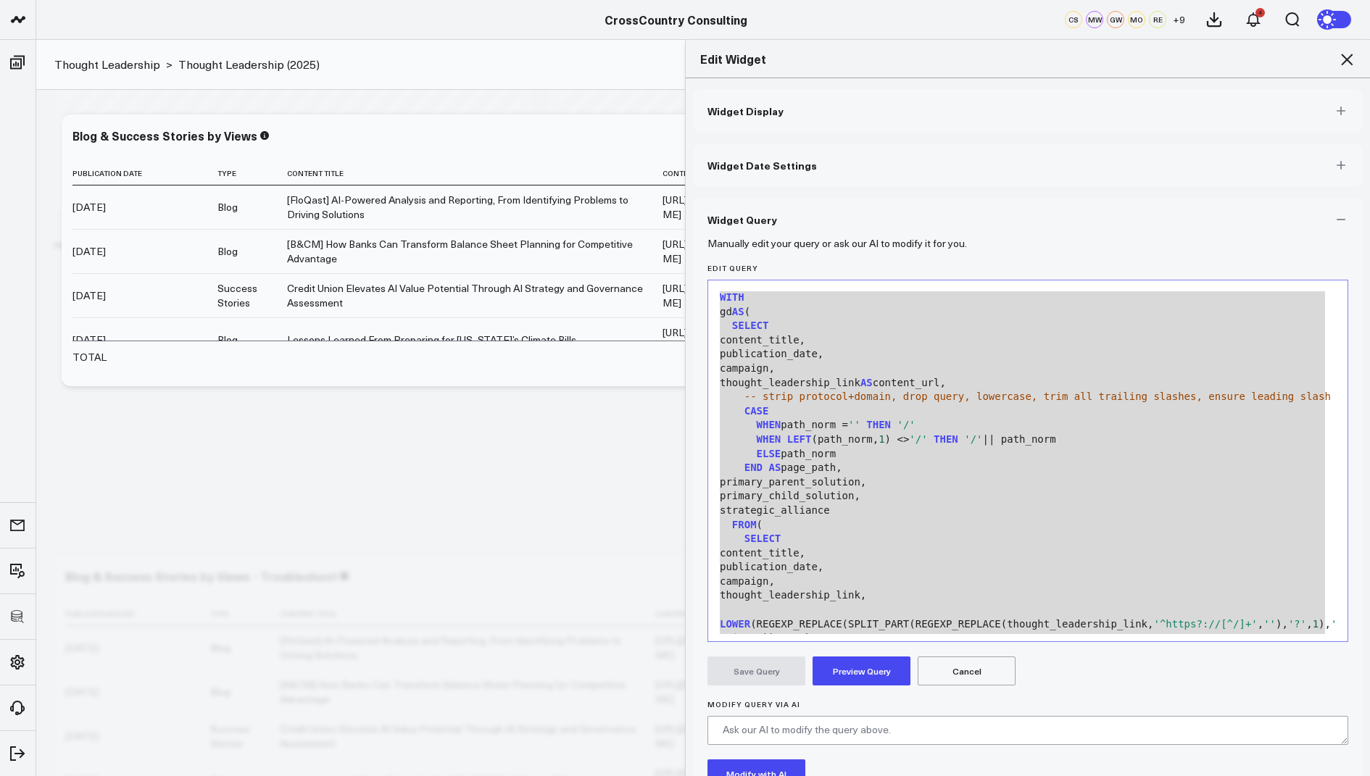
click at [1341, 54] on icon at bounding box center [1347, 60] width 12 height 12
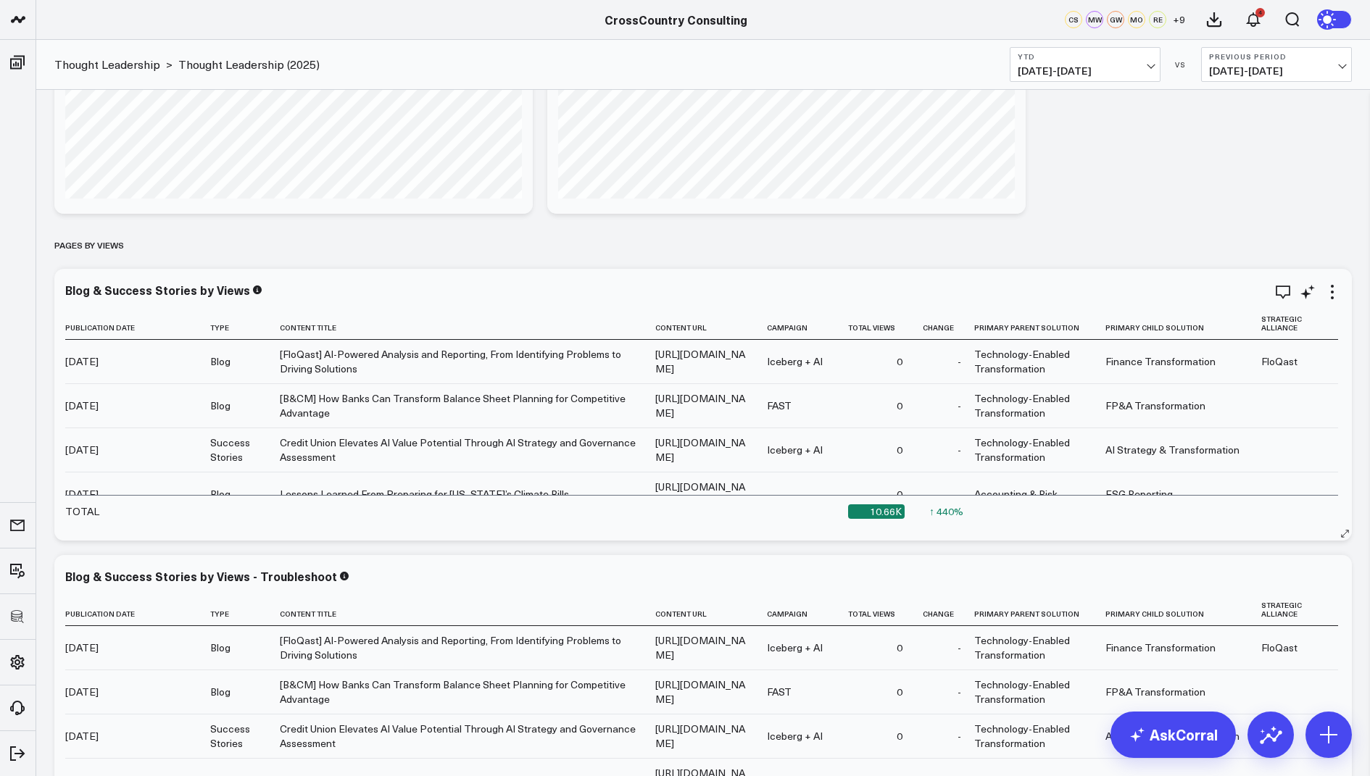
click at [1343, 290] on div "Blog & Success Stories by Views Publication Date Type Content Title Content Url…" at bounding box center [702, 405] width 1297 height 272
click at [1334, 293] on icon at bounding box center [1331, 291] width 17 height 17
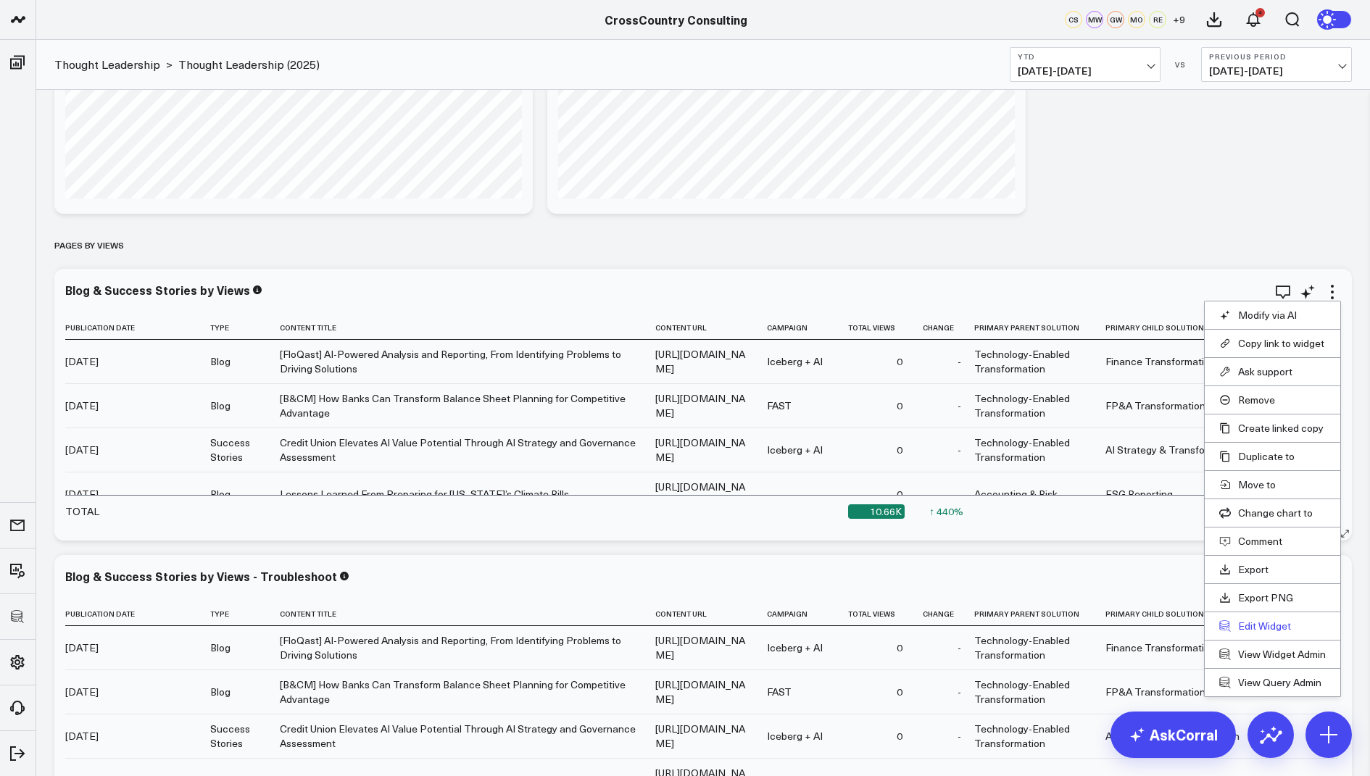
click at [1241, 624] on button "Edit Widget" at bounding box center [1272, 626] width 107 height 13
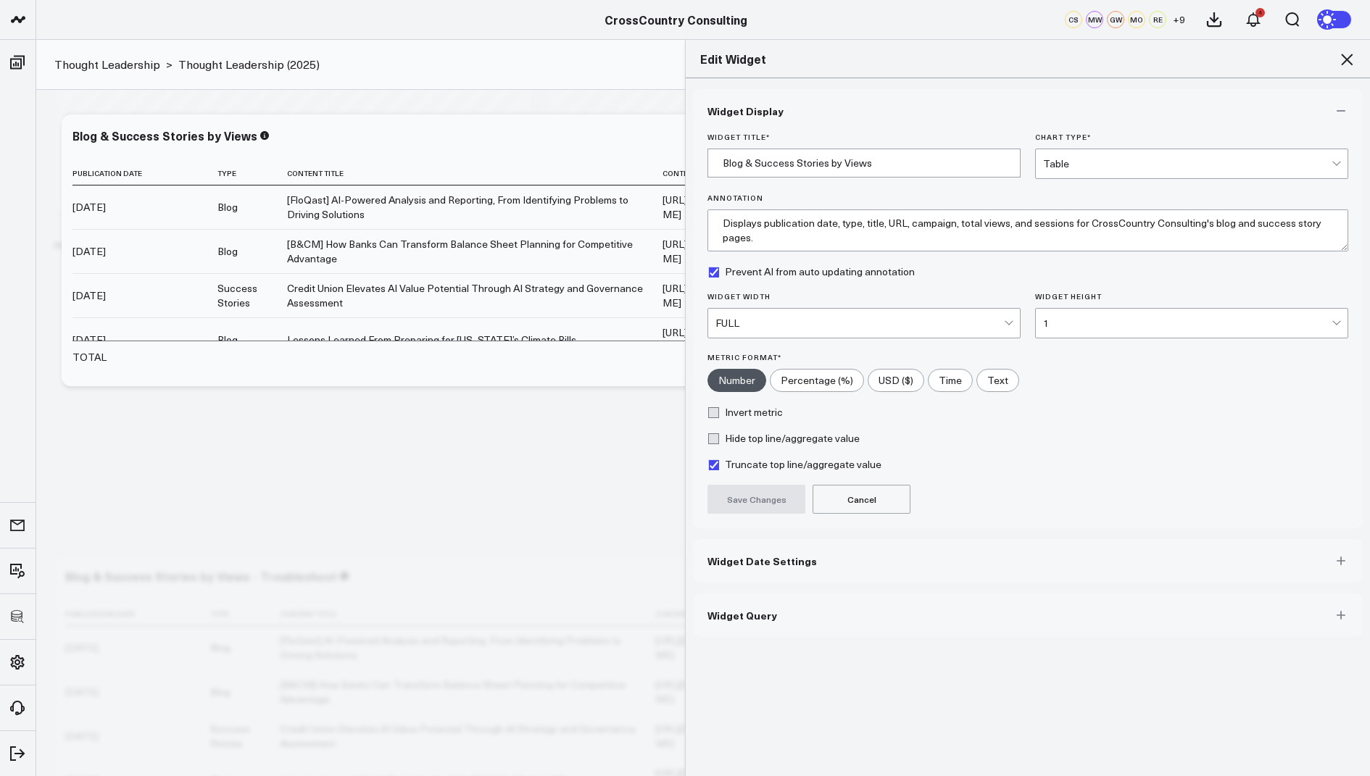
click at [736, 602] on button "Widget Query" at bounding box center [1028, 615] width 670 height 43
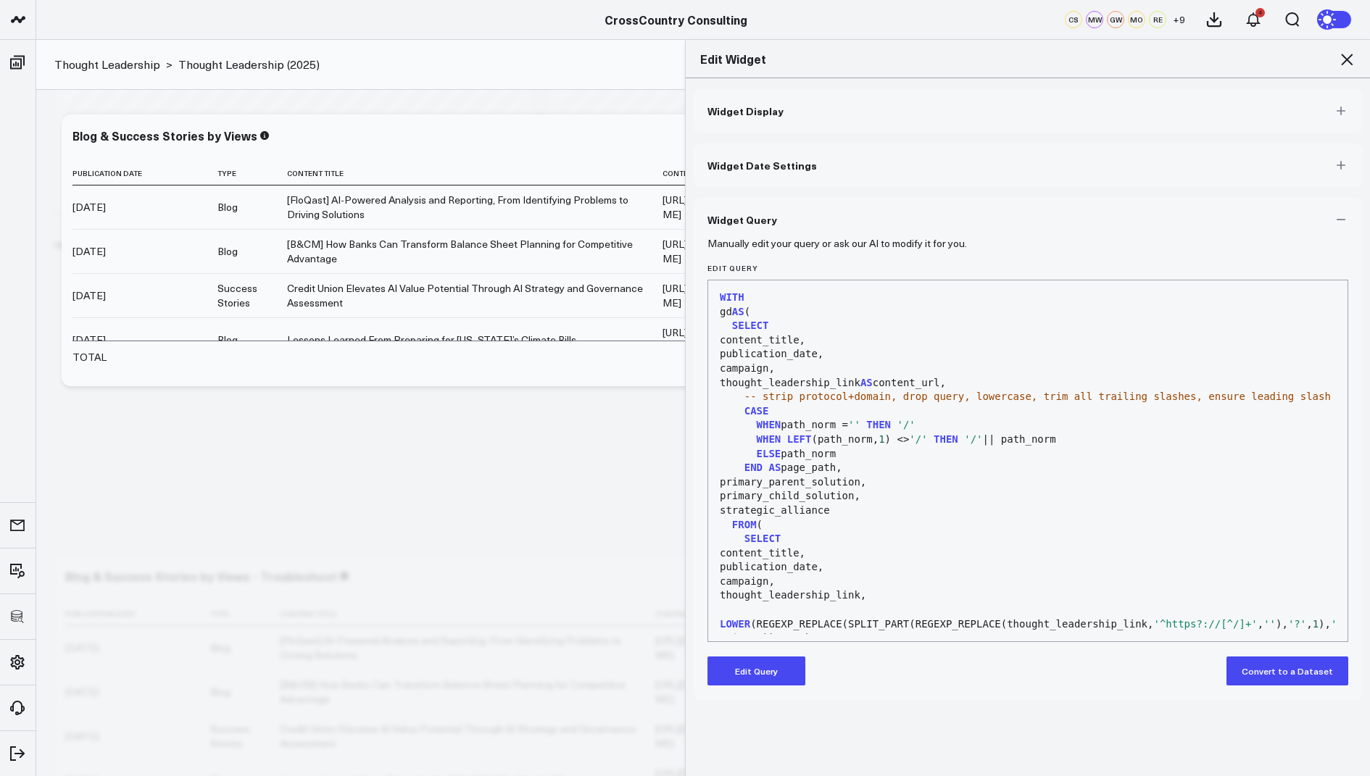
click at [738, 666] on button "Edit Query" at bounding box center [756, 671] width 98 height 29
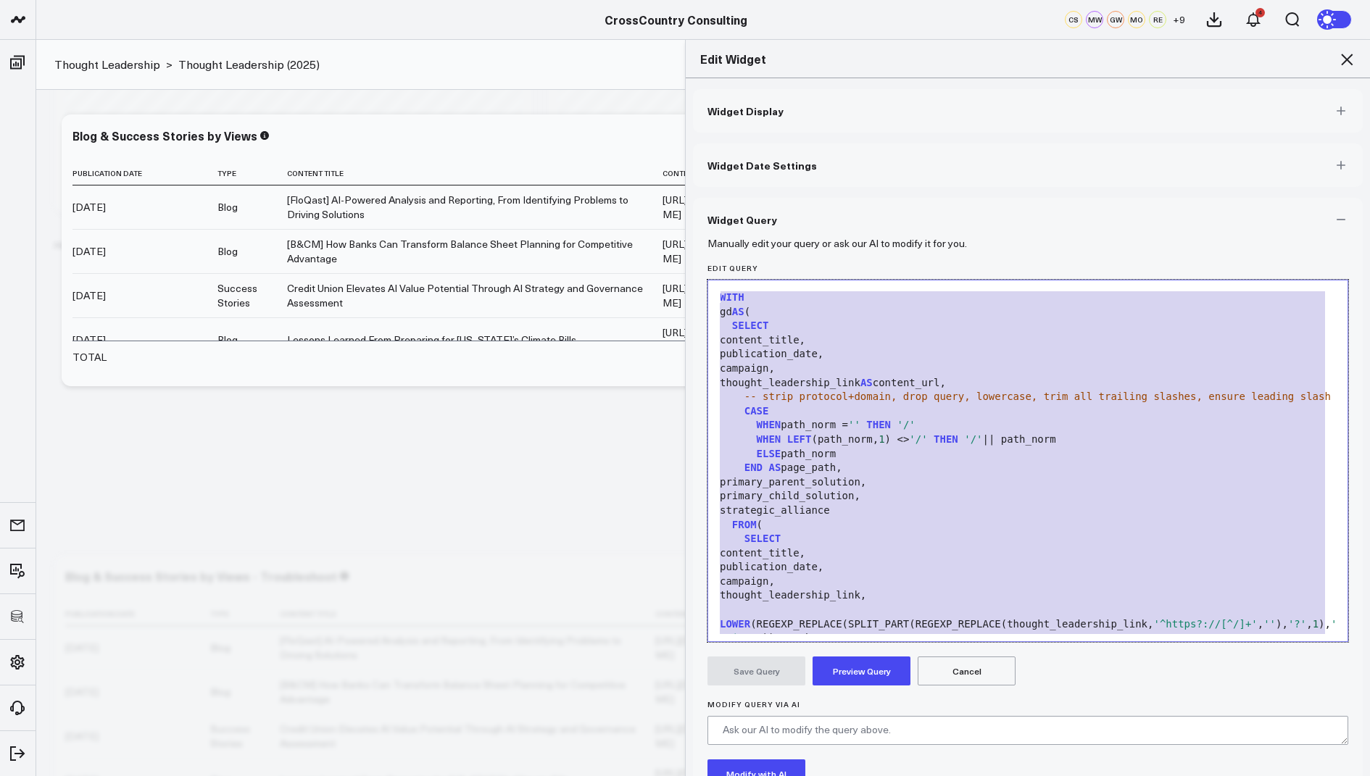
drag, startPoint x: 835, startPoint y: 594, endPoint x: 889, endPoint y: 192, distance: 405.9
click at [901, 147] on div "Widget Display Widget Date Settings Widget Query Manually edit your query or as…" at bounding box center [1028, 484] width 670 height 791
copy div "WITH gd AS ( SELECT content_title, publication_date, campaign, thought_leadersh…"
click at [1352, 49] on div "Edit Widget" at bounding box center [1028, 59] width 684 height 38
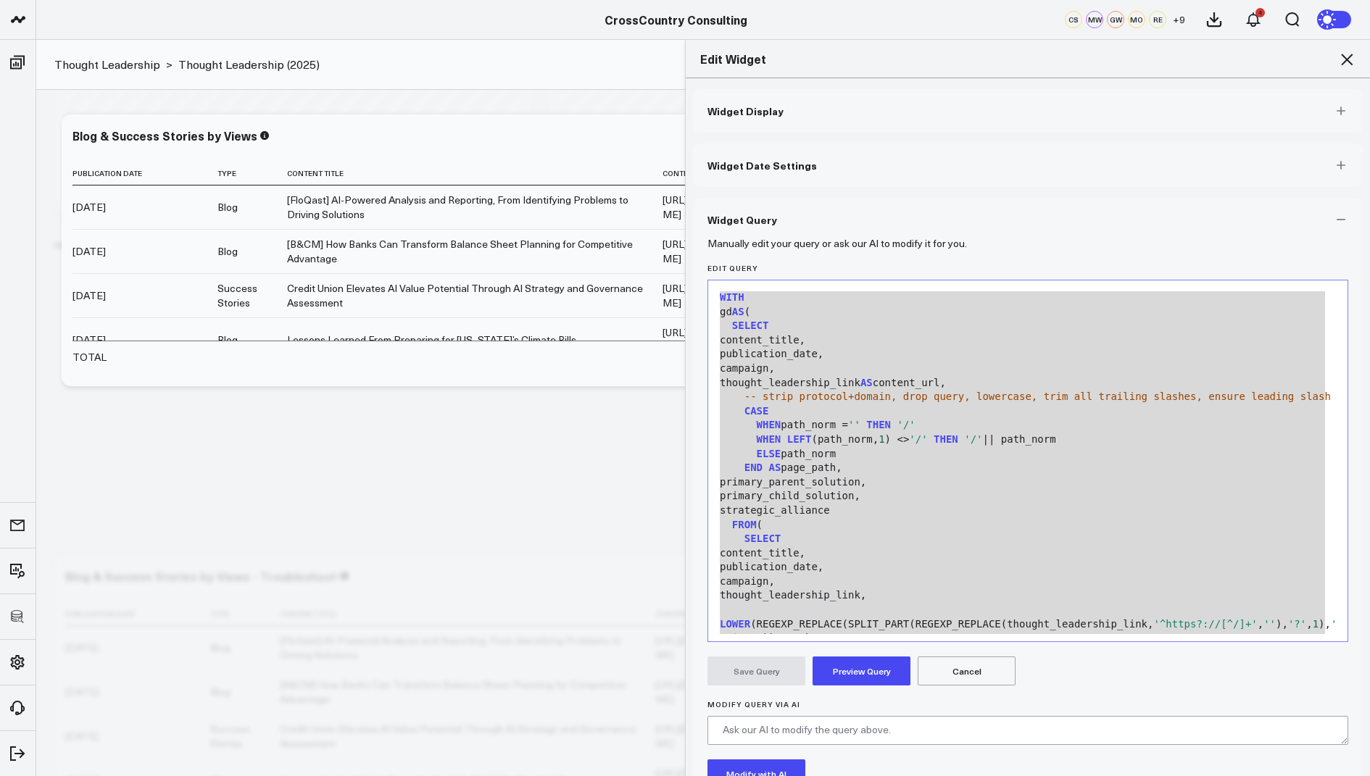
click at [1347, 59] on icon at bounding box center [1347, 60] width 12 height 12
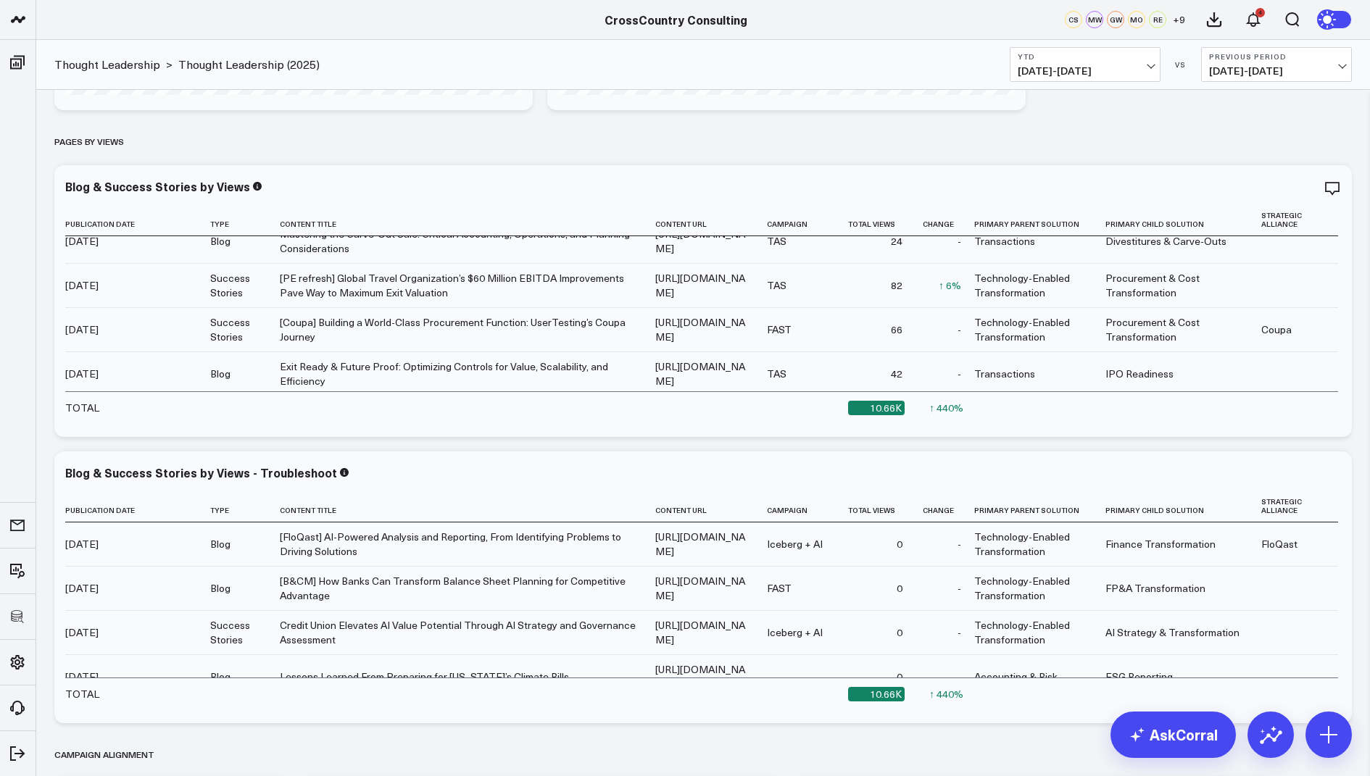
scroll to position [3317, 0]
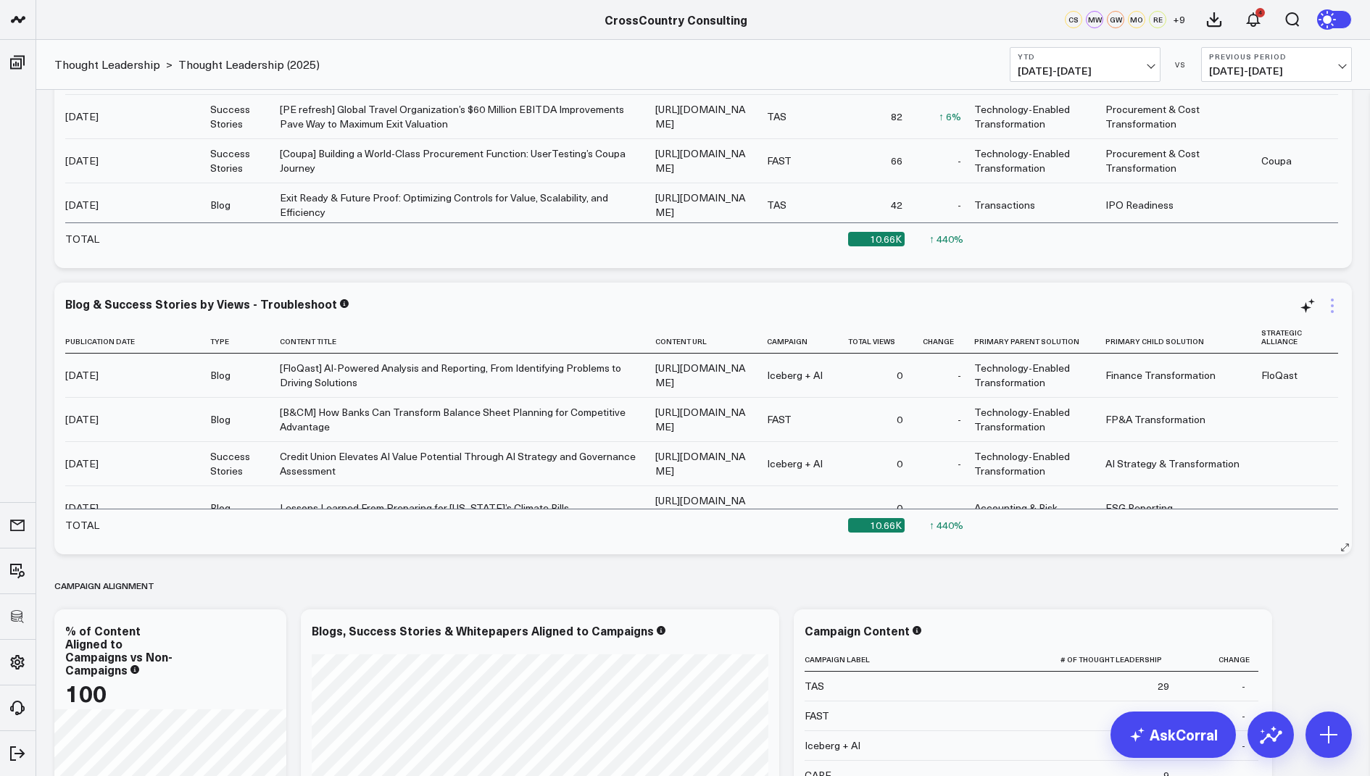
click at [1337, 306] on icon at bounding box center [1331, 305] width 17 height 17
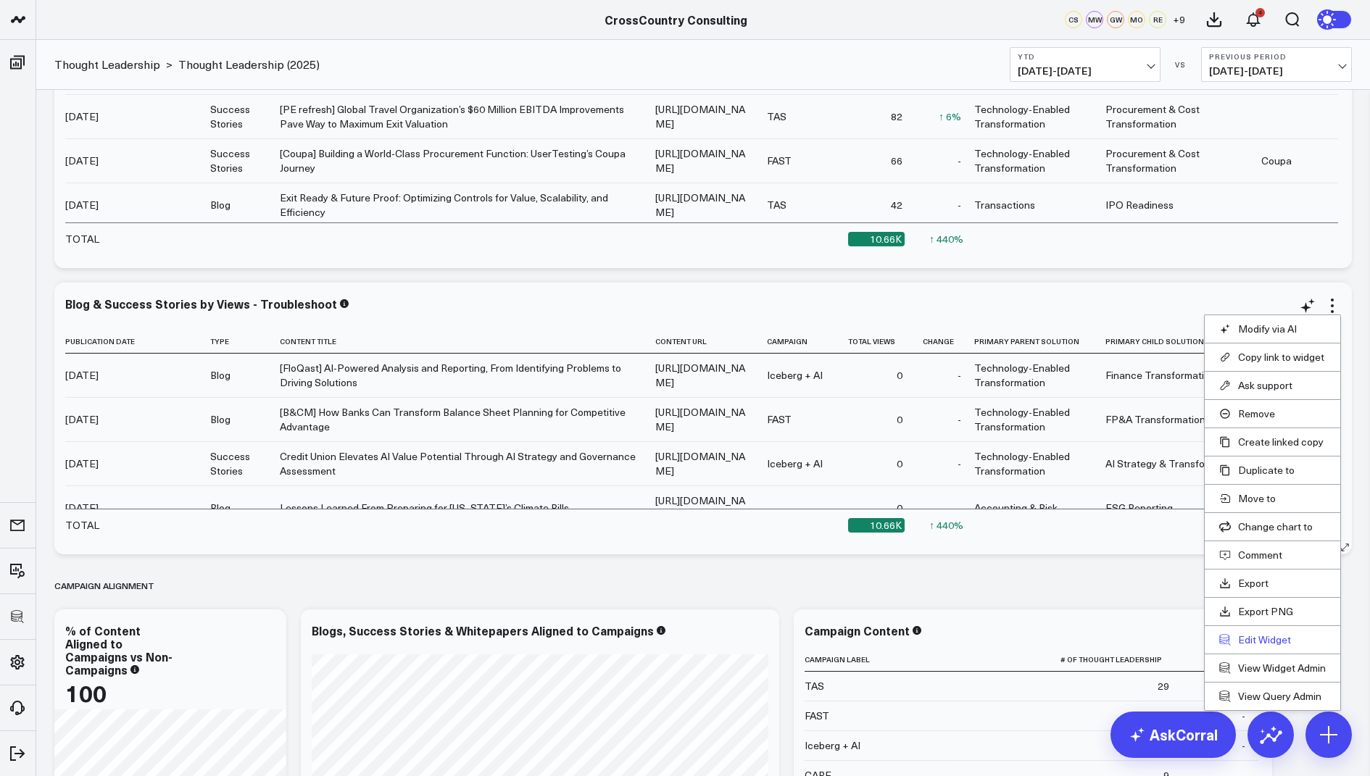
click at [1256, 633] on button "Edit Widget" at bounding box center [1272, 639] width 107 height 13
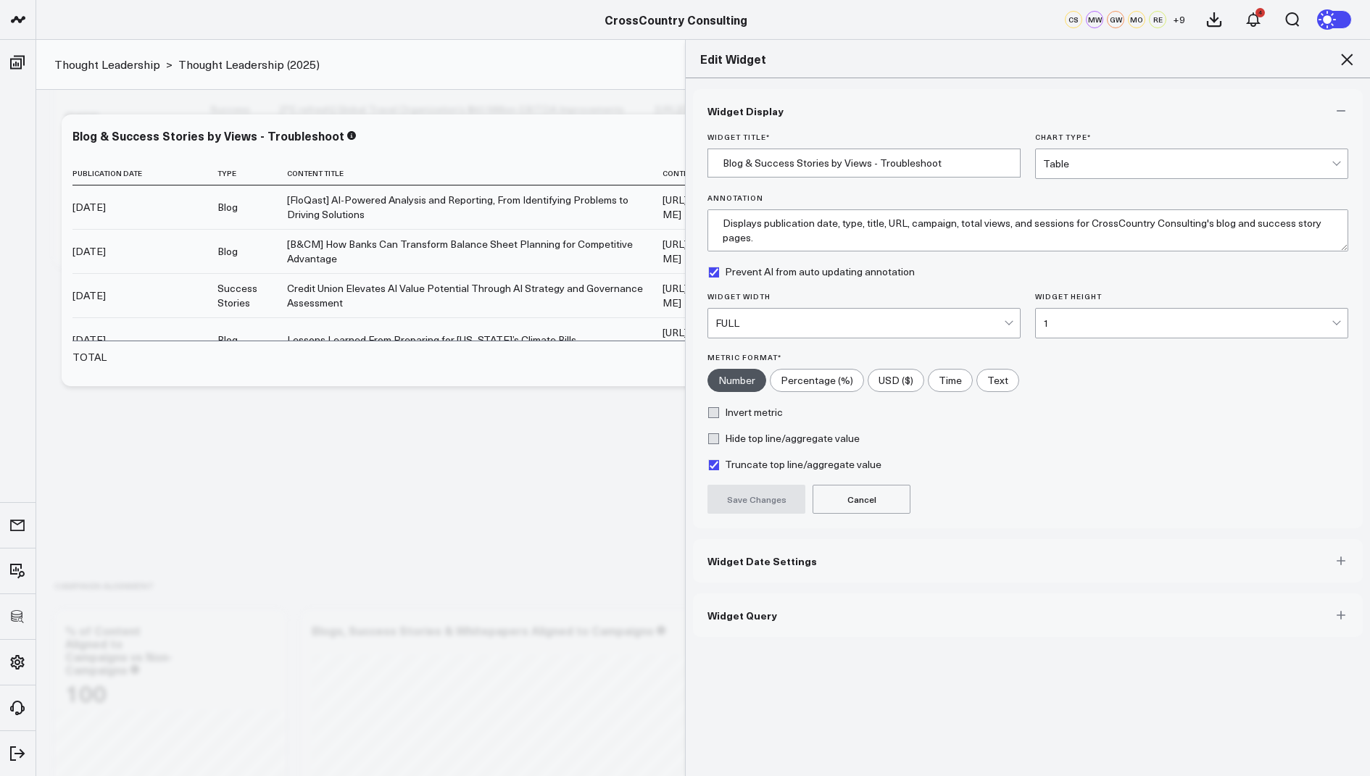
click at [714, 611] on span "Widget Query" at bounding box center [742, 616] width 70 height 12
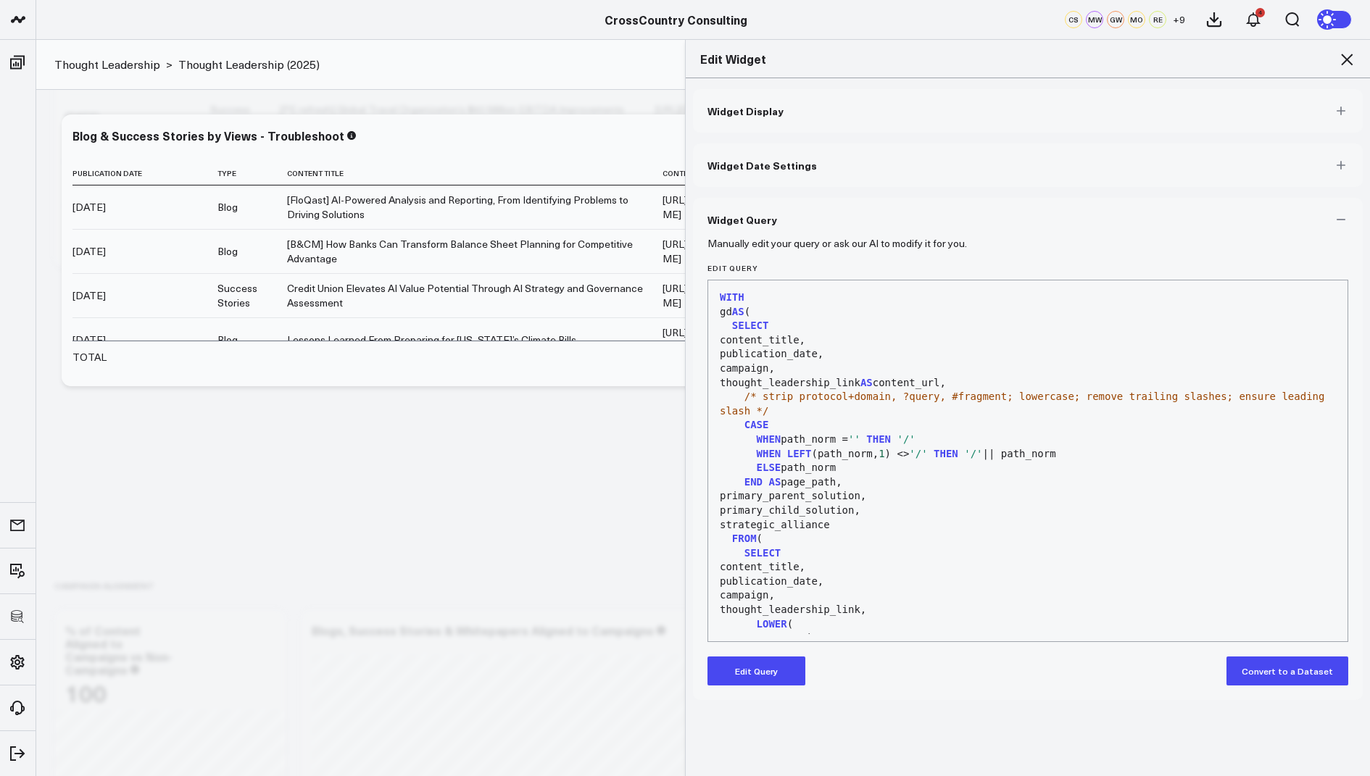
click at [744, 669] on button "Edit Query" at bounding box center [756, 671] width 98 height 29
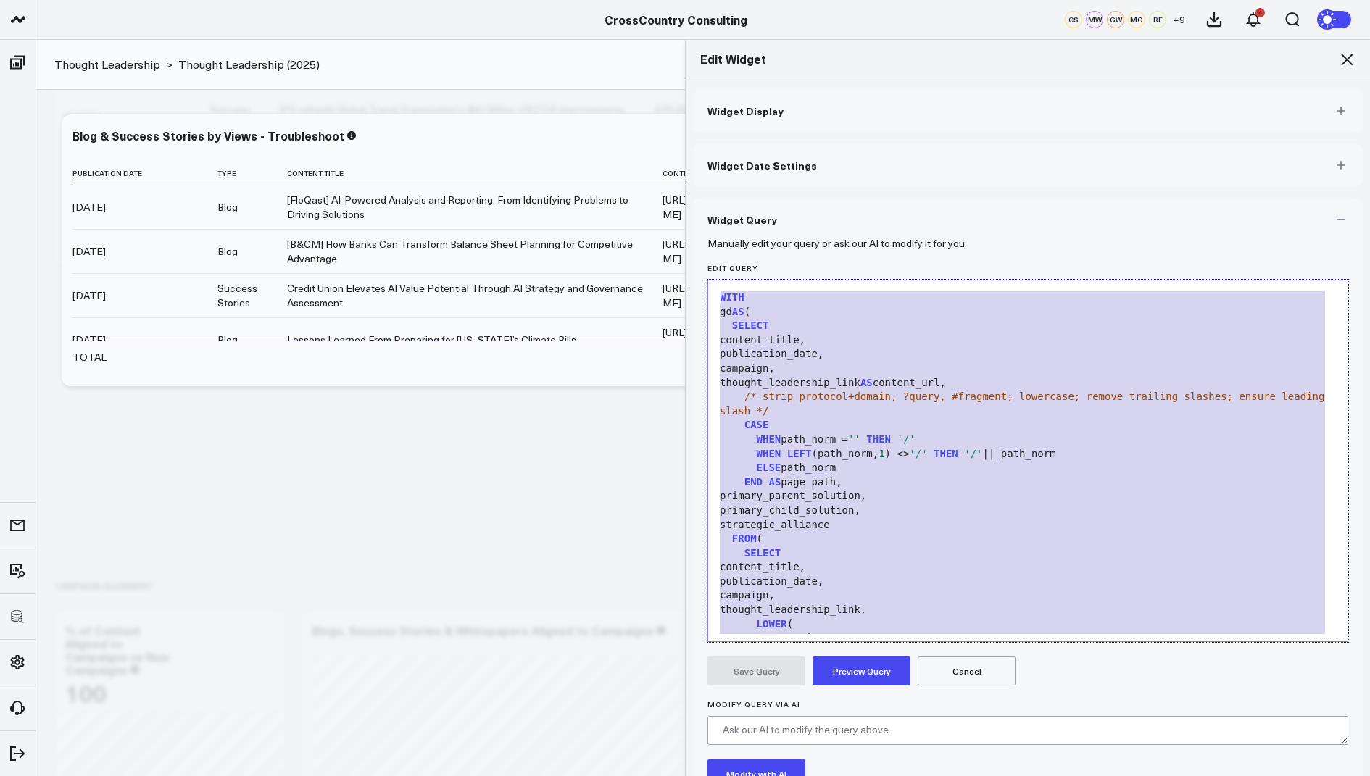
drag, startPoint x: 828, startPoint y: 578, endPoint x: 881, endPoint y: 119, distance: 462.5
click at [881, 119] on div "Widget Display Widget Date Settings Widget Query Manually edit your query or as…" at bounding box center [1028, 484] width 670 height 791
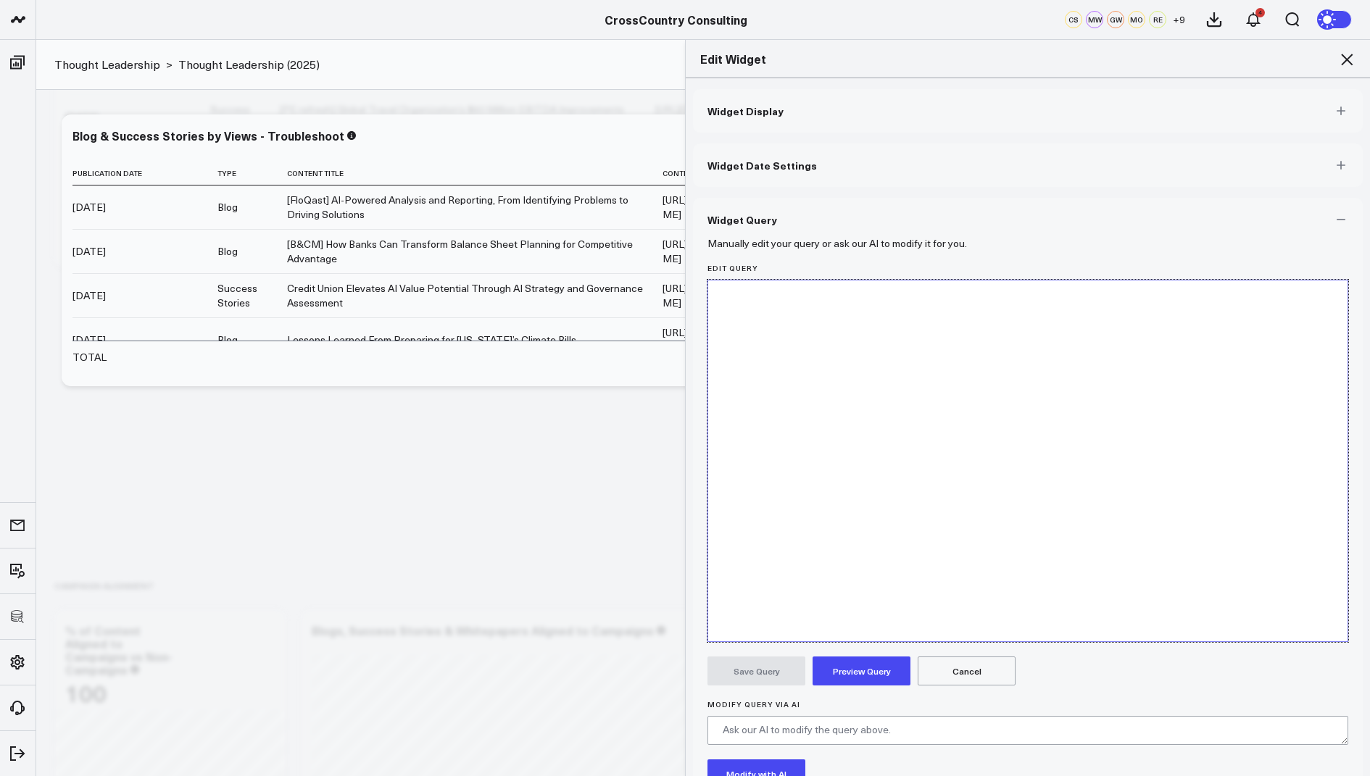
scroll to position [1263, 0]
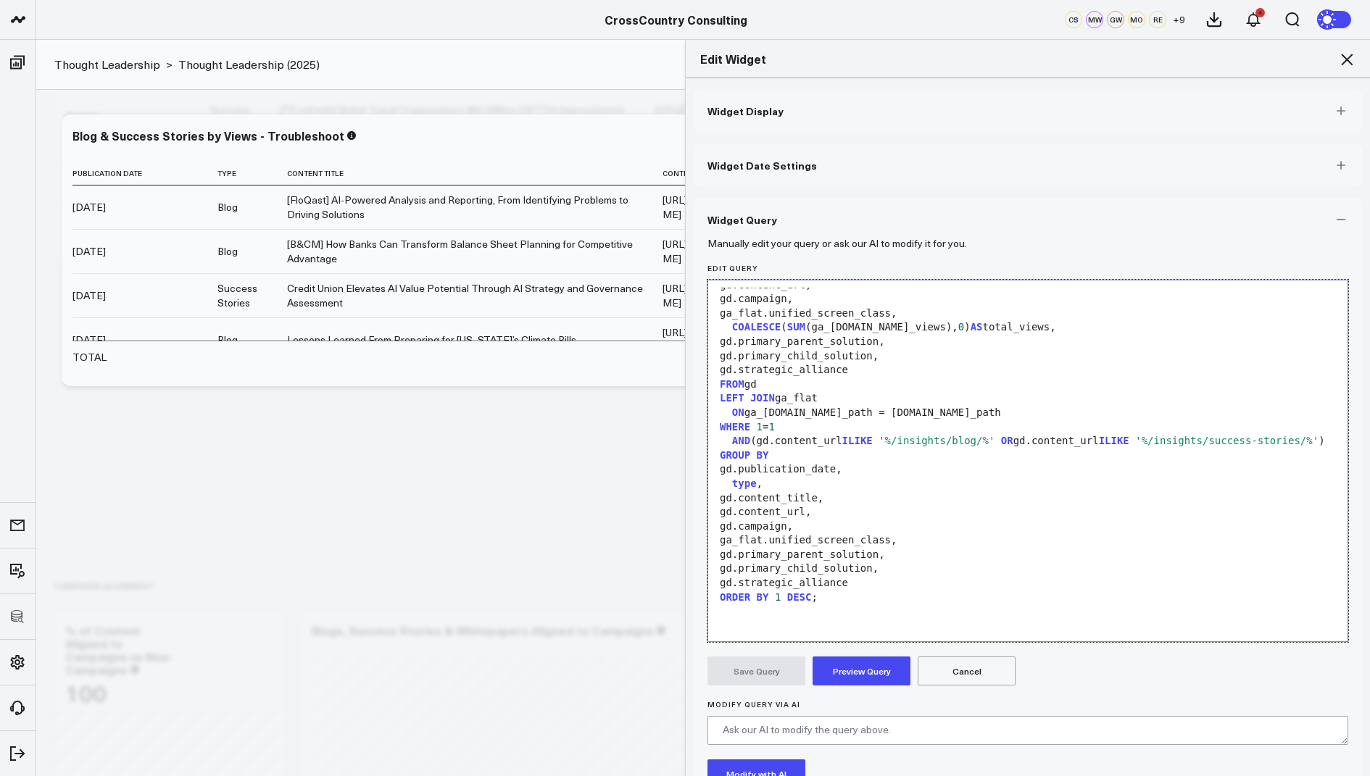
click at [841, 667] on button "Preview Query" at bounding box center [862, 671] width 98 height 29
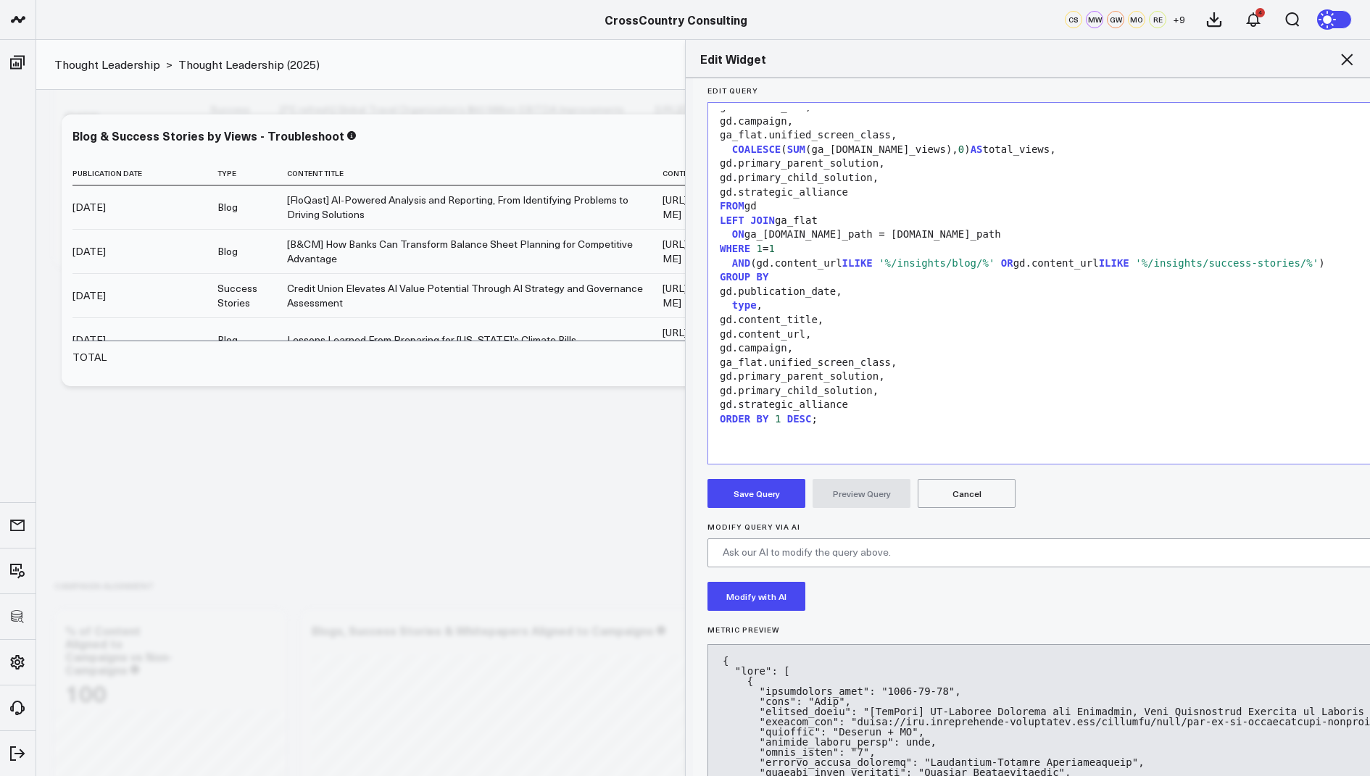
scroll to position [183, 0]
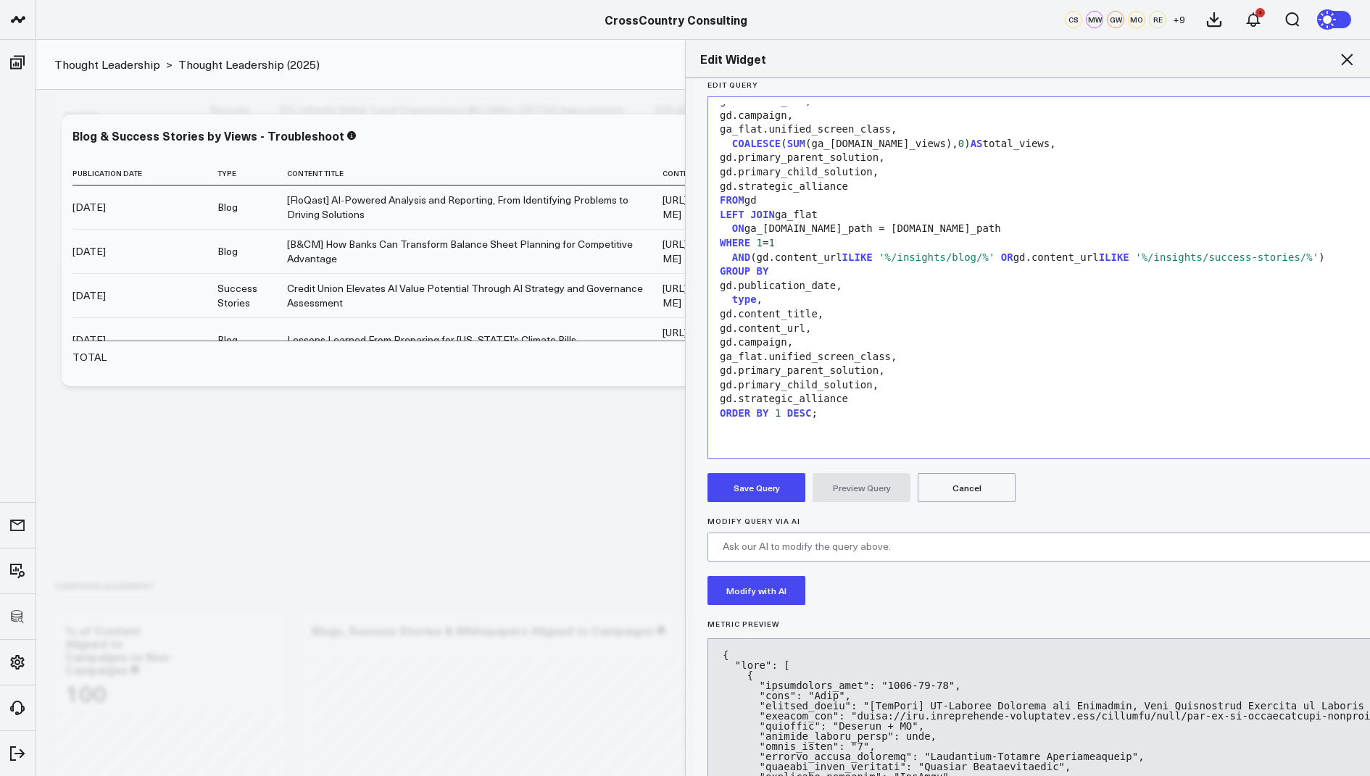
click at [762, 487] on button "Save Query" at bounding box center [756, 487] width 98 height 29
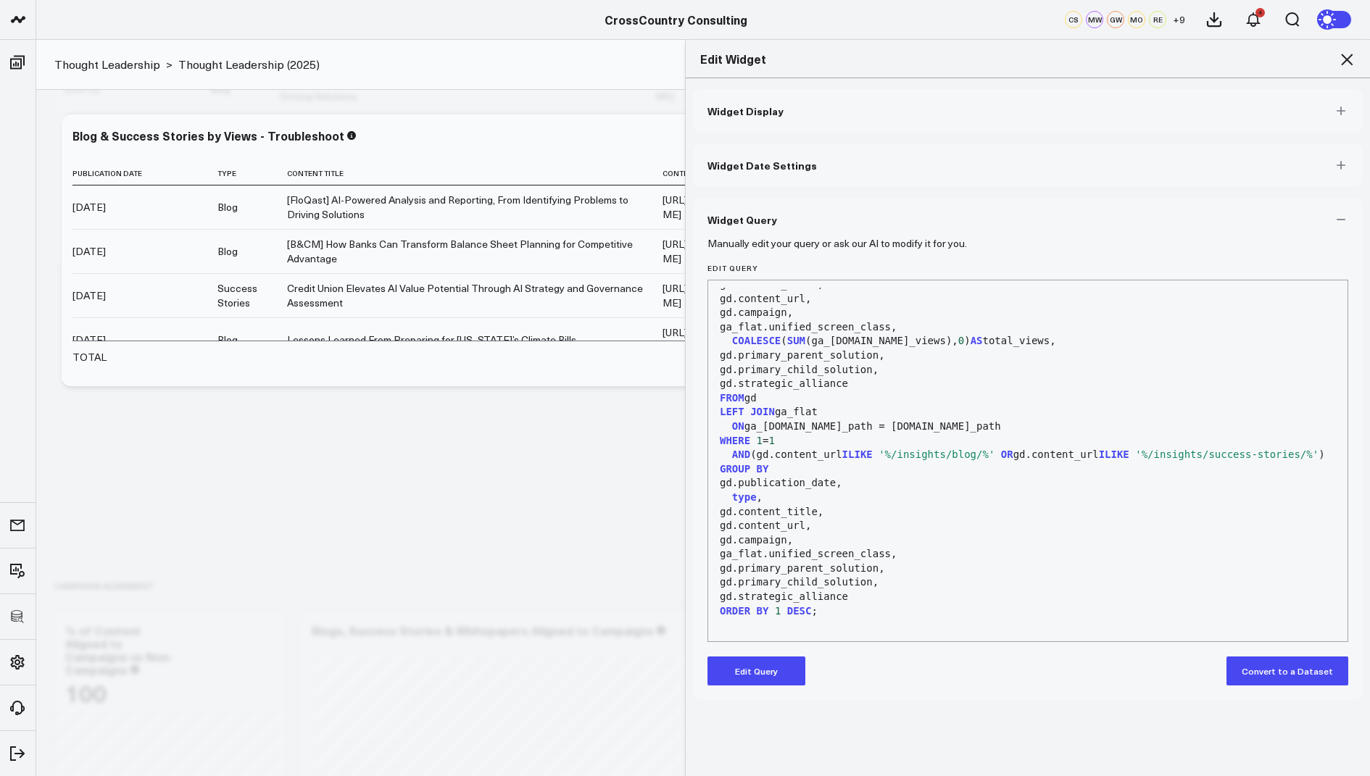
scroll to position [1263, 0]
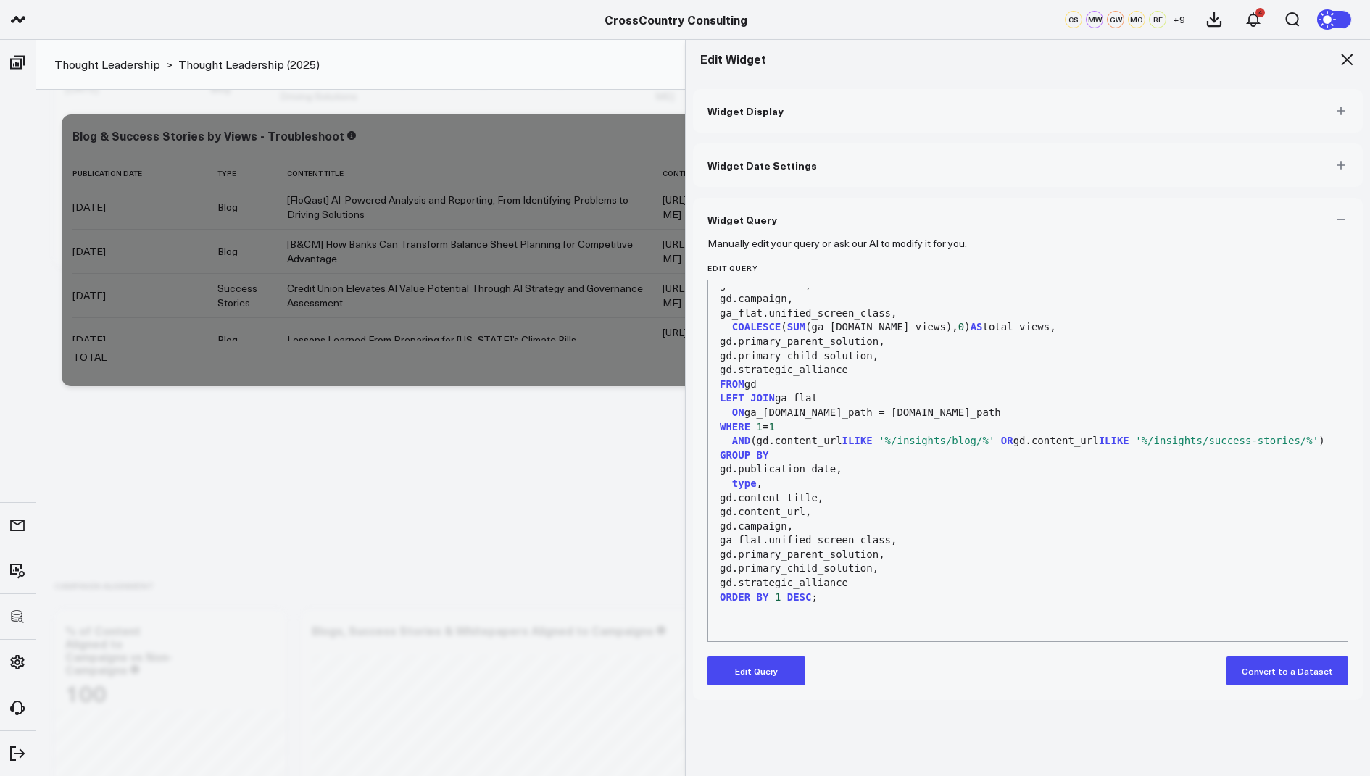
click at [1343, 62] on icon at bounding box center [1347, 60] width 12 height 12
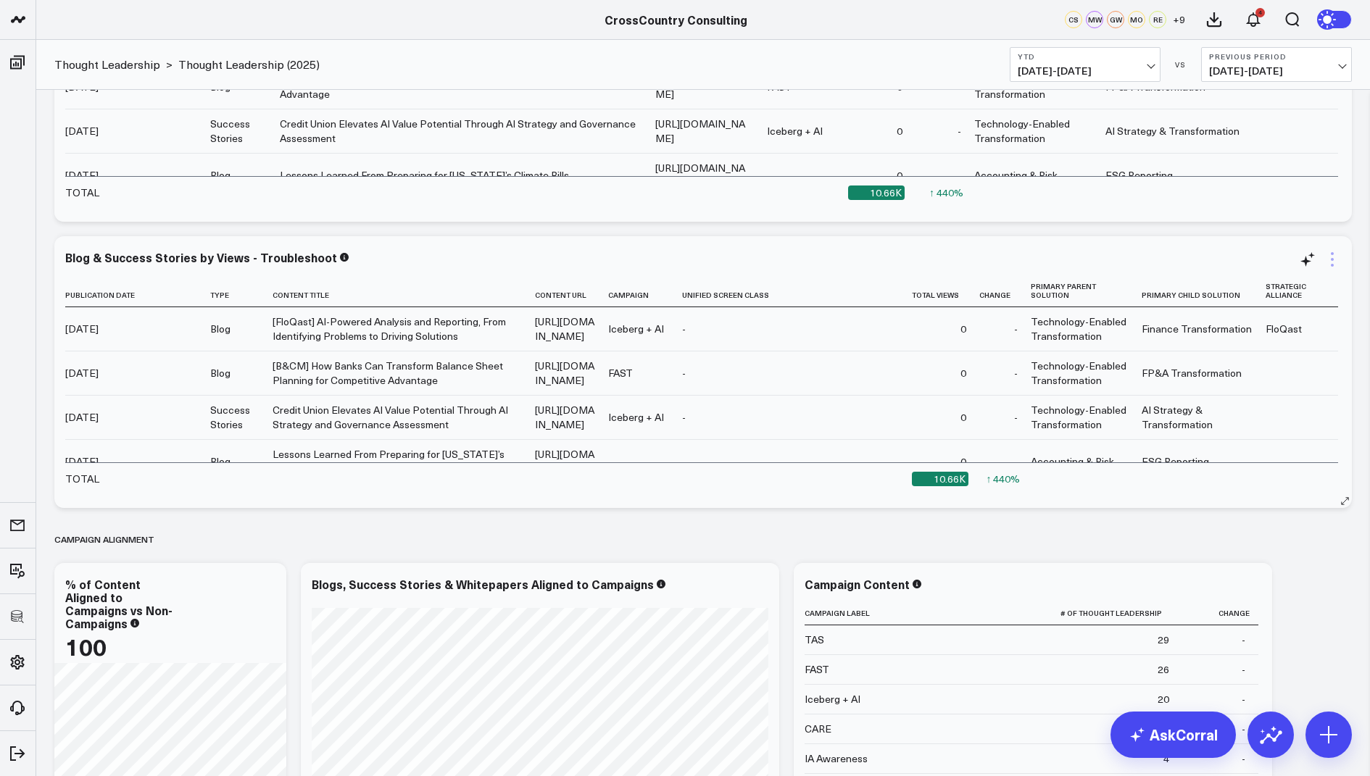
click at [1329, 262] on icon at bounding box center [1331, 259] width 17 height 17
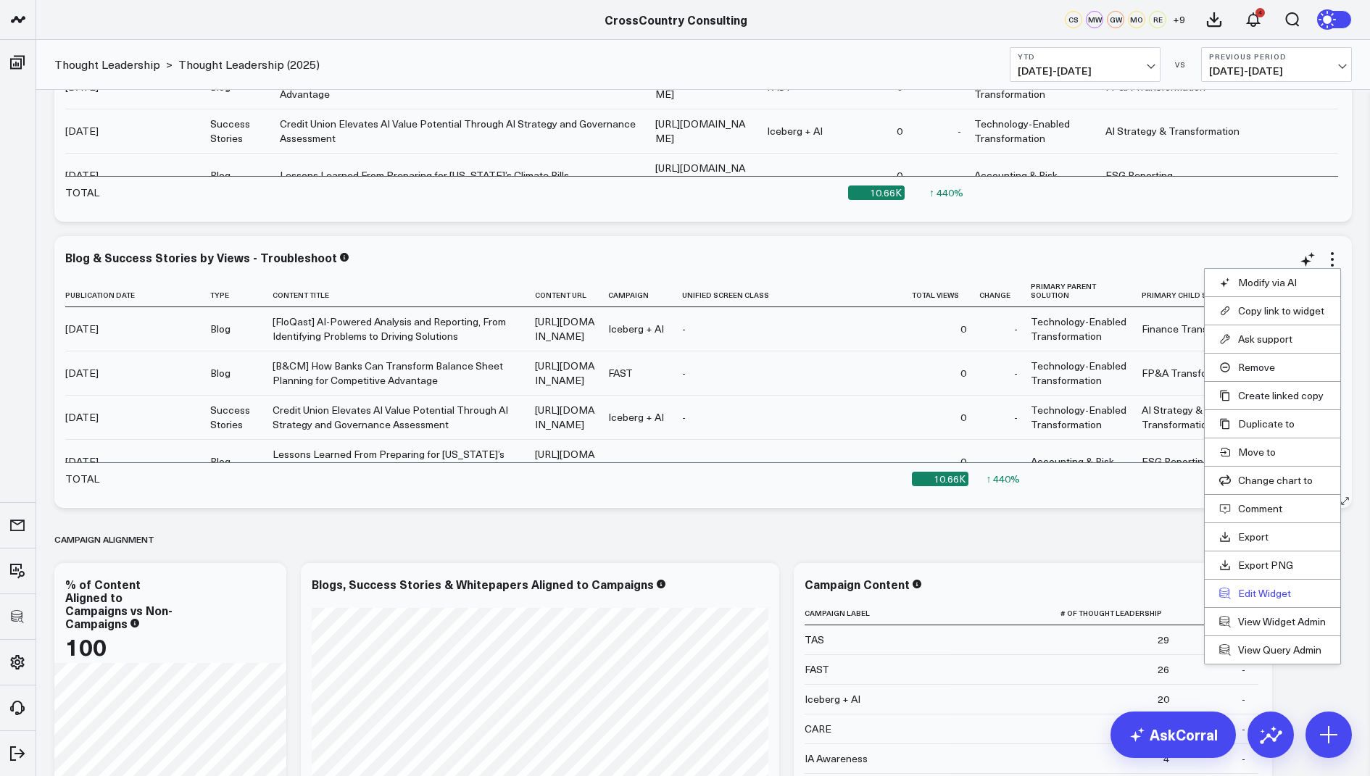
click at [1250, 587] on button "Edit Widget" at bounding box center [1272, 593] width 107 height 13
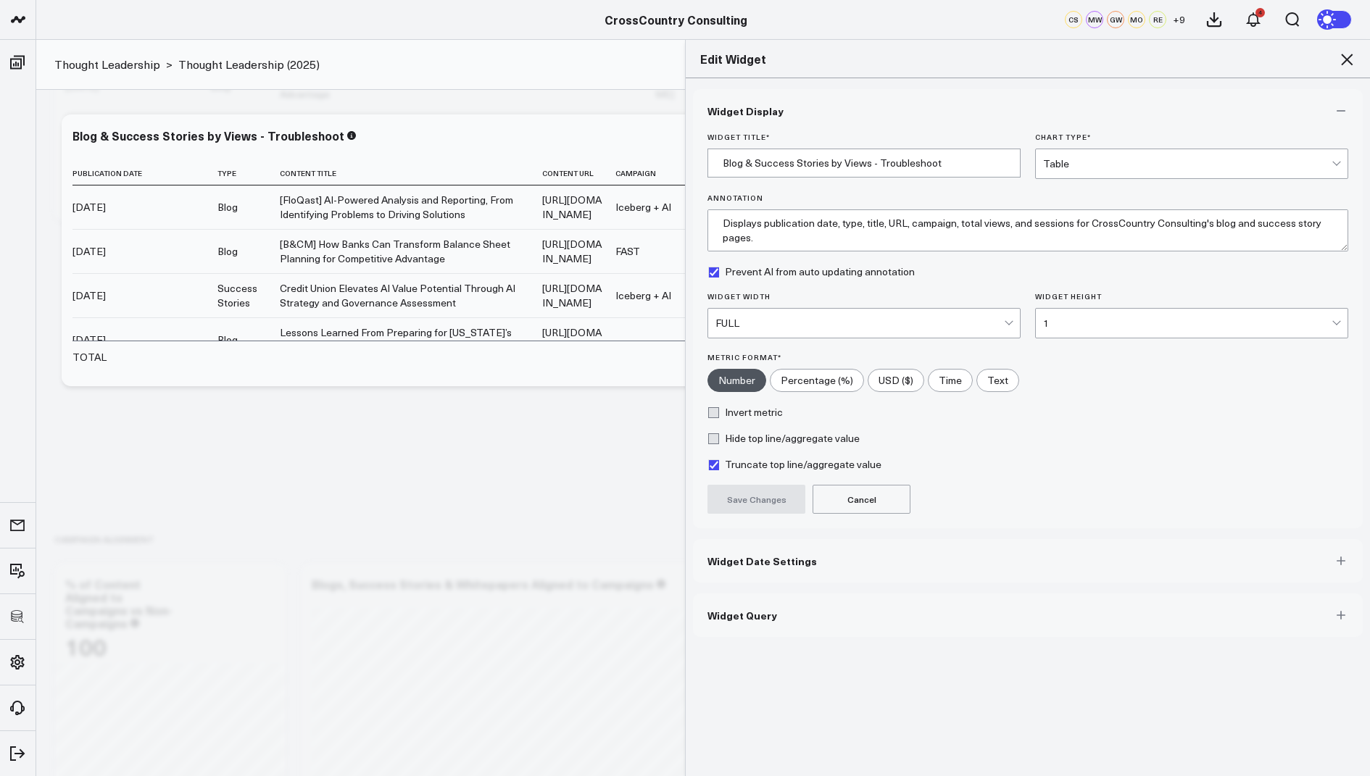
click at [735, 620] on button "Widget Query" at bounding box center [1028, 615] width 670 height 43
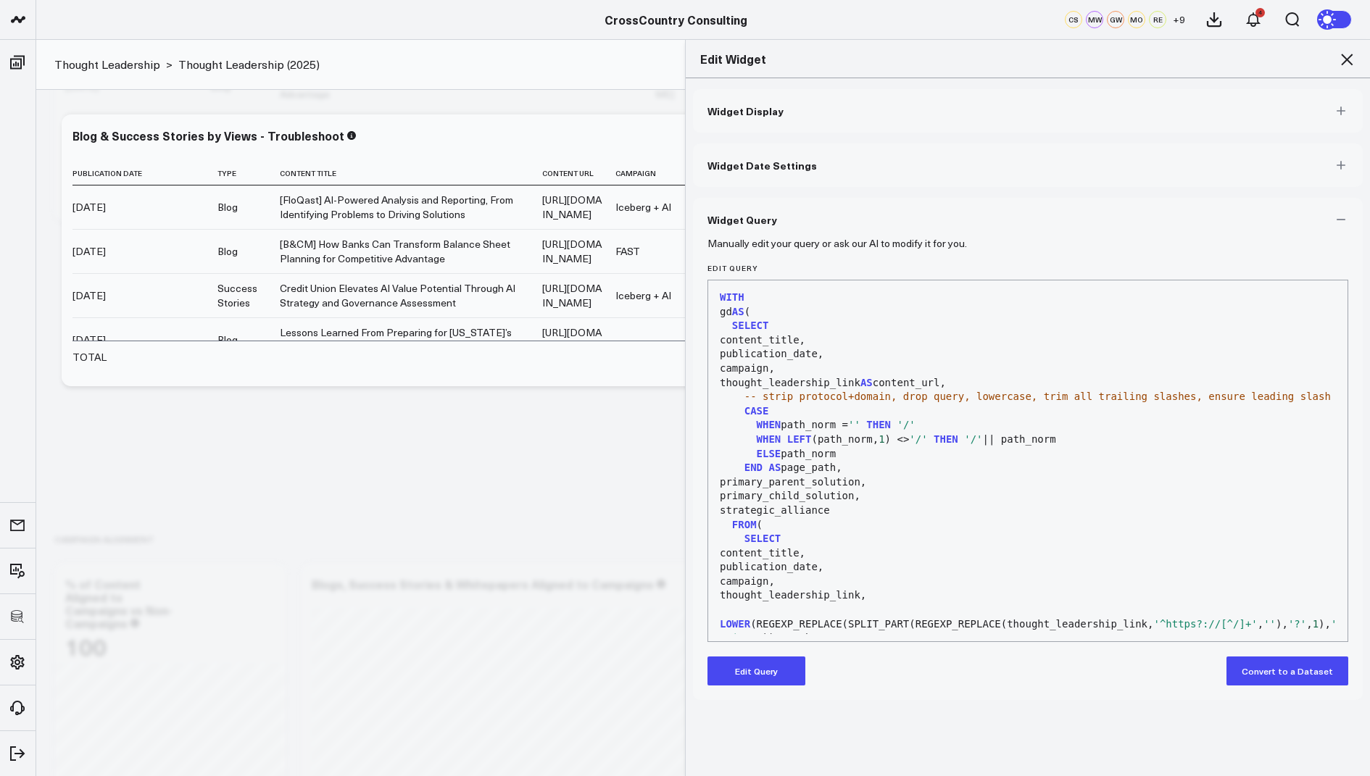
click at [757, 673] on button "Edit Query" at bounding box center [756, 671] width 98 height 29
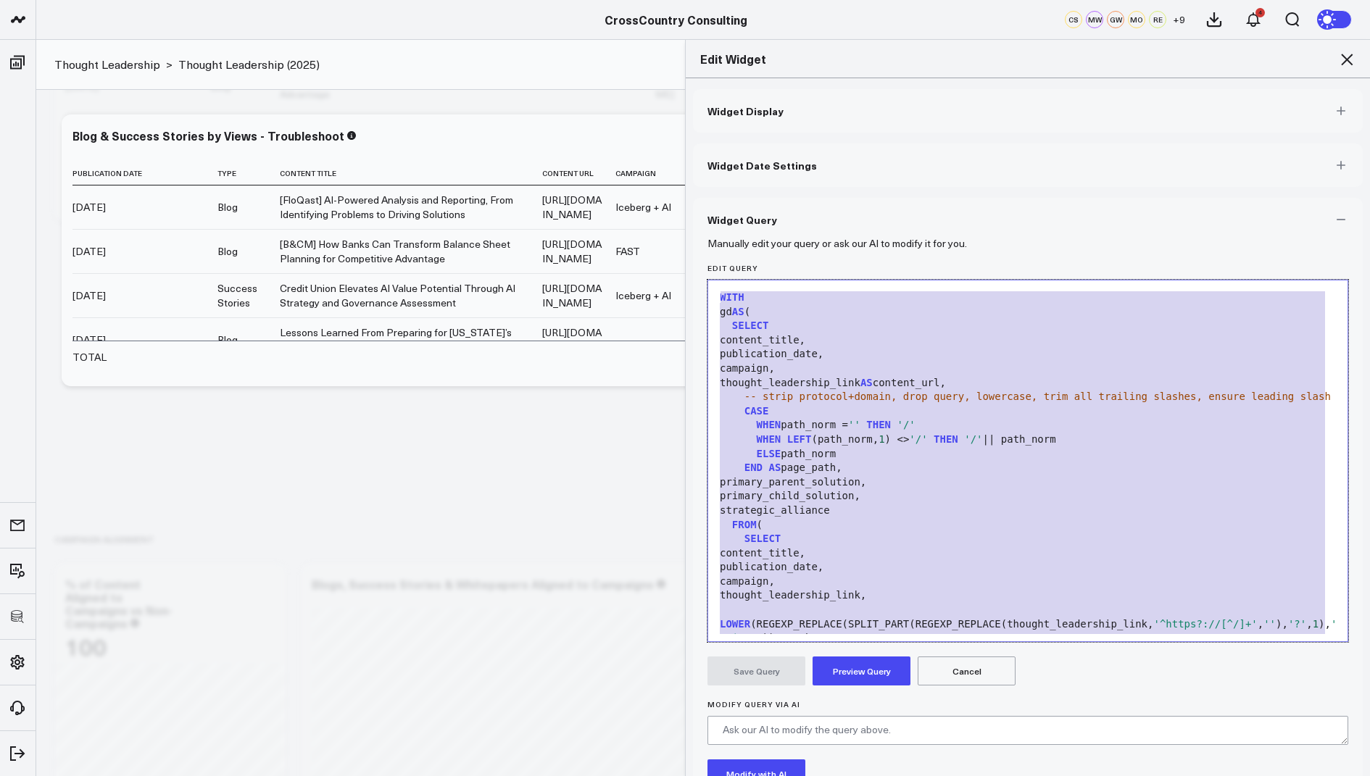
drag, startPoint x: 829, startPoint y: 568, endPoint x: 907, endPoint y: 148, distance: 427.6
click at [907, 148] on div "Widget Display Widget Date Settings Widget Query Manually edit your query or as…" at bounding box center [1028, 484] width 670 height 791
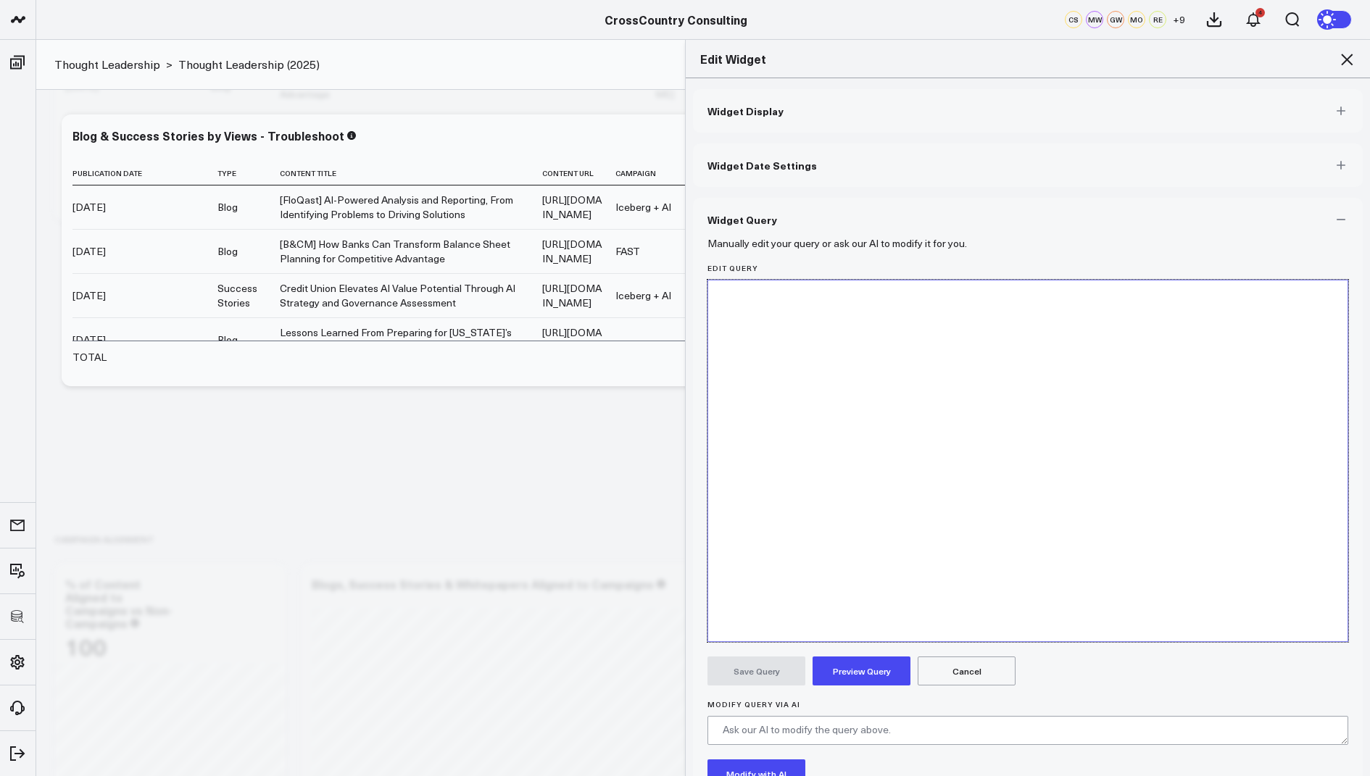
scroll to position [1263, 0]
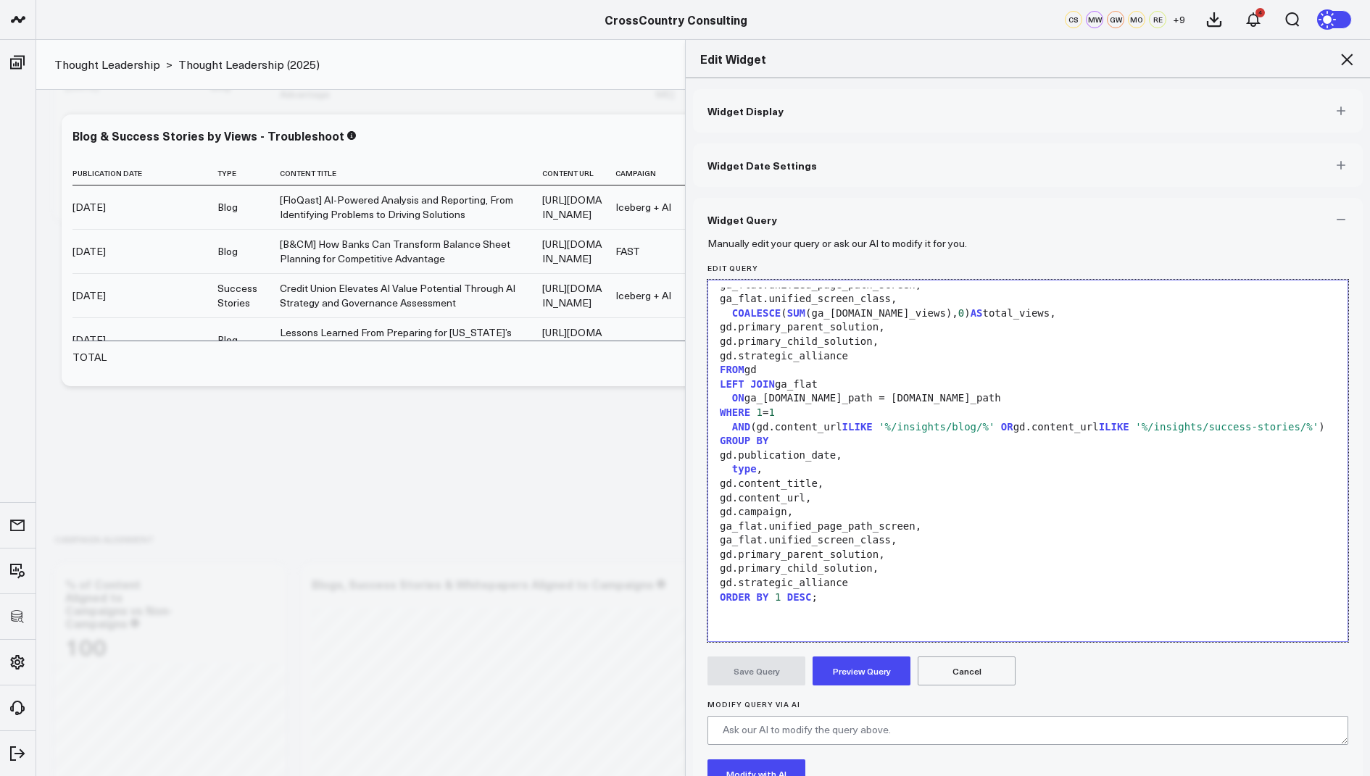
click at [862, 668] on button "Preview Query" at bounding box center [862, 671] width 98 height 29
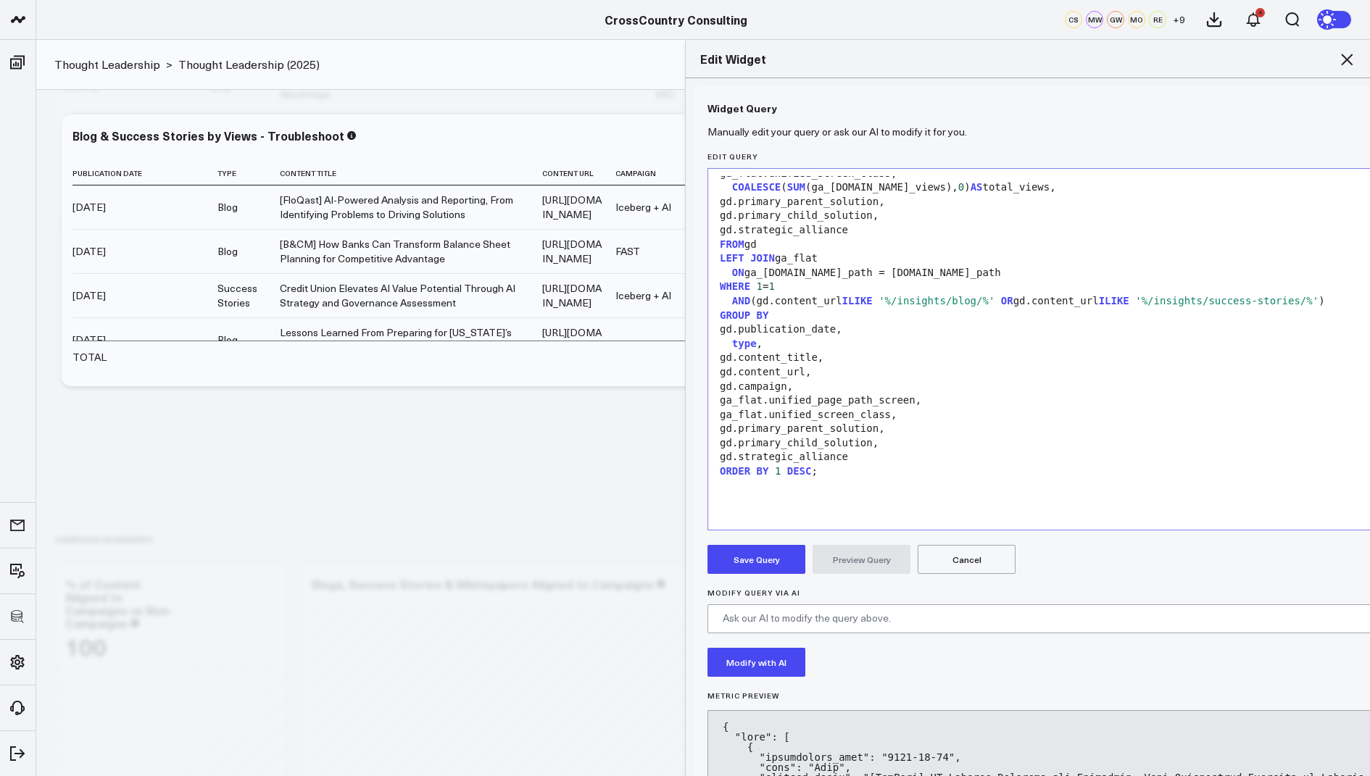
scroll to position [1249, 0]
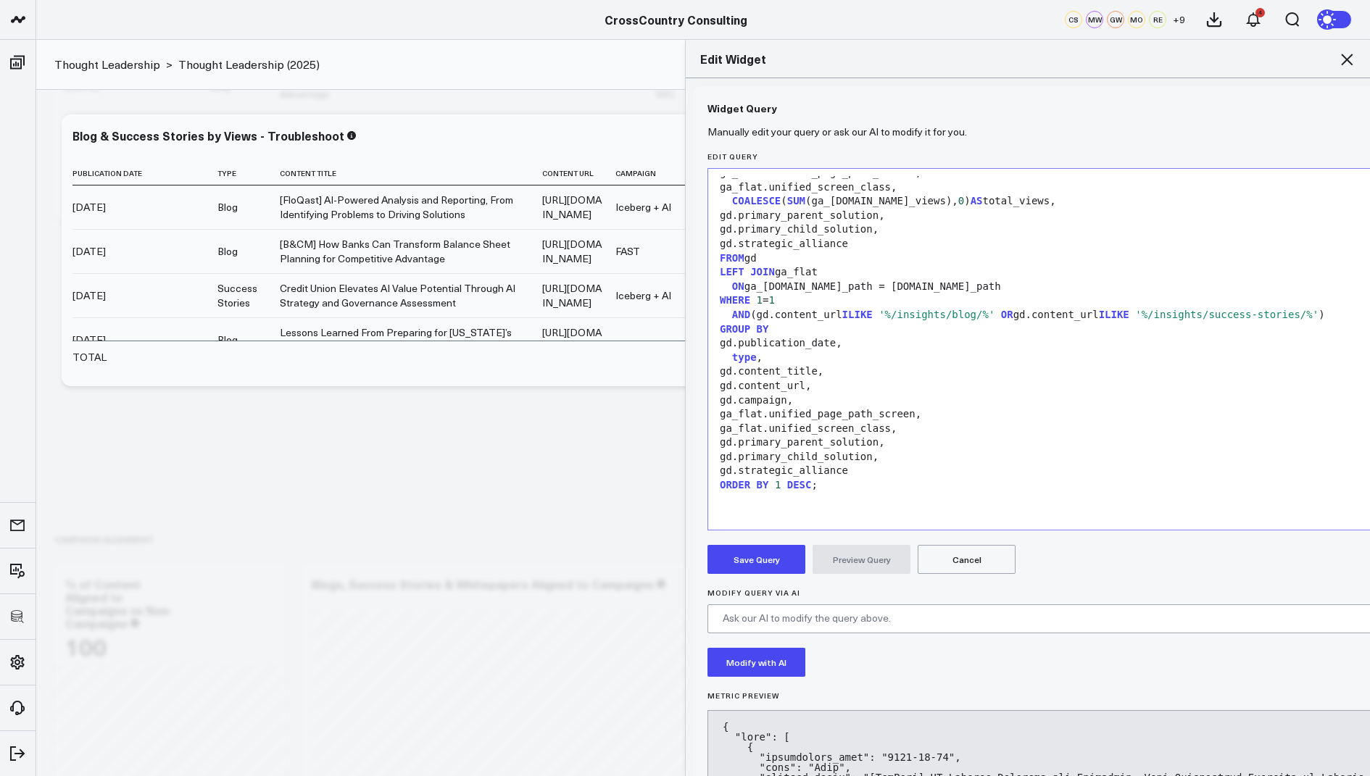
click at [750, 547] on button "Save Query" at bounding box center [756, 559] width 98 height 29
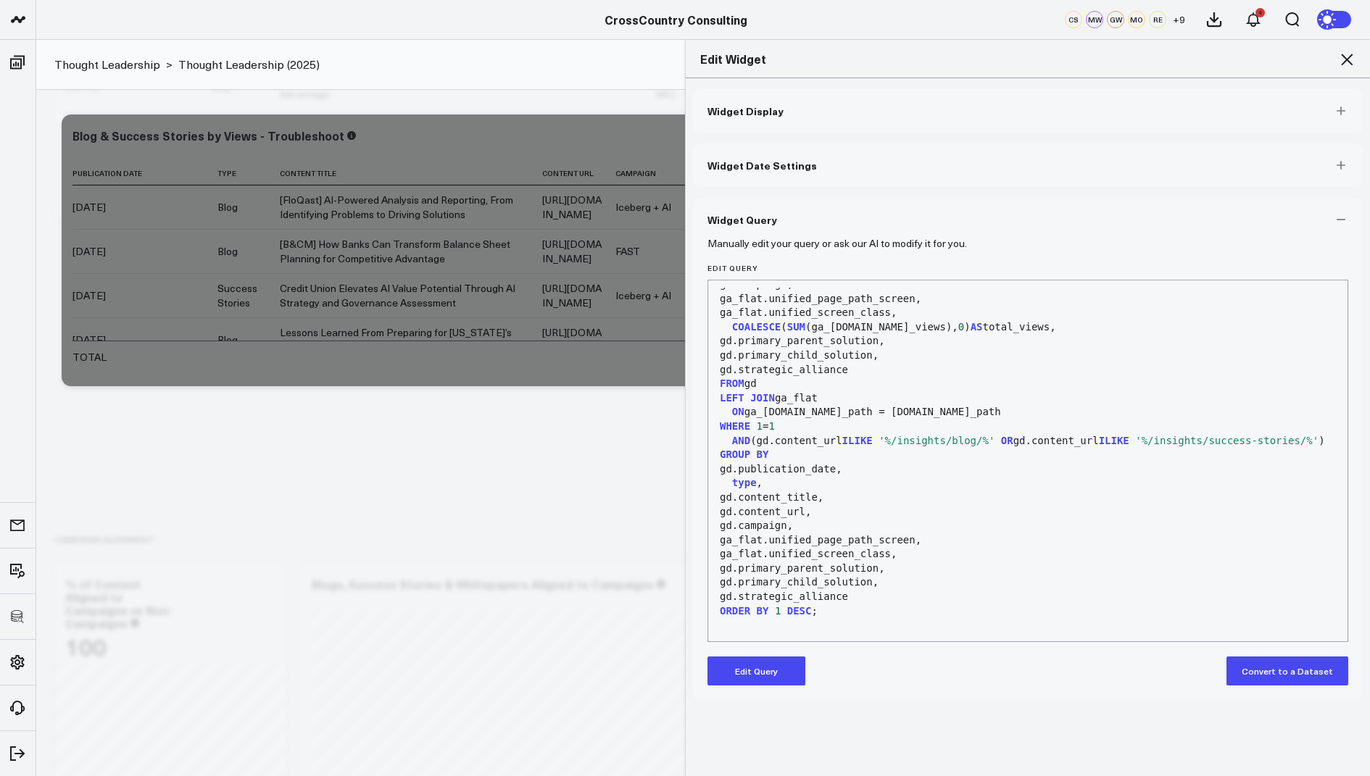
scroll to position [1263, 0]
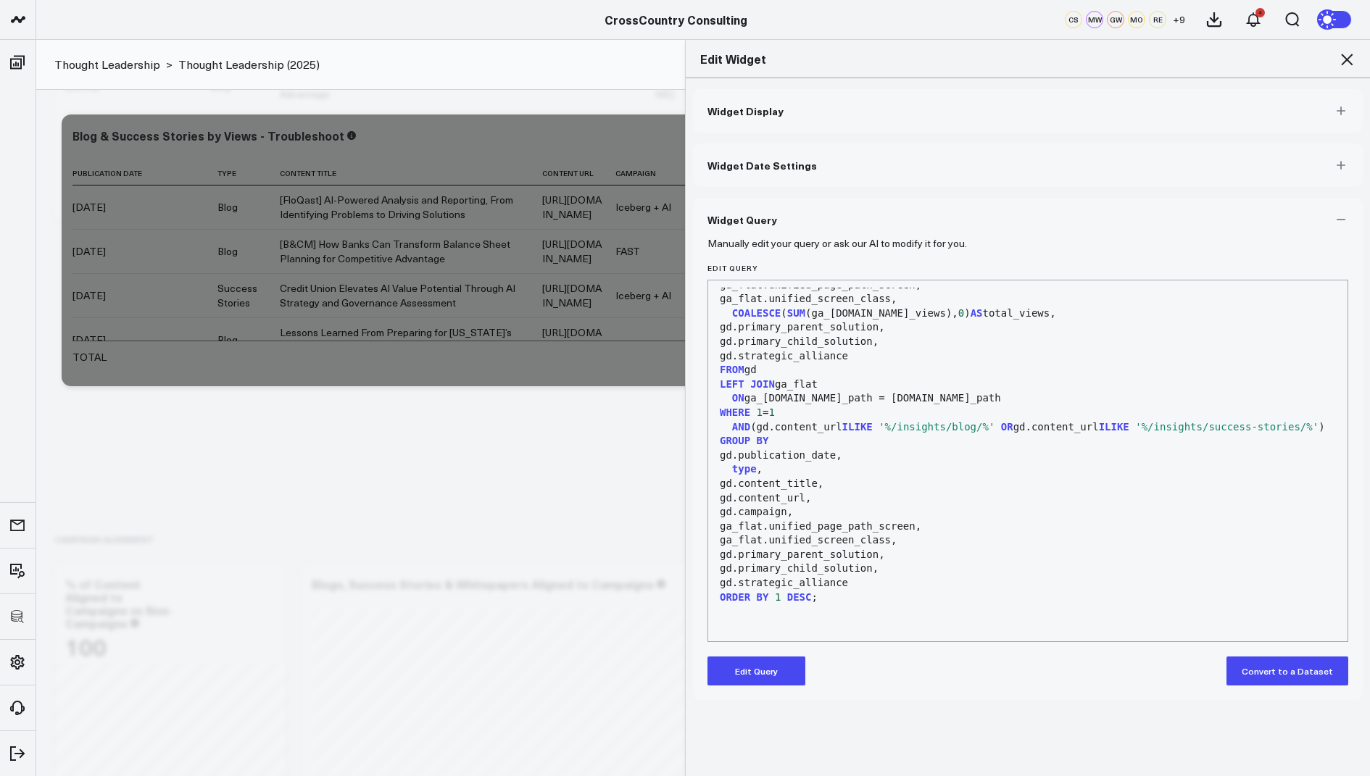
click at [1345, 55] on icon at bounding box center [1346, 59] width 17 height 17
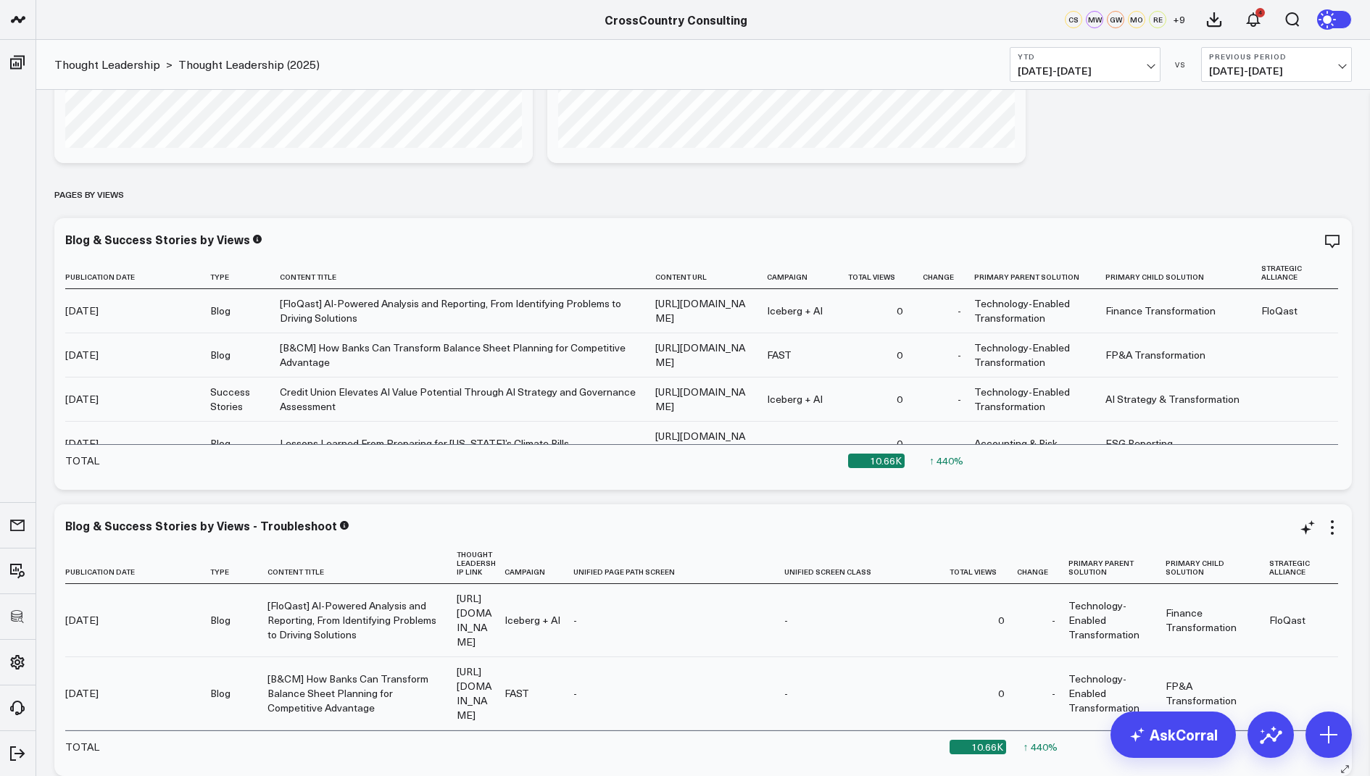
scroll to position [2998, 0]
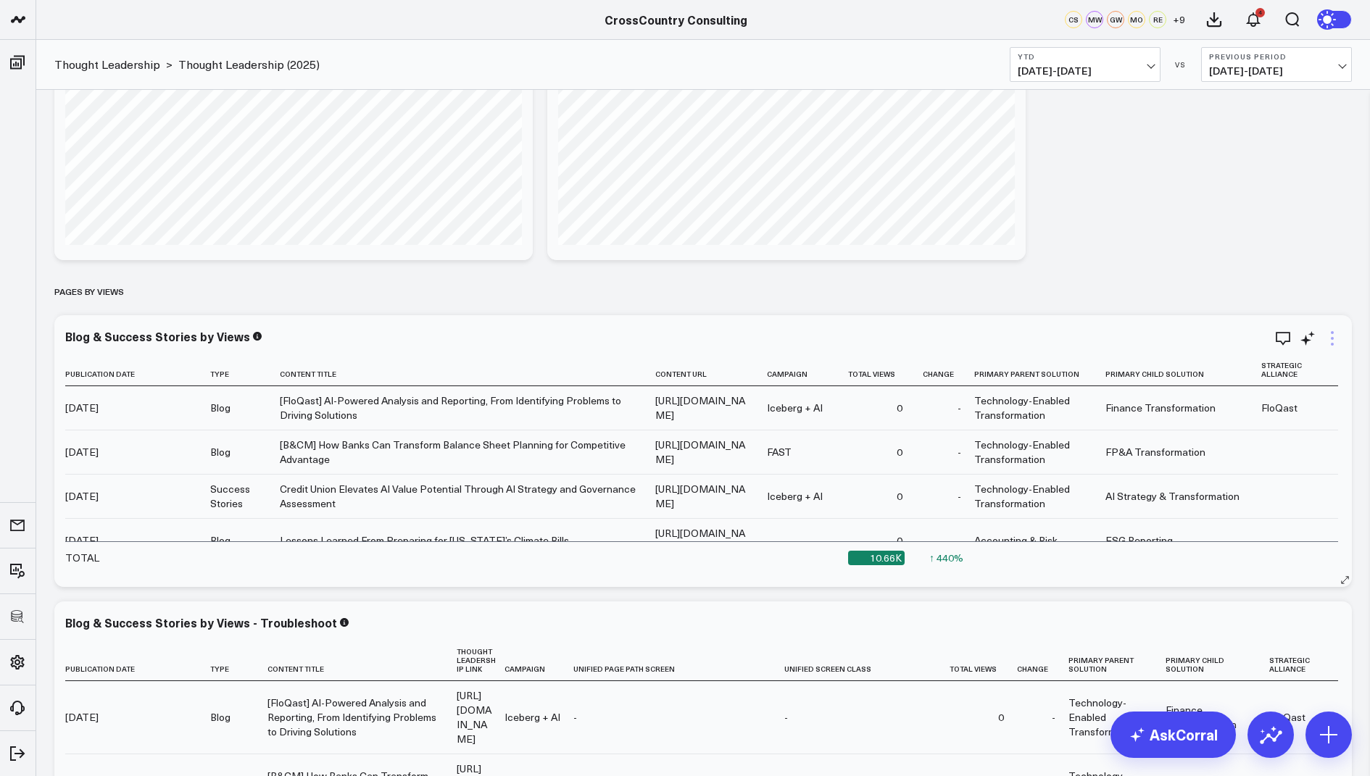
click at [1329, 337] on icon at bounding box center [1331, 338] width 17 height 17
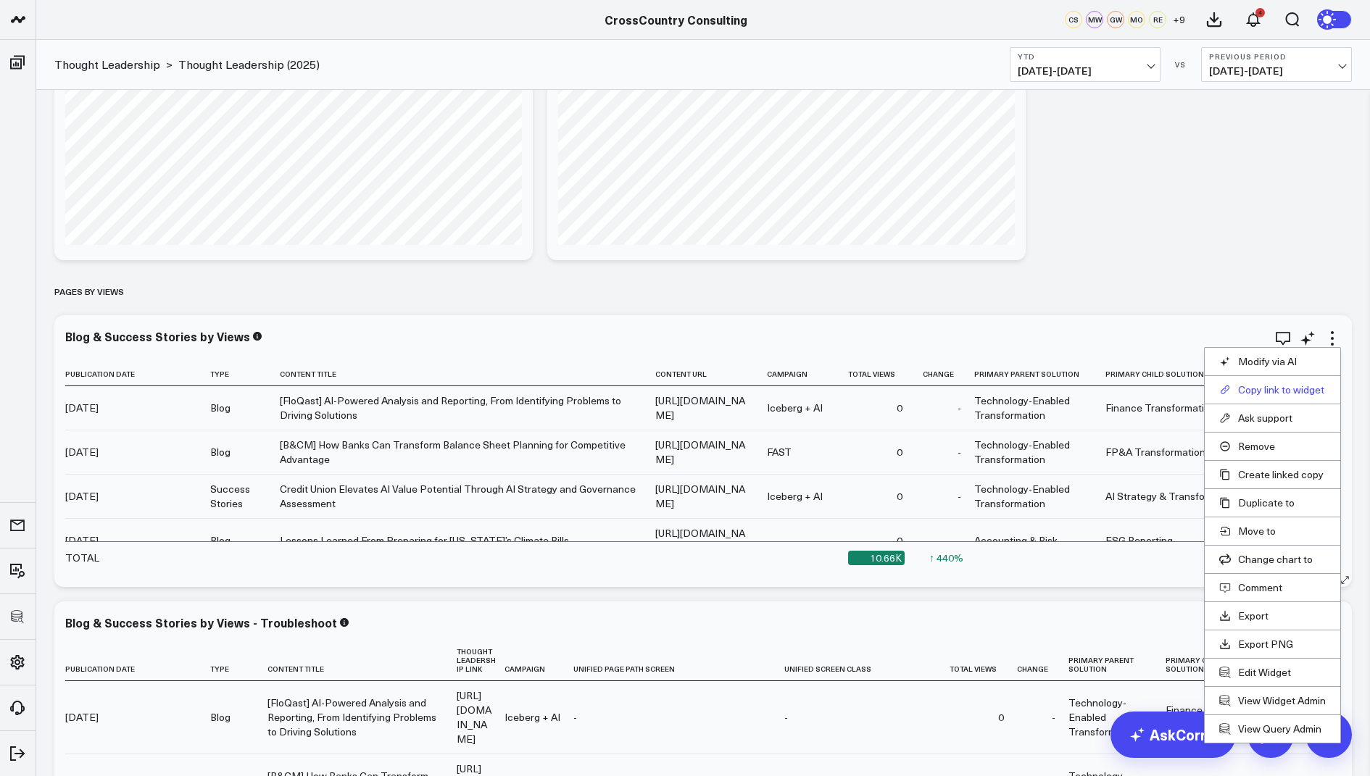
click at [1260, 386] on button "Copy link to widget" at bounding box center [1272, 389] width 107 height 13
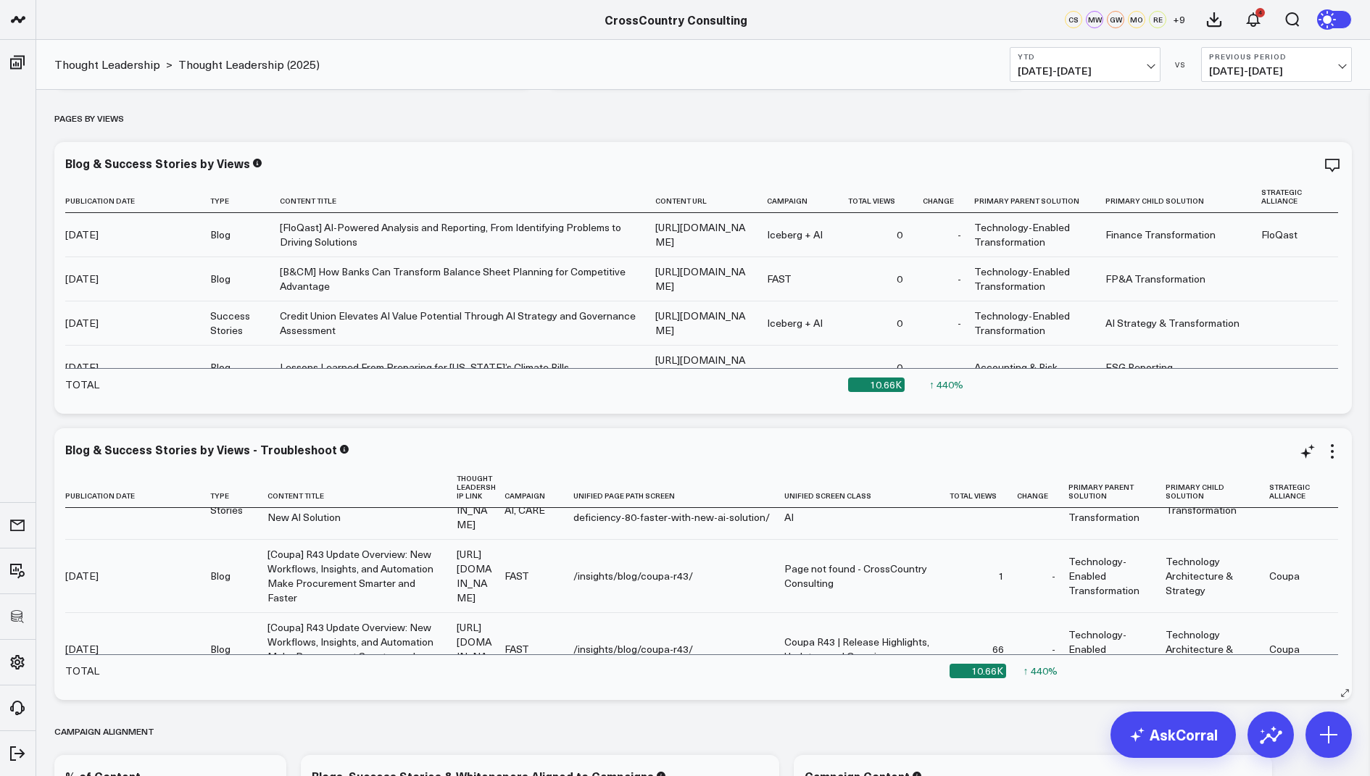
scroll to position [603, 0]
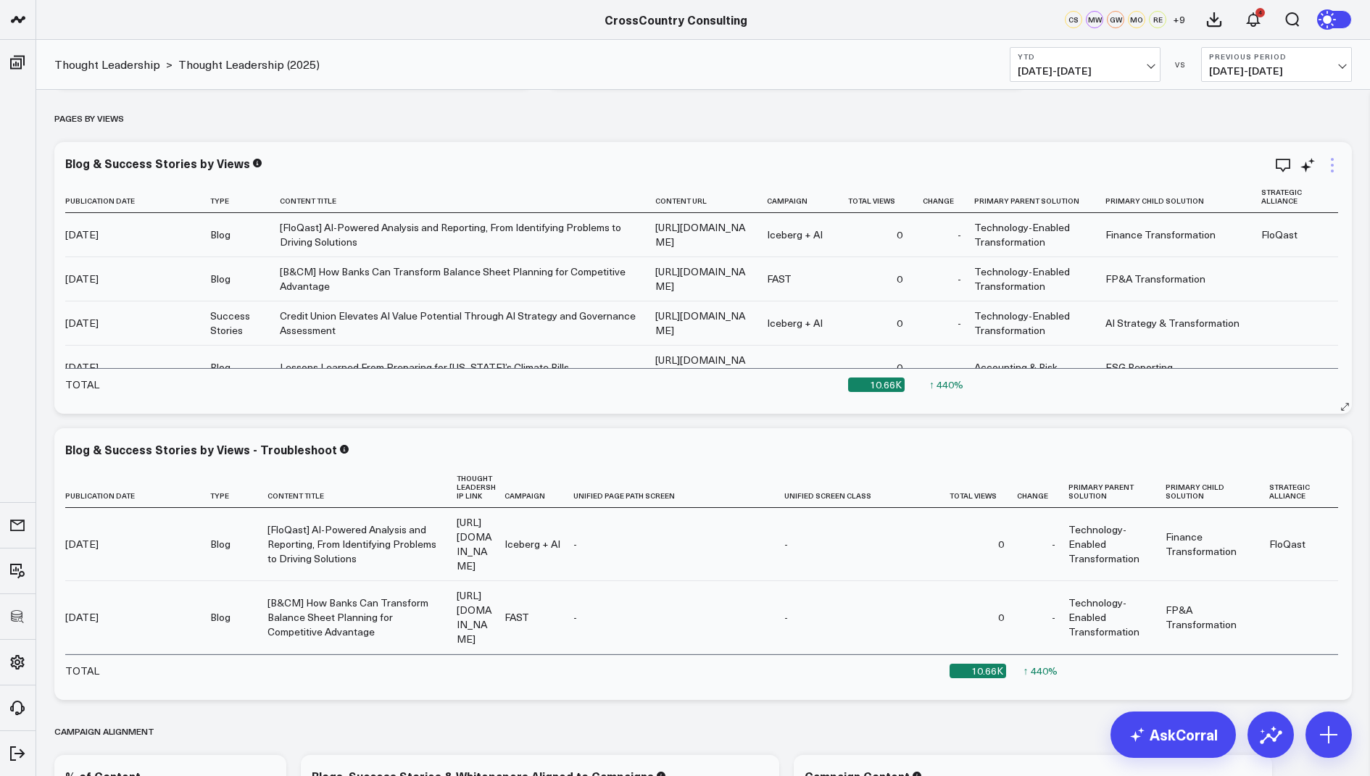
click at [1332, 165] on icon at bounding box center [1332, 165] width 3 height 3
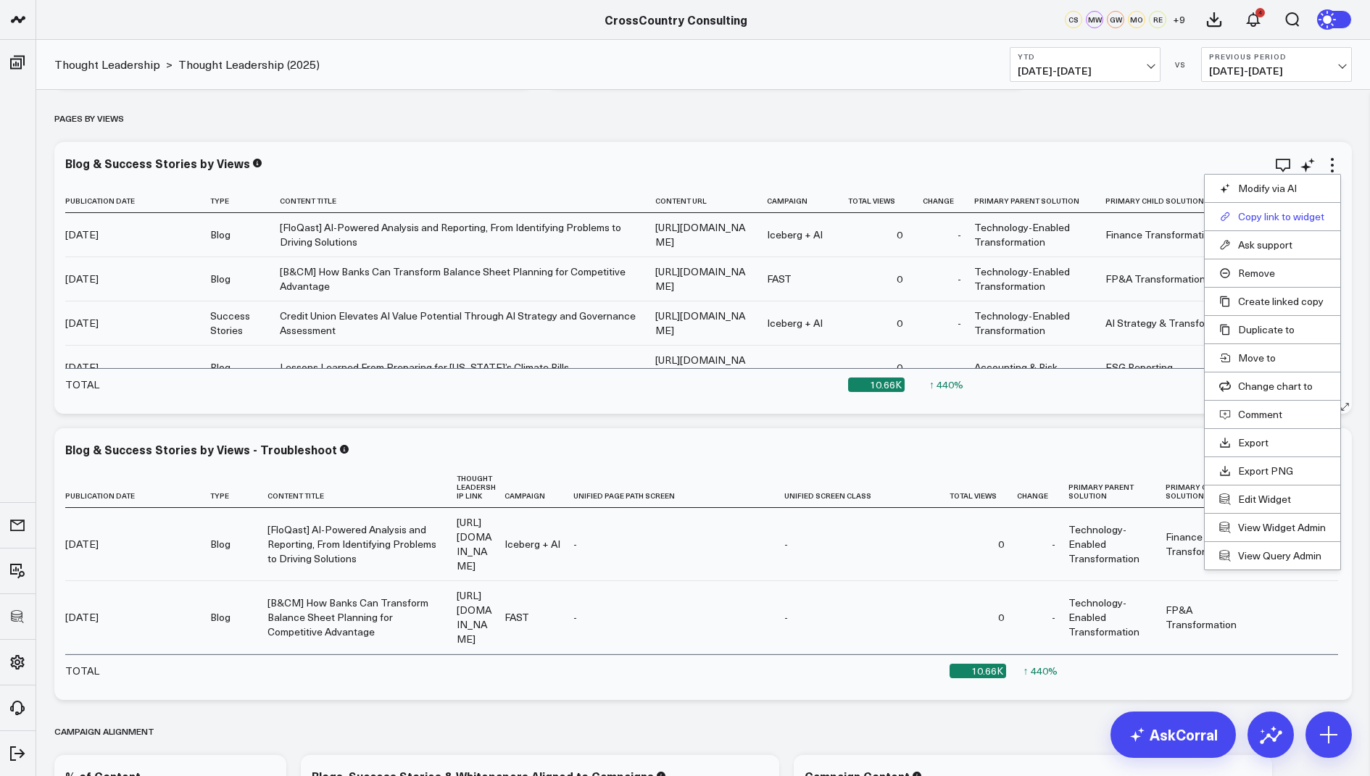
click at [1268, 211] on button "Copy link to widget" at bounding box center [1272, 216] width 107 height 13
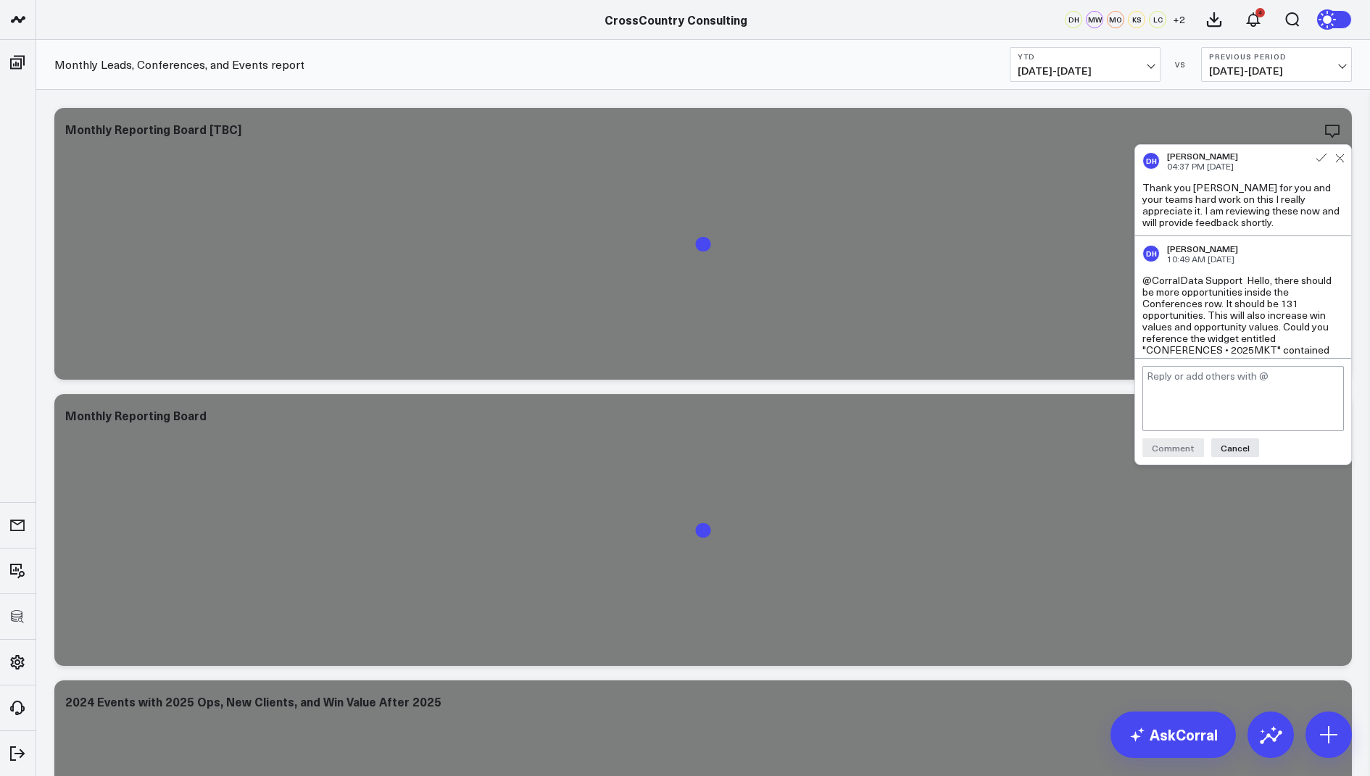
scroll to position [721, 0]
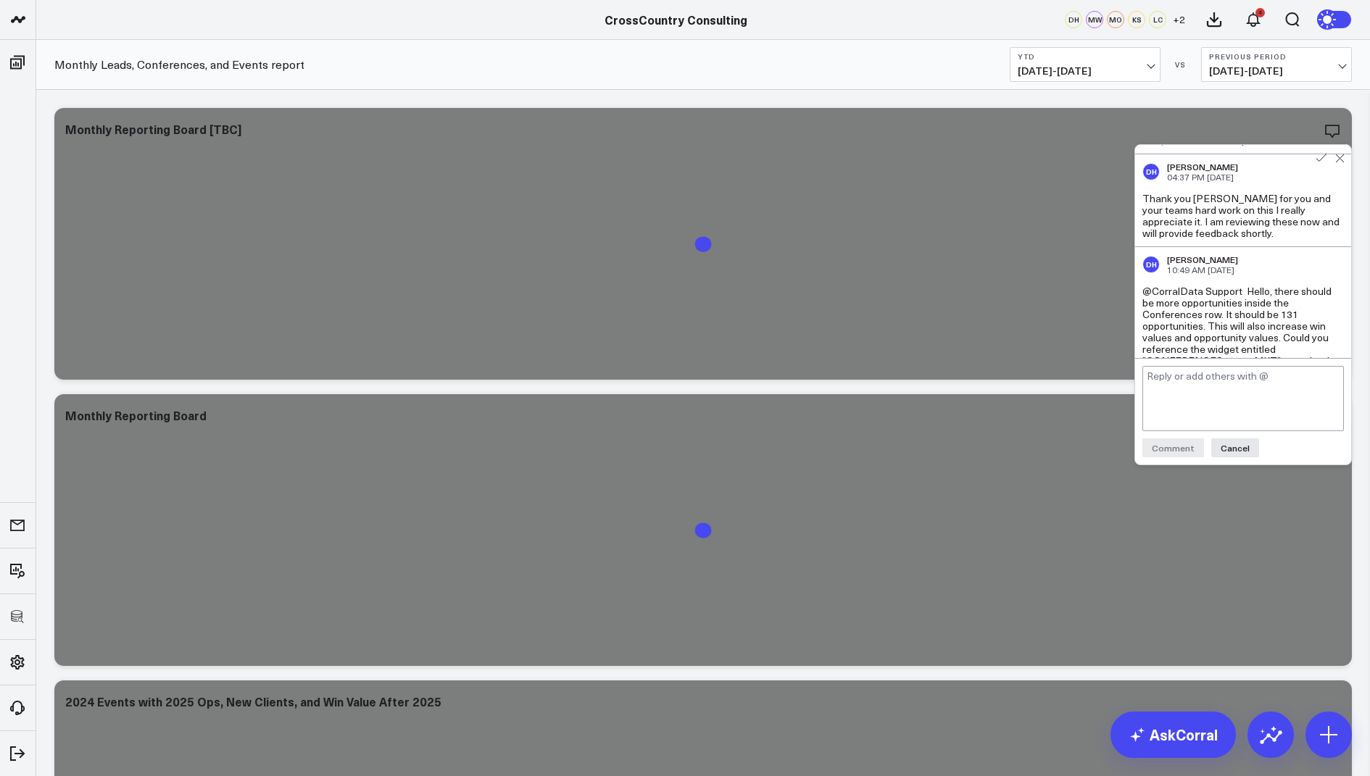
click at [1181, 378] on textarea at bounding box center [1242, 398] width 201 height 65
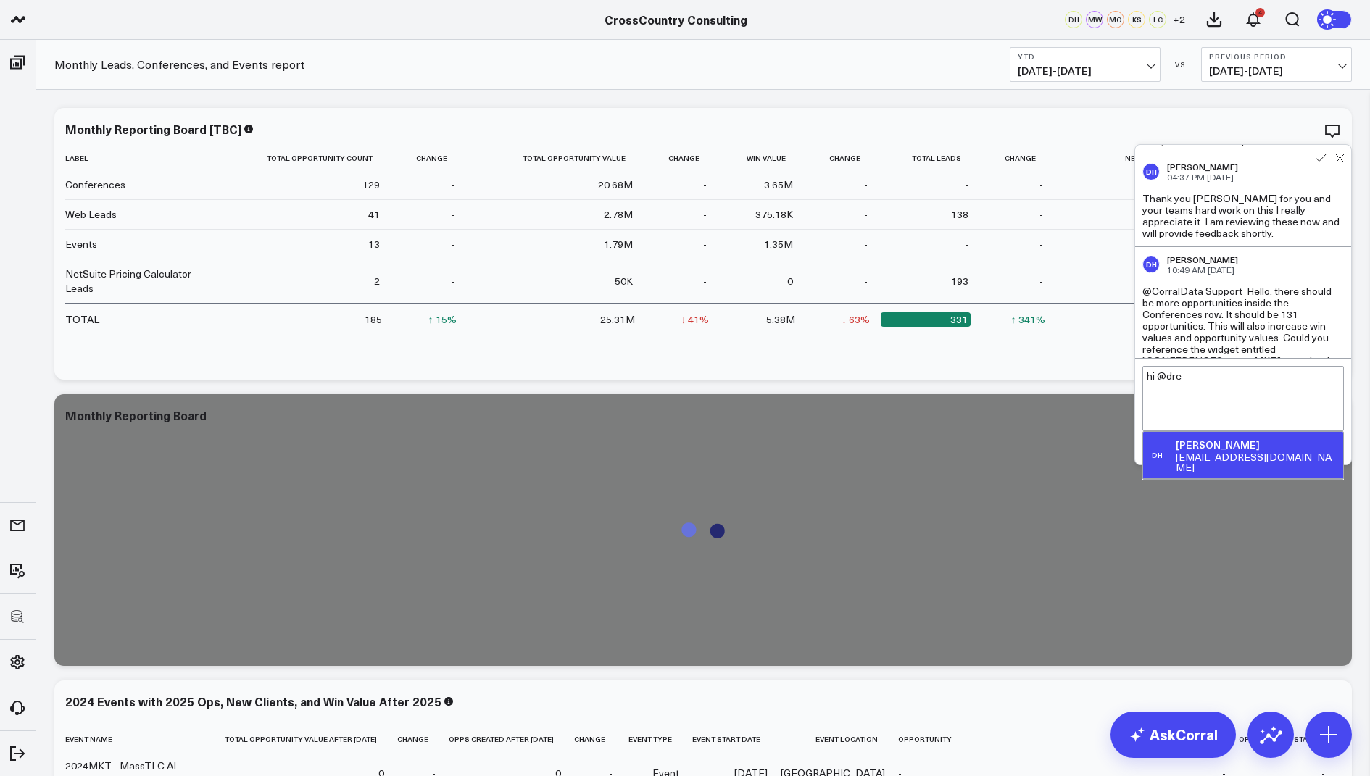
click at [1215, 452] on div "[EMAIL_ADDRESS][DOMAIN_NAME]" at bounding box center [1257, 462] width 162 height 20
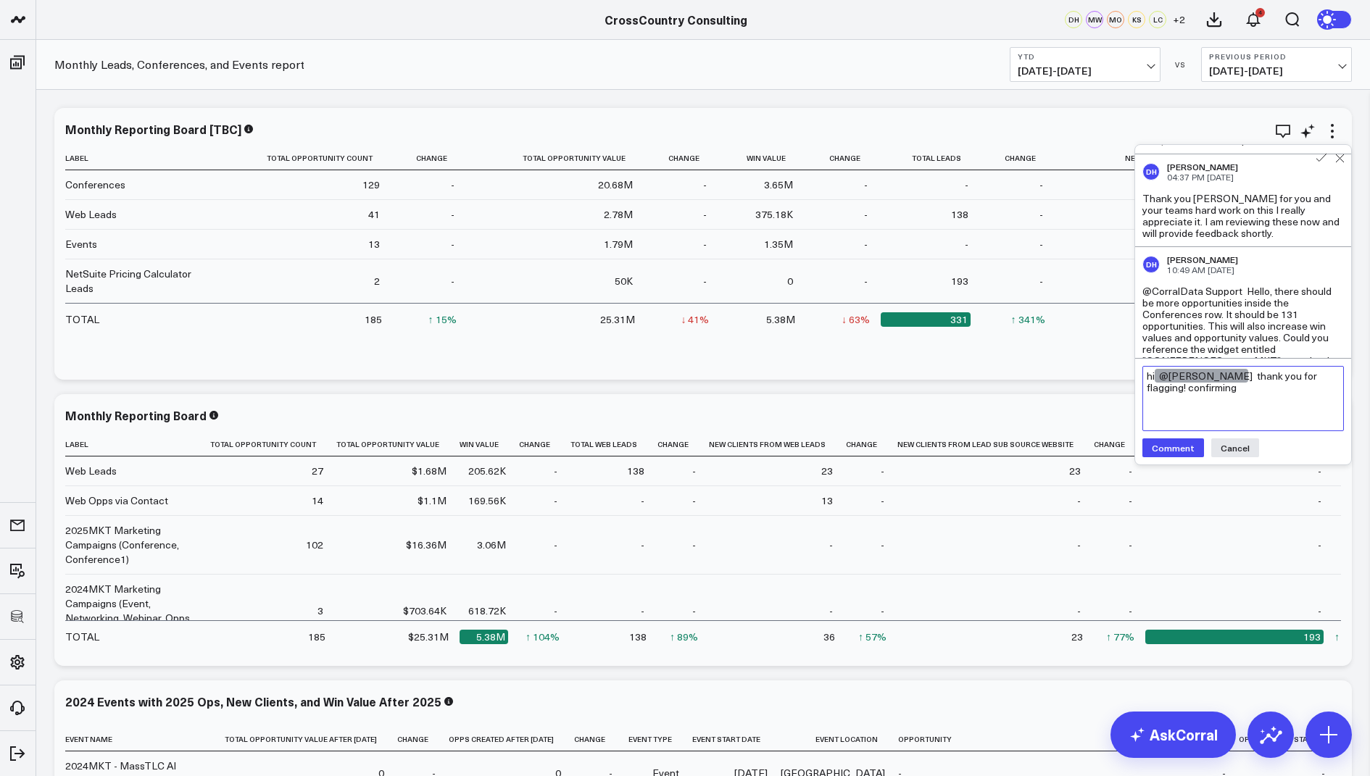
type textarea "hi @[PERSON_NAME] thank you for flagging! confirming"
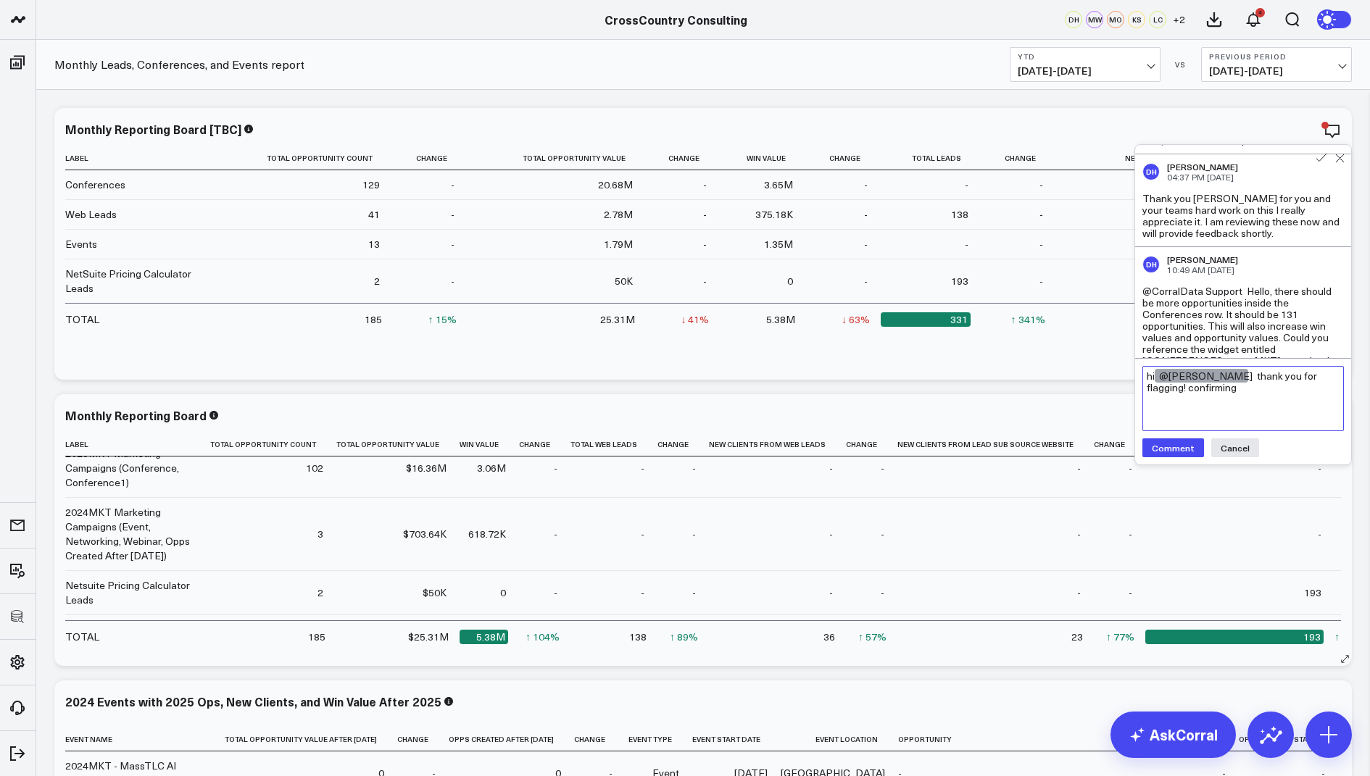
scroll to position [89, 0]
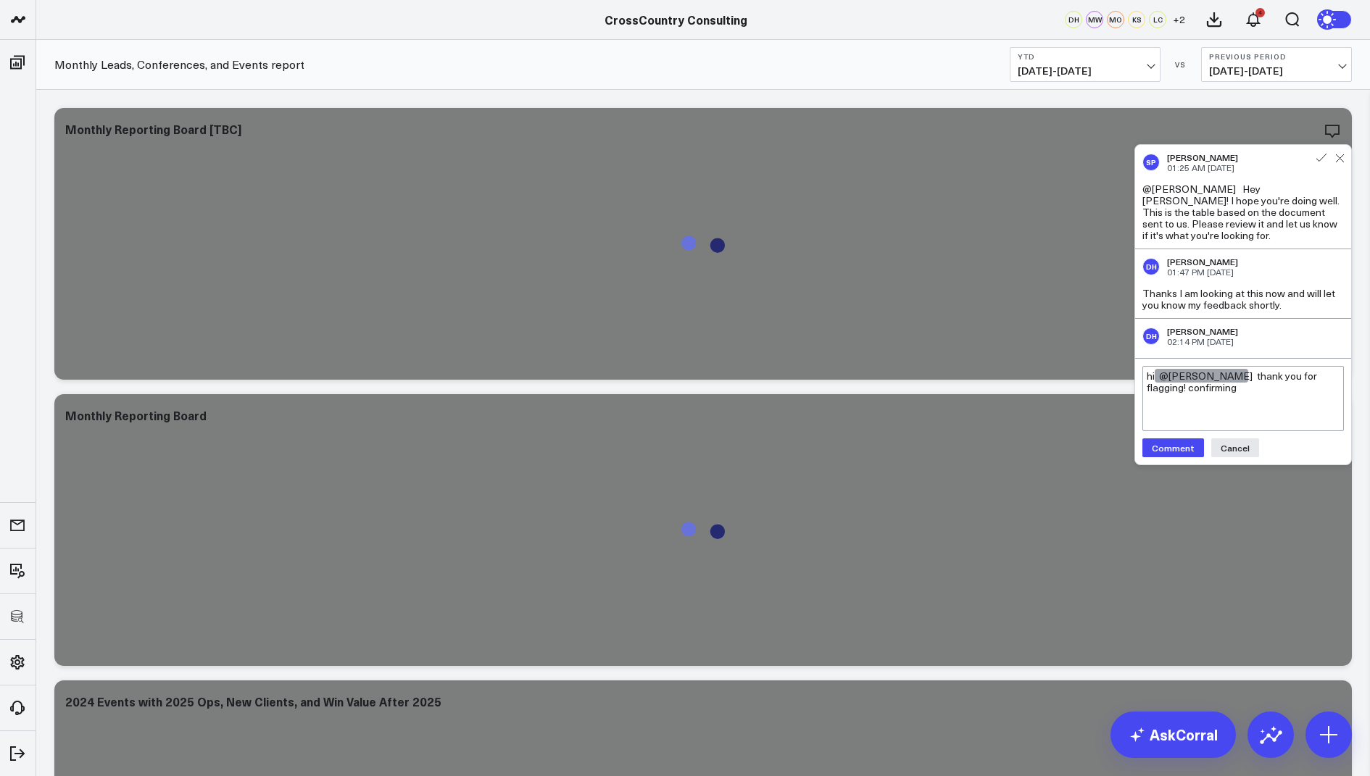
drag, startPoint x: 1229, startPoint y: 398, endPoint x: 1227, endPoint y: 381, distance: 17.5
click at [1227, 381] on textarea "hi @[PERSON_NAME] thank you for flagging! confirming" at bounding box center [1242, 398] width 201 height 65
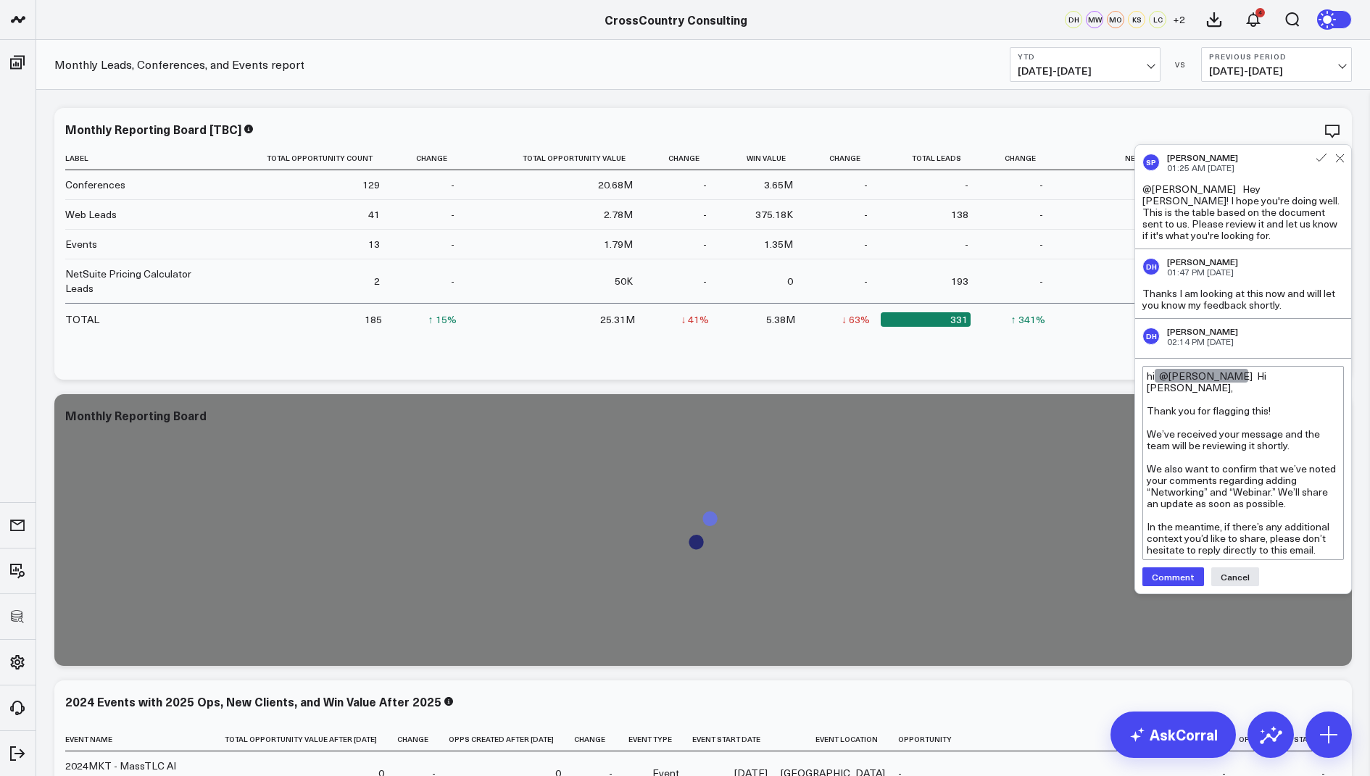
click at [1146, 399] on textarea "hi @[PERSON_NAME] Hi [PERSON_NAME], Thank you for flagging this! We’ve received…" at bounding box center [1242, 463] width 201 height 194
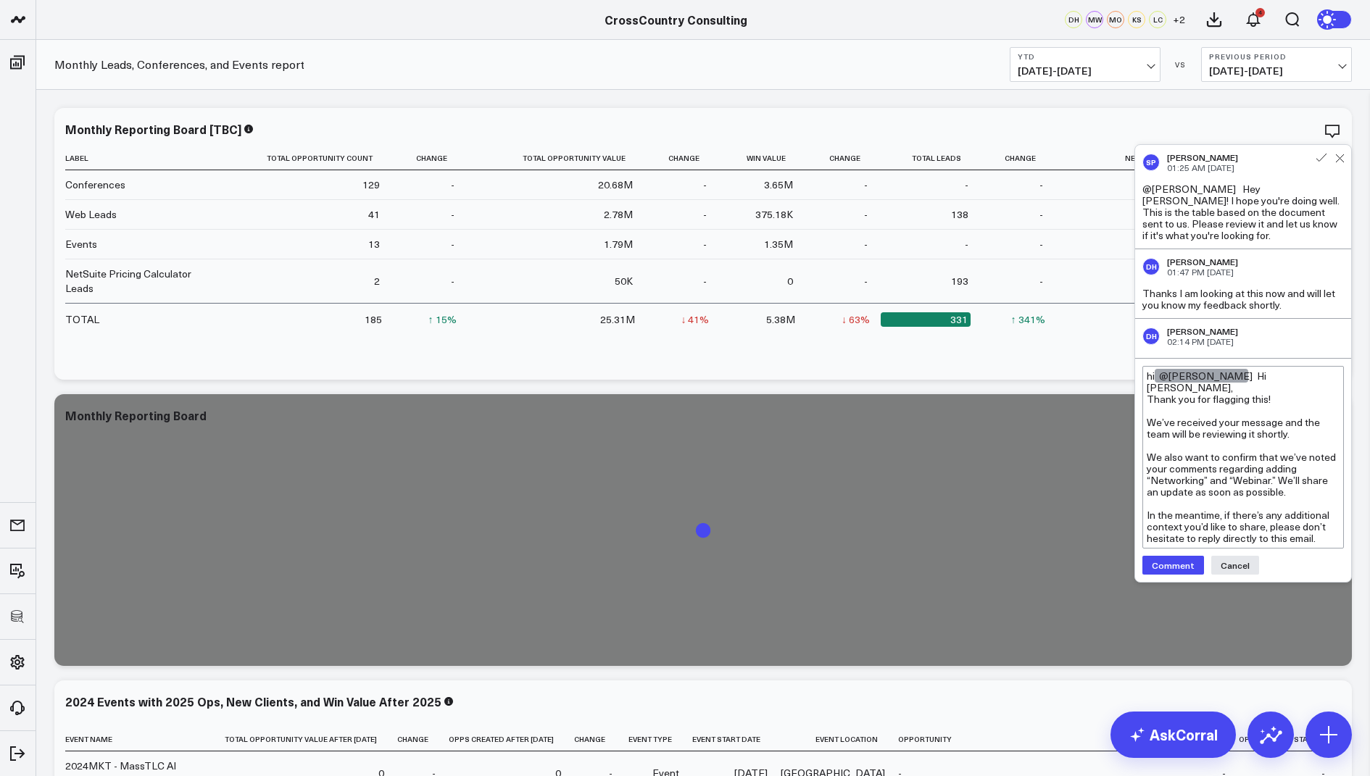
click at [1147, 416] on textarea "hi @[PERSON_NAME] Hi [PERSON_NAME], Thank you for flagging this! We’ve received…" at bounding box center [1242, 457] width 201 height 183
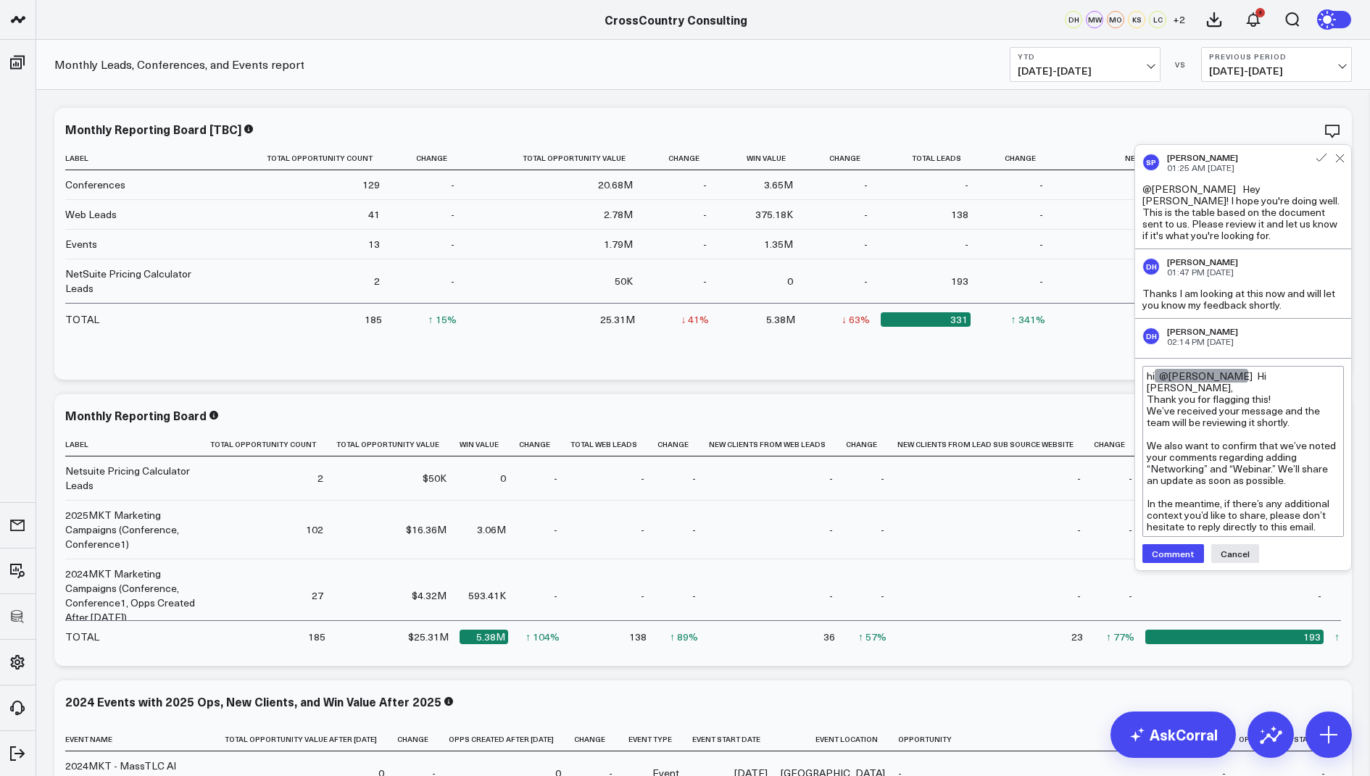
click at [1147, 436] on textarea "hi @[PERSON_NAME] Hi [PERSON_NAME], Thank you for flagging this! We’ve received…" at bounding box center [1242, 451] width 201 height 171
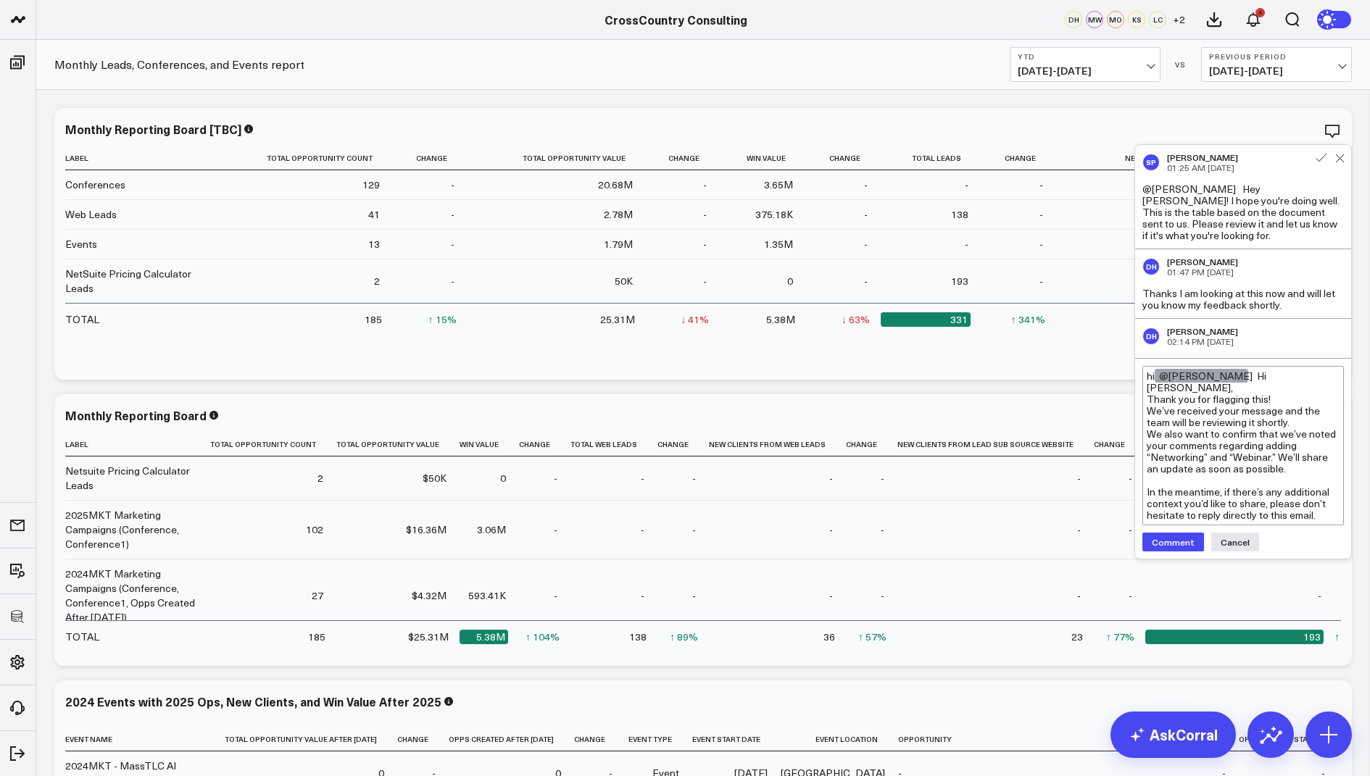
drag, startPoint x: 1320, startPoint y: 506, endPoint x: 1134, endPoint y: 484, distance: 186.8
click at [1135, 484] on div "hi @[PERSON_NAME] Hi [PERSON_NAME], Thank you for flagging this! We’ve received…" at bounding box center [1243, 459] width 216 height 200
click at [1146, 481] on textarea "hi @[PERSON_NAME] Hi [PERSON_NAME], Thank you for flagging this! We’ve received…" at bounding box center [1242, 434] width 201 height 136
drag, startPoint x: 1272, startPoint y: 377, endPoint x: 1225, endPoint y: 379, distance: 47.2
click at [1225, 379] on textarea "hi @[PERSON_NAME] Hi [PERSON_NAME], Thank you for flagging this! We’ve received…" at bounding box center [1242, 422] width 201 height 113
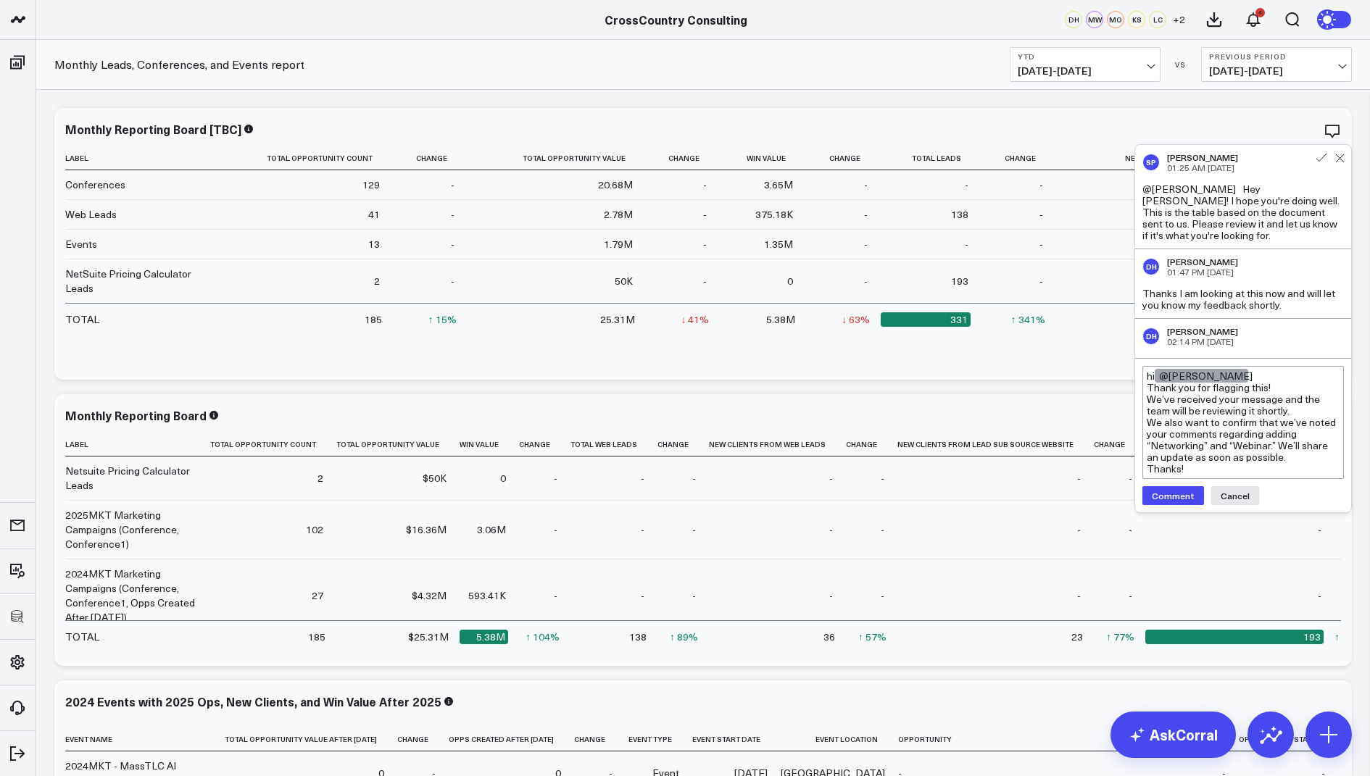
type textarea "hi @[PERSON_NAME] Thank you for flagging this! We’ve received your message and …"
click at [1168, 496] on button "Comment" at bounding box center [1173, 495] width 62 height 19
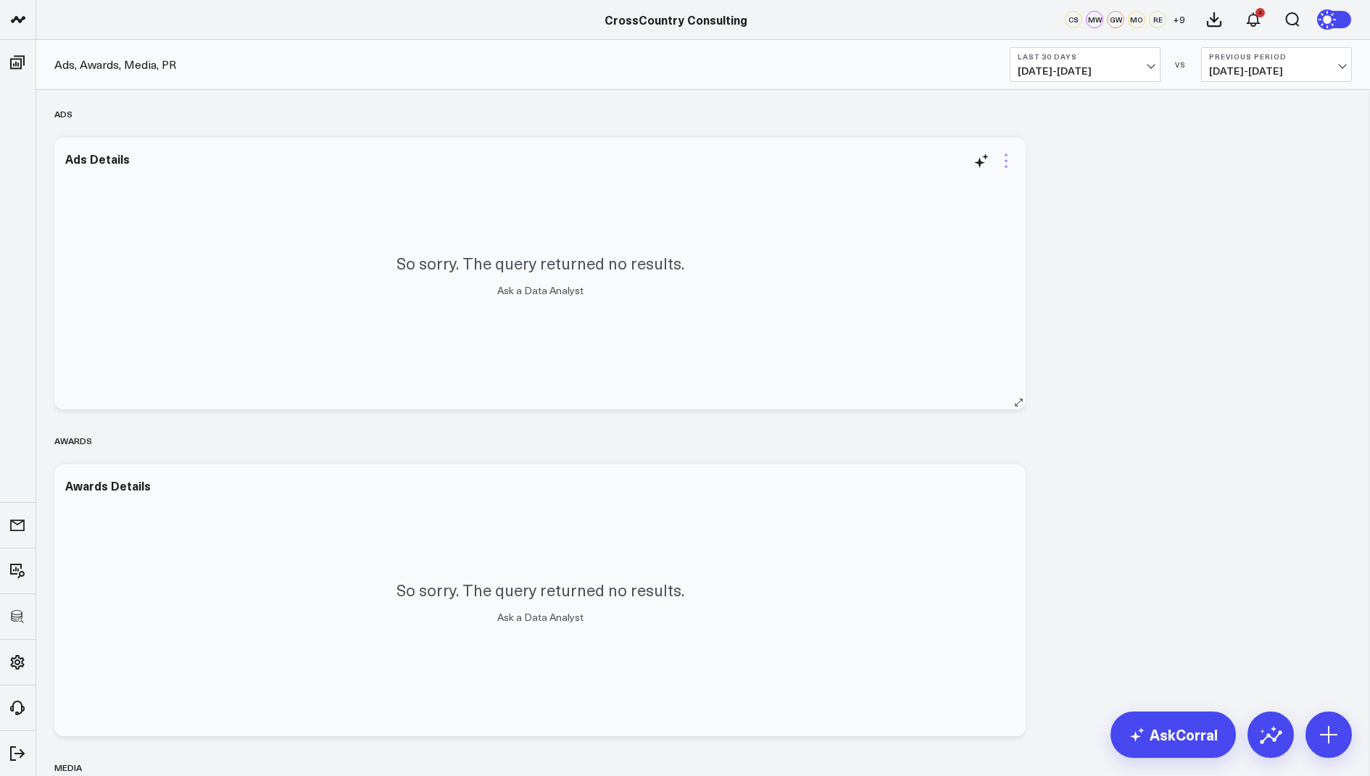
click at [1004, 162] on icon at bounding box center [1005, 160] width 17 height 17
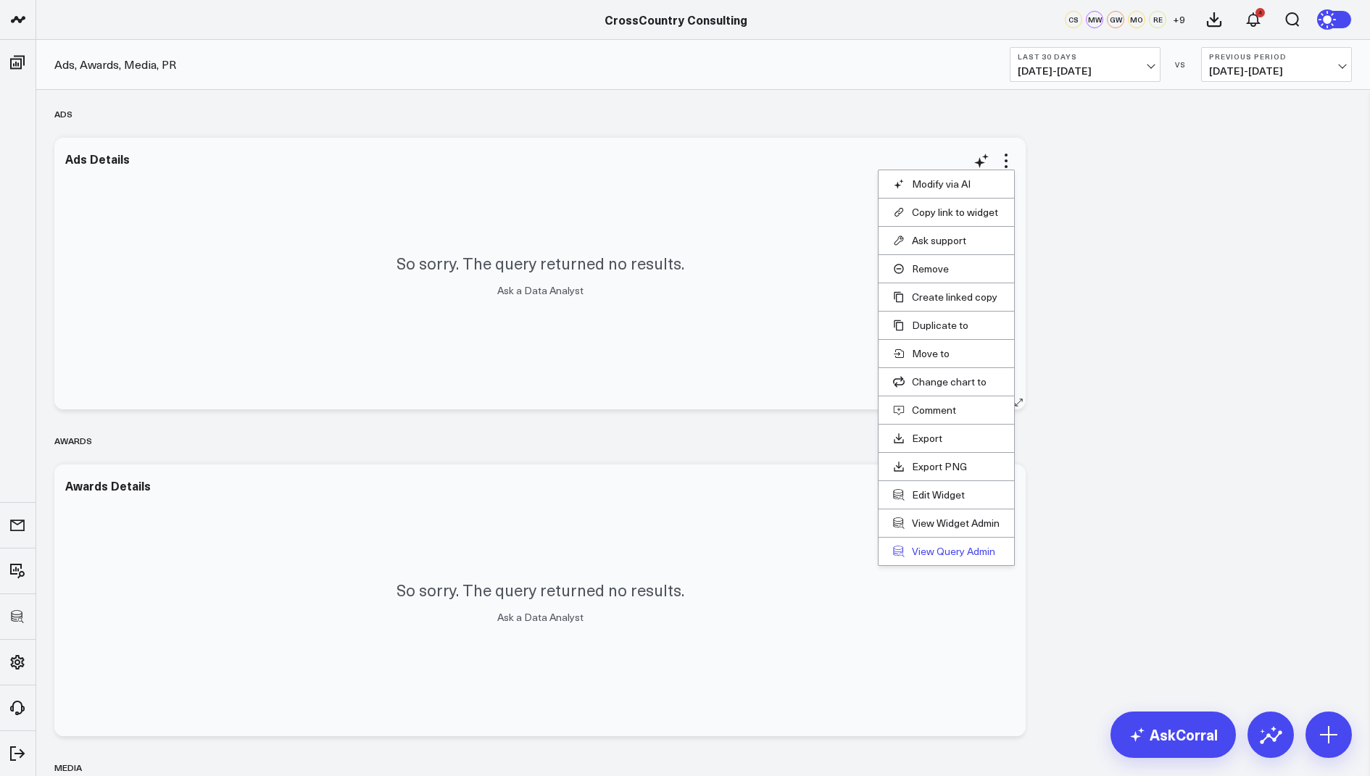
click at [920, 549] on link "View Query Admin" at bounding box center [946, 551] width 107 height 13
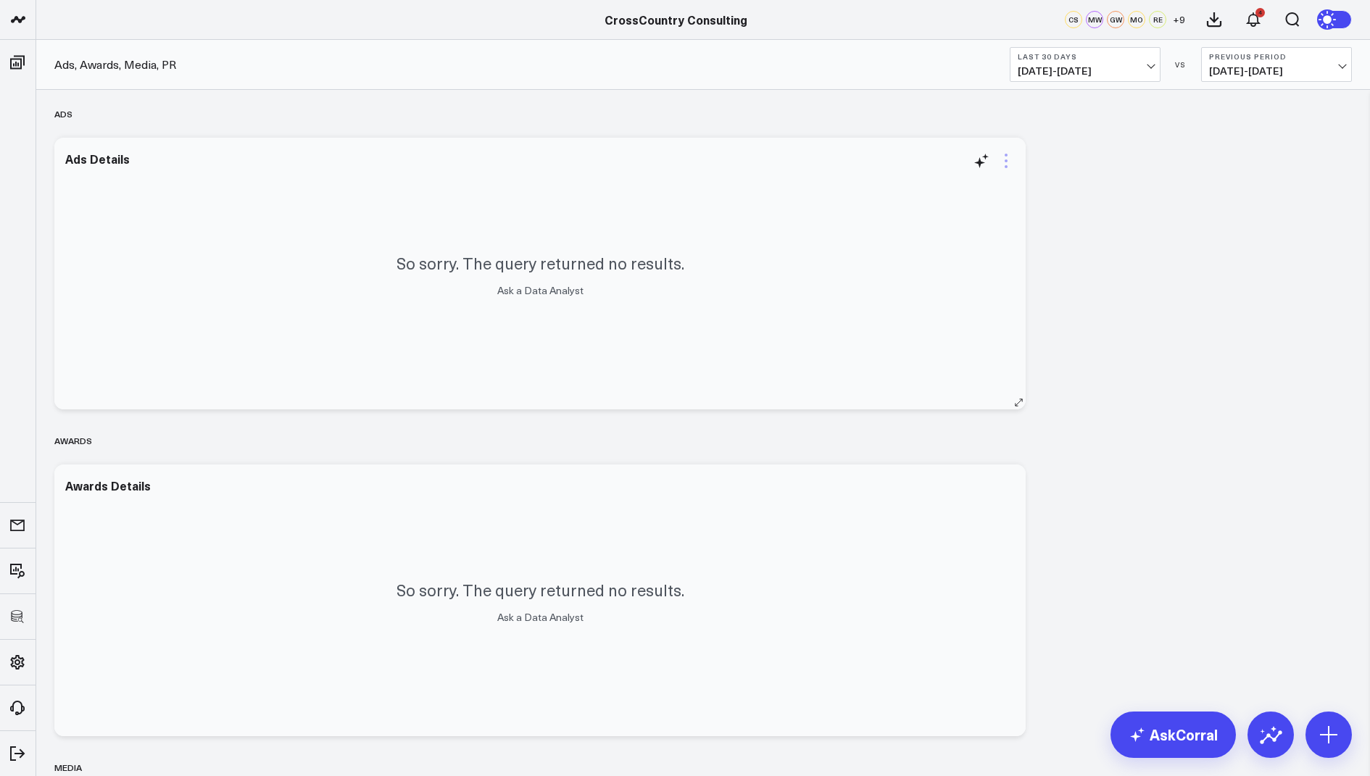
click at [1005, 162] on icon at bounding box center [1005, 160] width 17 height 17
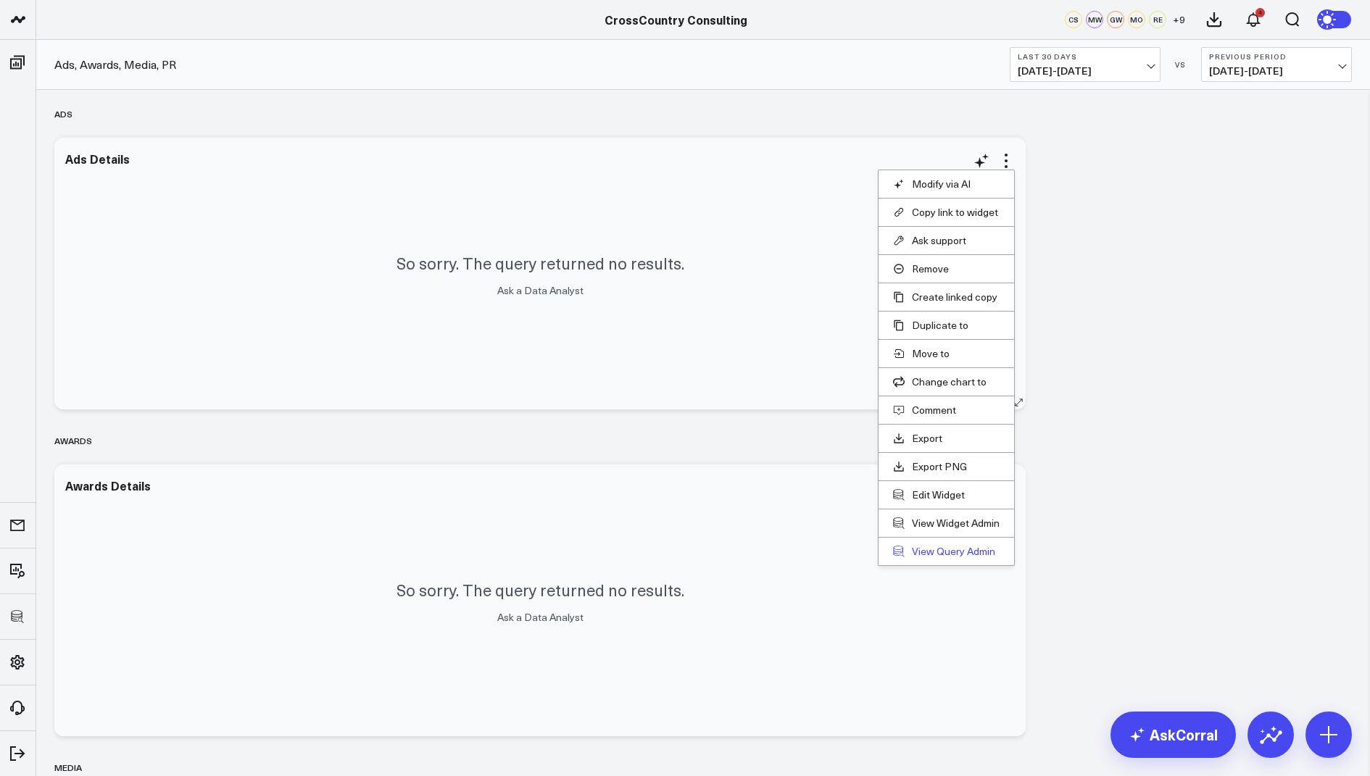
click at [930, 548] on link "View Query Admin" at bounding box center [946, 551] width 107 height 13
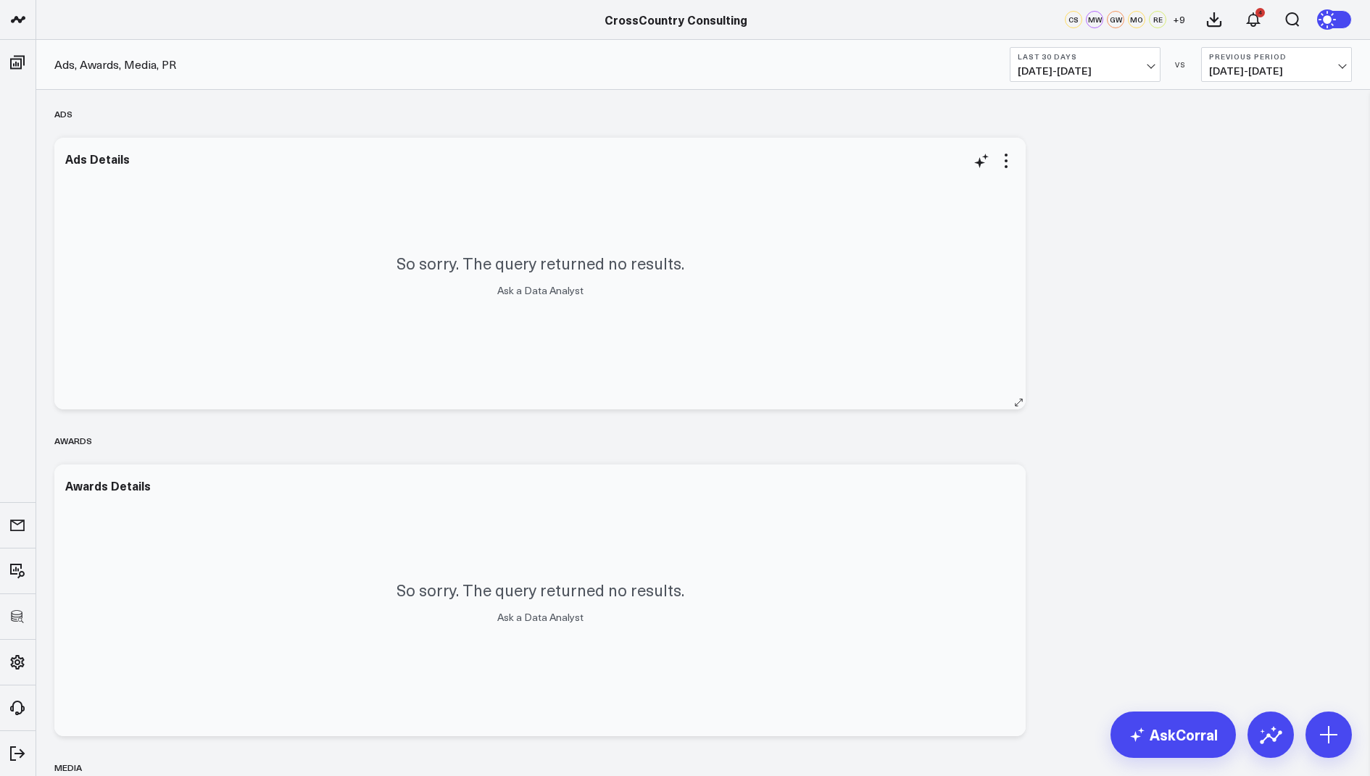
click at [1005, 149] on div "So sorry. The query returned no results. Ask a Data Analyst" at bounding box center [539, 274] width 971 height 272
click at [1006, 159] on icon at bounding box center [1006, 160] width 3 height 3
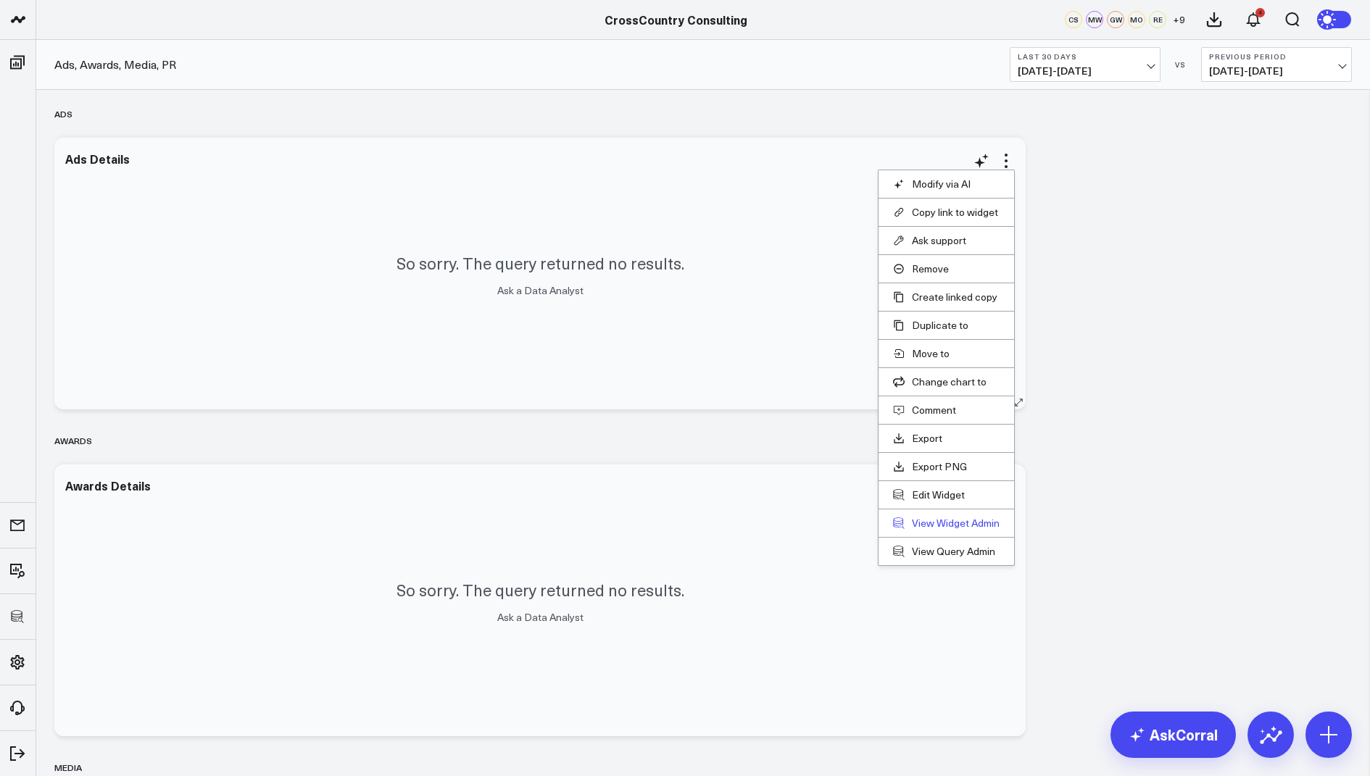
click at [934, 518] on link "View Widget Admin" at bounding box center [946, 523] width 107 height 13
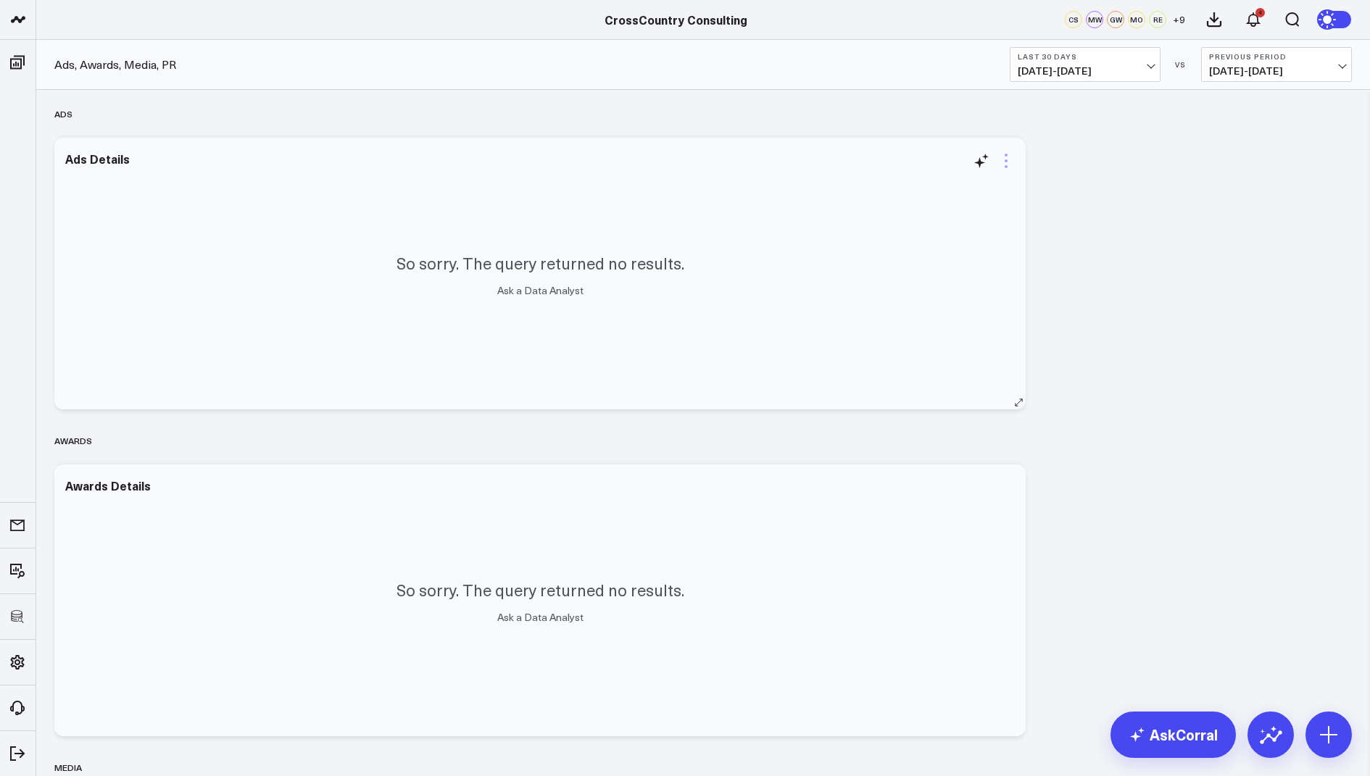
click at [1006, 155] on icon at bounding box center [1006, 155] width 3 height 3
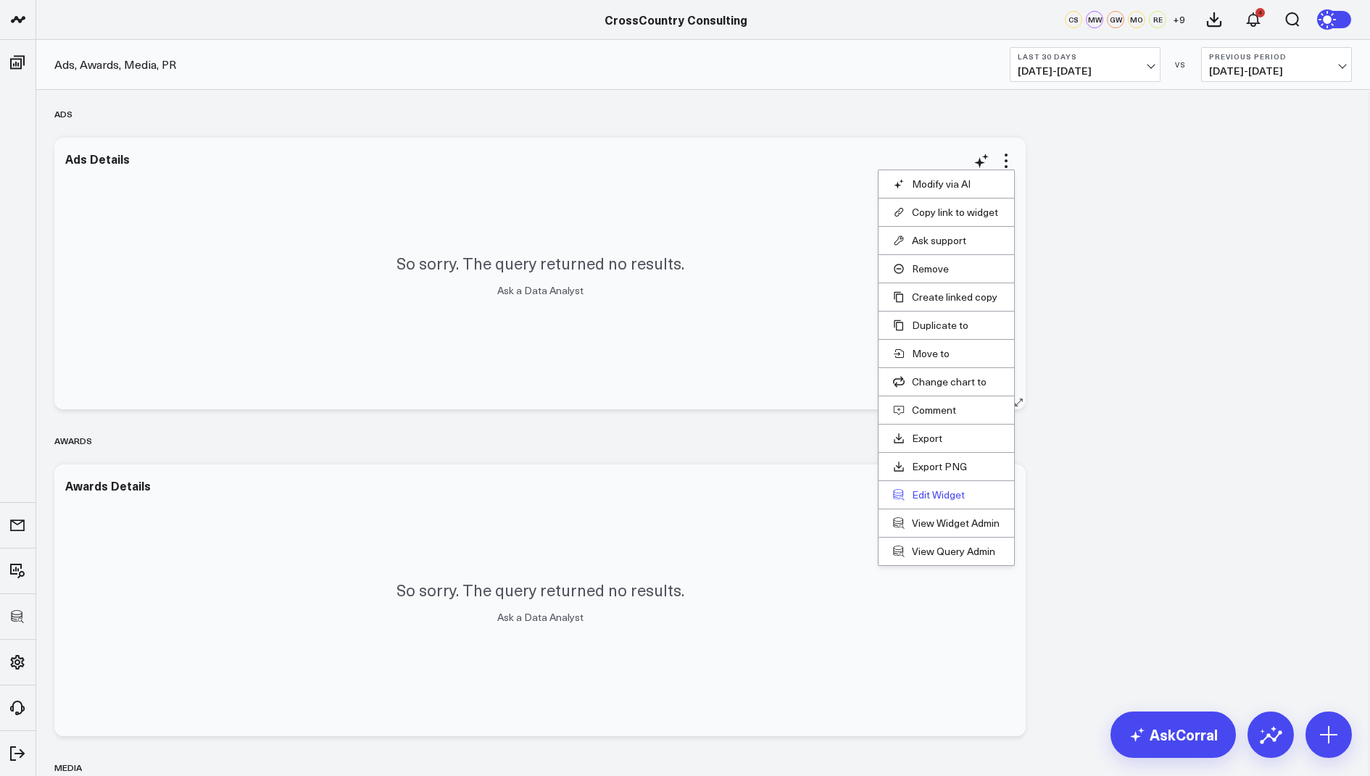
click at [934, 489] on button "Edit Widget" at bounding box center [946, 495] width 107 height 13
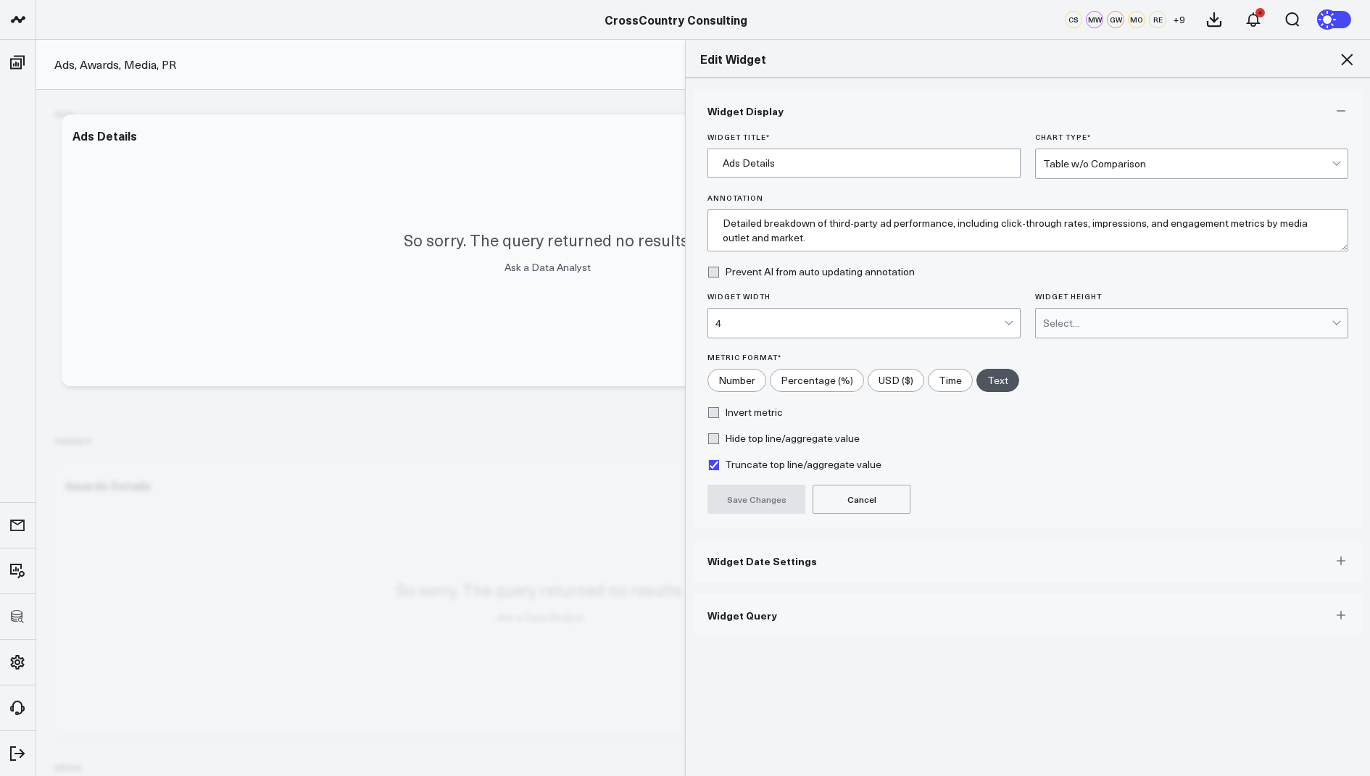
click at [725, 618] on button "Widget Query" at bounding box center [1028, 615] width 670 height 43
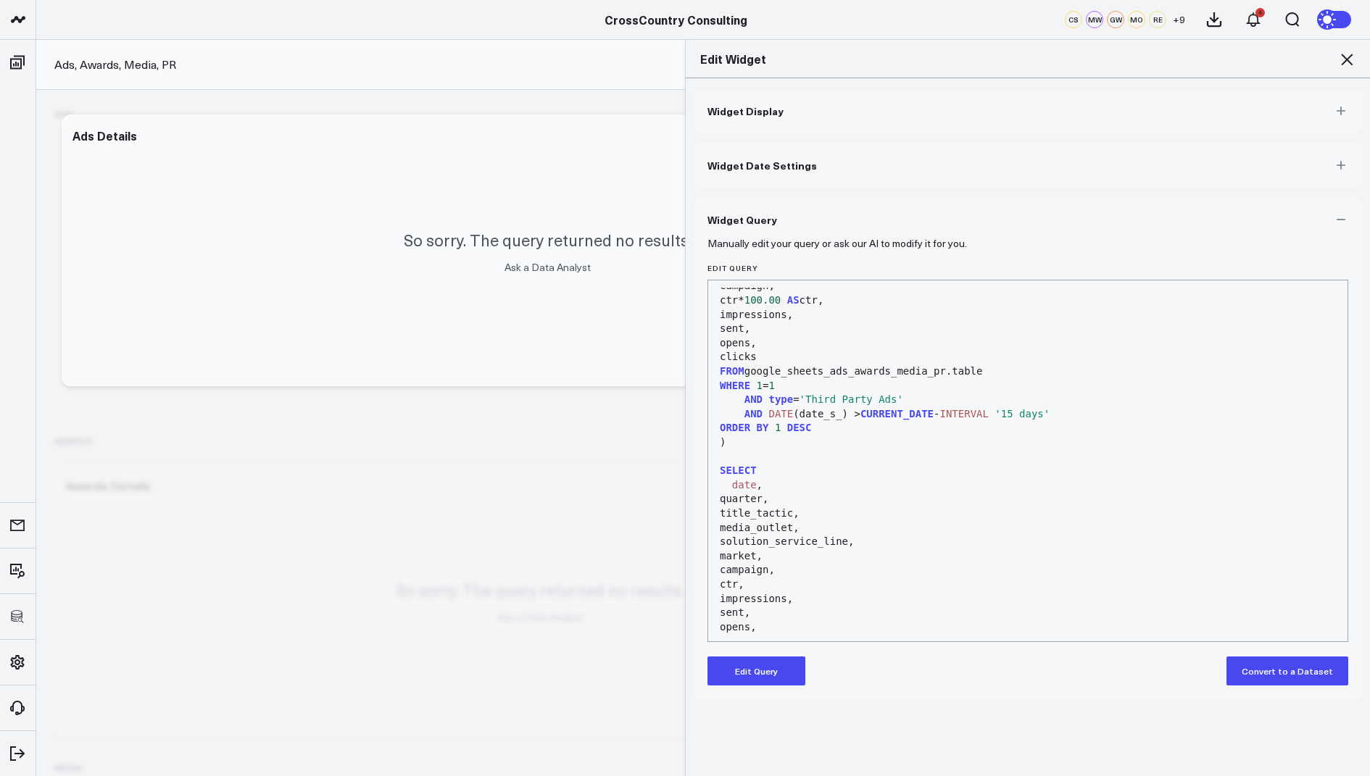
scroll to position [397, 0]
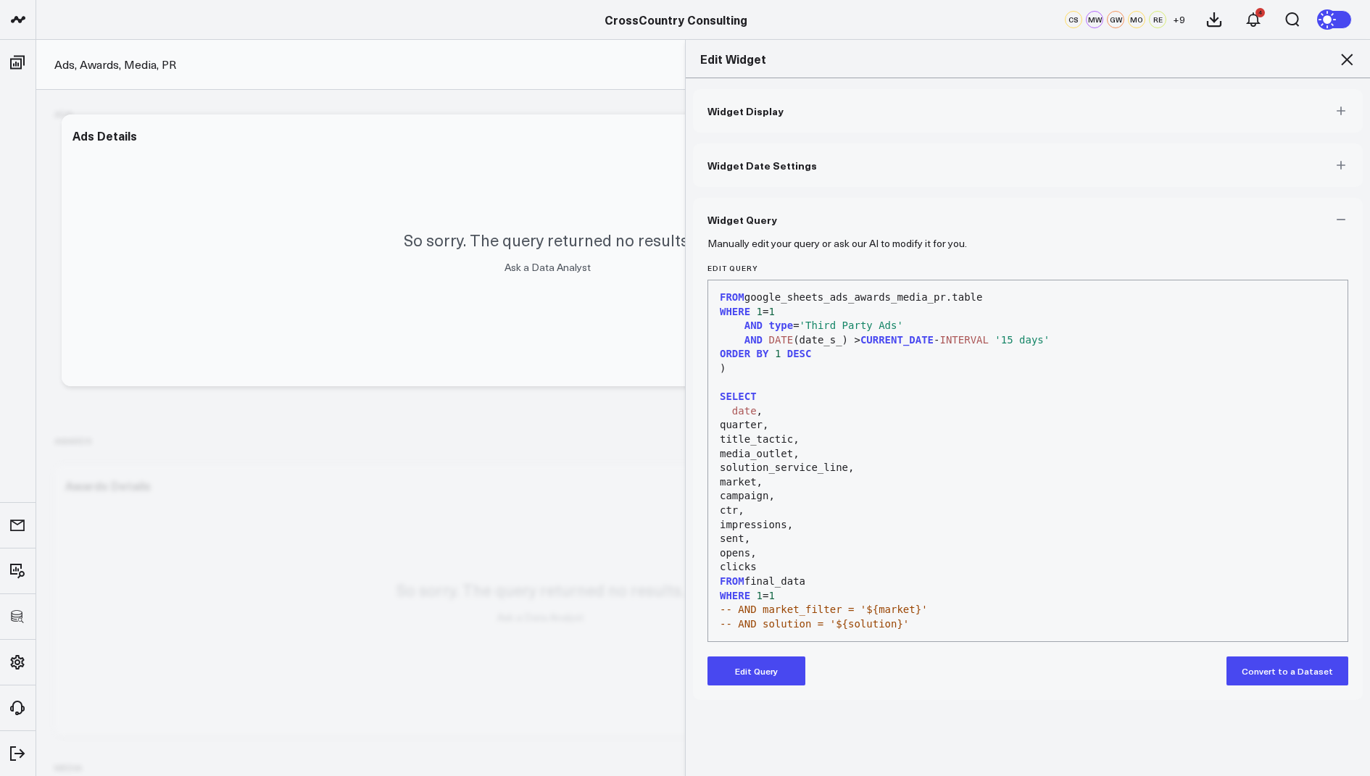
click at [914, 626] on div "-- AND solution = '${solution}'" at bounding box center [1027, 625] width 625 height 14
click at [757, 668] on button "Edit Query" at bounding box center [756, 671] width 98 height 29
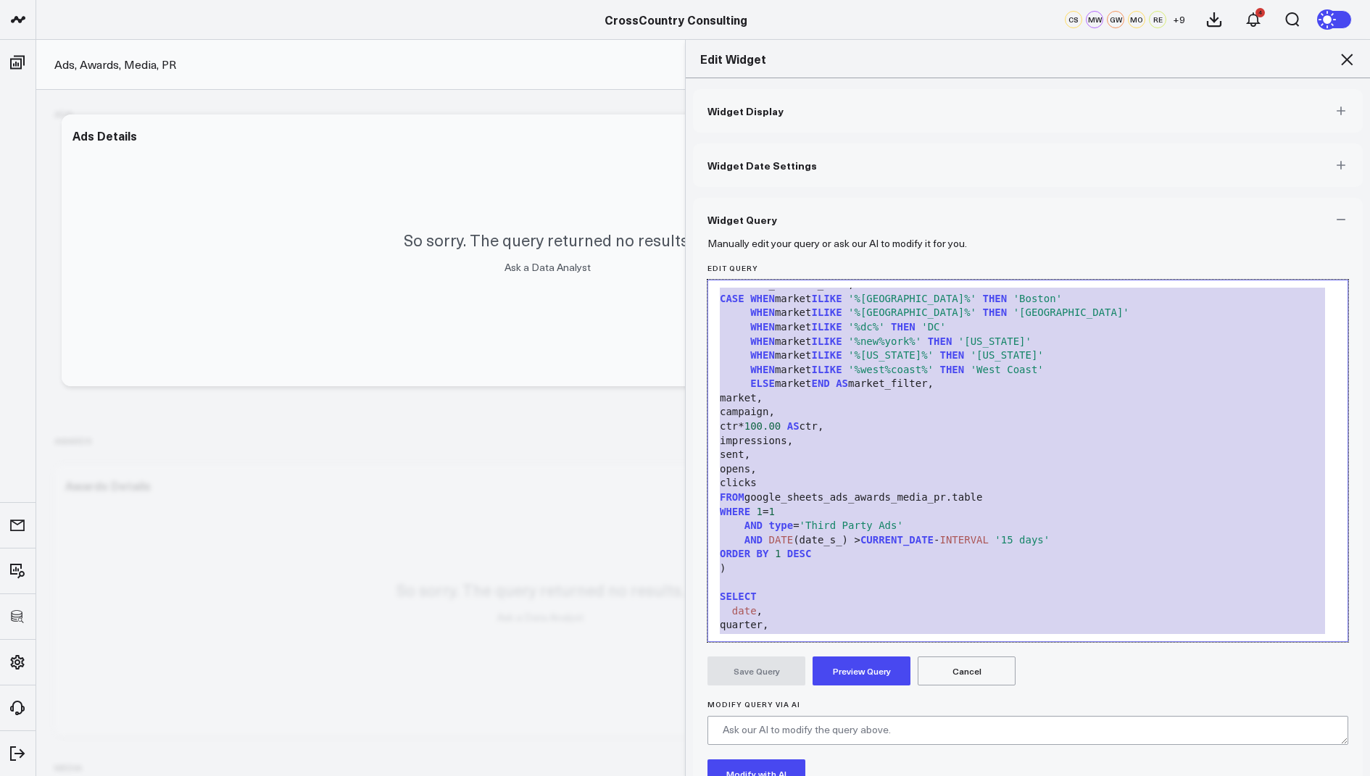
scroll to position [0, 0]
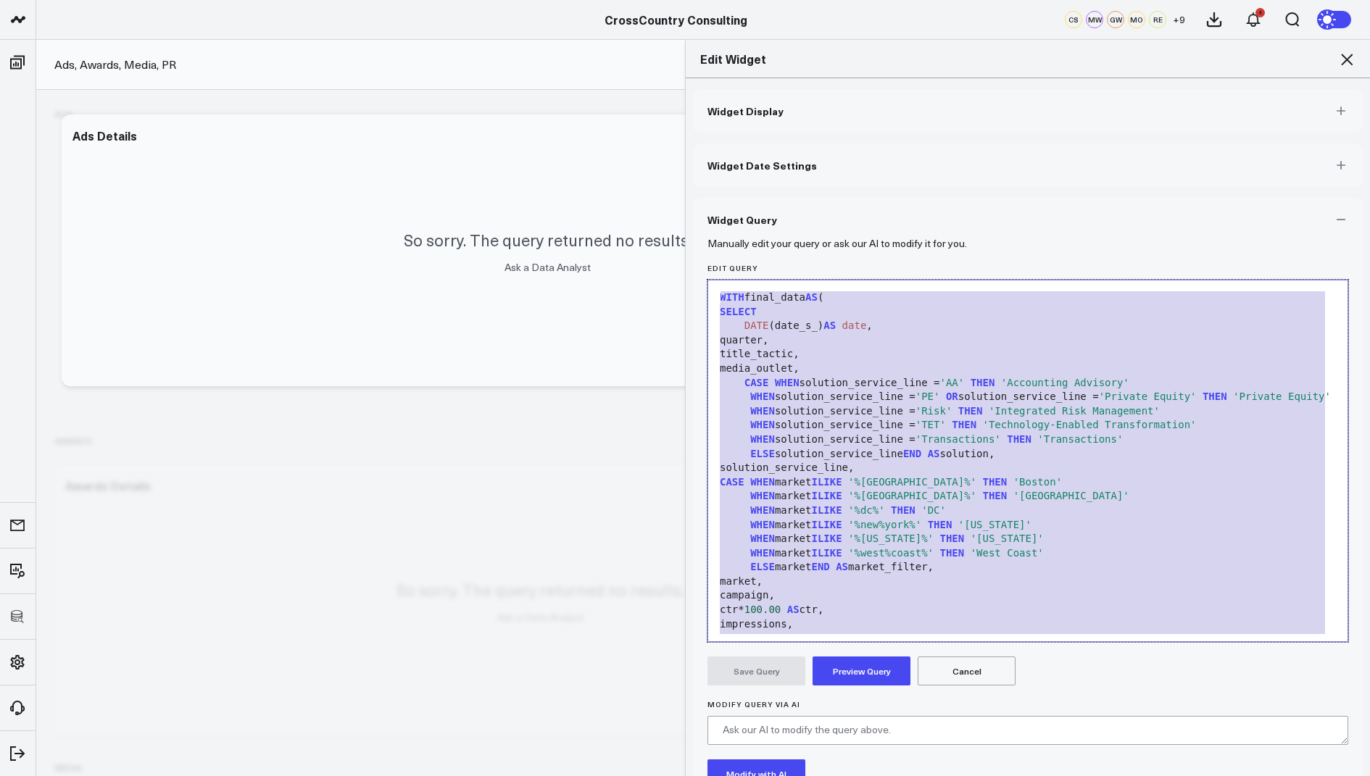
drag, startPoint x: 918, startPoint y: 622, endPoint x: 996, endPoint y: 112, distance: 516.2
click at [996, 112] on div "Widget Display Widget Date Settings Widget Query Manually edit your query or as…" at bounding box center [1028, 484] width 670 height 791
copy div "WITH final_data AS ( SELECT DATE (date_s_) AS date , quarter, title_tactic, med…"
click at [864, 403] on div "WHEN solution_service_line = 'PE' OR solution_service_line = 'Private Equity' T…" at bounding box center [1027, 397] width 625 height 14
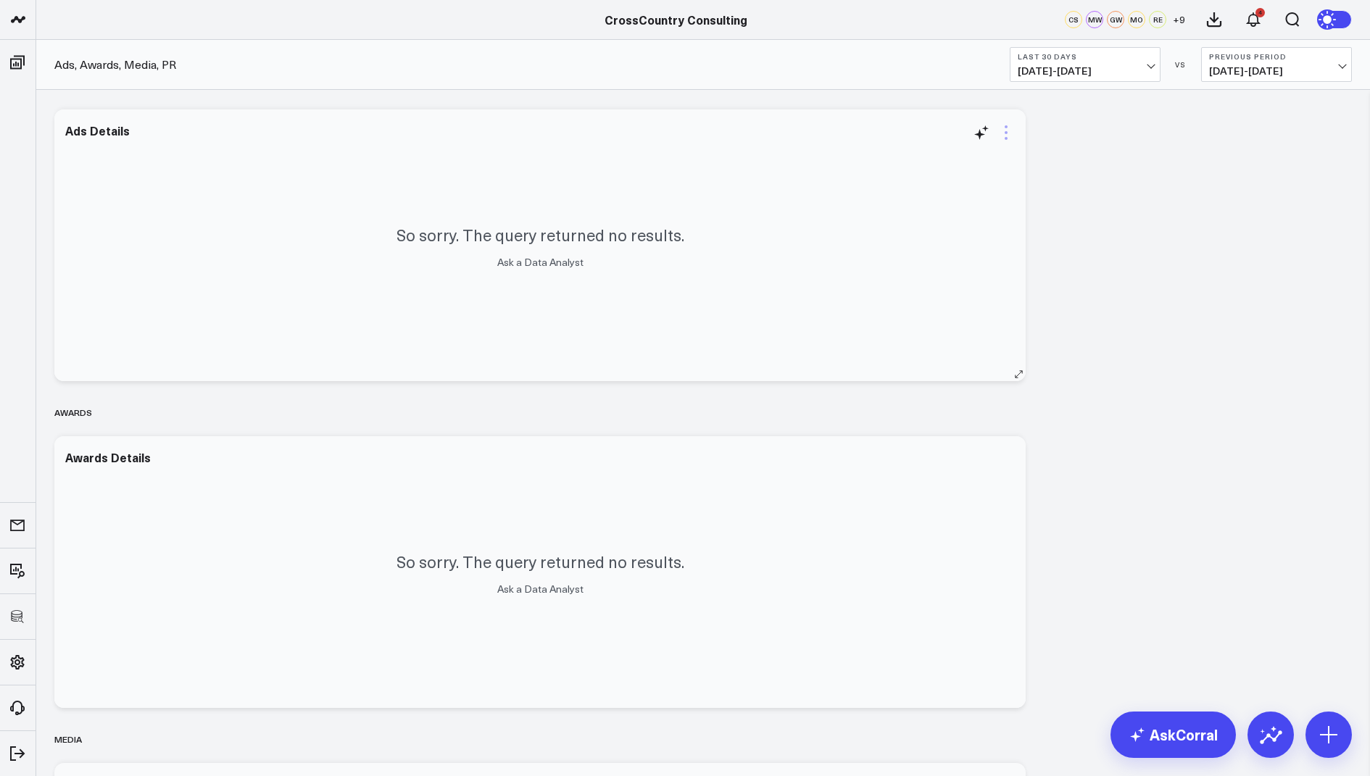
click at [1005, 134] on icon at bounding box center [1005, 132] width 17 height 17
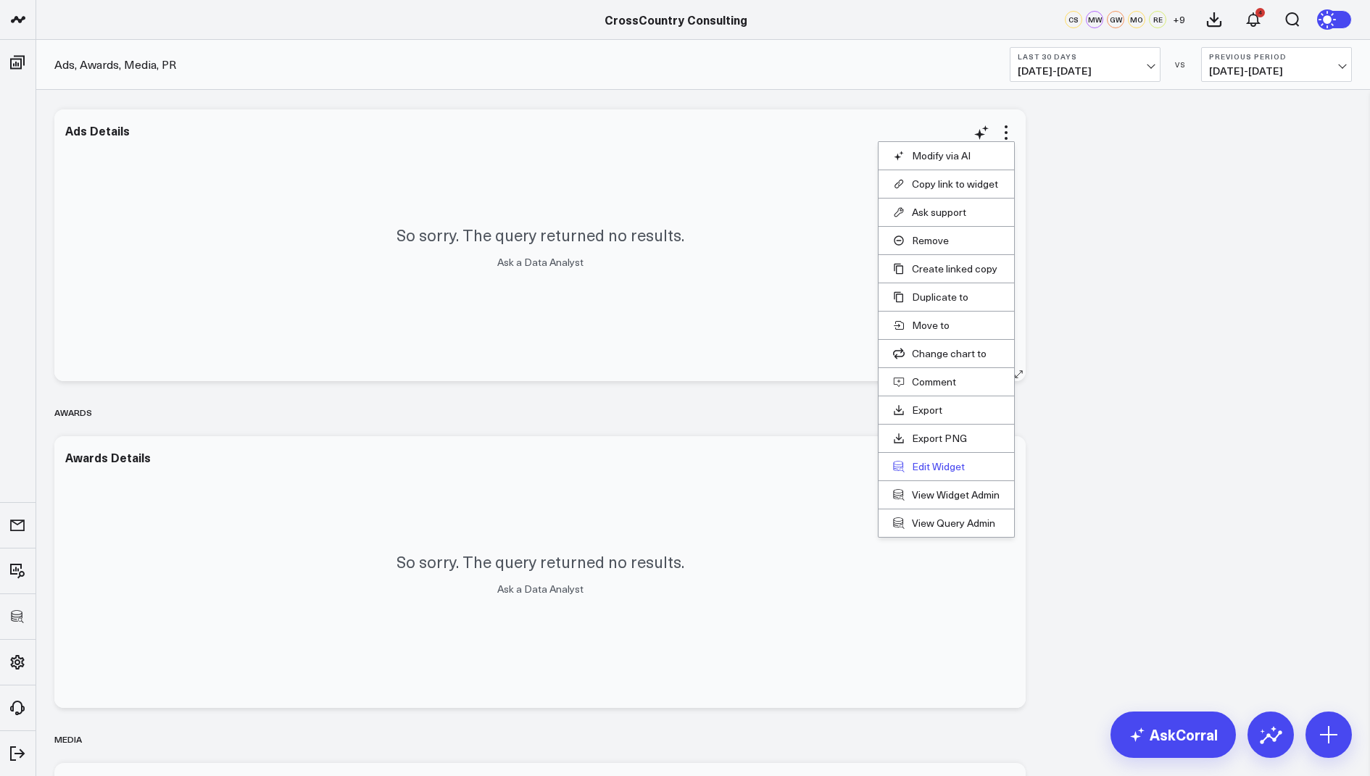
click at [925, 460] on button "Edit Widget" at bounding box center [946, 466] width 107 height 13
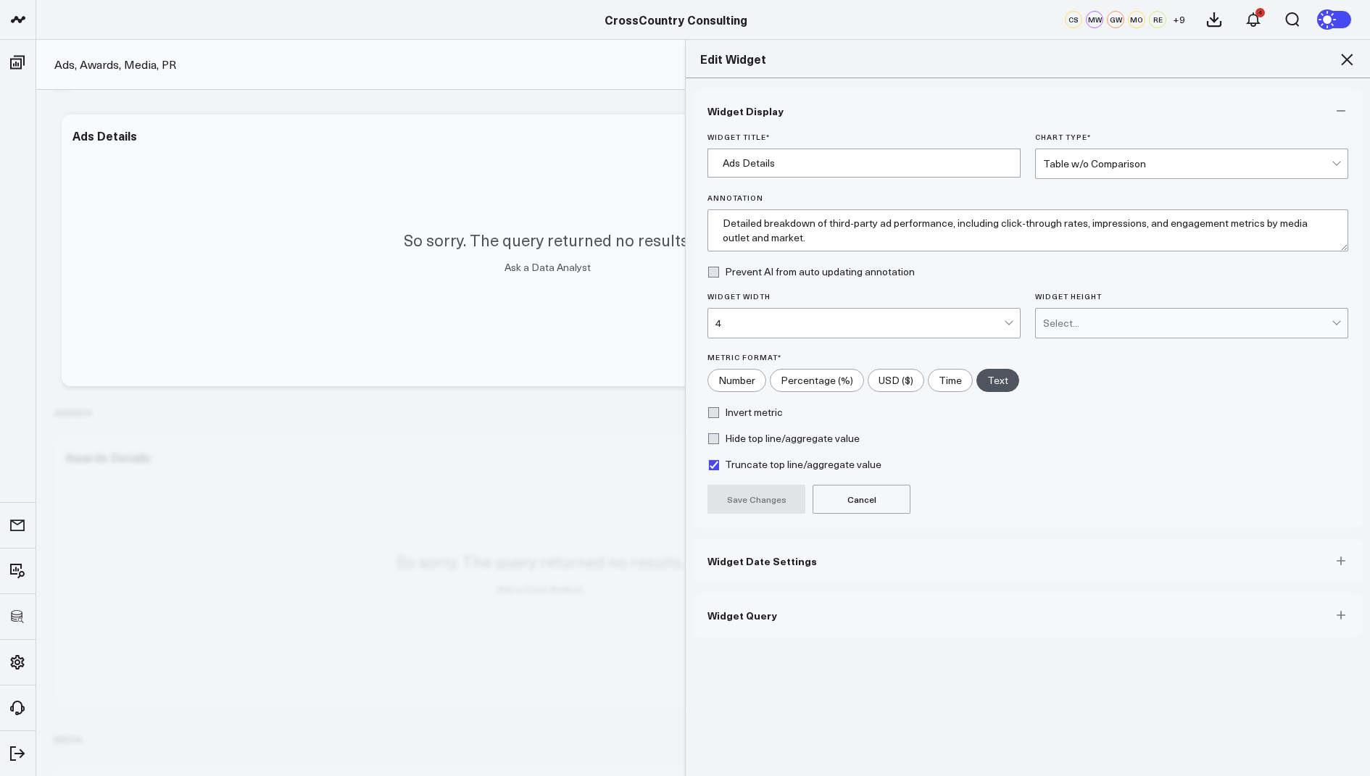
click at [734, 599] on button "Widget Query" at bounding box center [1028, 615] width 670 height 43
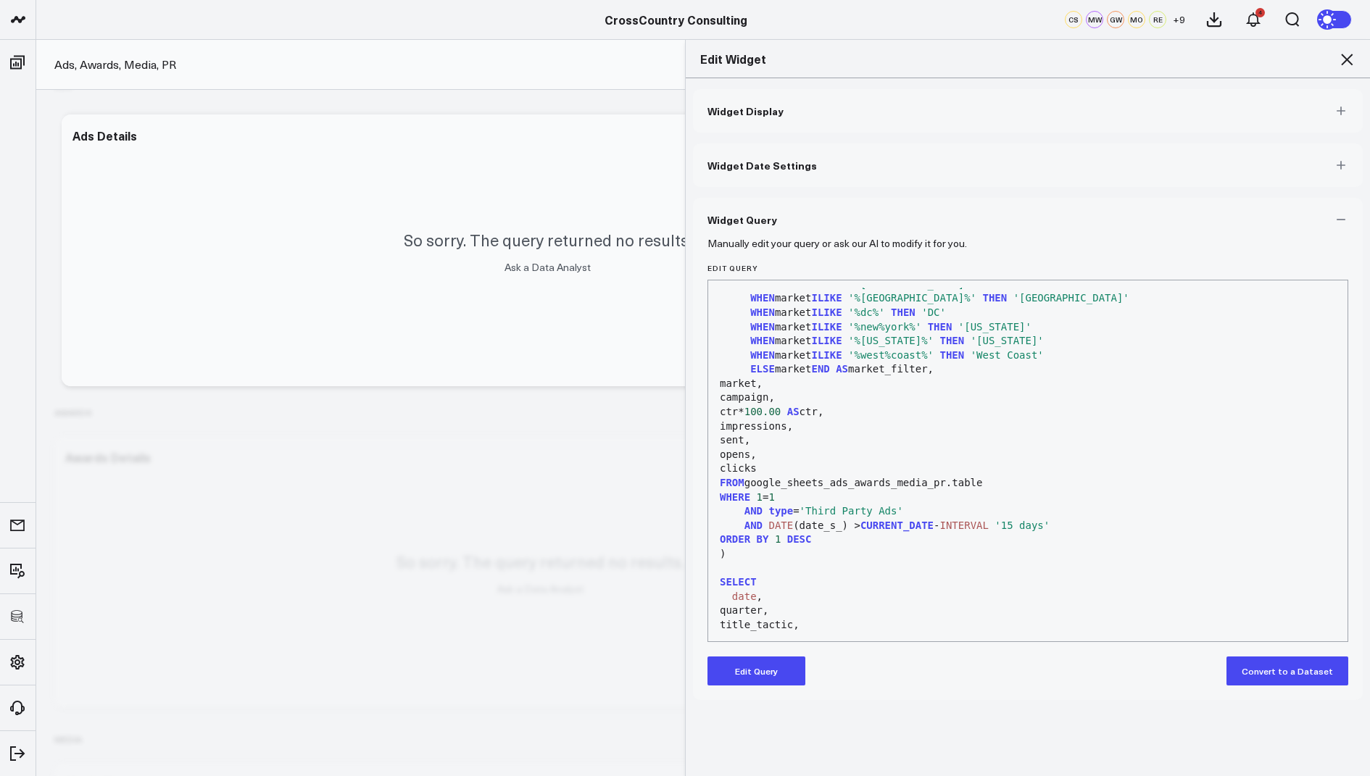
scroll to position [205, 0]
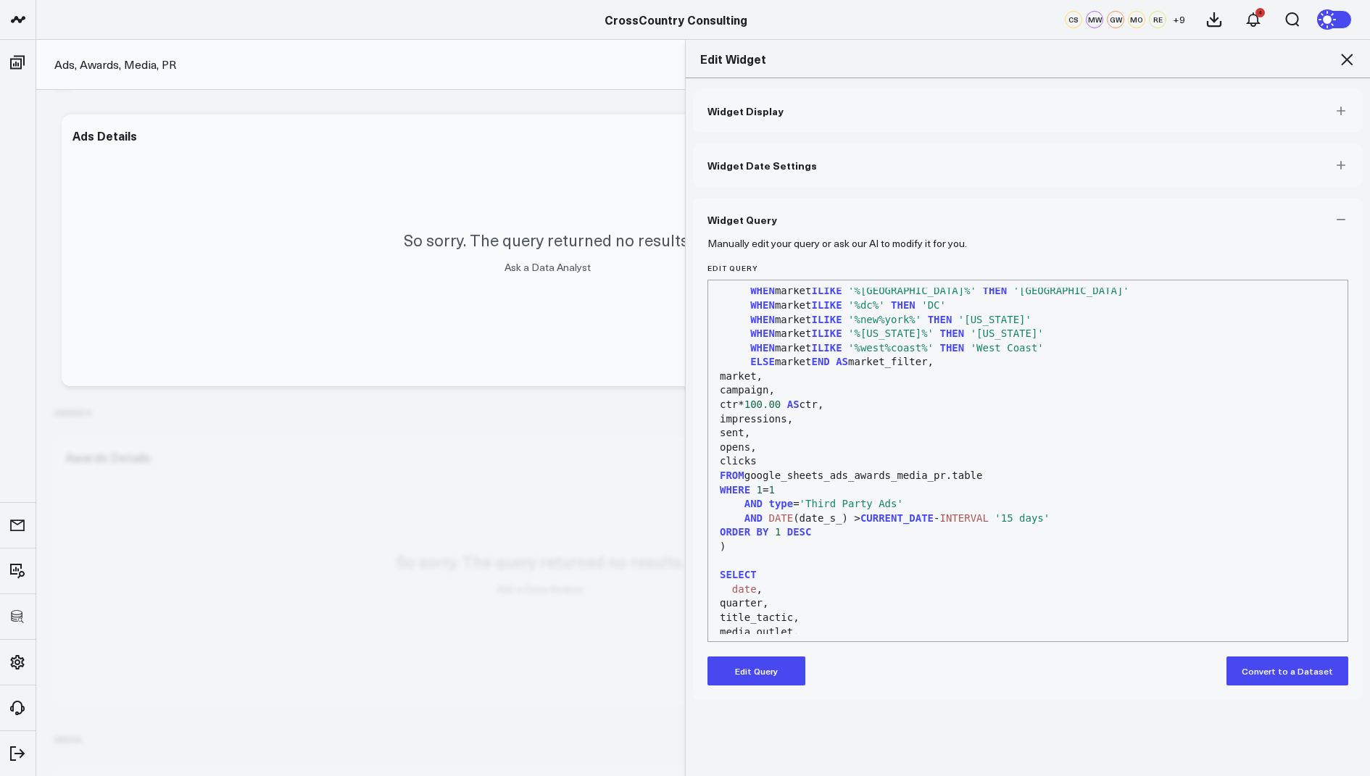
click at [1343, 51] on icon at bounding box center [1346, 59] width 17 height 17
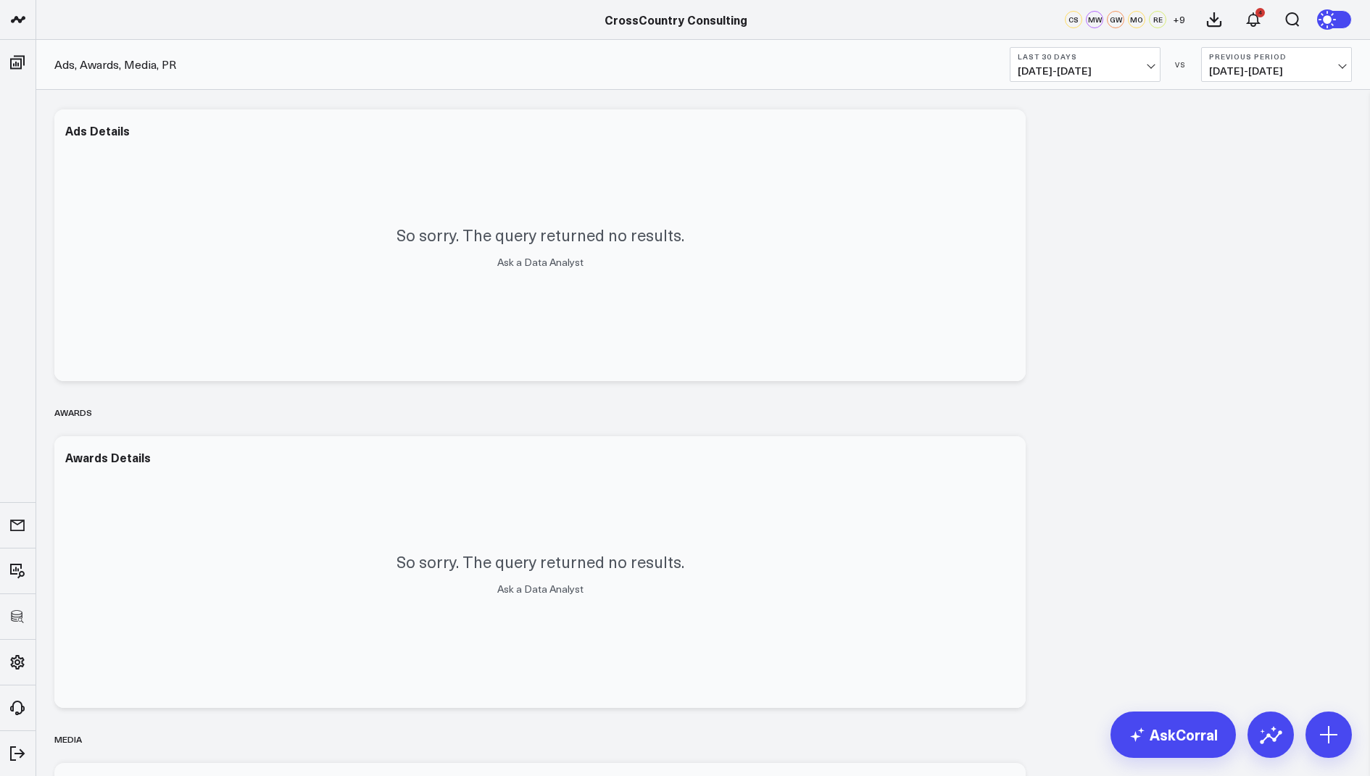
click at [1118, 65] on span "[DATE] - [DATE]" at bounding box center [1085, 71] width 135 height 12
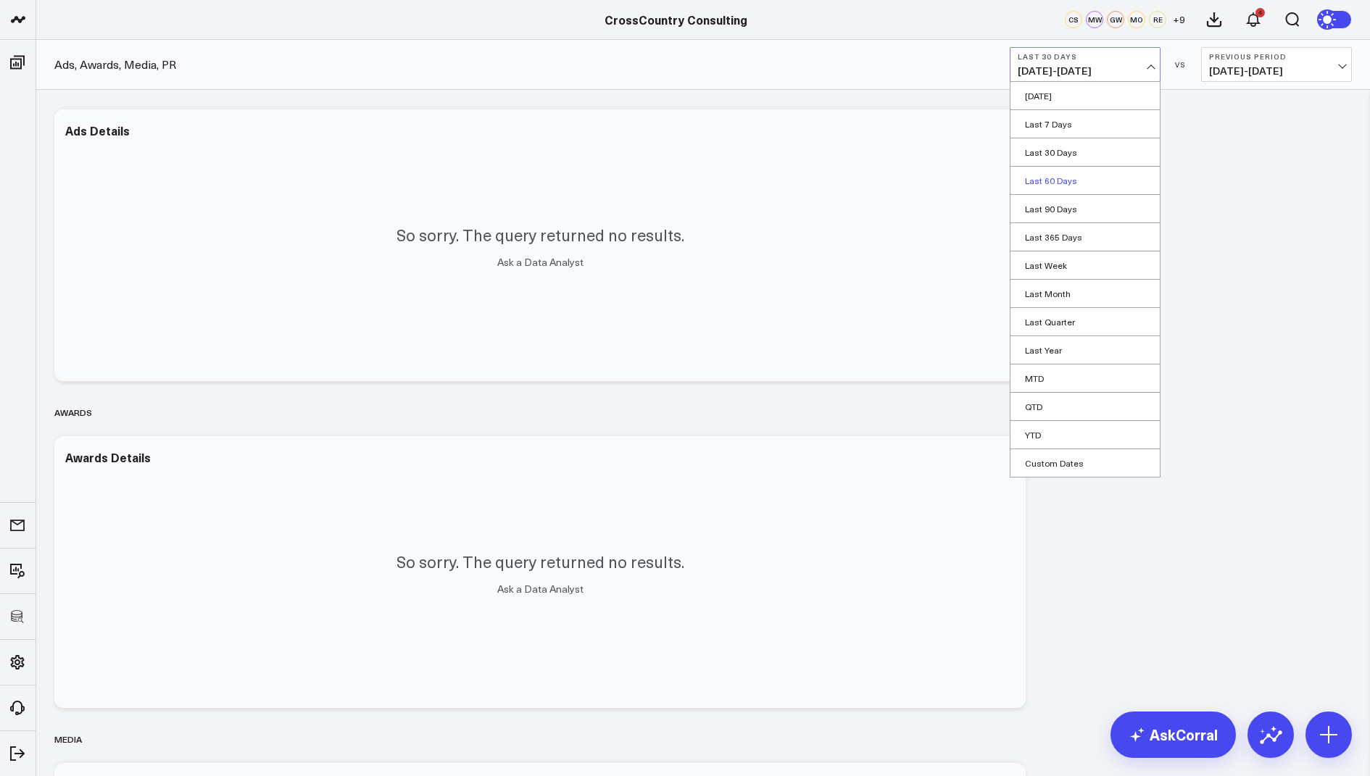
click at [1057, 173] on link "Last 60 Days" at bounding box center [1084, 181] width 149 height 28
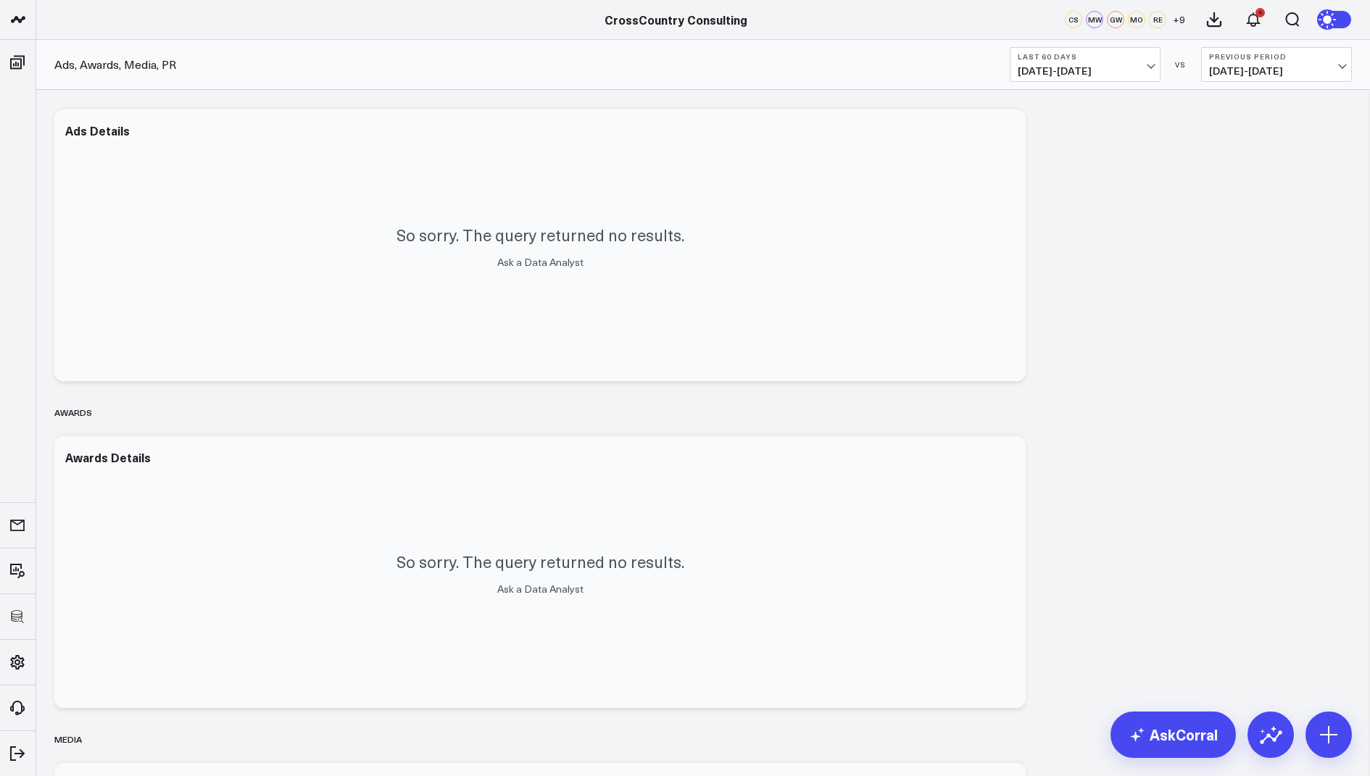
click at [1068, 36] on div "CS MW GW MO RE + 9 4" at bounding box center [1188, 19] width 247 height 39
click at [1068, 57] on b "Last 60 Days" at bounding box center [1085, 56] width 135 height 9
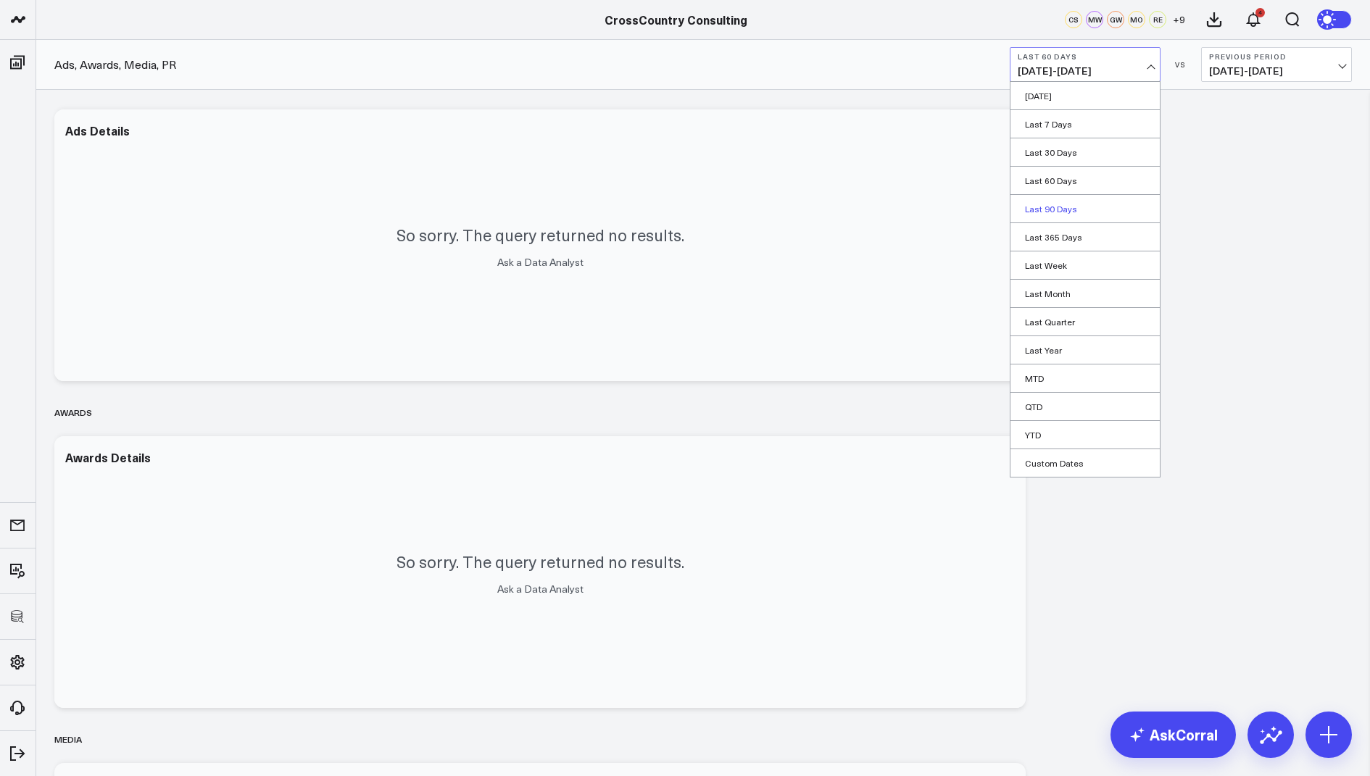
click at [1062, 202] on link "Last 90 Days" at bounding box center [1084, 209] width 149 height 28
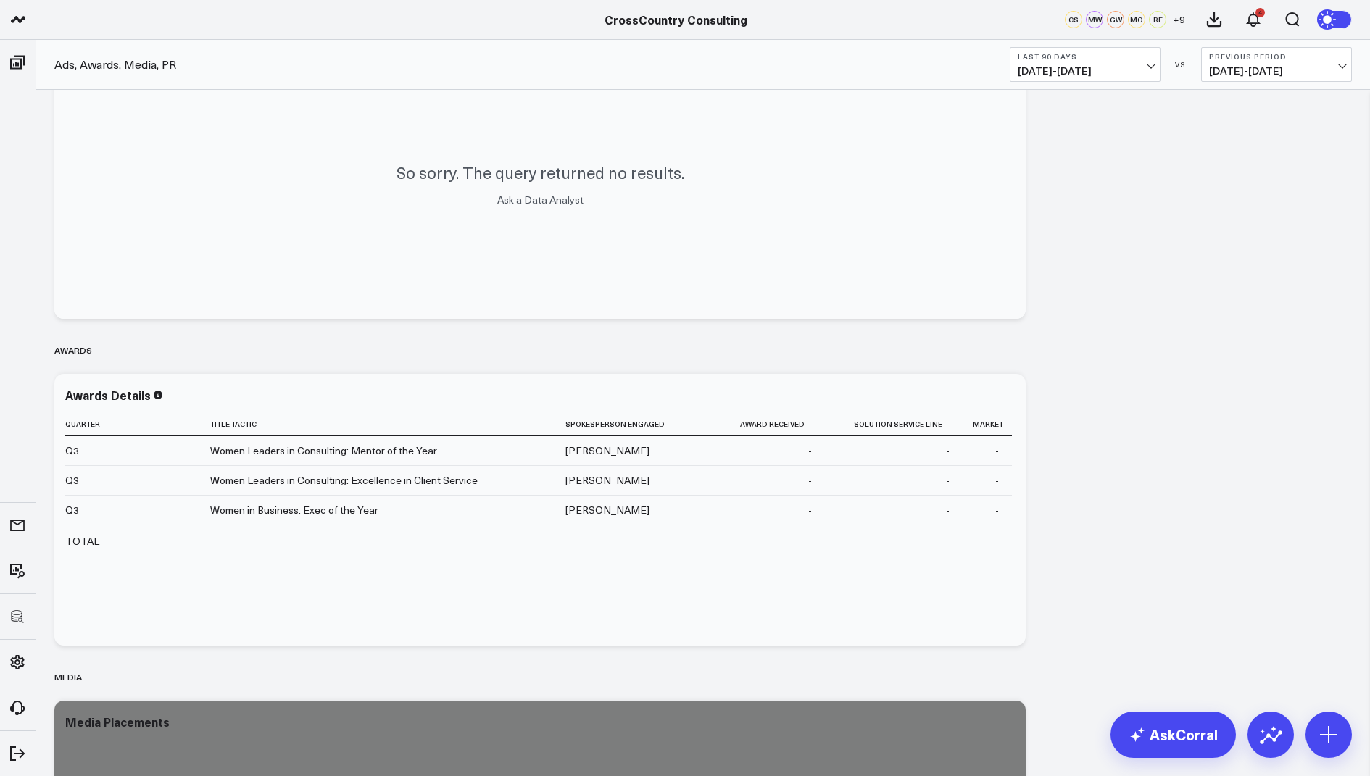
scroll to position [96, 0]
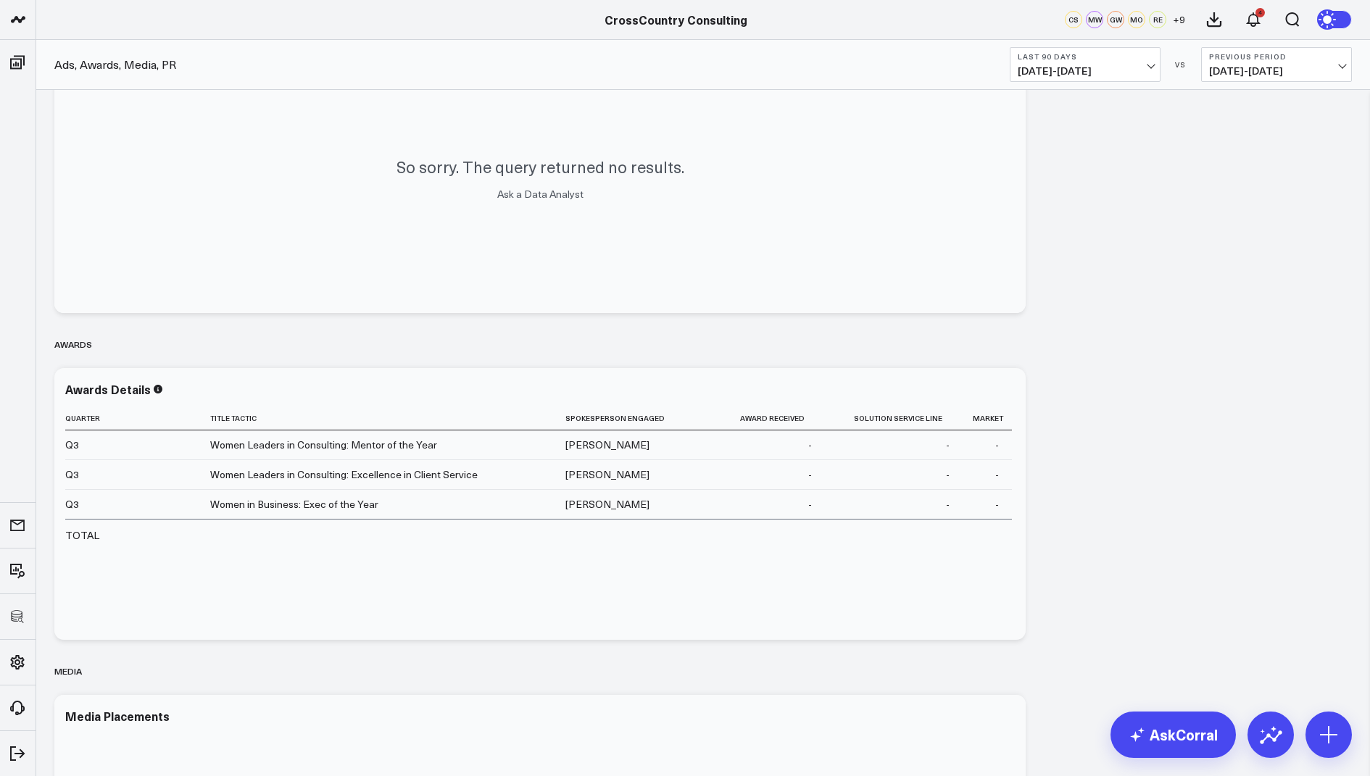
click at [1089, 62] on button "Last 90 Days [DATE] - [DATE]" at bounding box center [1085, 64] width 151 height 35
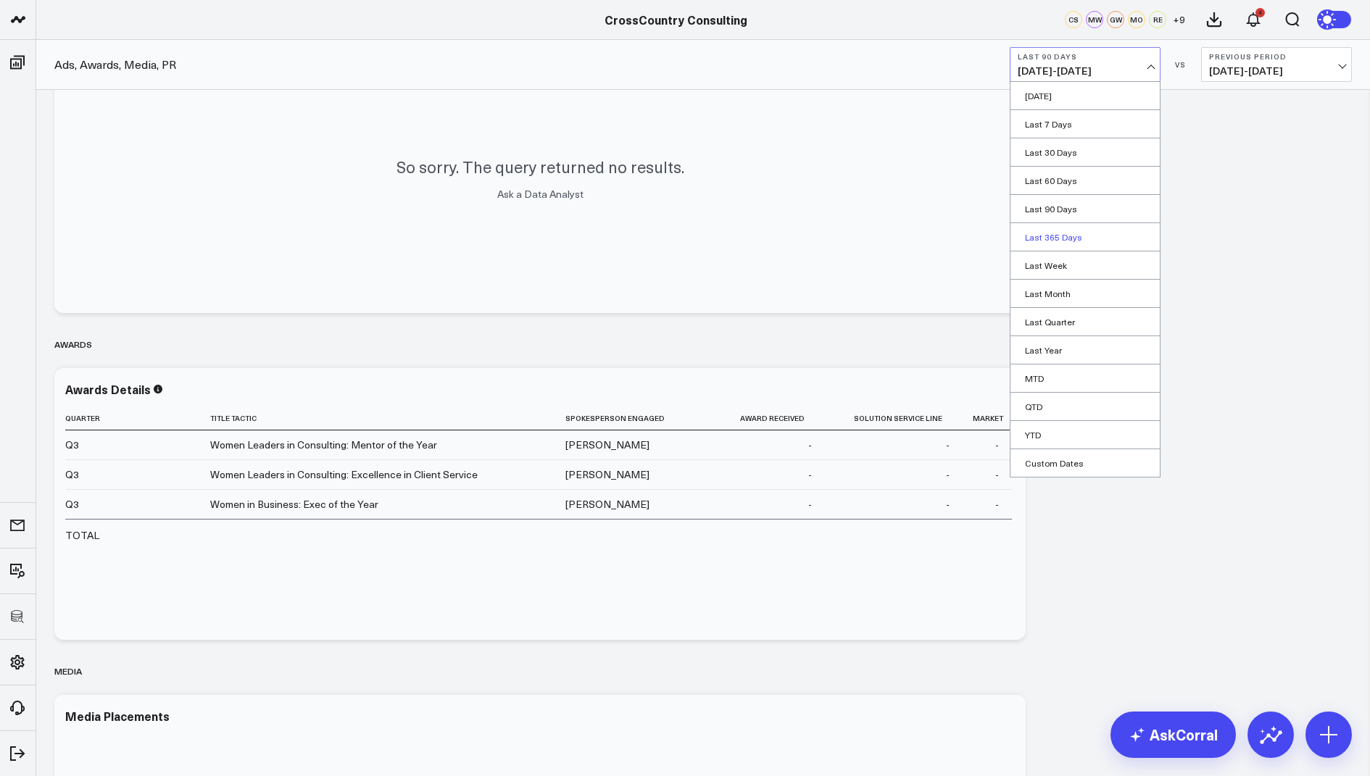
click at [1054, 240] on link "Last 365 Days" at bounding box center [1084, 237] width 149 height 28
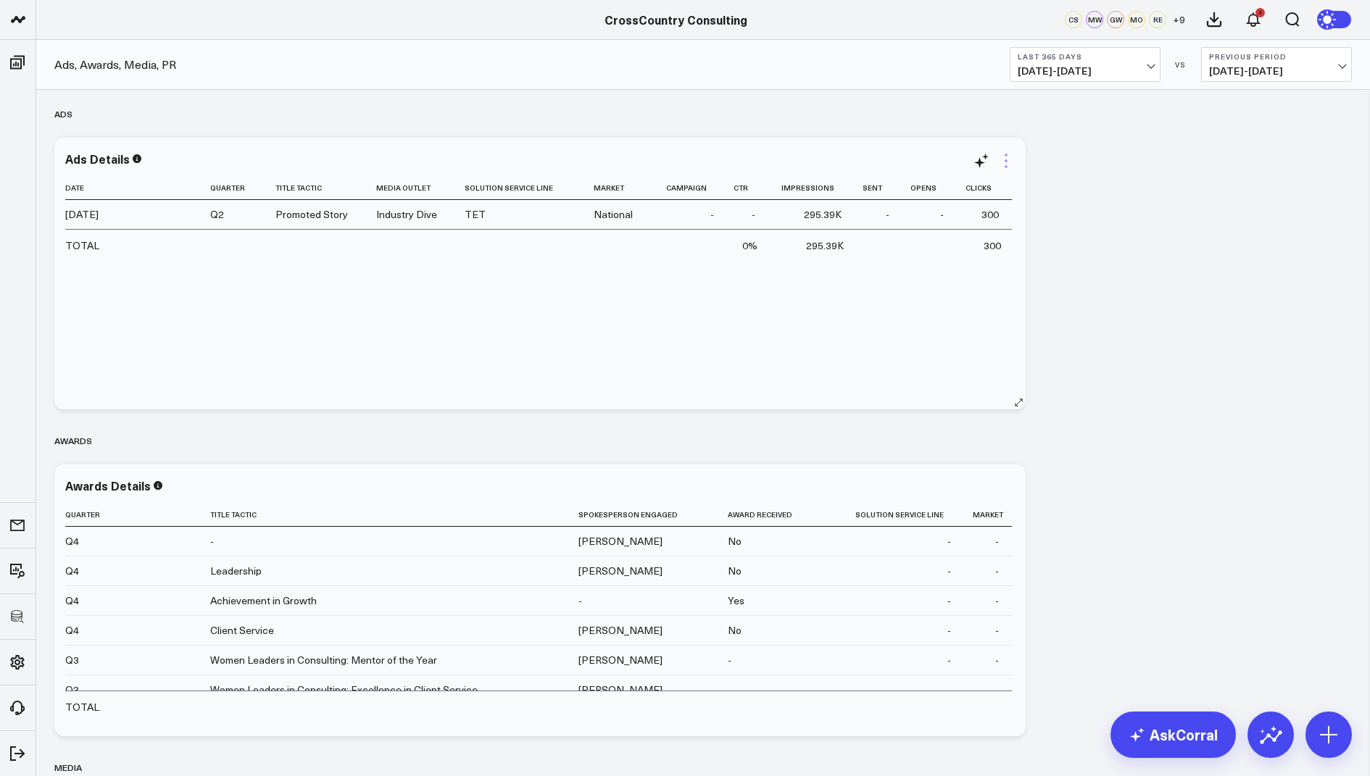
click at [1003, 157] on icon at bounding box center [1005, 160] width 17 height 17
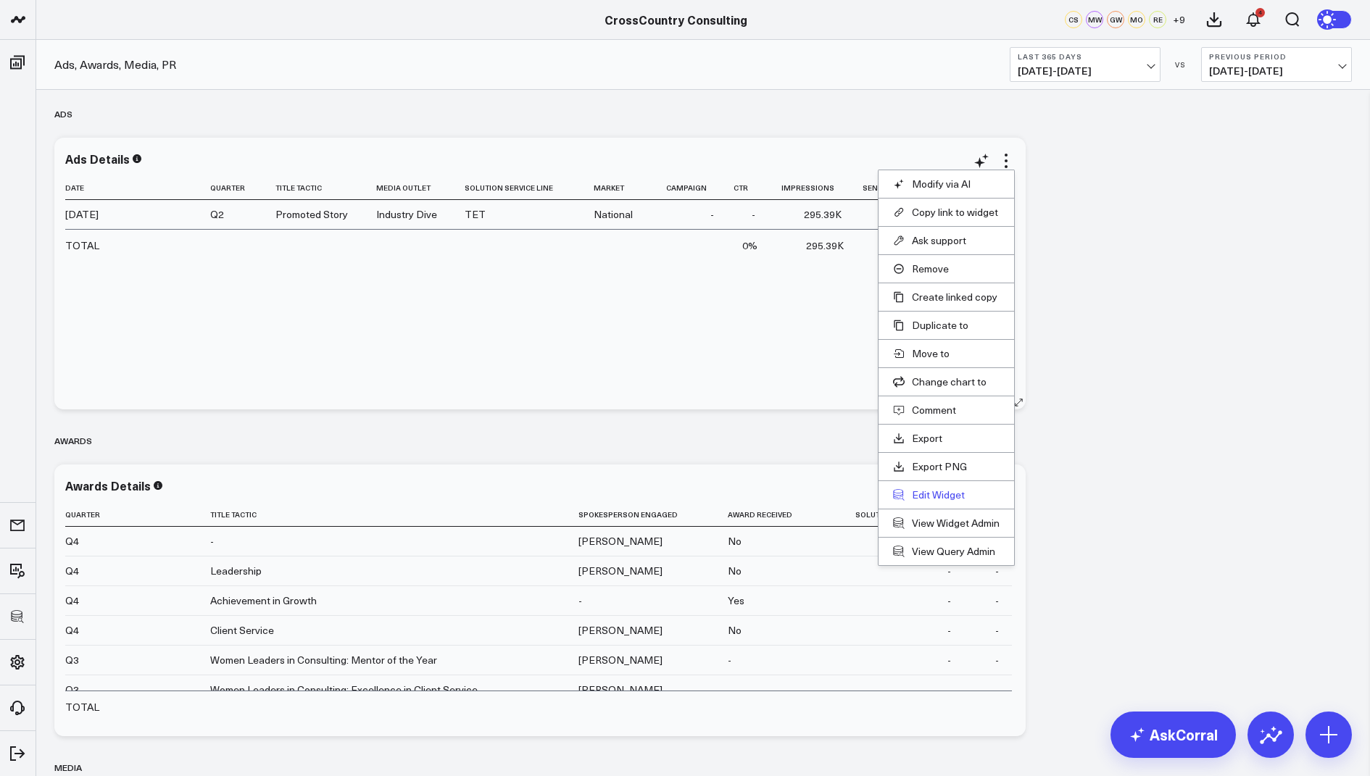
click at [923, 489] on button "Edit Widget" at bounding box center [946, 495] width 107 height 13
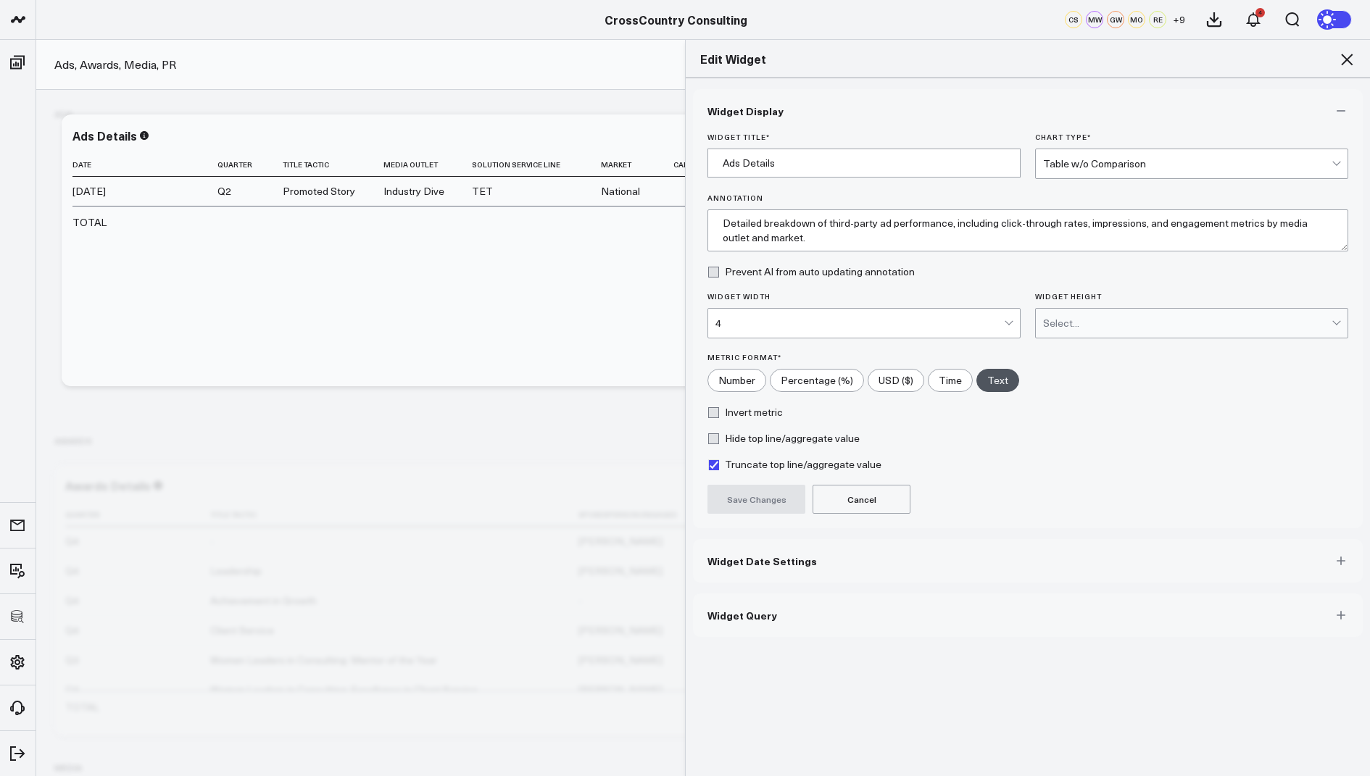
click at [789, 630] on button "Widget Query" at bounding box center [1028, 615] width 670 height 43
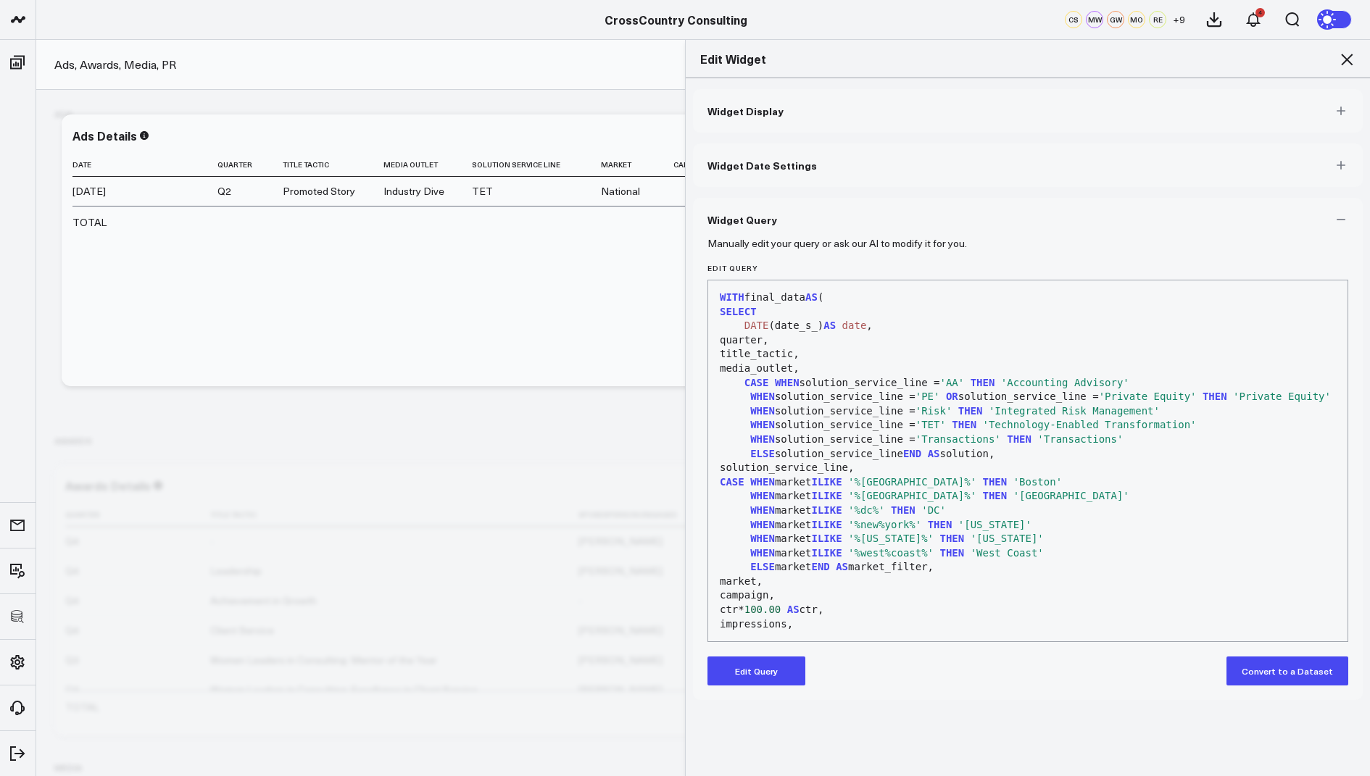
click at [1339, 53] on icon at bounding box center [1346, 59] width 17 height 17
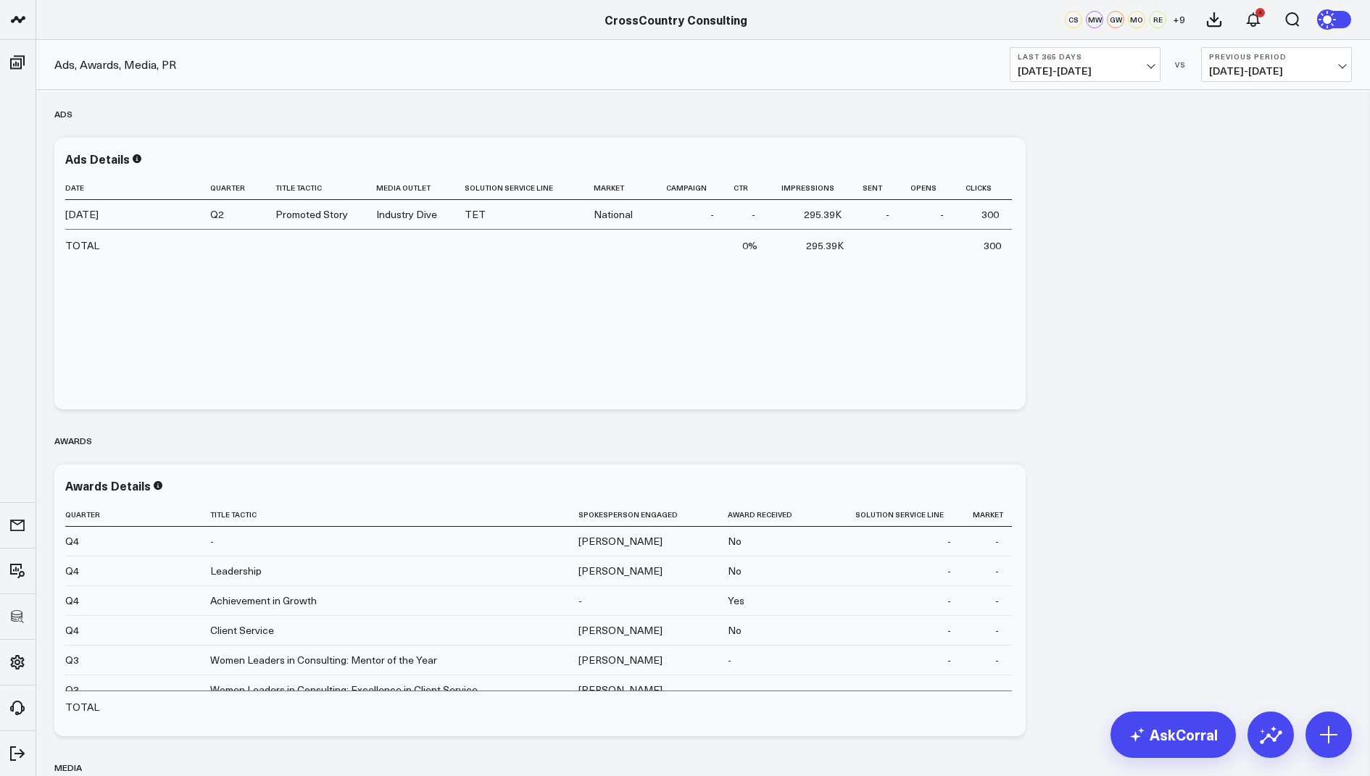
click at [1026, 74] on span "09/29/24 - 09/28/25" at bounding box center [1085, 71] width 135 height 12
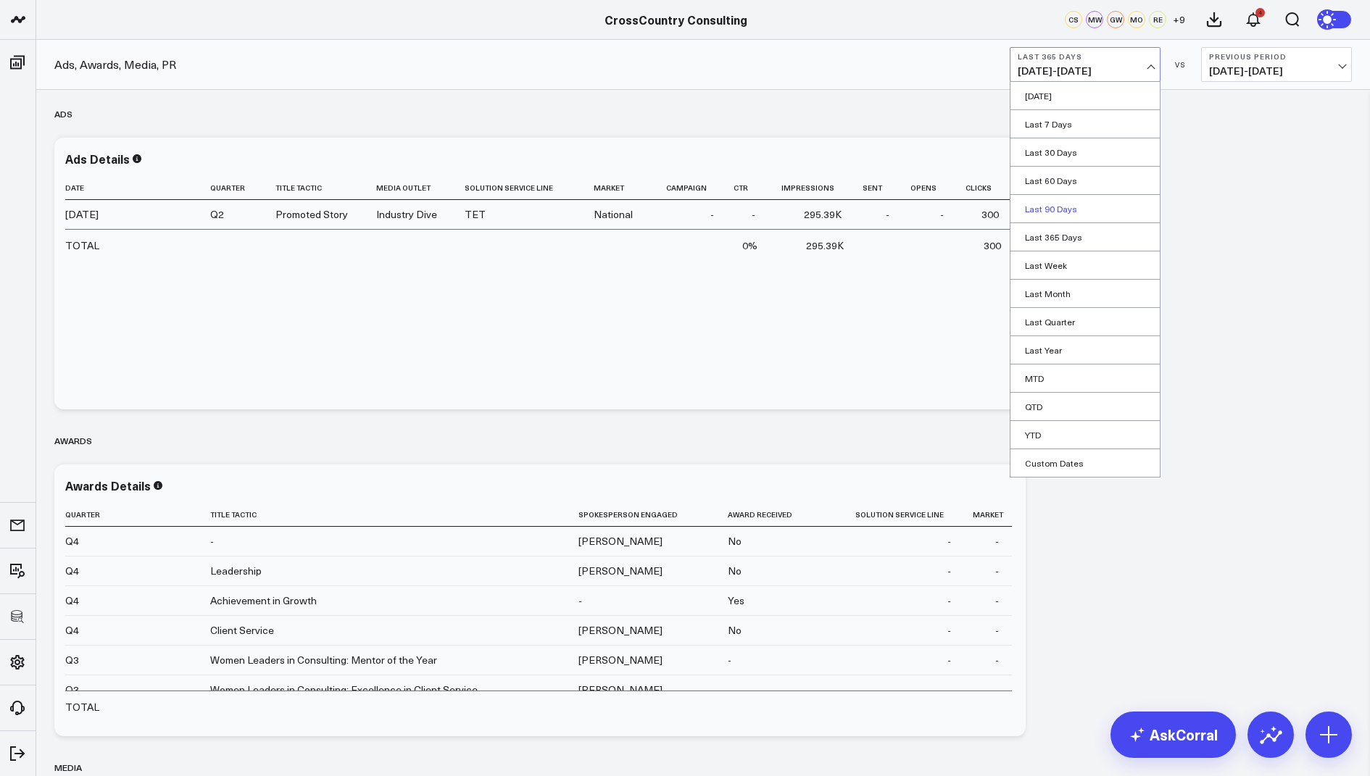
click at [1063, 208] on link "Last 90 Days" at bounding box center [1084, 209] width 149 height 28
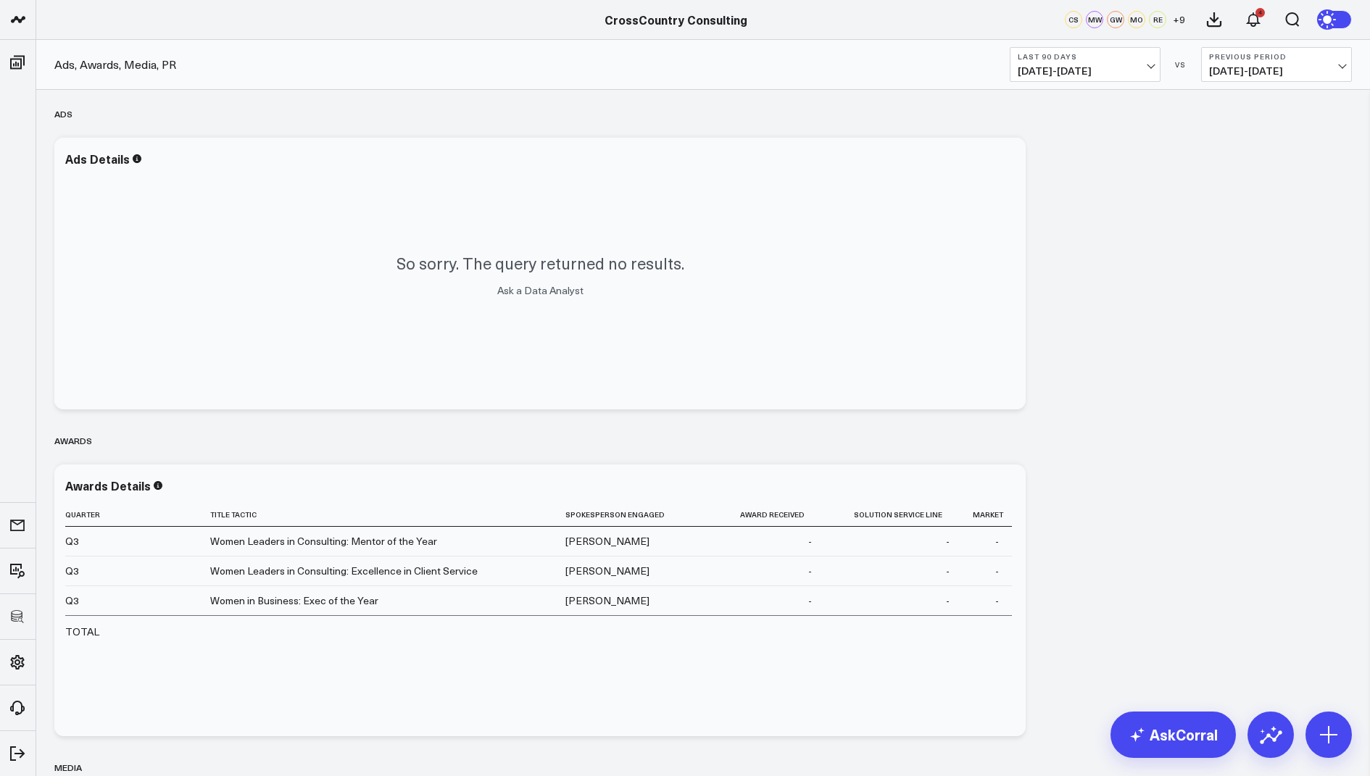
click at [471, 41] on div "Ads, Awards, Media, PR Last 90 Days 07/01/25 - 09/28/25 VS Previous Period 04/0…" at bounding box center [703, 65] width 1334 height 50
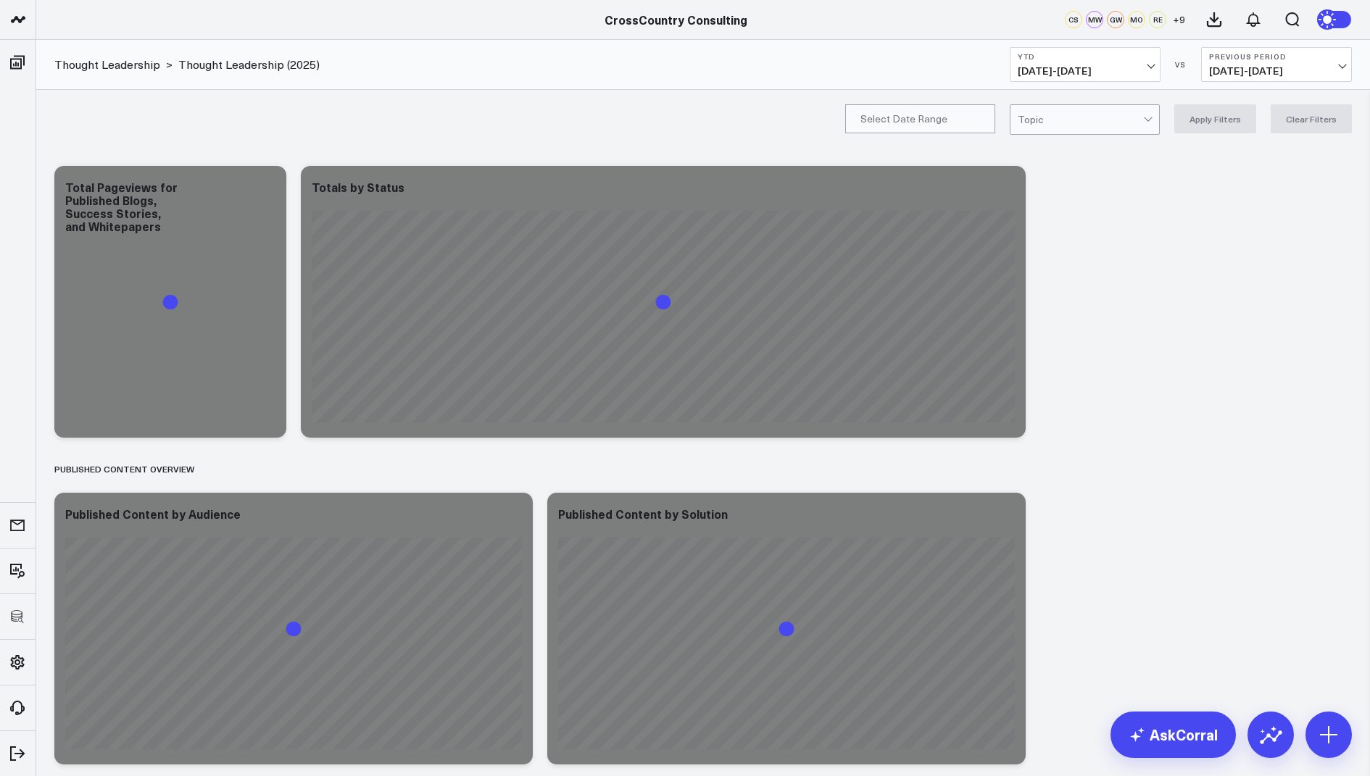
scroll to position [2128, 0]
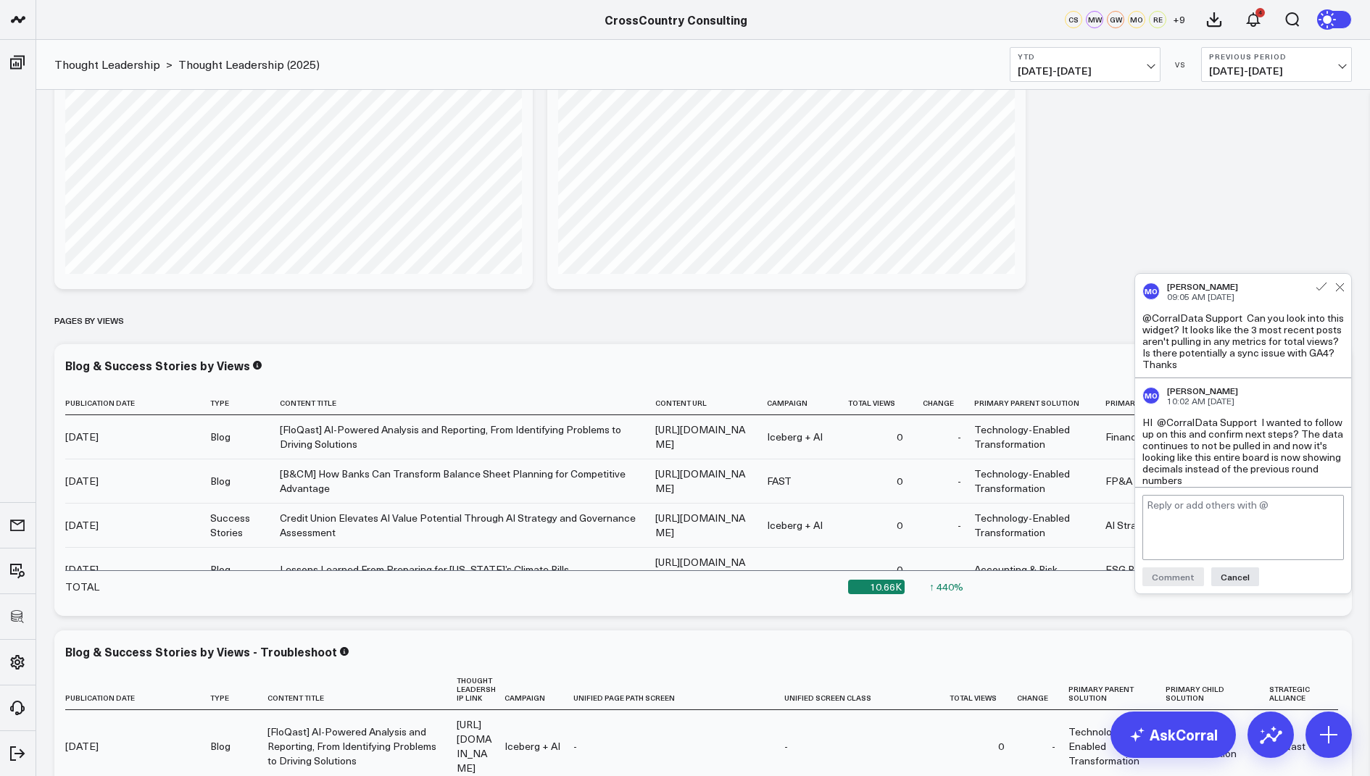
scroll to position [6, 0]
click at [1191, 507] on textarea at bounding box center [1242, 527] width 201 height 65
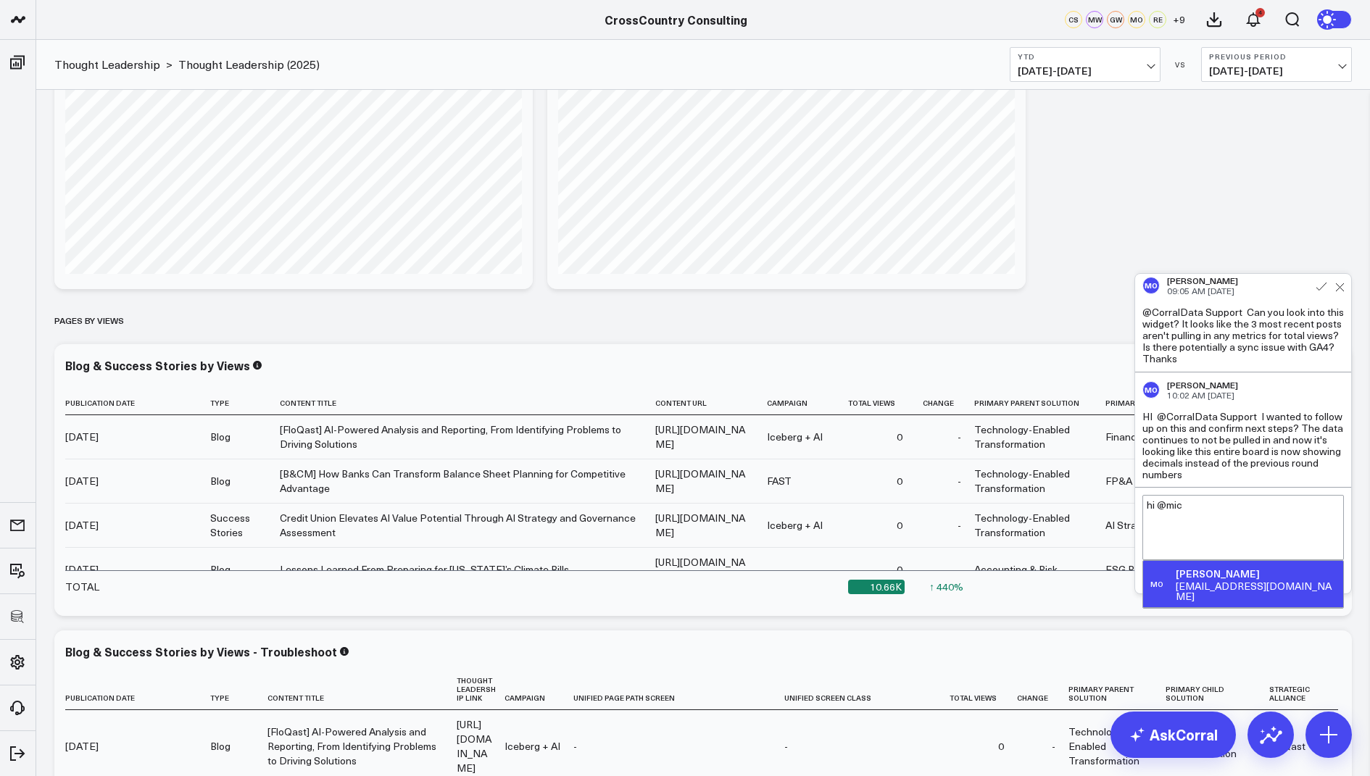
click at [1225, 596] on div "moneill@crosscountry-consulting.com" at bounding box center [1257, 591] width 162 height 20
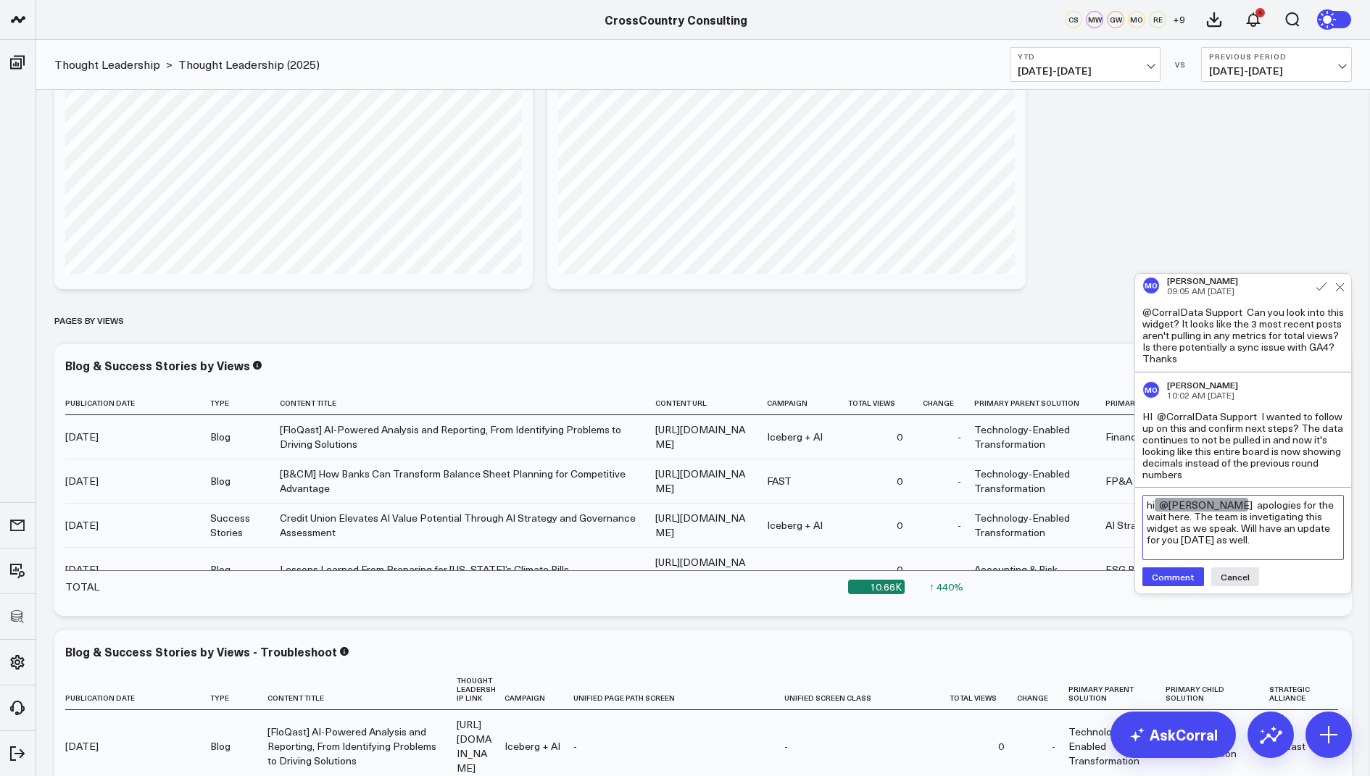
click at [1208, 531] on textarea "hi @Michael ONeill apologies for the wait here. The team is invetigating this w…" at bounding box center [1242, 527] width 201 height 65
click at [1202, 531] on textarea "hi @Michael ONeill apologies for the wait here. The team is invetigating this w…" at bounding box center [1242, 527] width 201 height 65
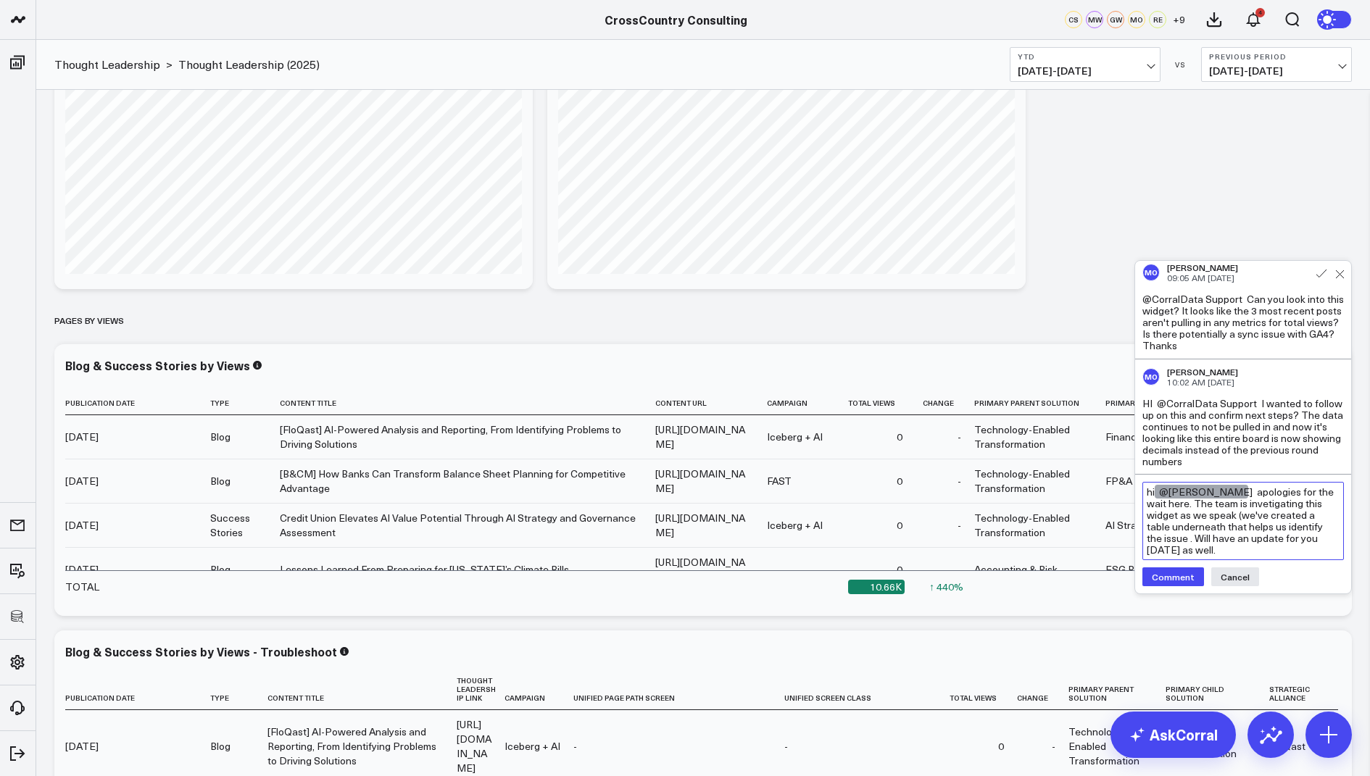
click at [1280, 532] on textarea "hi @Michael ONeill apologies for the wait here. The team is invetigating this w…" at bounding box center [1242, 521] width 201 height 78
click at [1185, 553] on textarea "hi @Michael ONeill apologies for the wait here. The team is invetigating this w…" at bounding box center [1242, 521] width 201 height 78
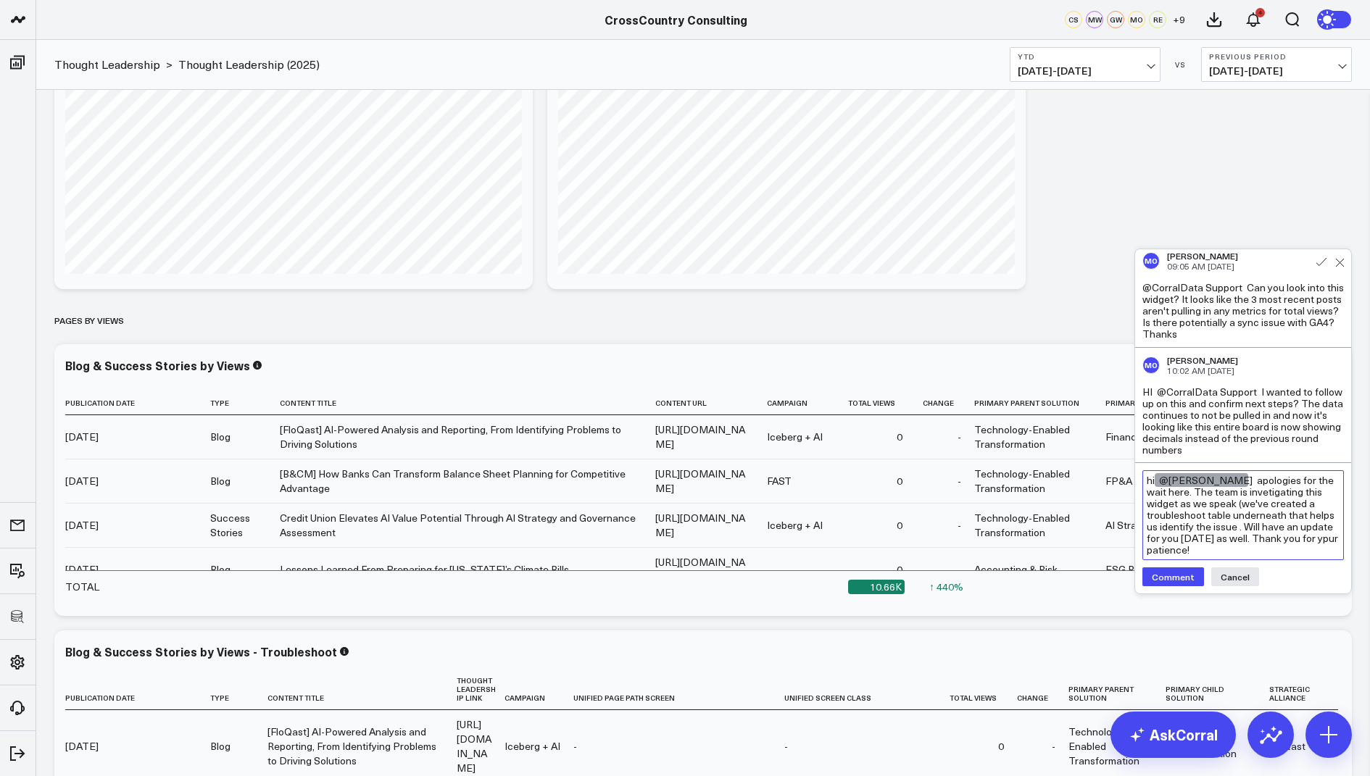
drag, startPoint x: 1327, startPoint y: 555, endPoint x: 1241, endPoint y: 496, distance: 104.7
click at [1241, 496] on textarea "hi @Michael ONeill apologies for the wait here. The team is invetigating this w…" at bounding box center [1242, 515] width 201 height 90
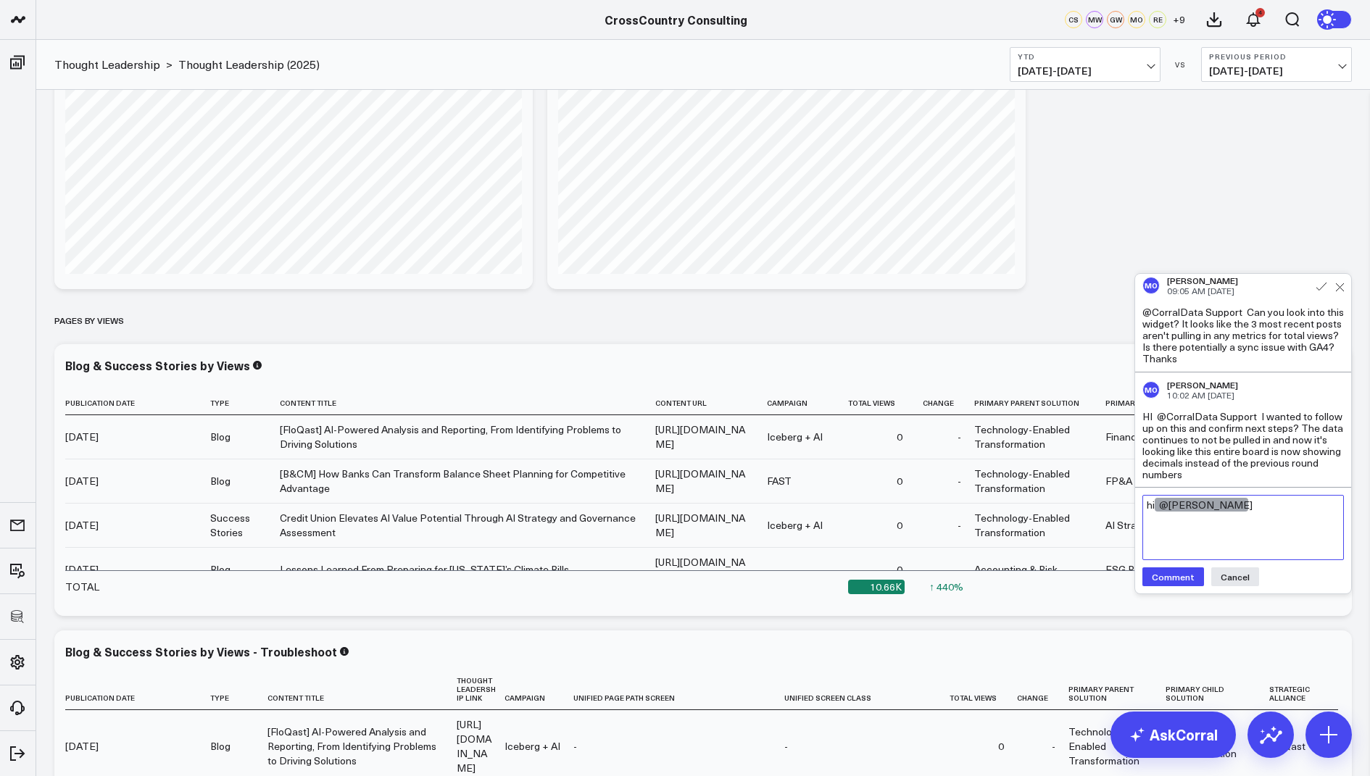
paste textarea "Apologies for the delay here. The team is actively investigating this widget — …"
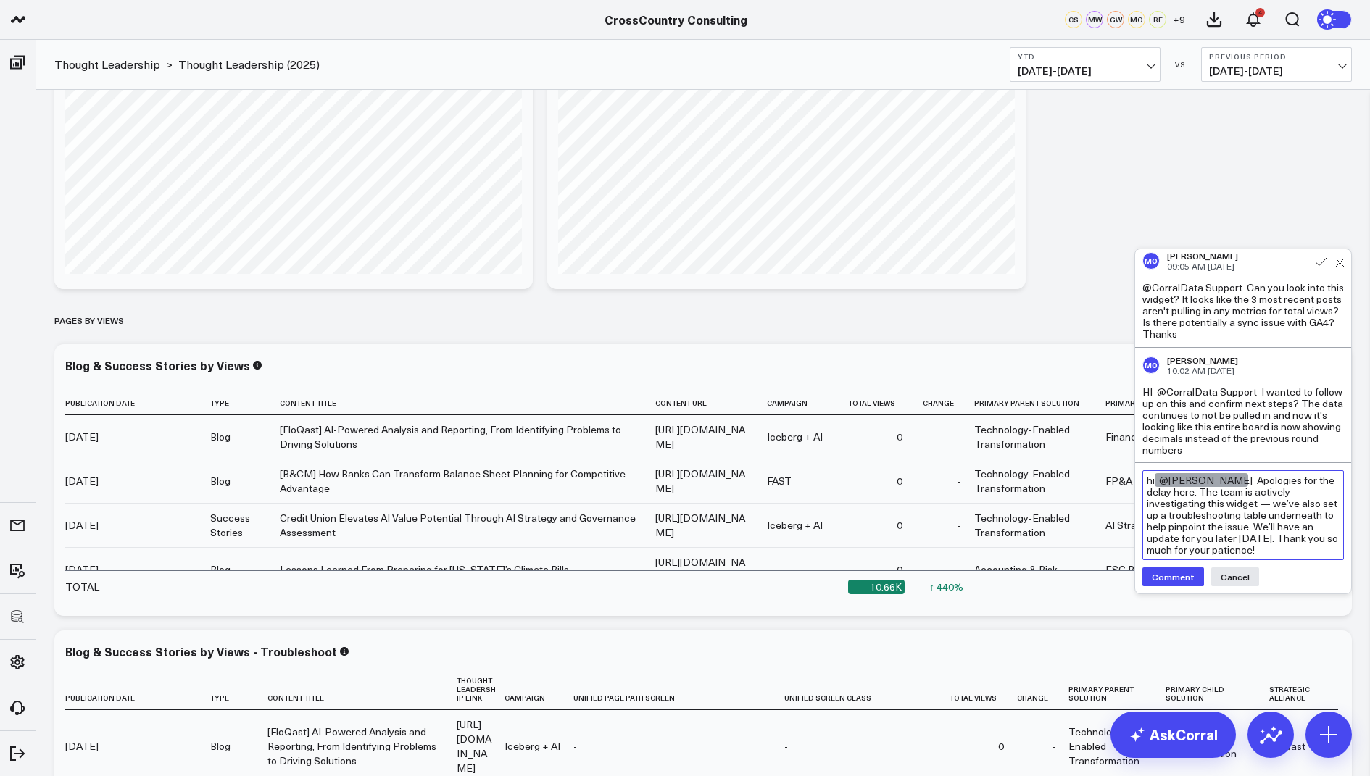
click at [1268, 506] on textarea "hi @Michael ONeill Apologies for the delay here. The team is actively investiga…" at bounding box center [1242, 515] width 201 height 90
type textarea "hi @Michael ONeill Apologies for the delay here. The team is actively investiga…"
click at [1163, 577] on button "Comment" at bounding box center [1173, 577] width 62 height 19
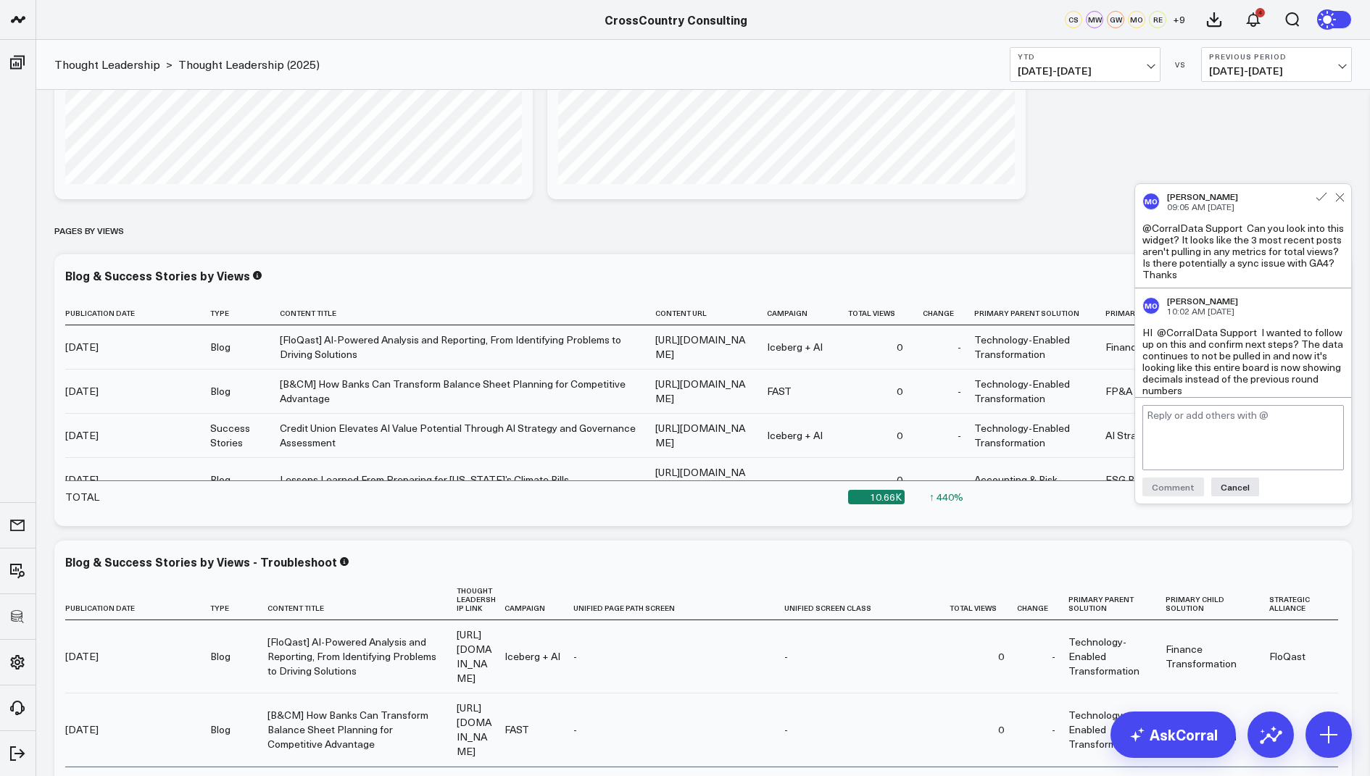
scroll to position [133, 0]
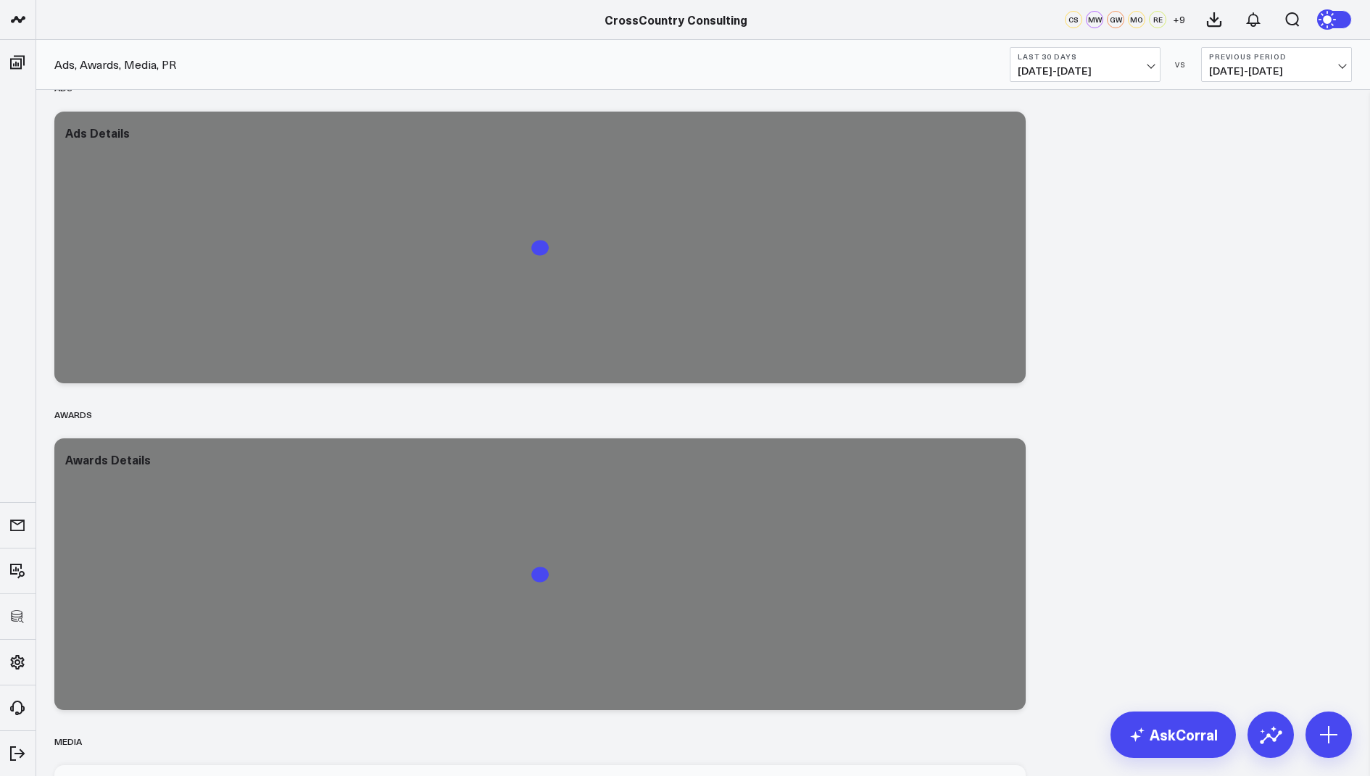
scroll to position [28, 0]
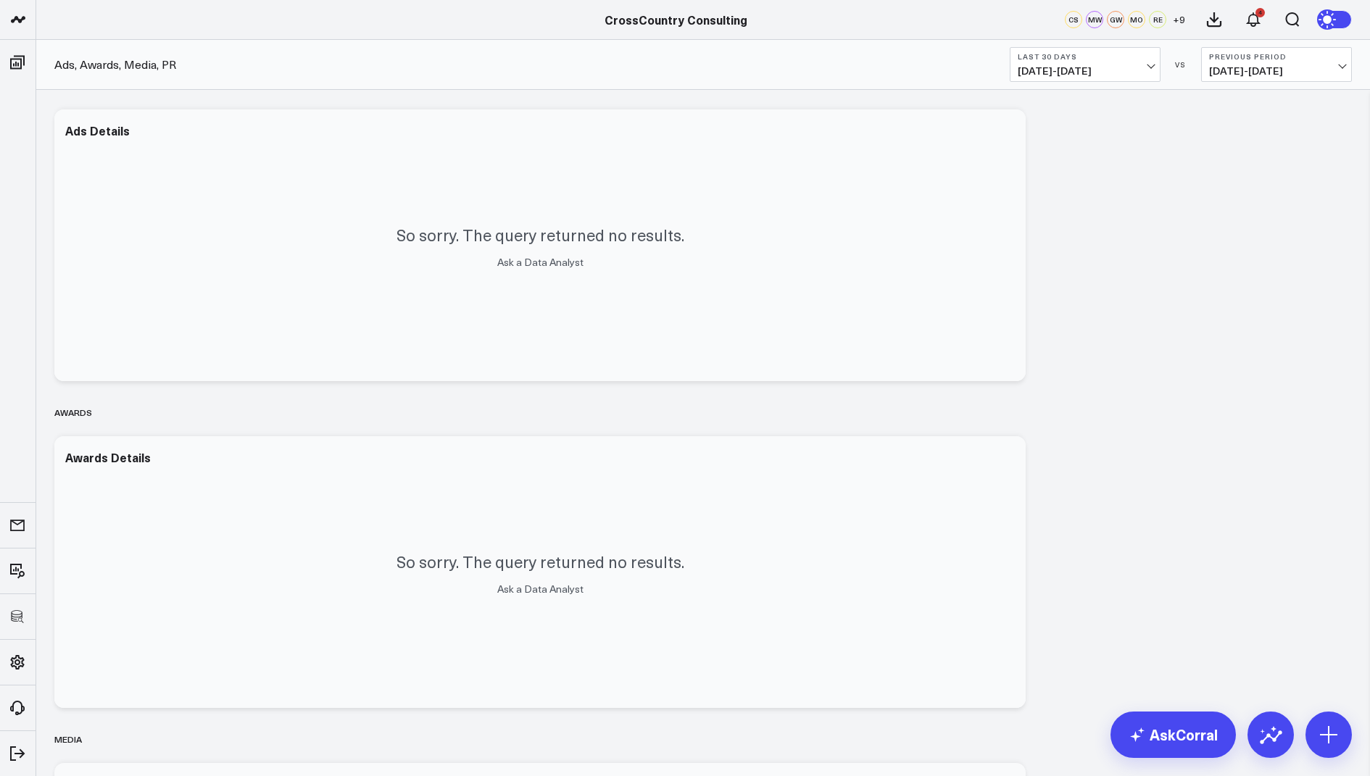
click at [556, 38] on header "3725 Test 829 Studios Accenture Acme Industrial Activant Capital ADVENT Agricul…" at bounding box center [685, 20] width 1370 height 40
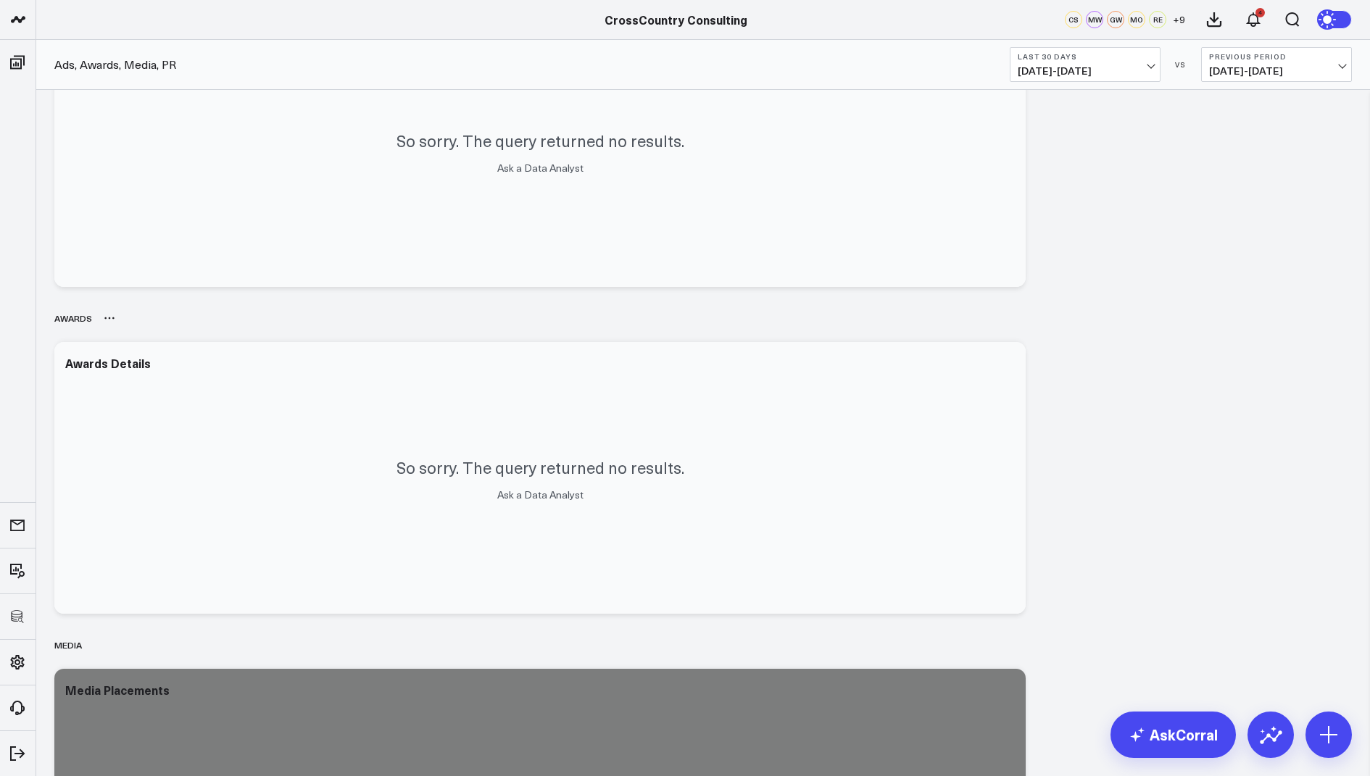
scroll to position [707, 0]
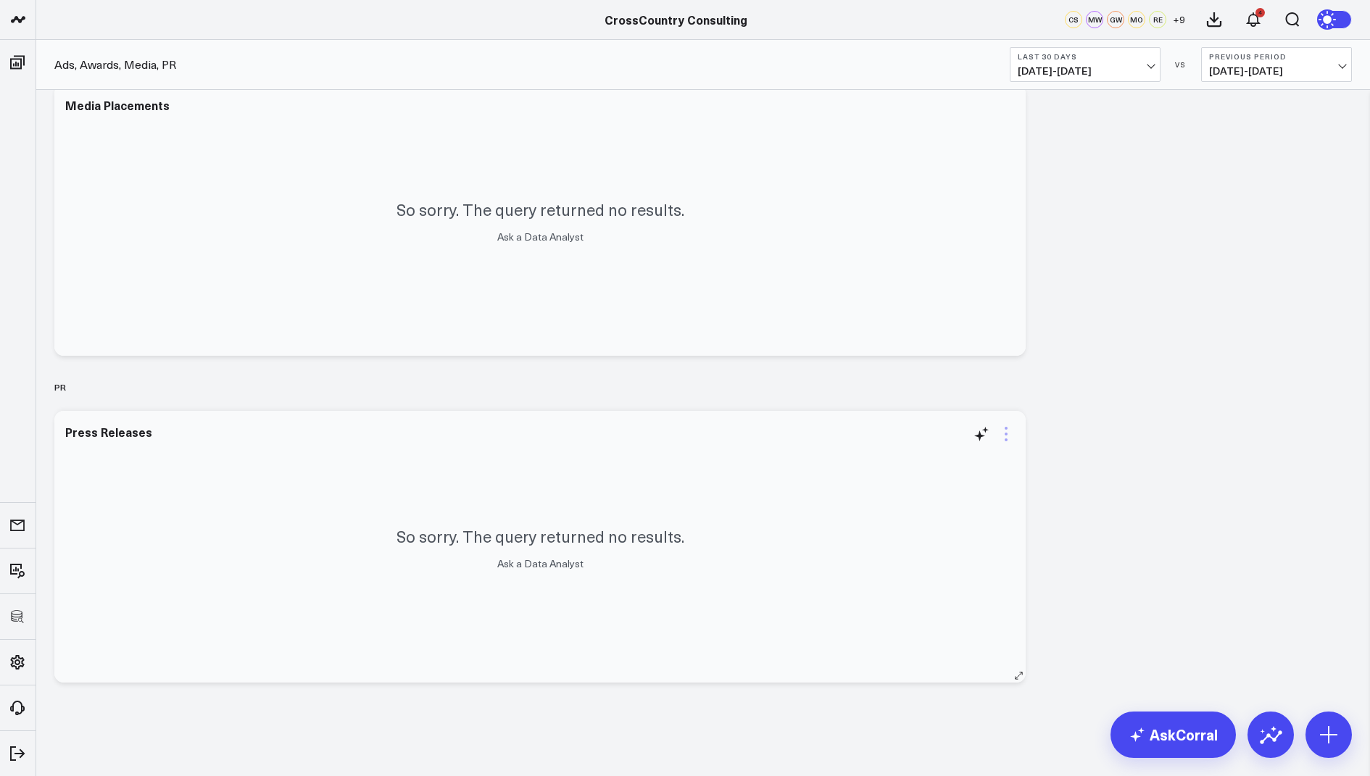
click at [1007, 436] on icon at bounding box center [1005, 433] width 17 height 17
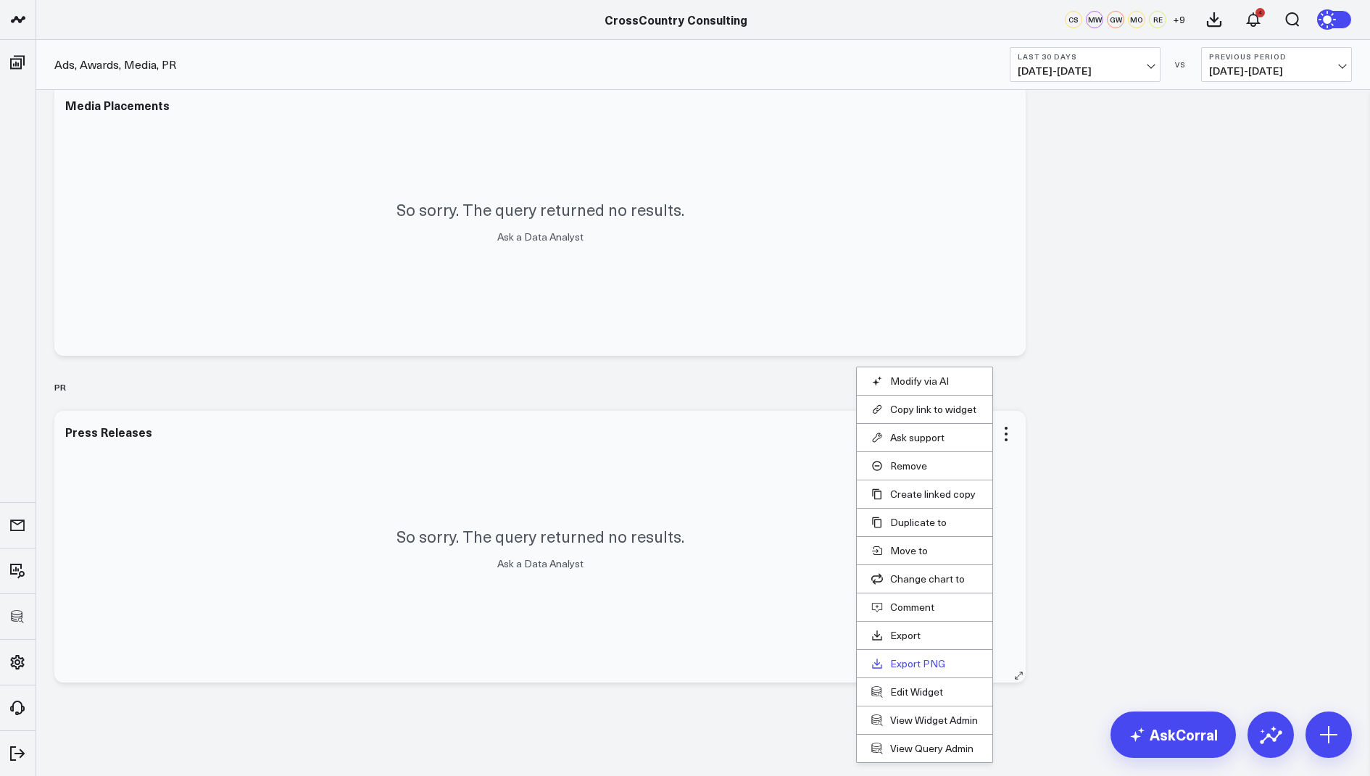
click at [901, 661] on link "Export PNG" at bounding box center [924, 663] width 107 height 13
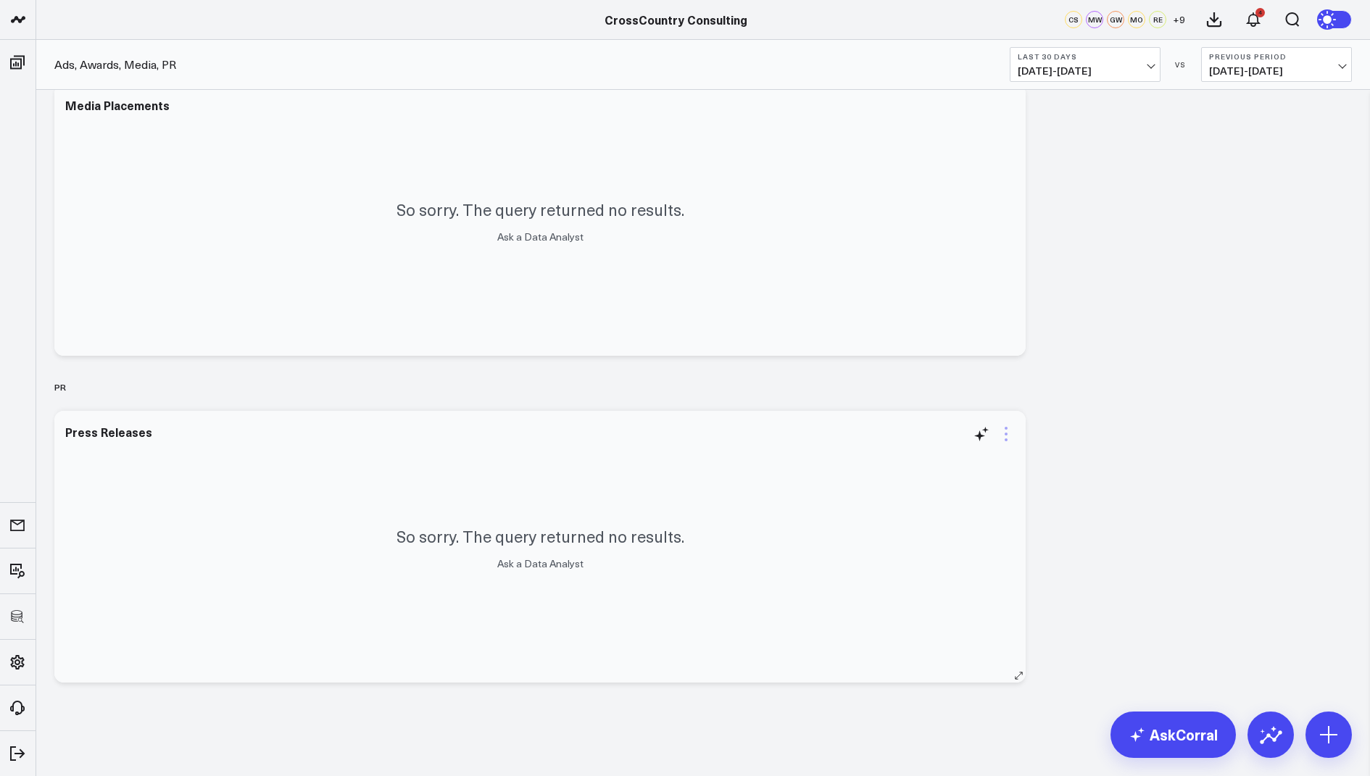
click at [1004, 437] on icon at bounding box center [1005, 433] width 17 height 17
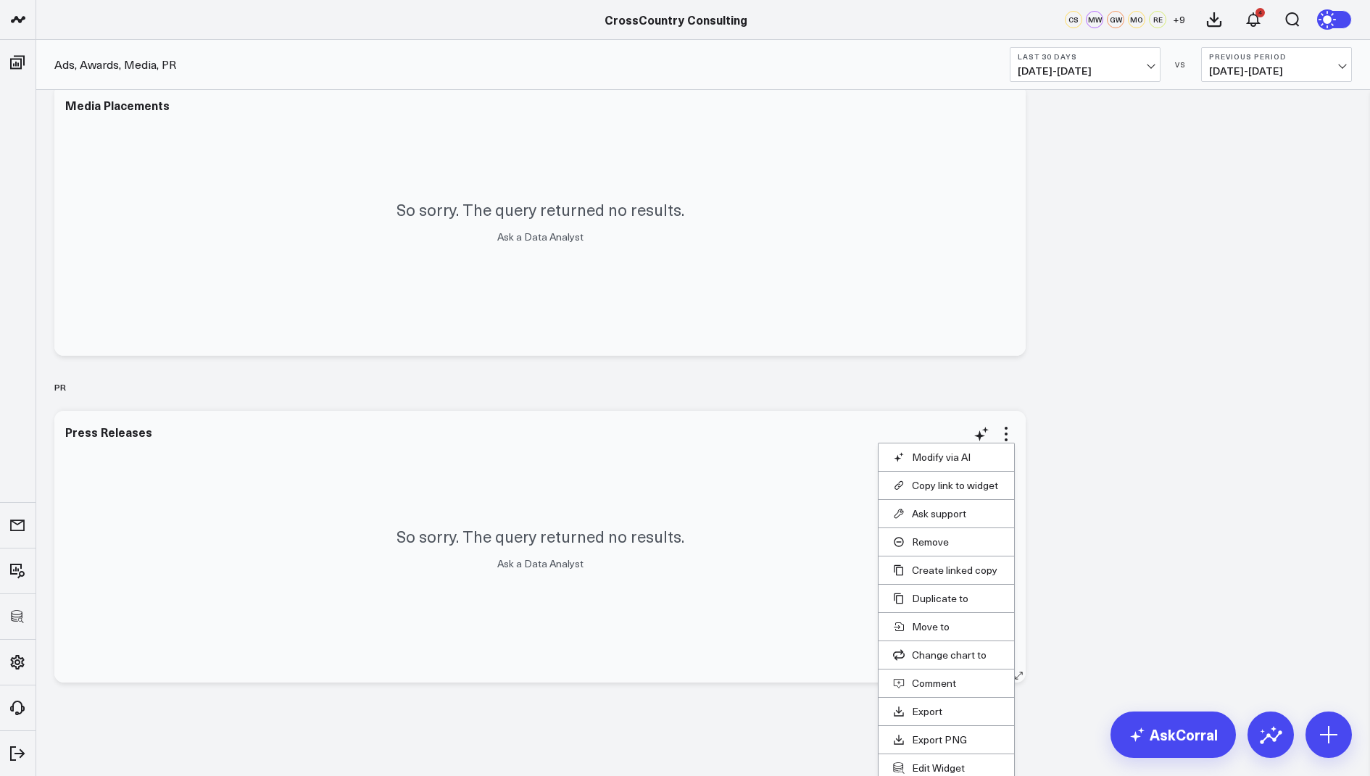
click at [929, 756] on li "Edit Widget" at bounding box center [946, 768] width 136 height 28
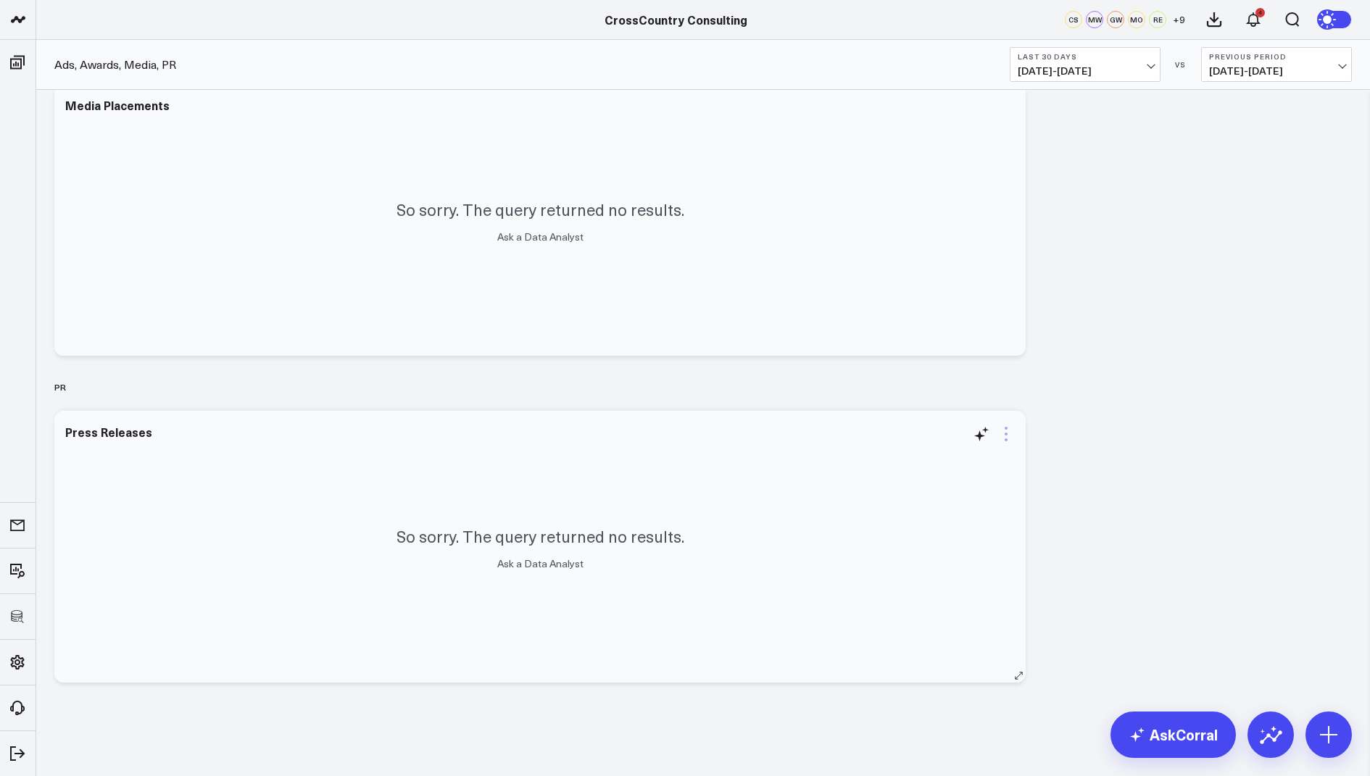
click at [1003, 431] on icon at bounding box center [1005, 433] width 17 height 17
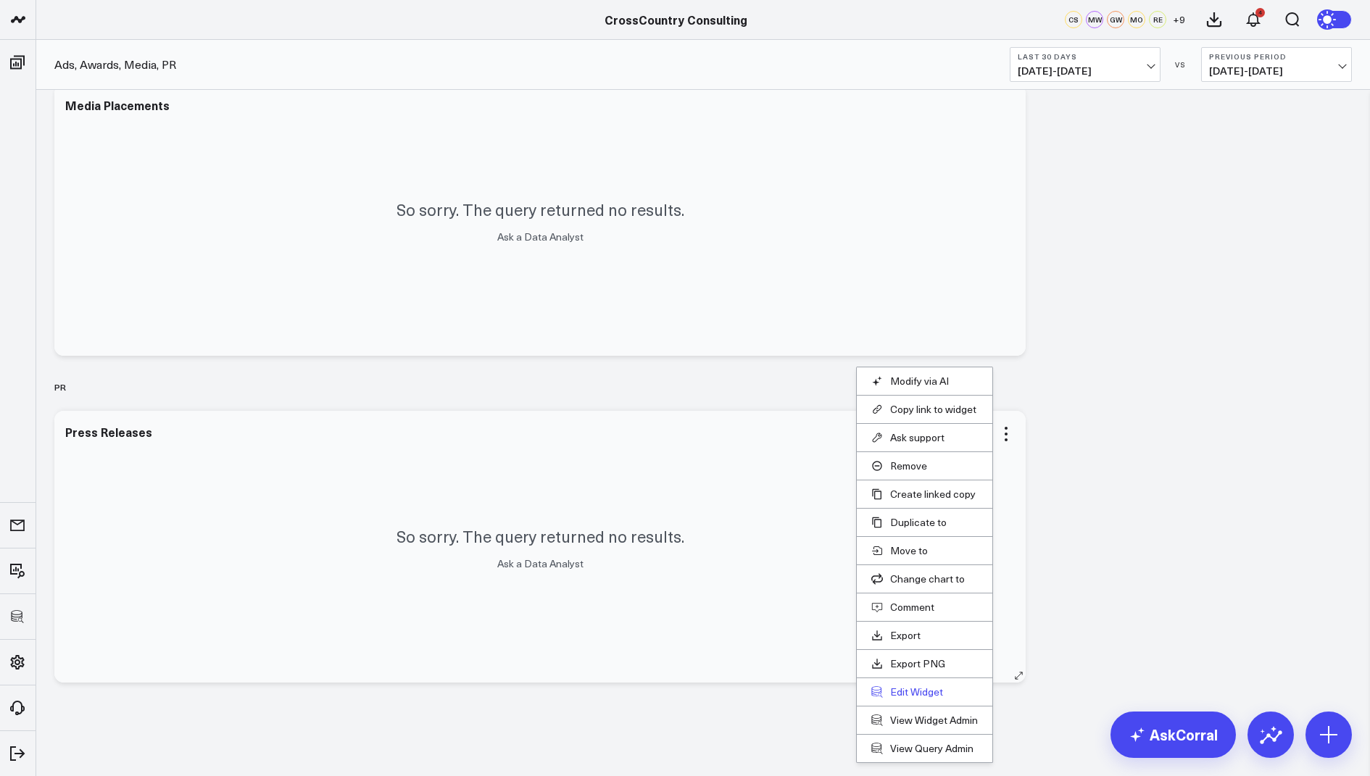
click at [901, 686] on button "Edit Widget" at bounding box center [924, 692] width 107 height 13
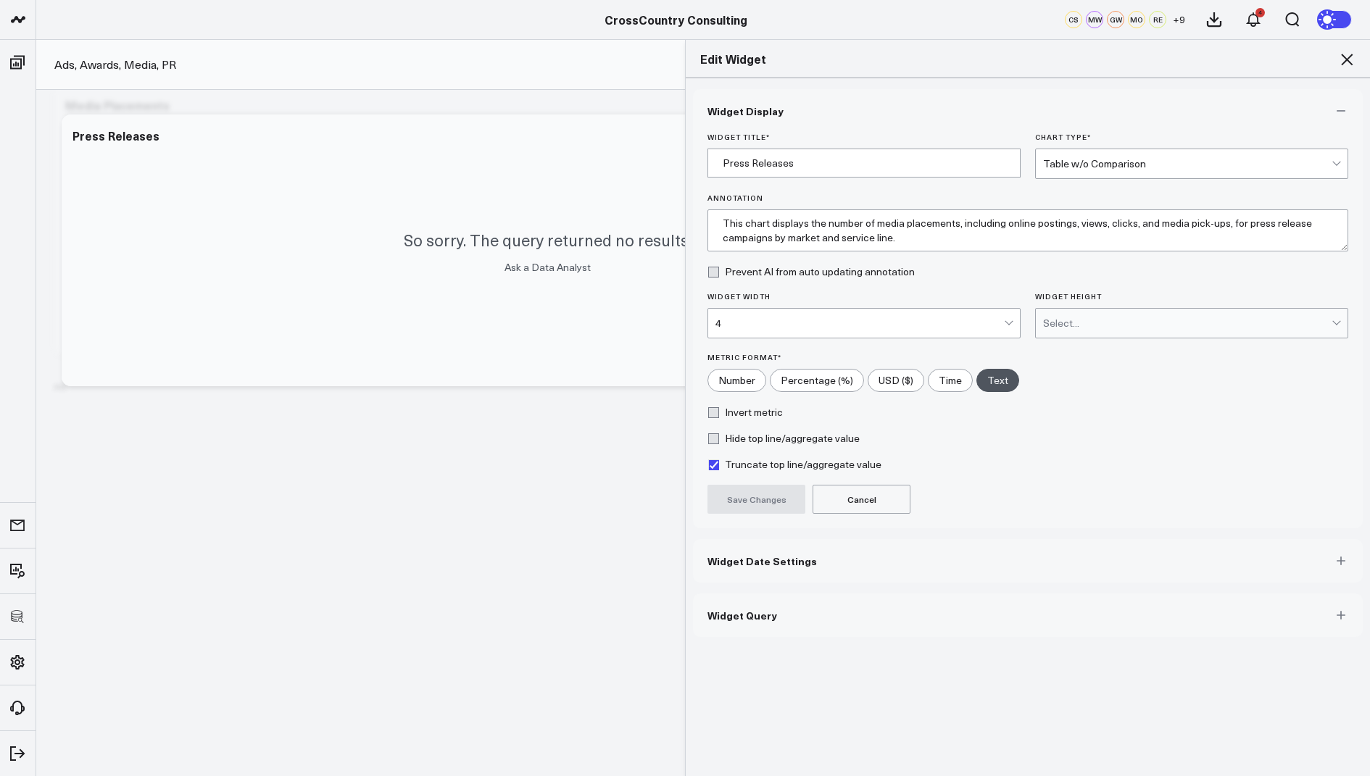
click at [731, 619] on button "Widget Query" at bounding box center [1028, 615] width 670 height 43
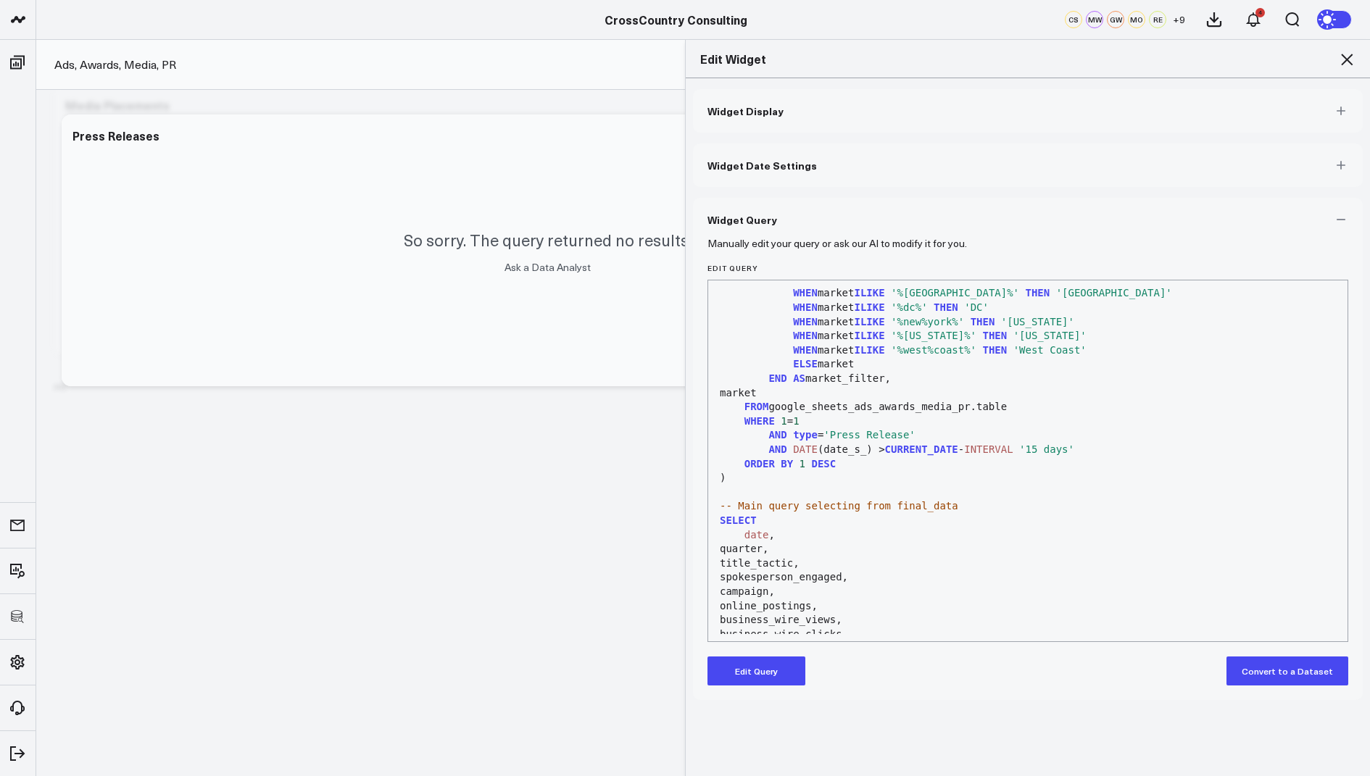
scroll to position [496, 0]
